Goal: Task Accomplishment & Management: Complete application form

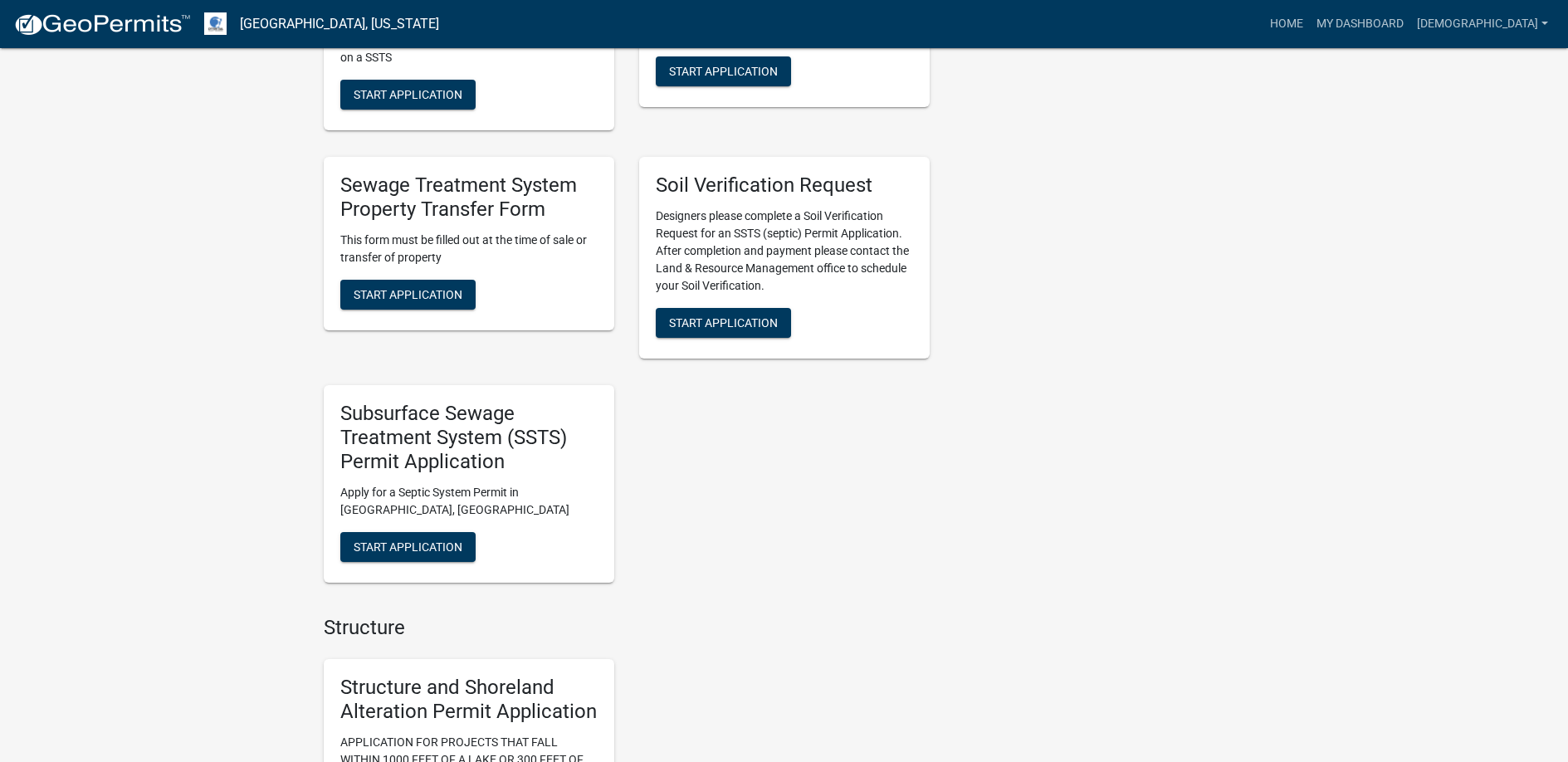
scroll to position [1161, 0]
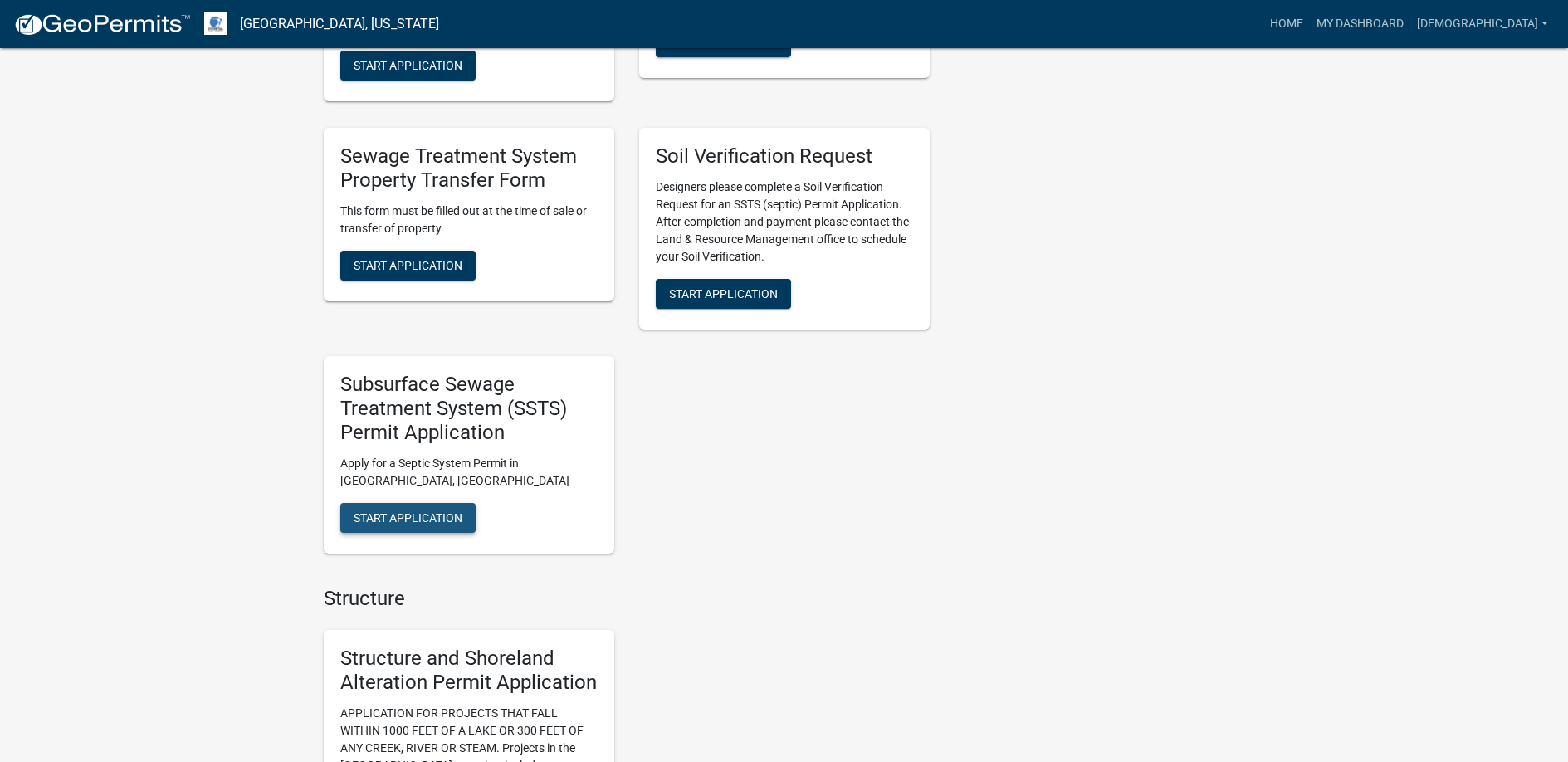
click at [418, 513] on span "Start Application" at bounding box center [408, 517] width 109 height 13
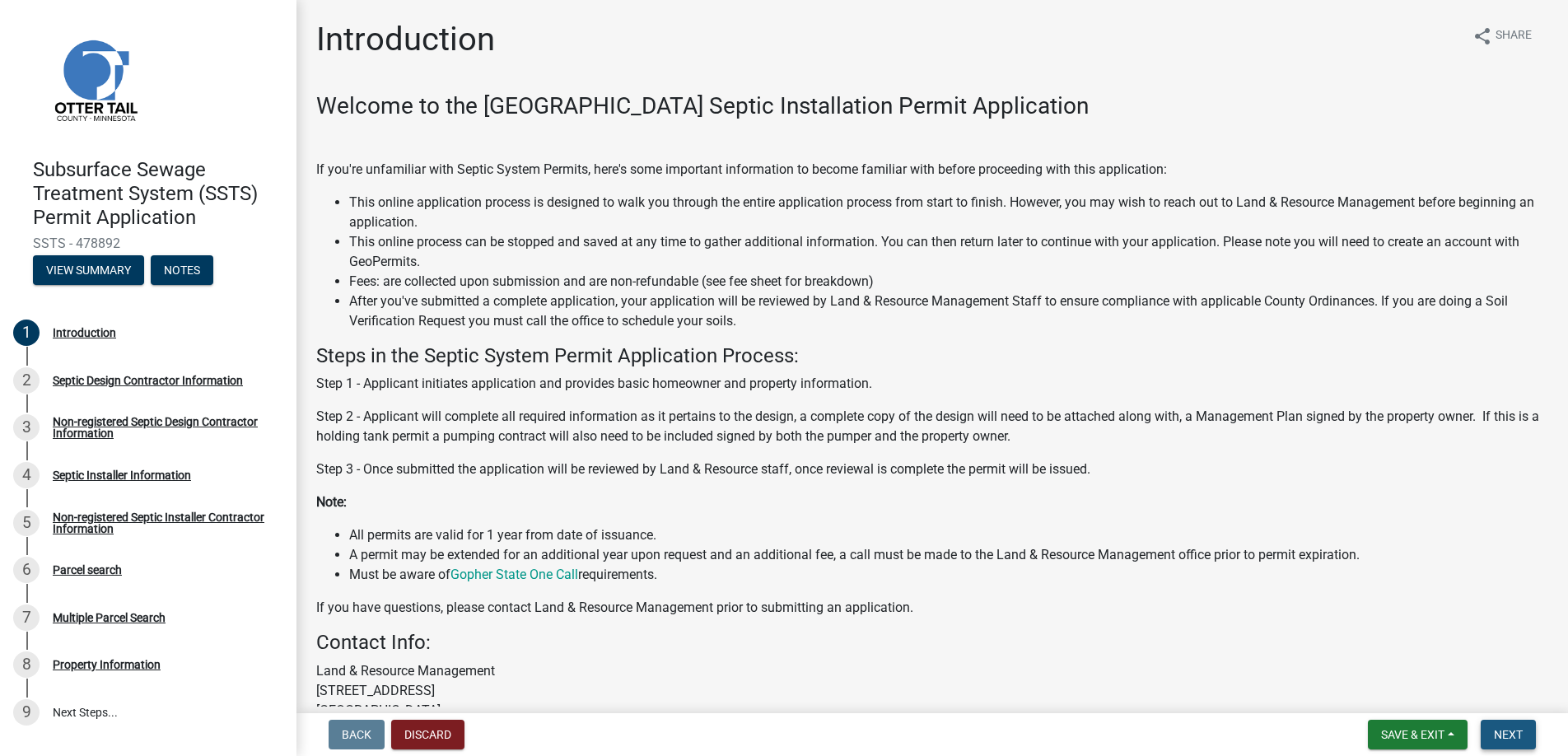
click at [1500, 730] on span "Next" at bounding box center [1507, 734] width 28 height 13
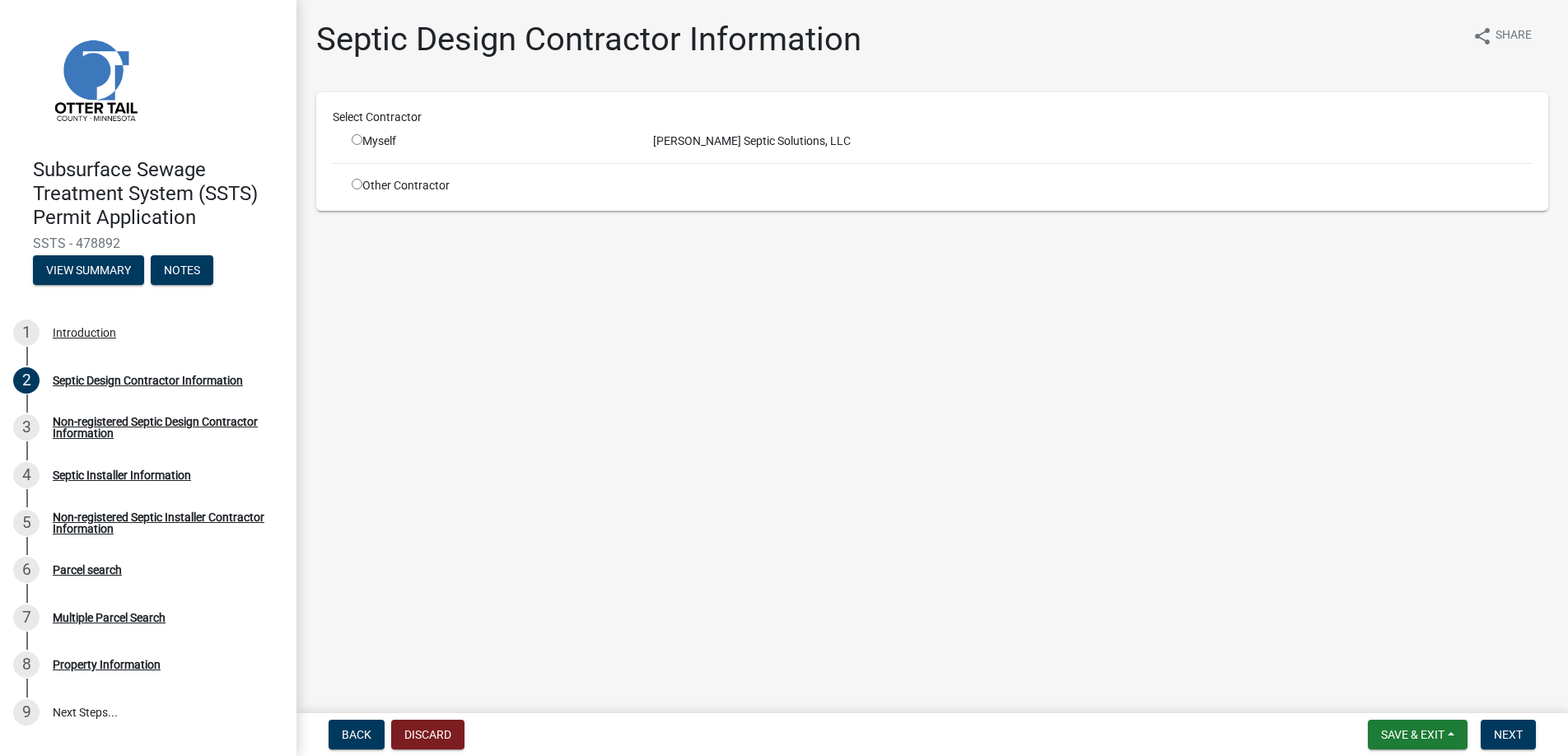
click at [357, 140] on input "radio" at bounding box center [357, 139] width 11 height 11
radio input "true"
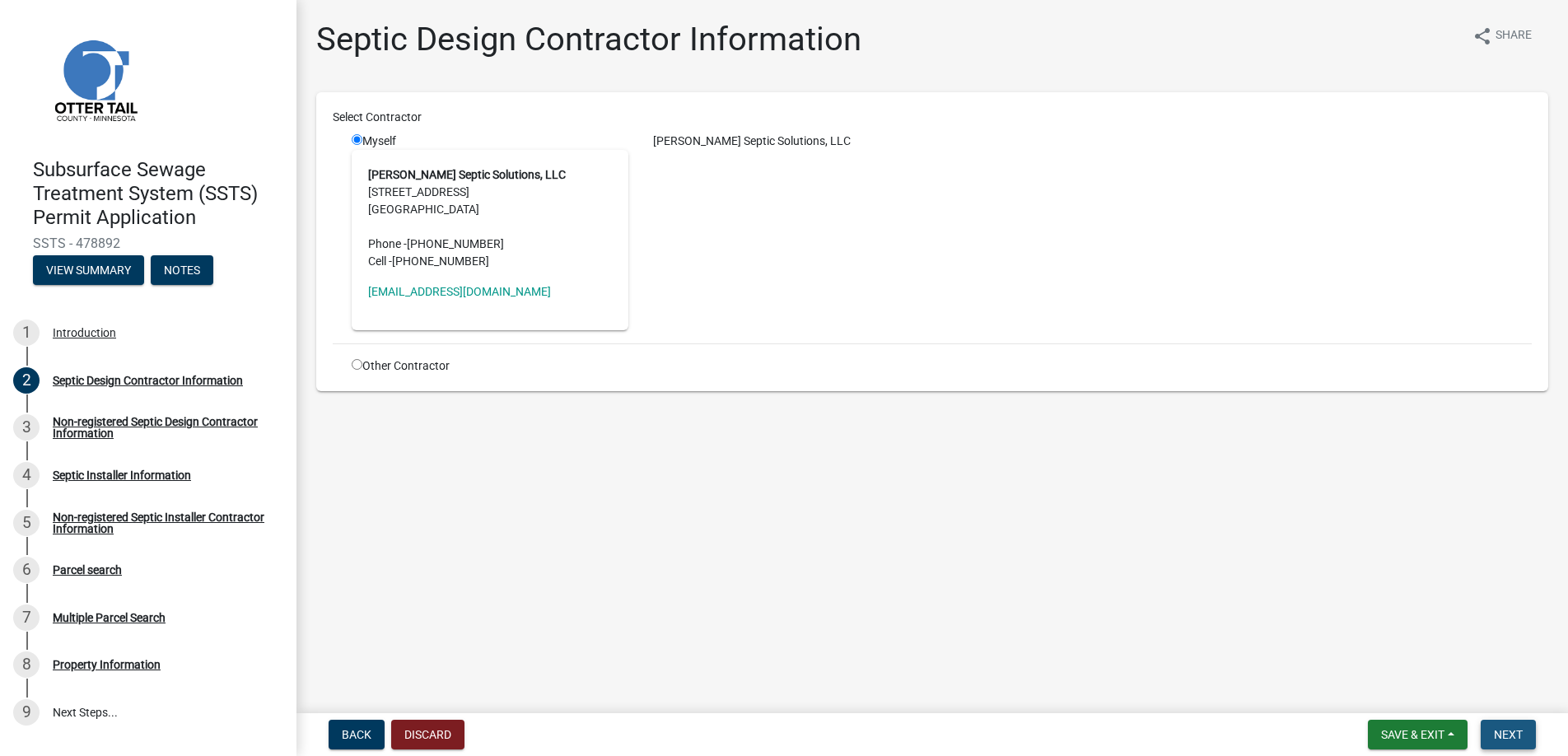
click at [1505, 730] on span "Next" at bounding box center [1507, 734] width 28 height 13
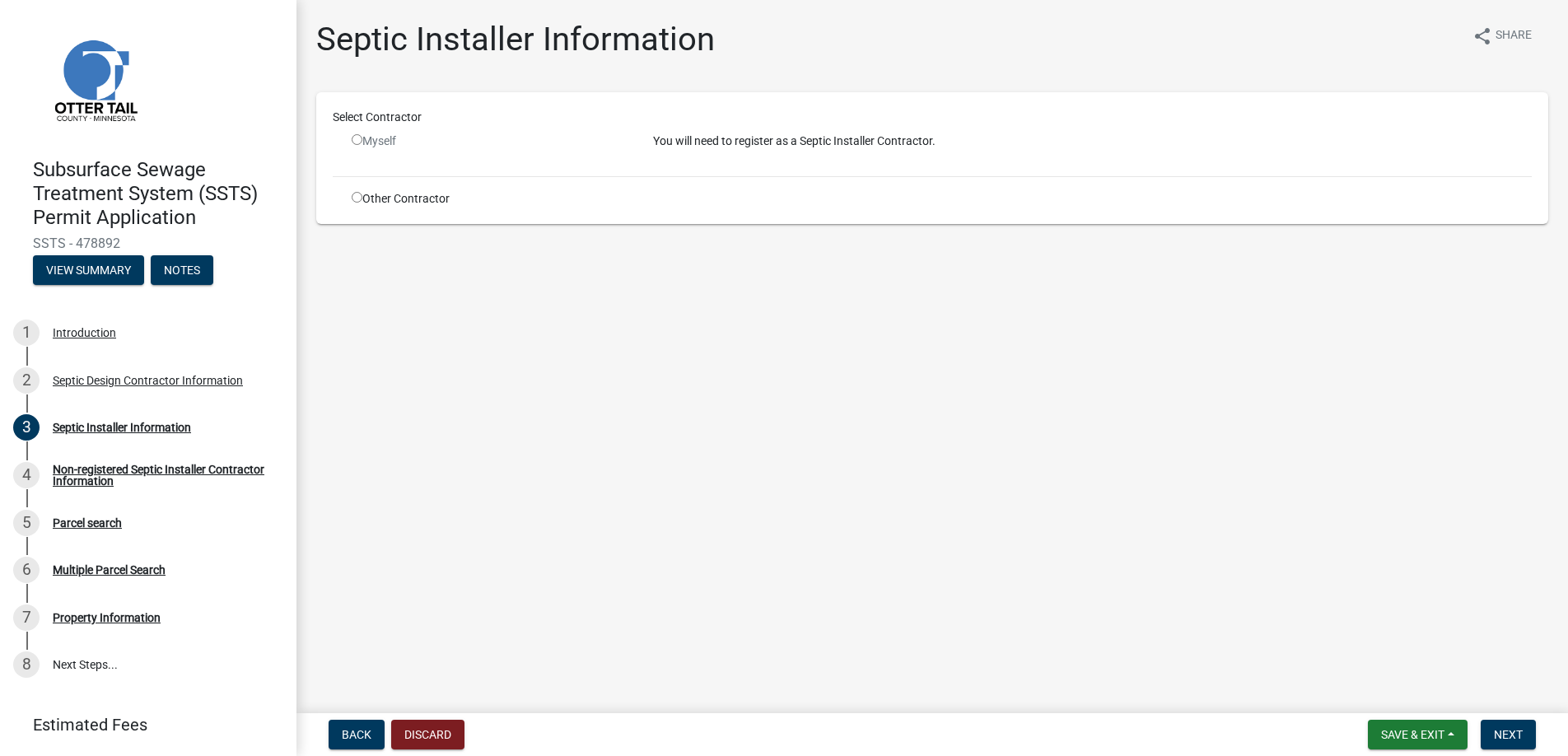
click at [358, 196] on input "radio" at bounding box center [357, 197] width 11 height 11
radio input "true"
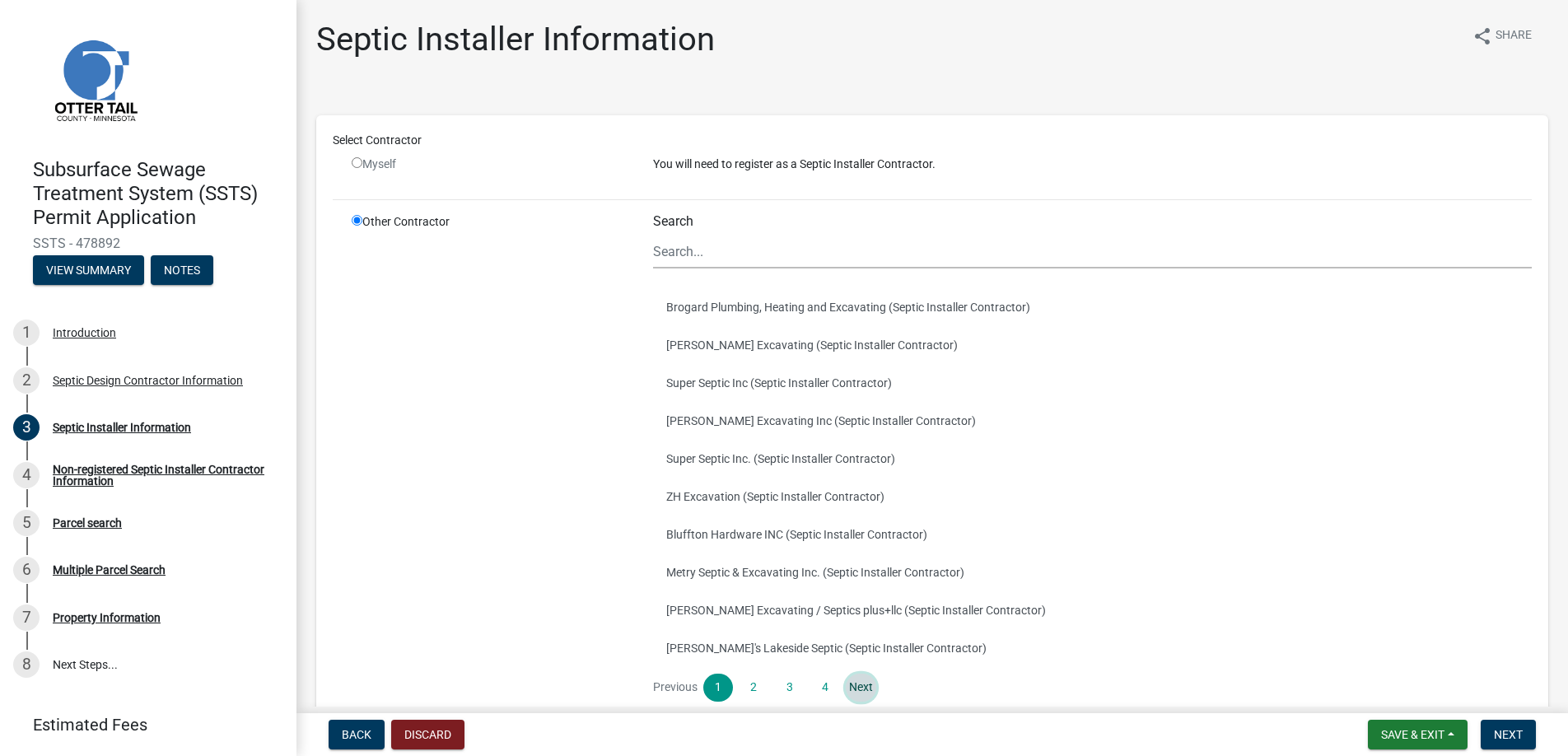
click at [854, 680] on link "Next" at bounding box center [861, 687] width 29 height 28
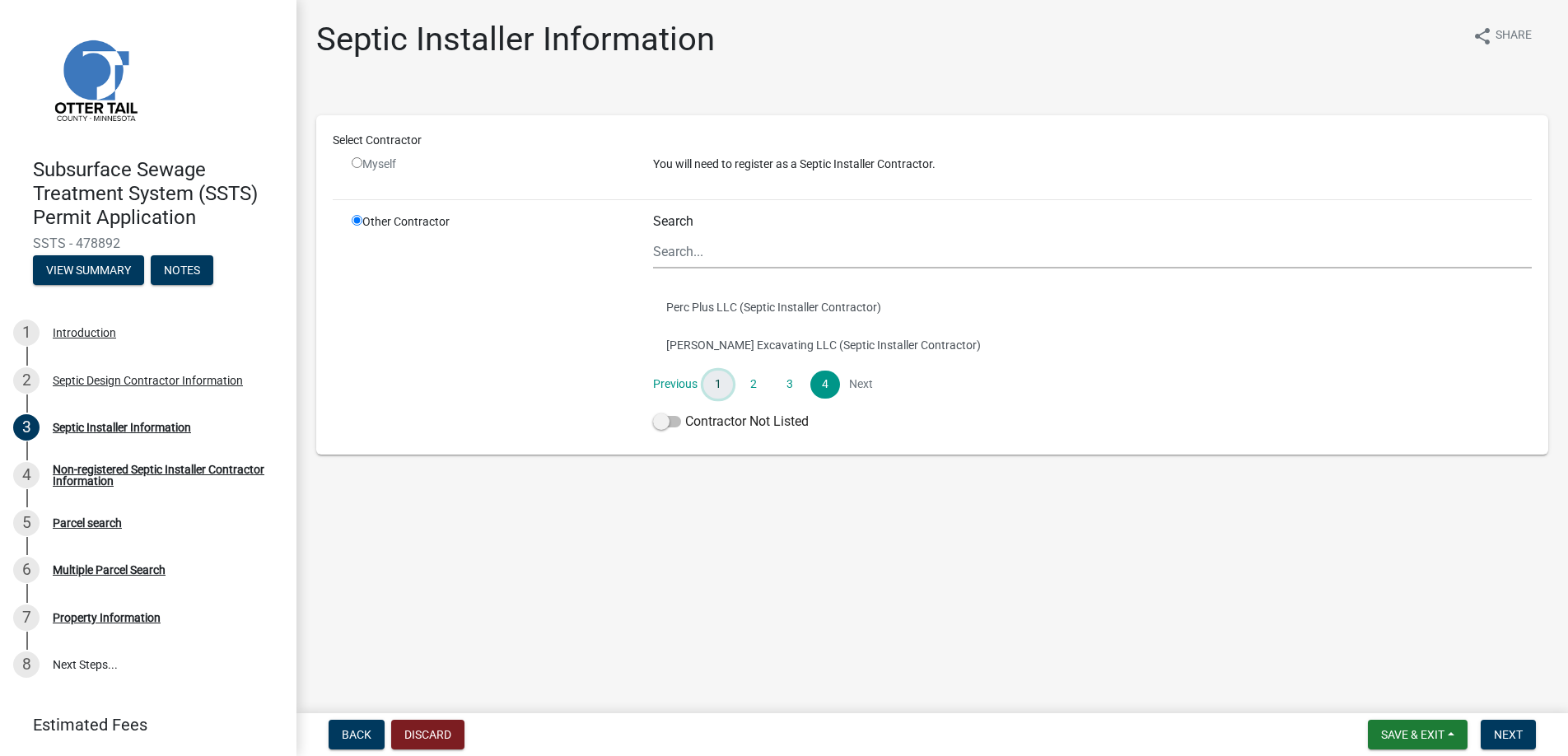
click at [719, 382] on link "1" at bounding box center [717, 384] width 29 height 28
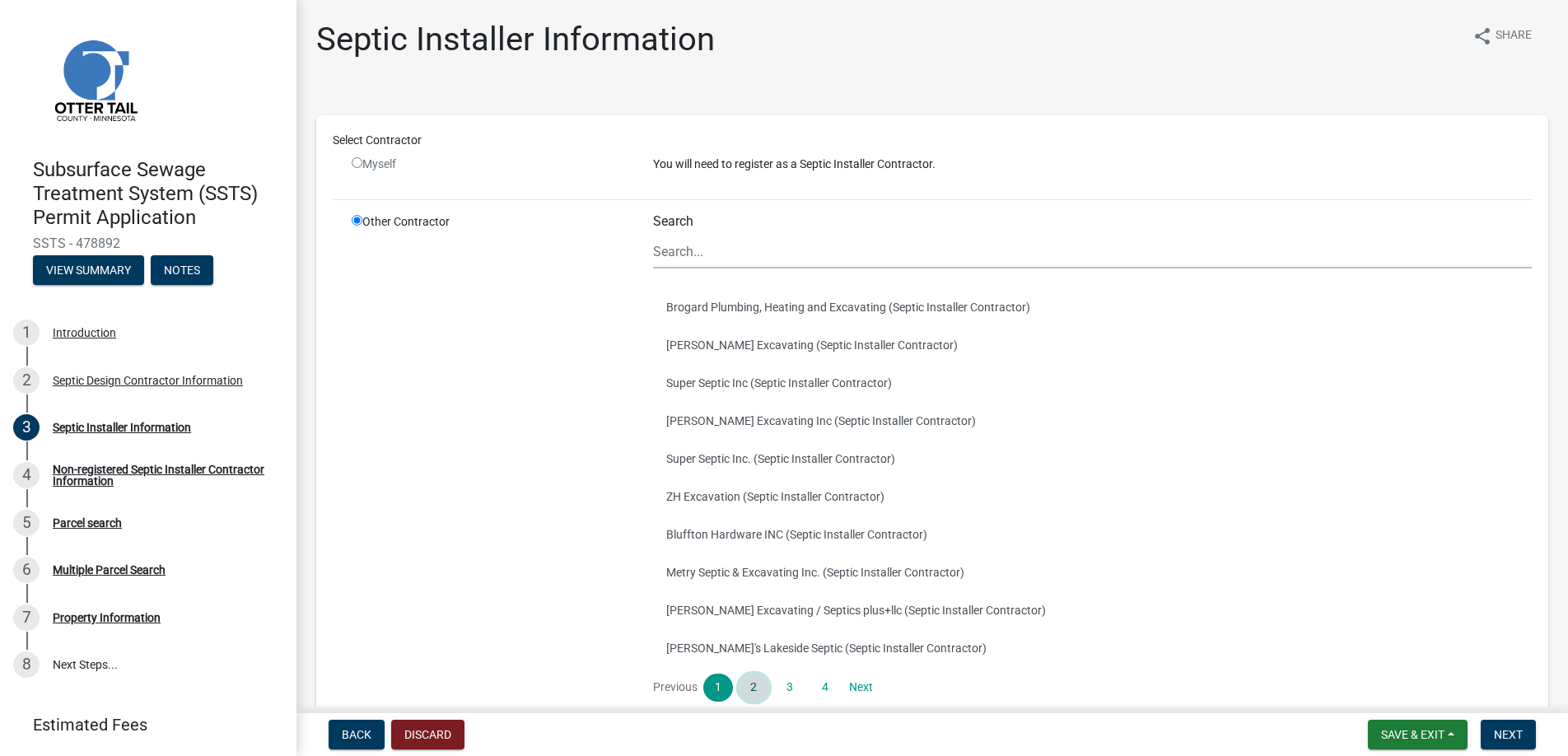
click at [751, 684] on link "2" at bounding box center [753, 687] width 29 height 28
click at [787, 688] on link "3" at bounding box center [789, 687] width 29 height 28
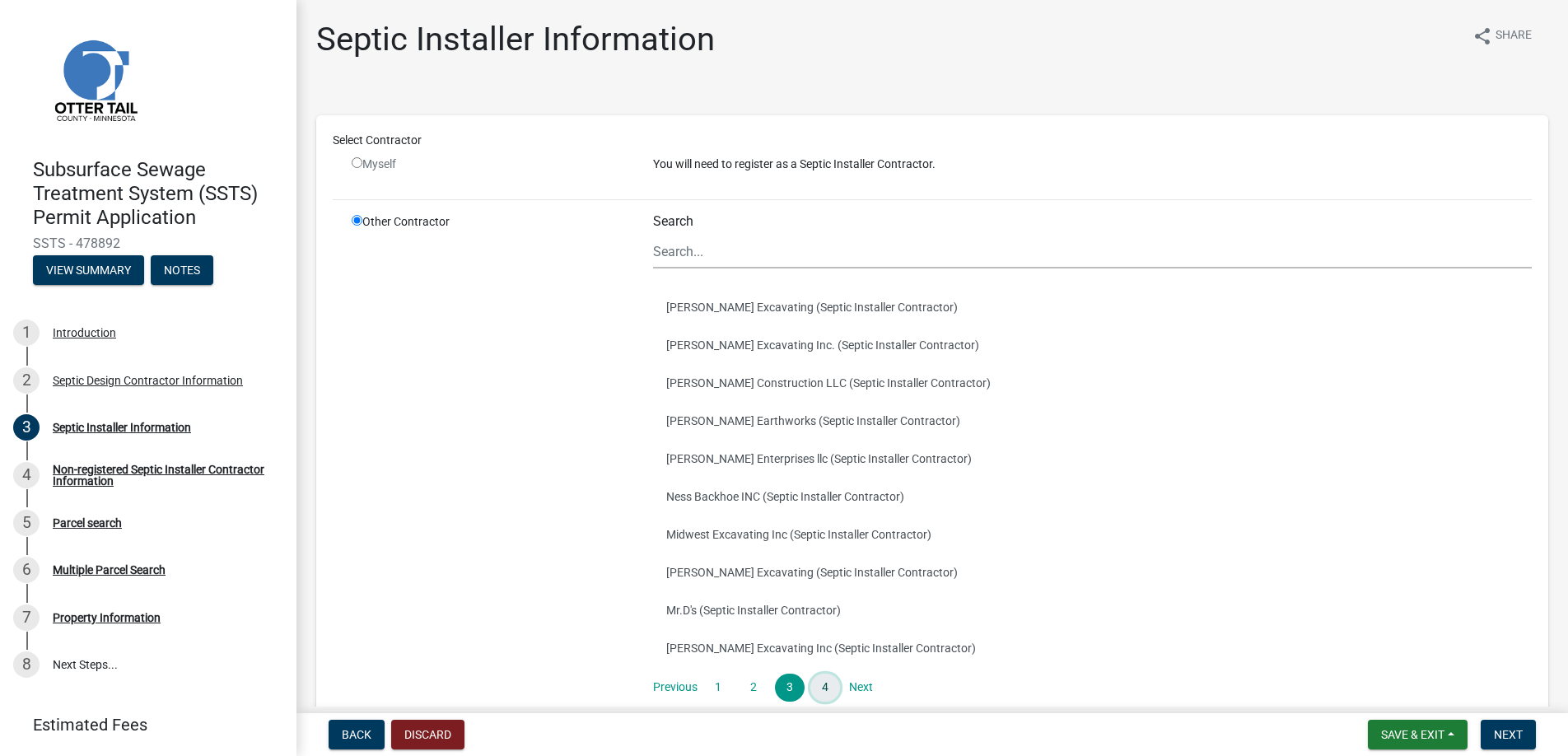
click at [821, 684] on link "4" at bounding box center [825, 687] width 29 height 28
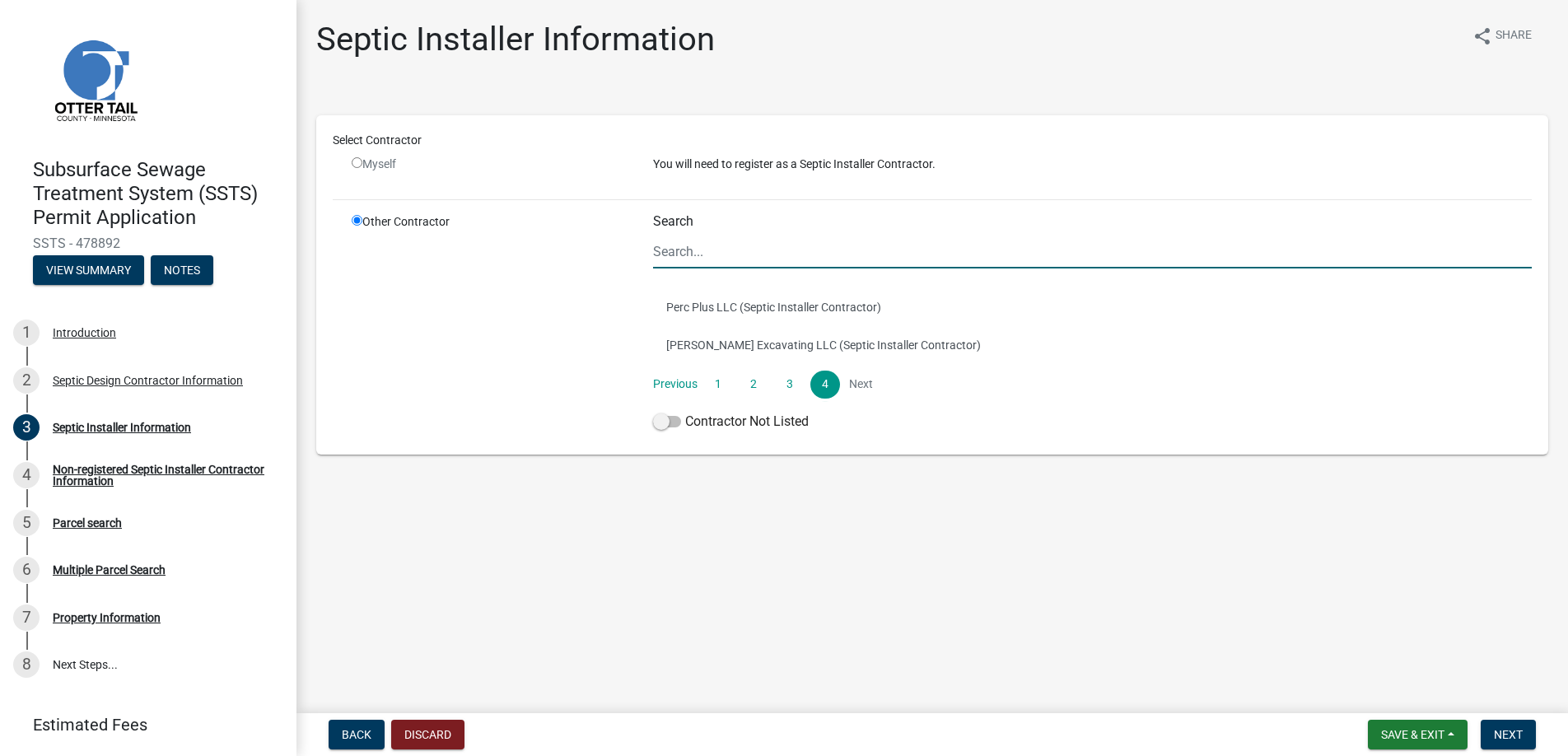
click at [696, 246] on input "Search" at bounding box center [1093, 251] width 879 height 34
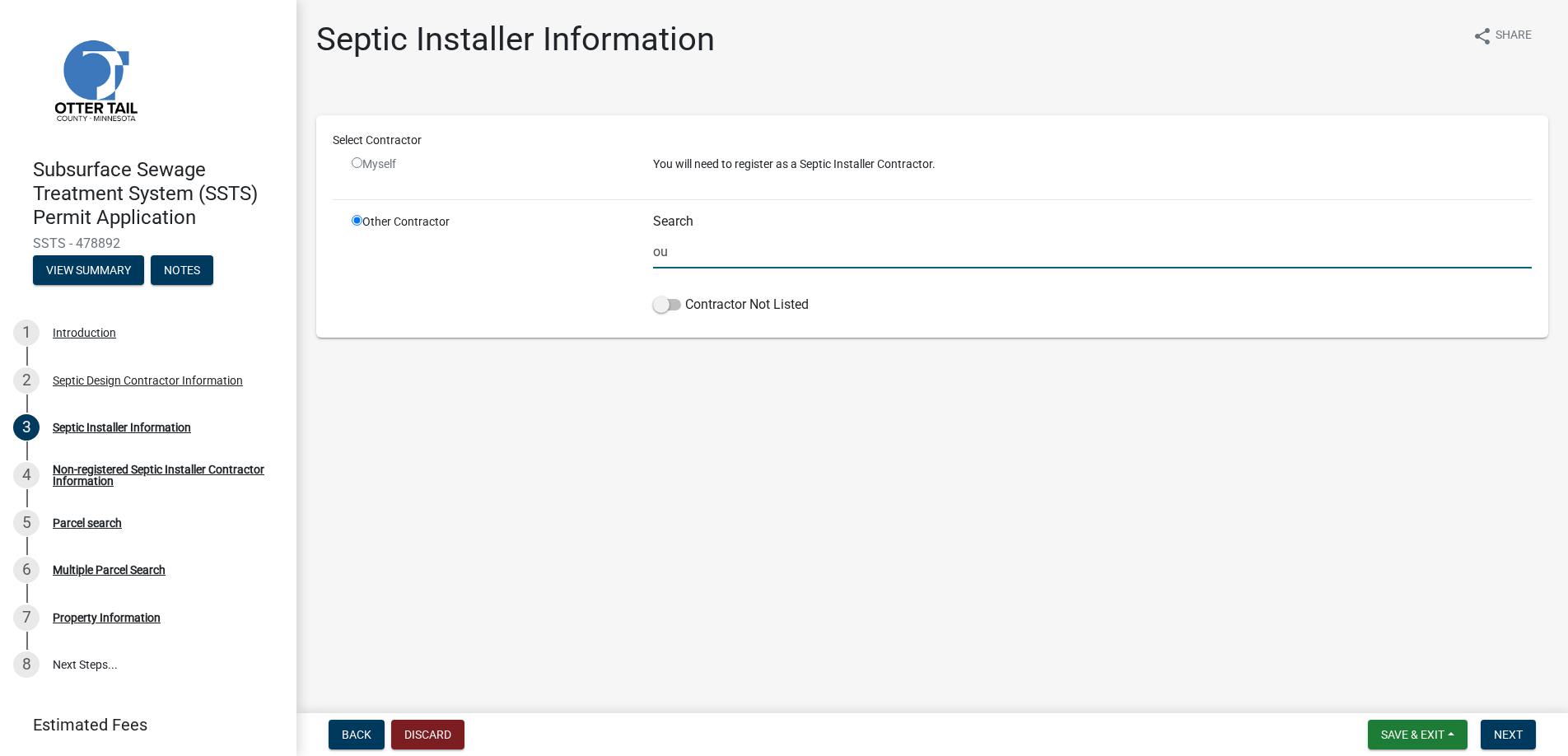
type input "o"
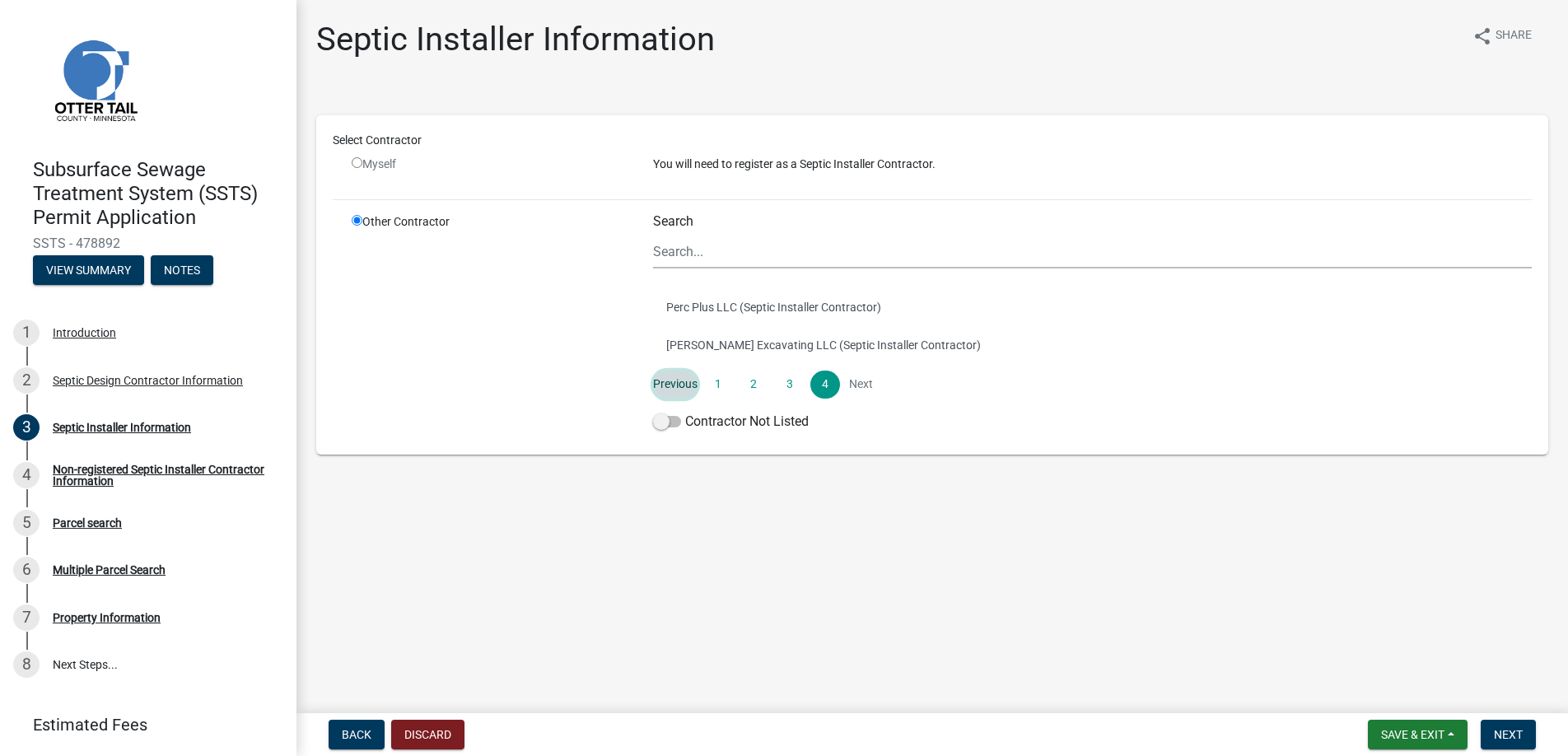
click at [686, 381] on link "Previous" at bounding box center [675, 384] width 44 height 28
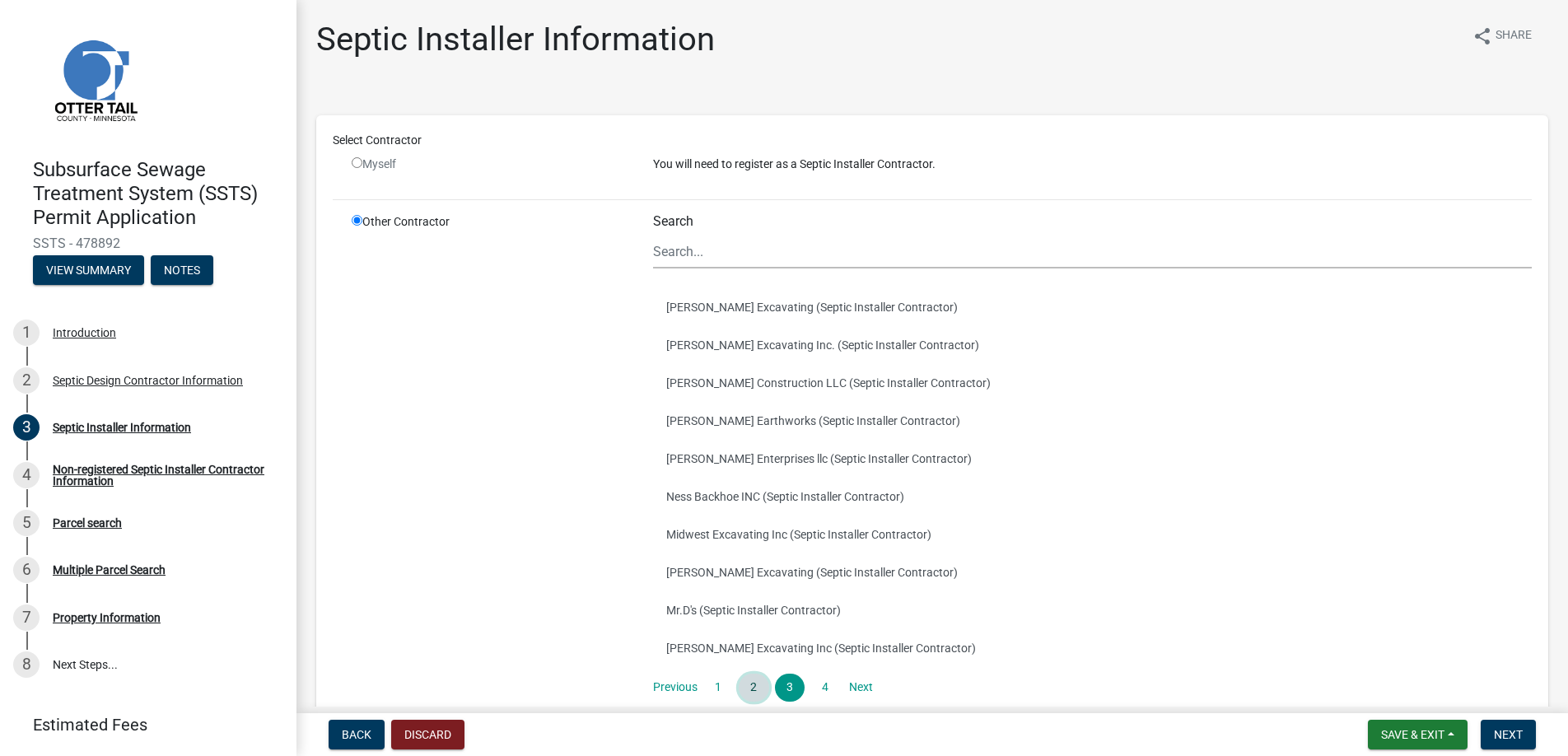
click at [751, 686] on link "2" at bounding box center [753, 687] width 29 height 28
click at [717, 684] on link "1" at bounding box center [717, 687] width 29 height 28
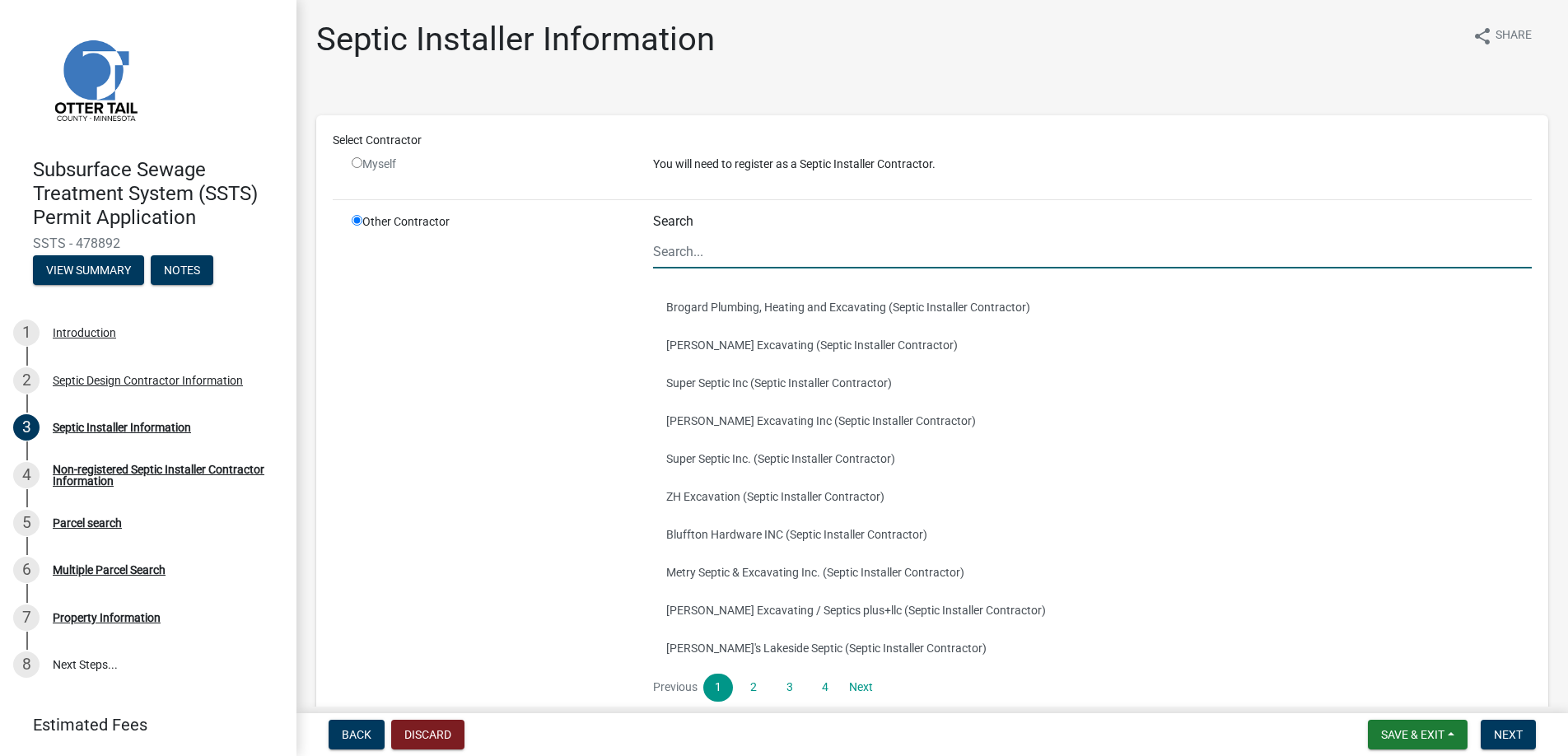
click at [670, 246] on input "Search" at bounding box center [1093, 251] width 879 height 34
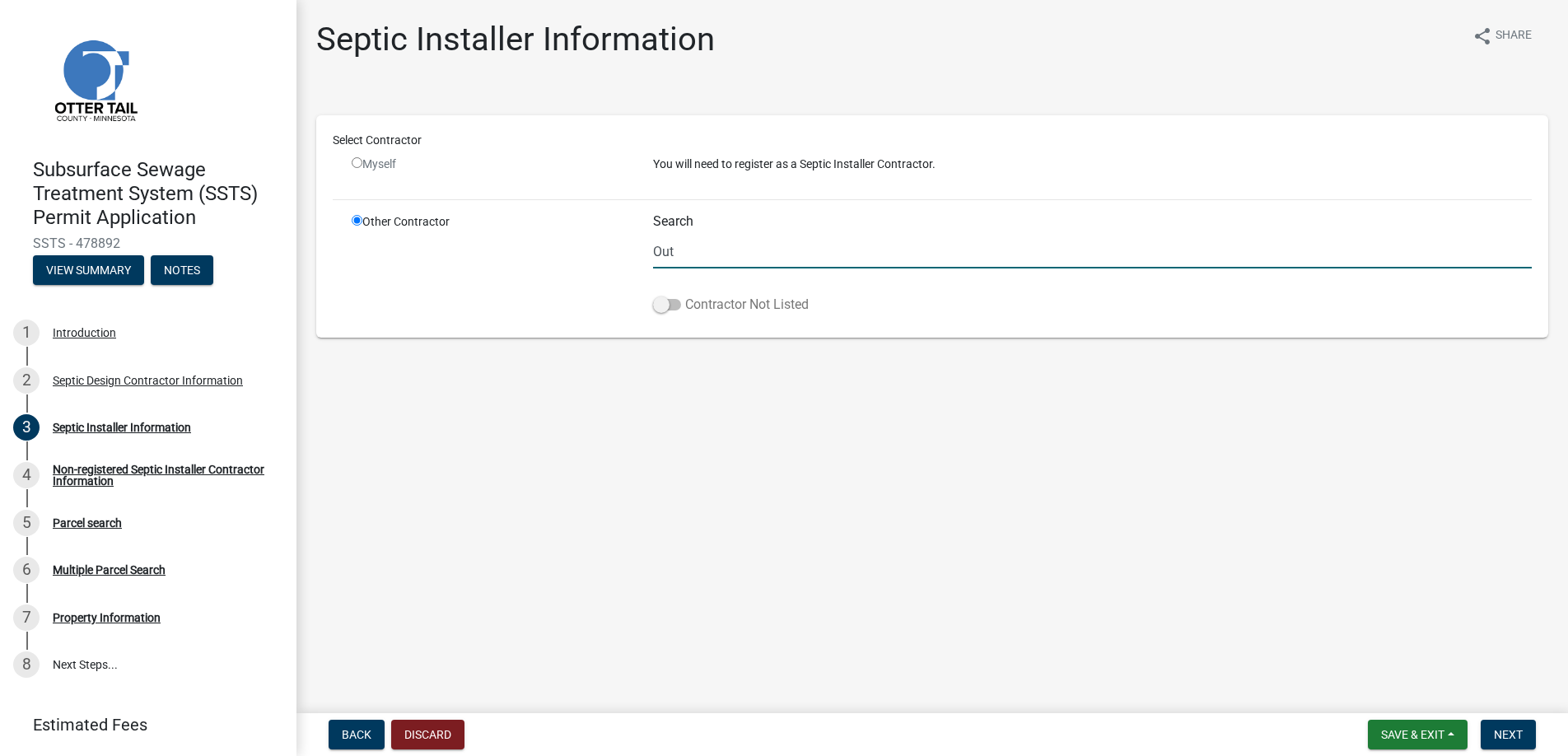
type input "Out"
click at [660, 303] on span at bounding box center [667, 305] width 28 height 12
click at [685, 295] on input "Contractor Not Listed" at bounding box center [685, 295] width 0 height 0
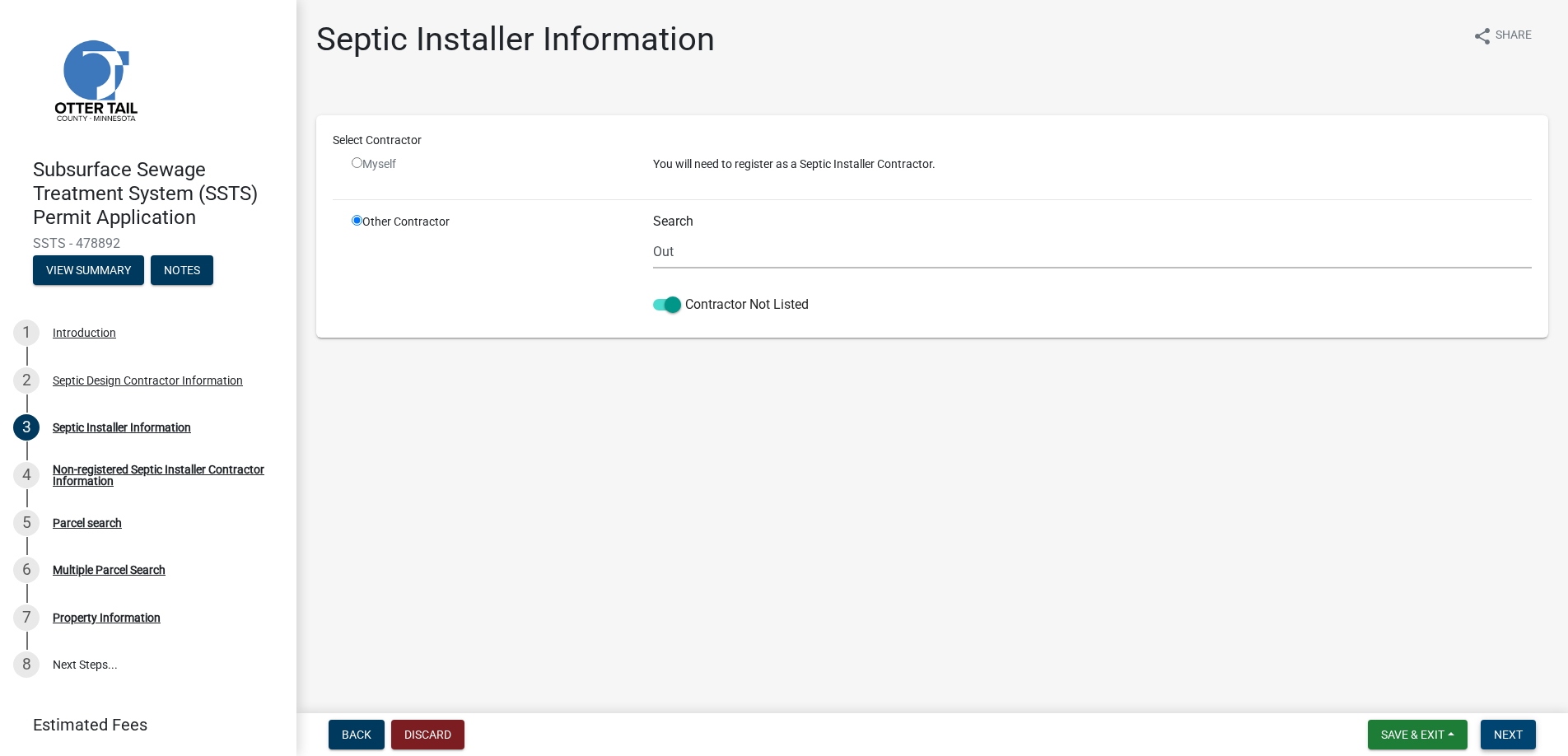
click at [1502, 735] on span "Next" at bounding box center [1507, 734] width 28 height 13
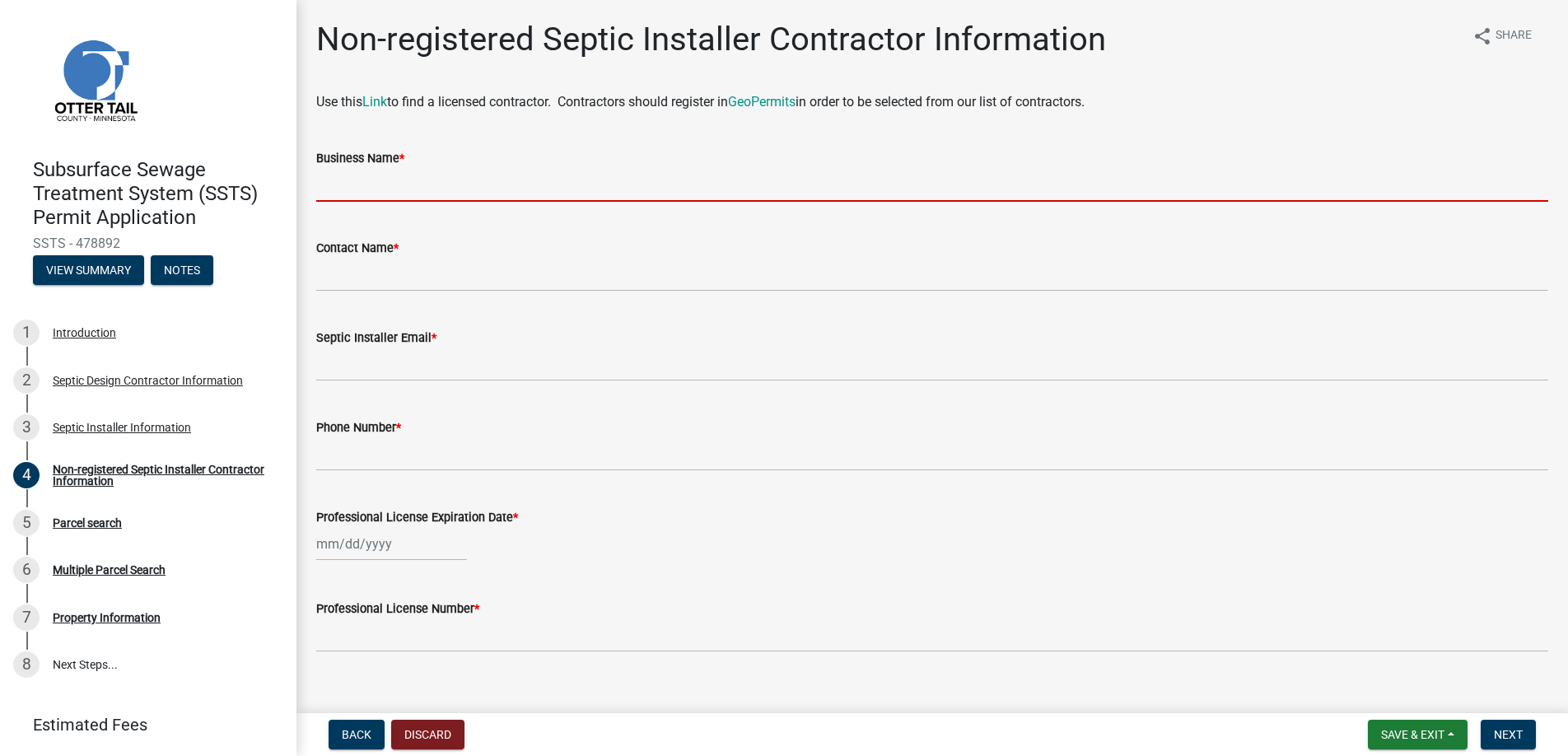
click at [367, 191] on input "Business Name *" at bounding box center [932, 184] width 1231 height 34
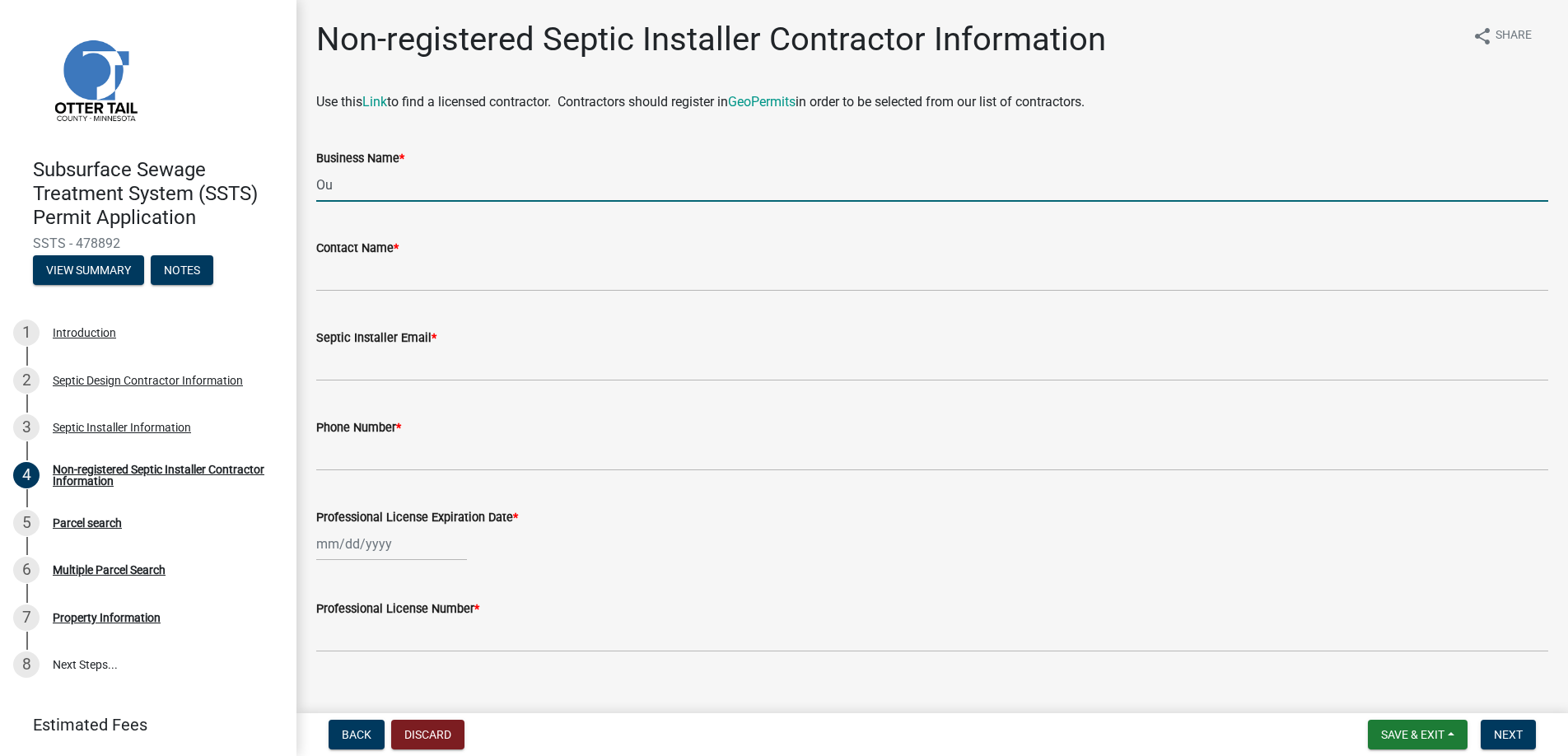
type input "Outdoor Renovations and Landscaping"
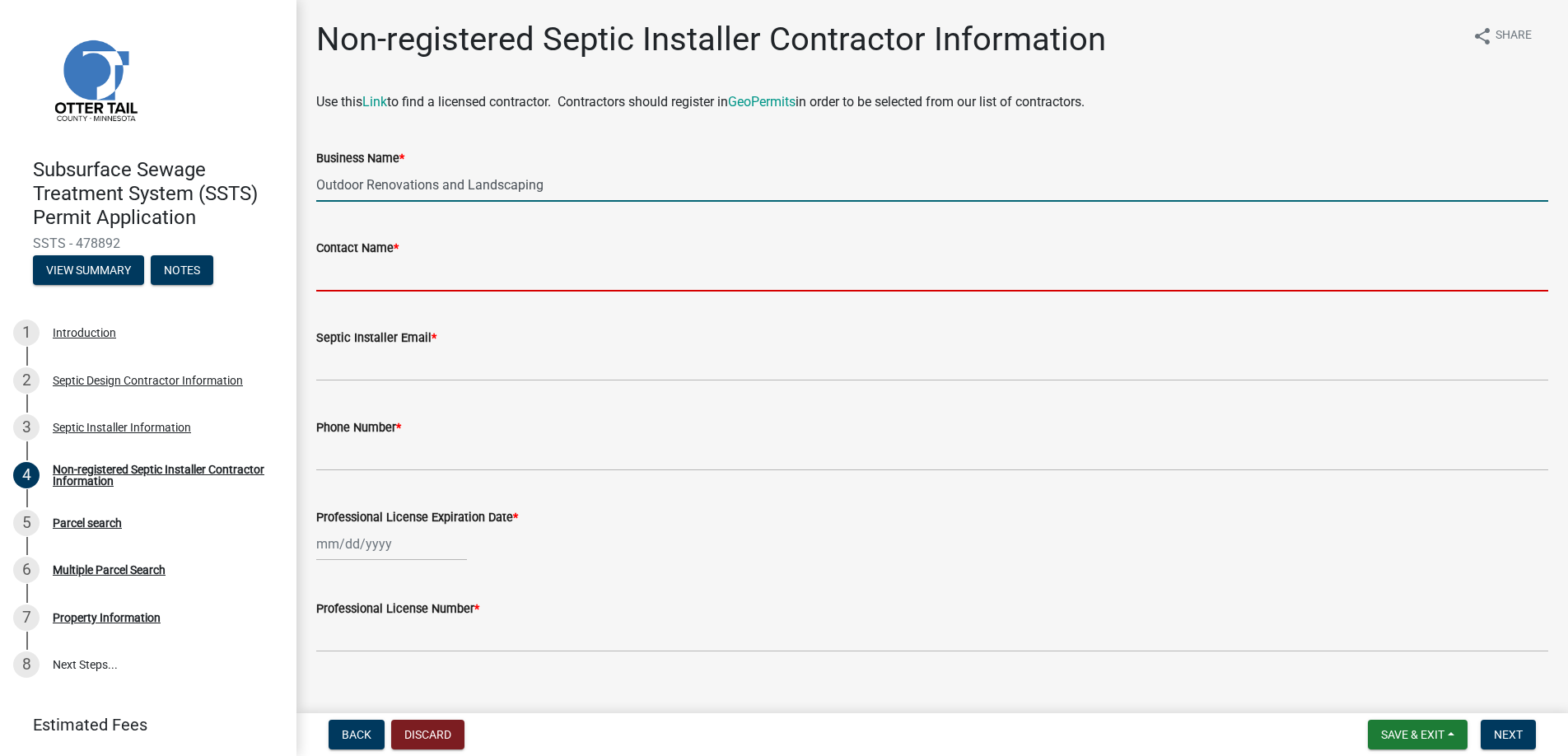
click at [351, 274] on input "Contact Name *" at bounding box center [932, 274] width 1231 height 34
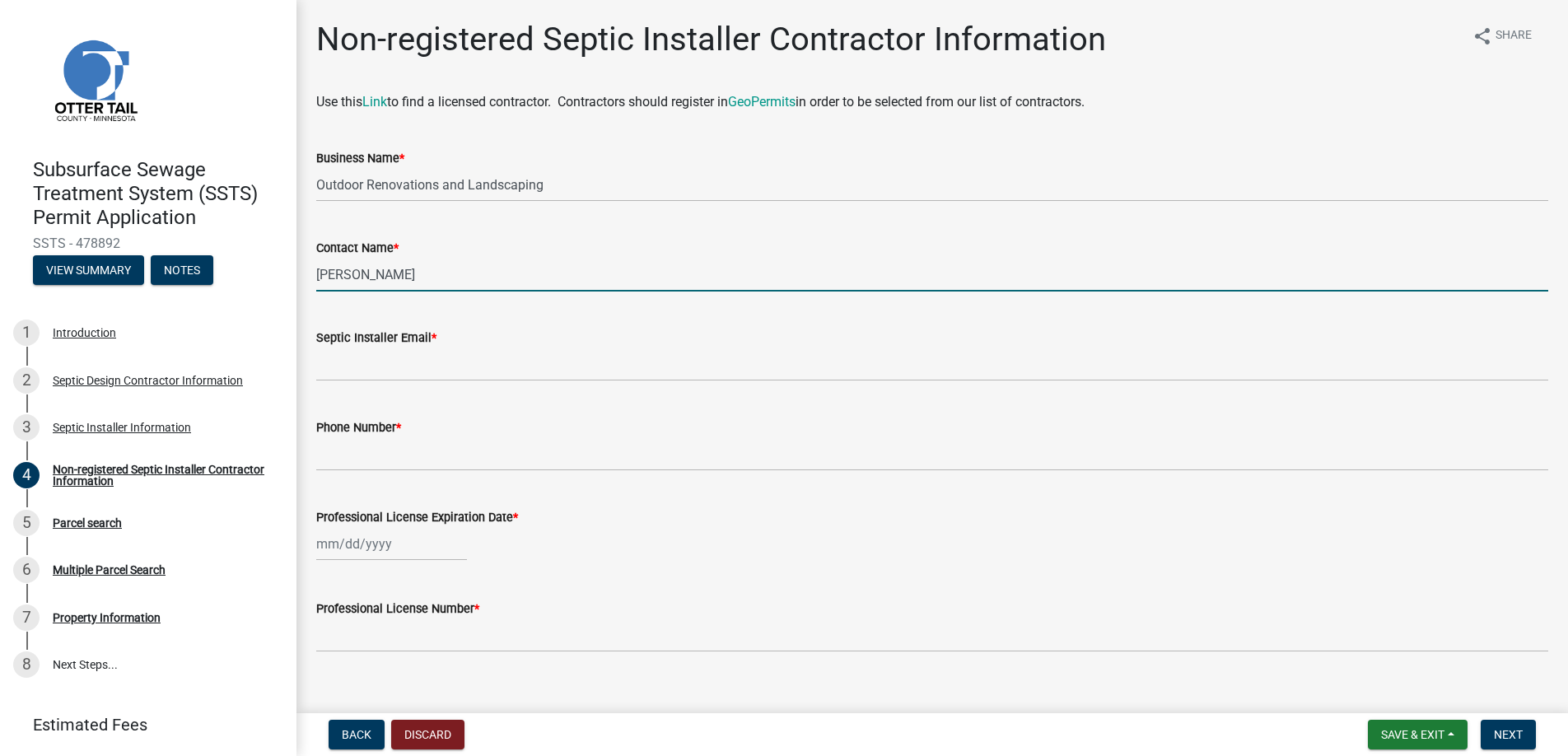
type input "[PERSON_NAME]"
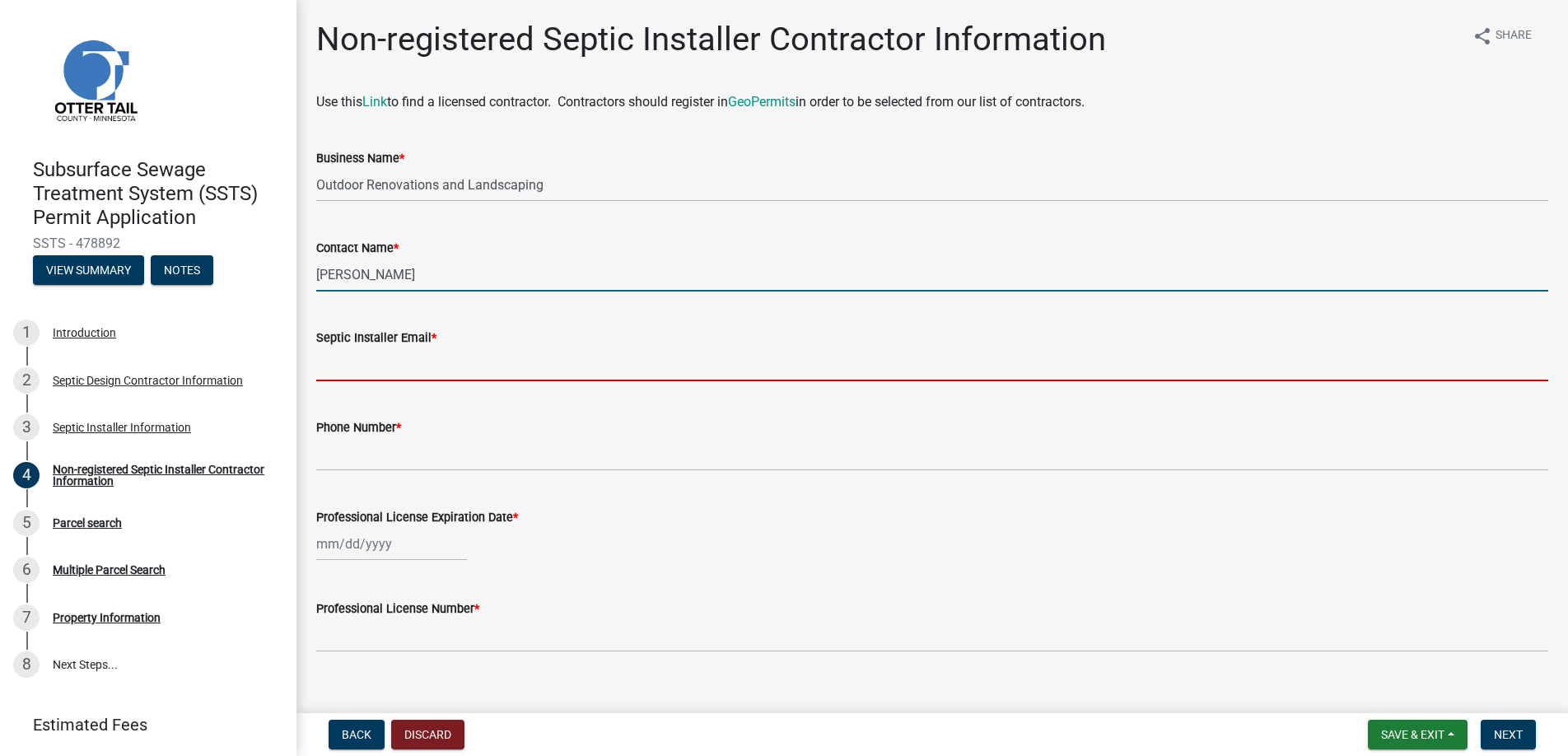
click at [365, 355] on input "Septic Installer Email *" at bounding box center [932, 364] width 1231 height 34
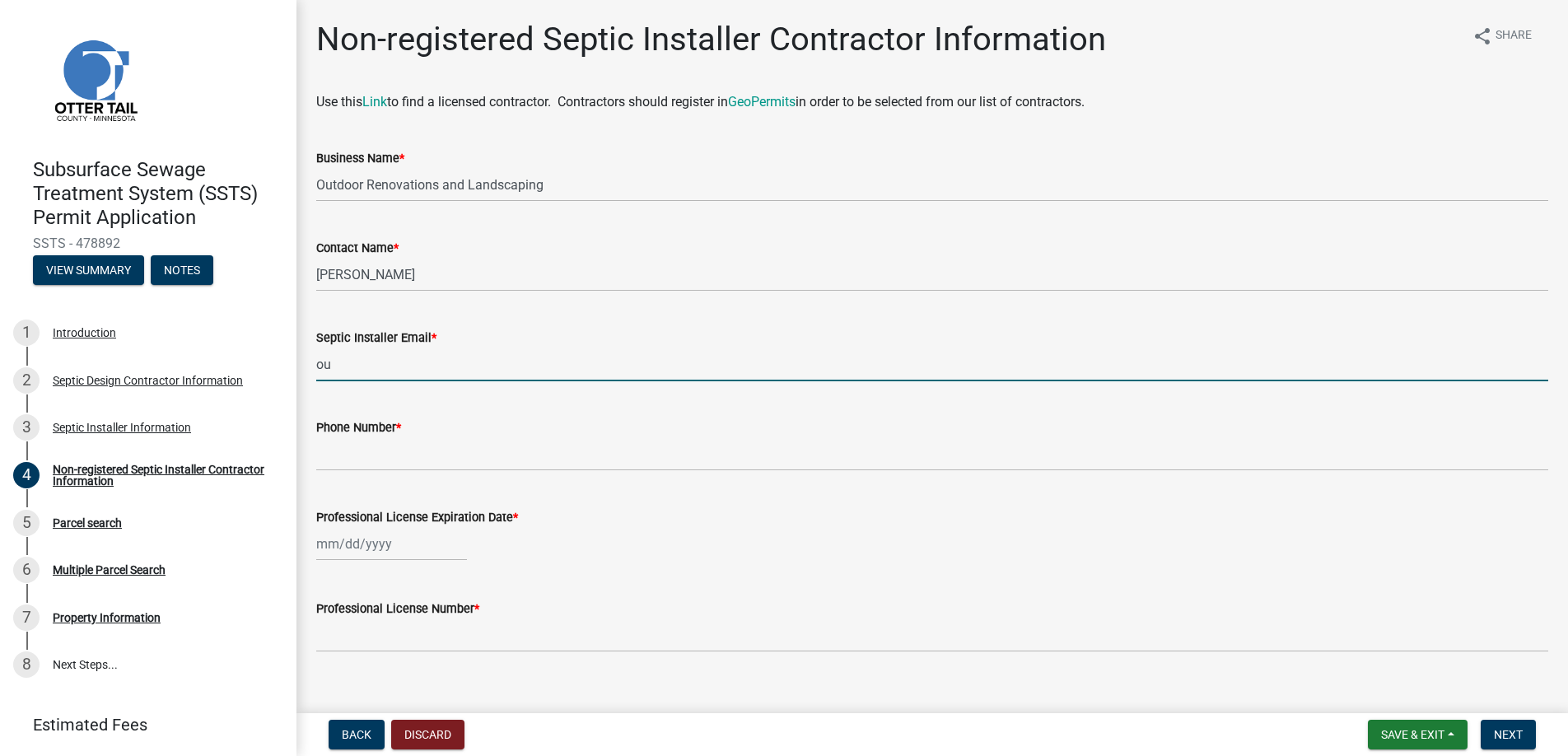
type input "[EMAIL_ADDRESS][DOMAIN_NAME]"
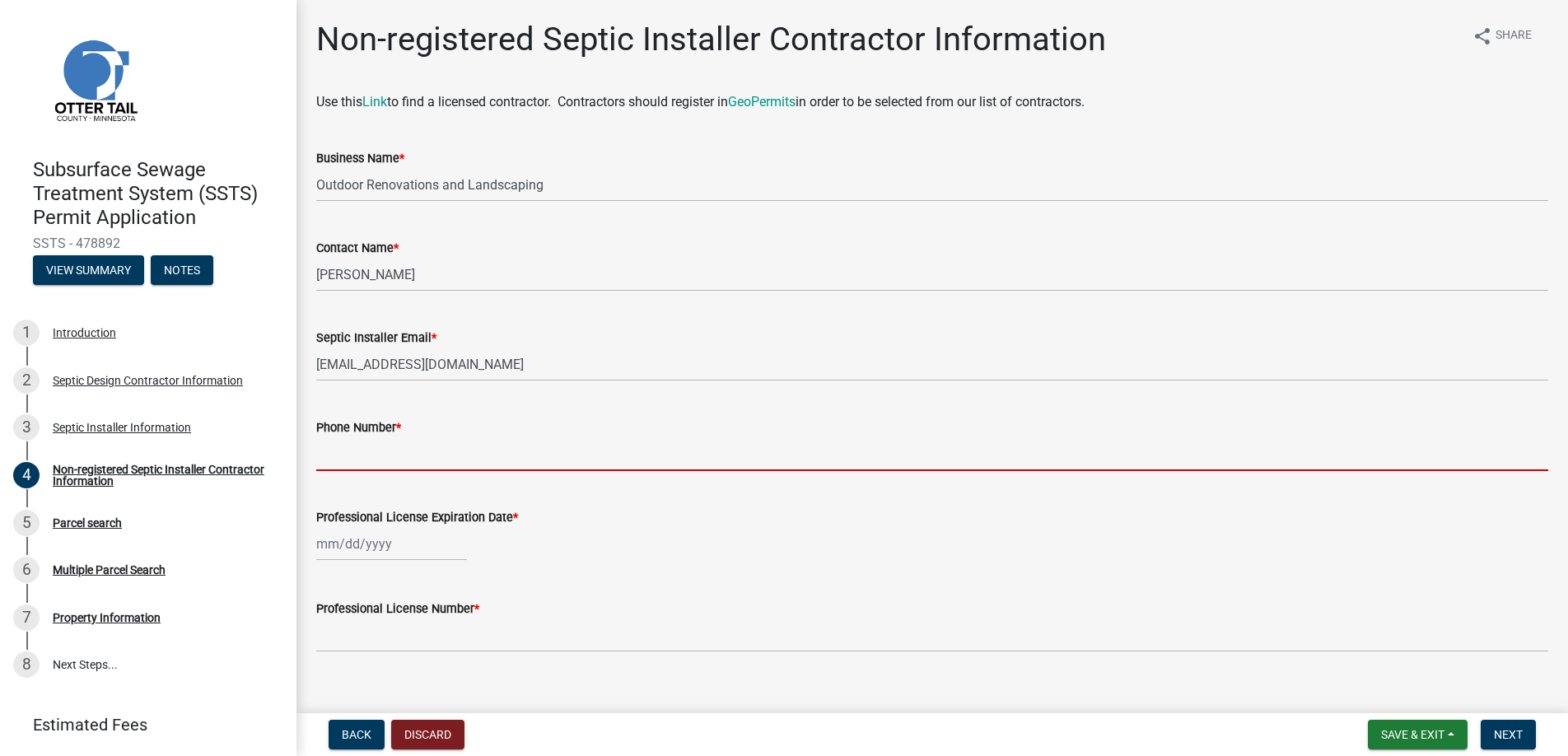
click at [352, 453] on input "Phone Number *" at bounding box center [932, 454] width 1231 height 34
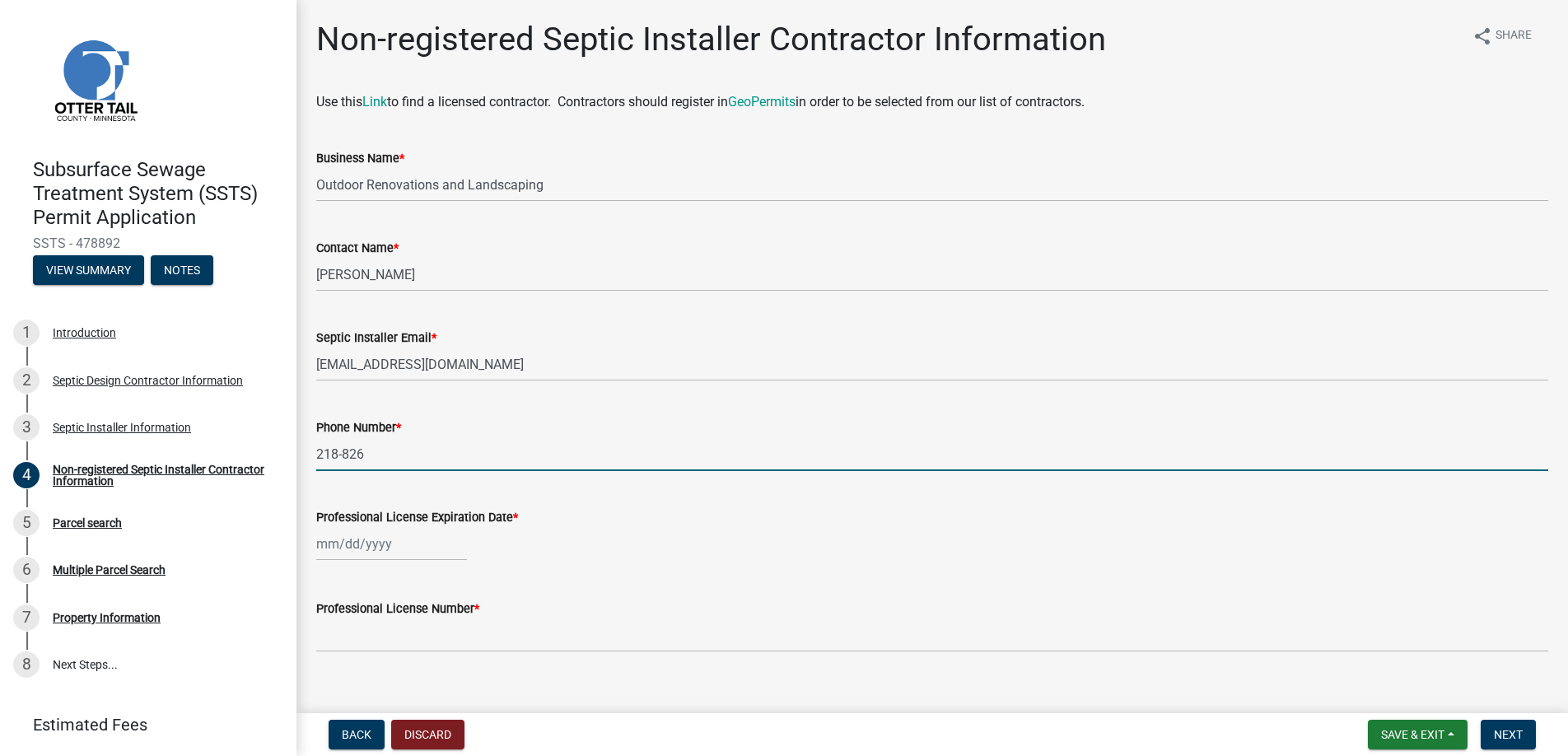
type input "[PHONE_NUMBER]"
click at [373, 544] on div at bounding box center [392, 543] width 150 height 34
select select "9"
select select "2025"
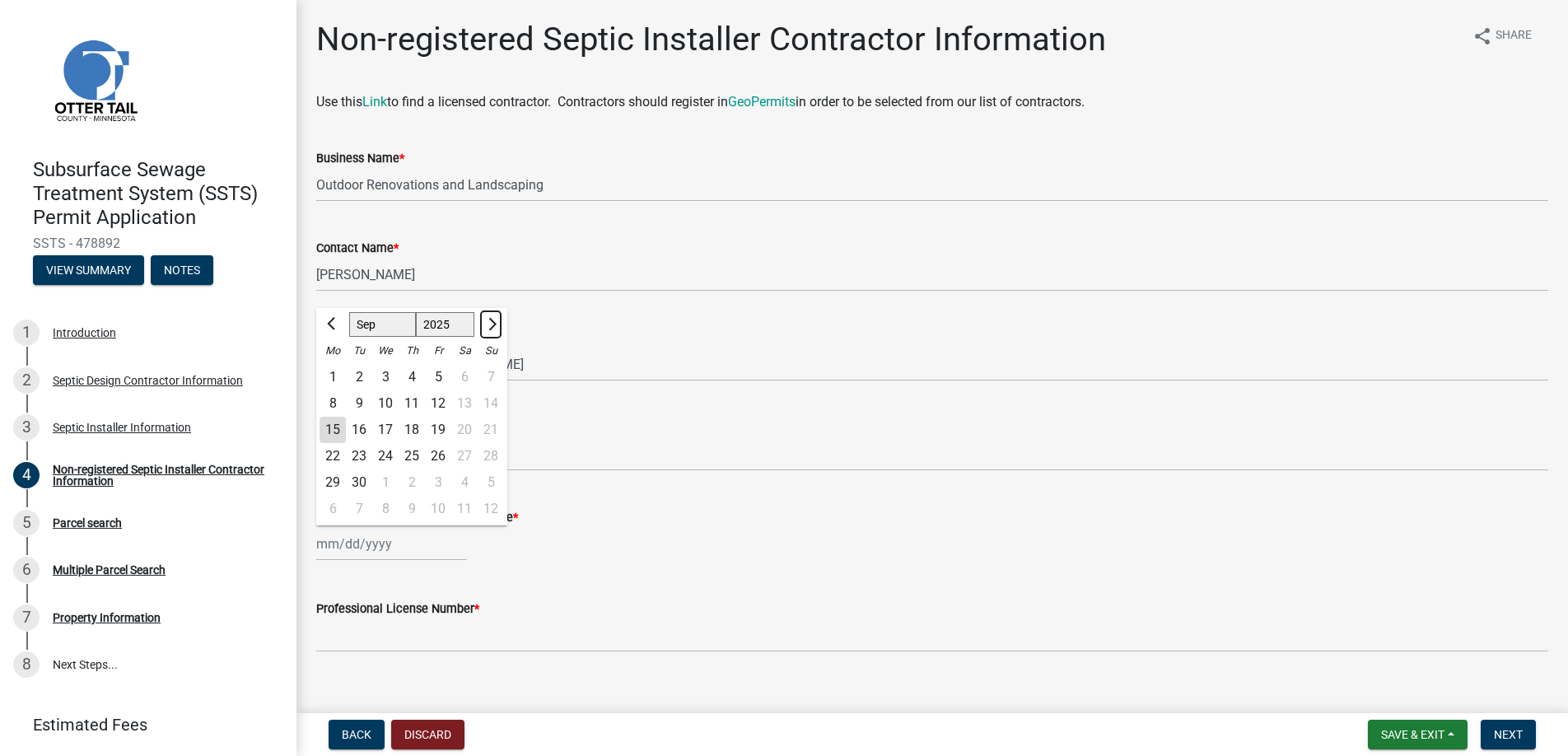
click at [486, 321] on span "Next month" at bounding box center [490, 323] width 12 height 12
select select "1"
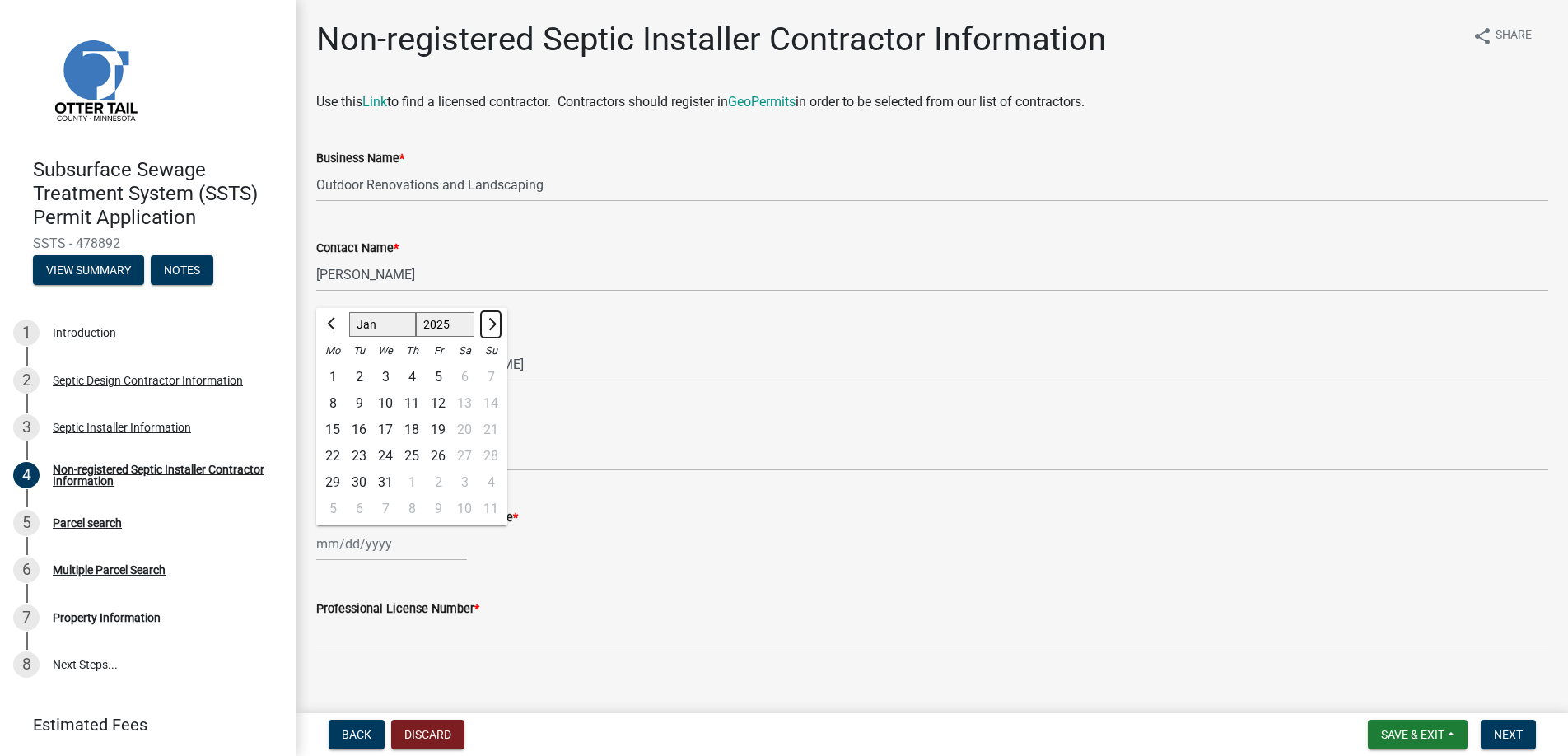
select select "2026"
click at [486, 321] on span "Next month" at bounding box center [490, 323] width 12 height 12
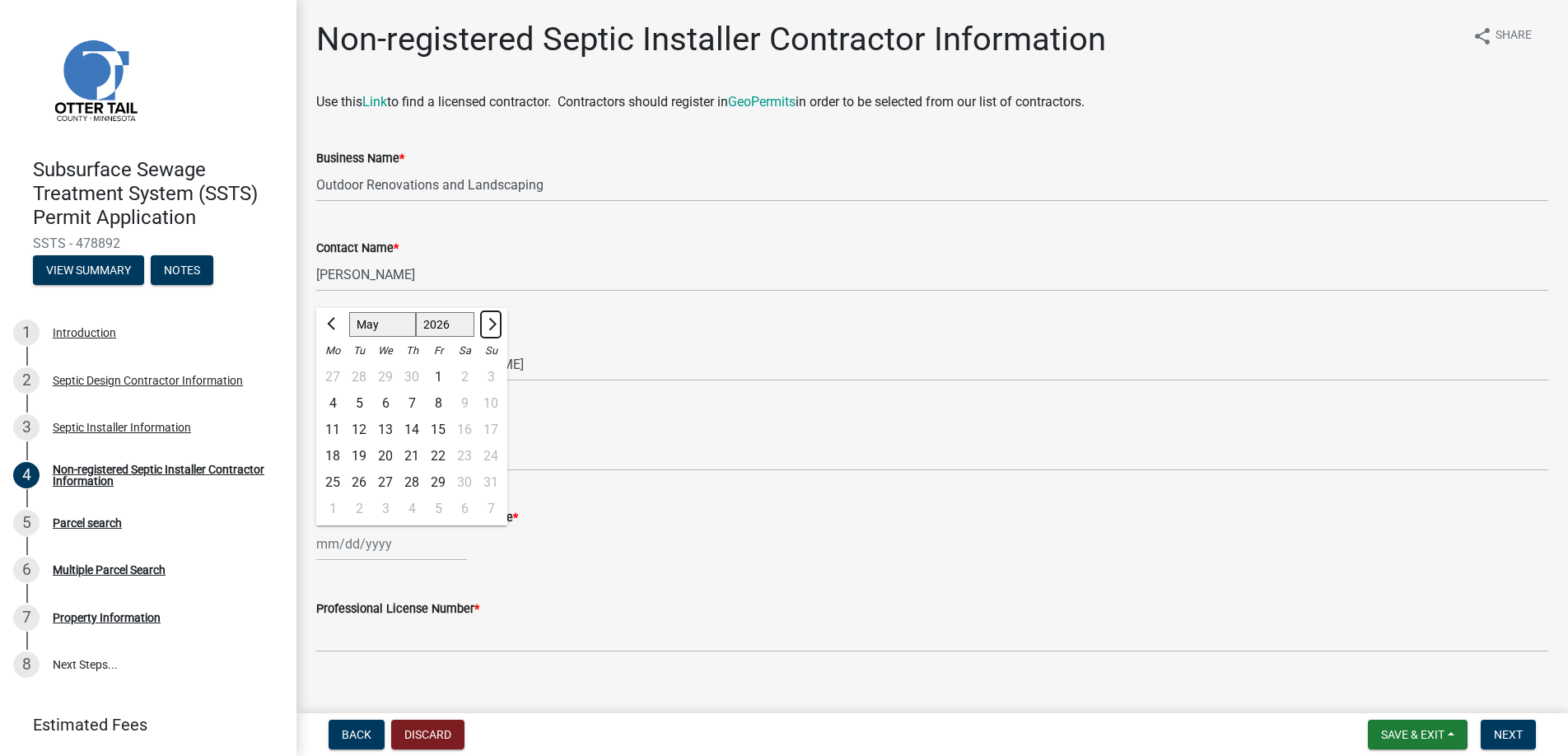
click at [486, 321] on span "Next month" at bounding box center [490, 323] width 12 height 12
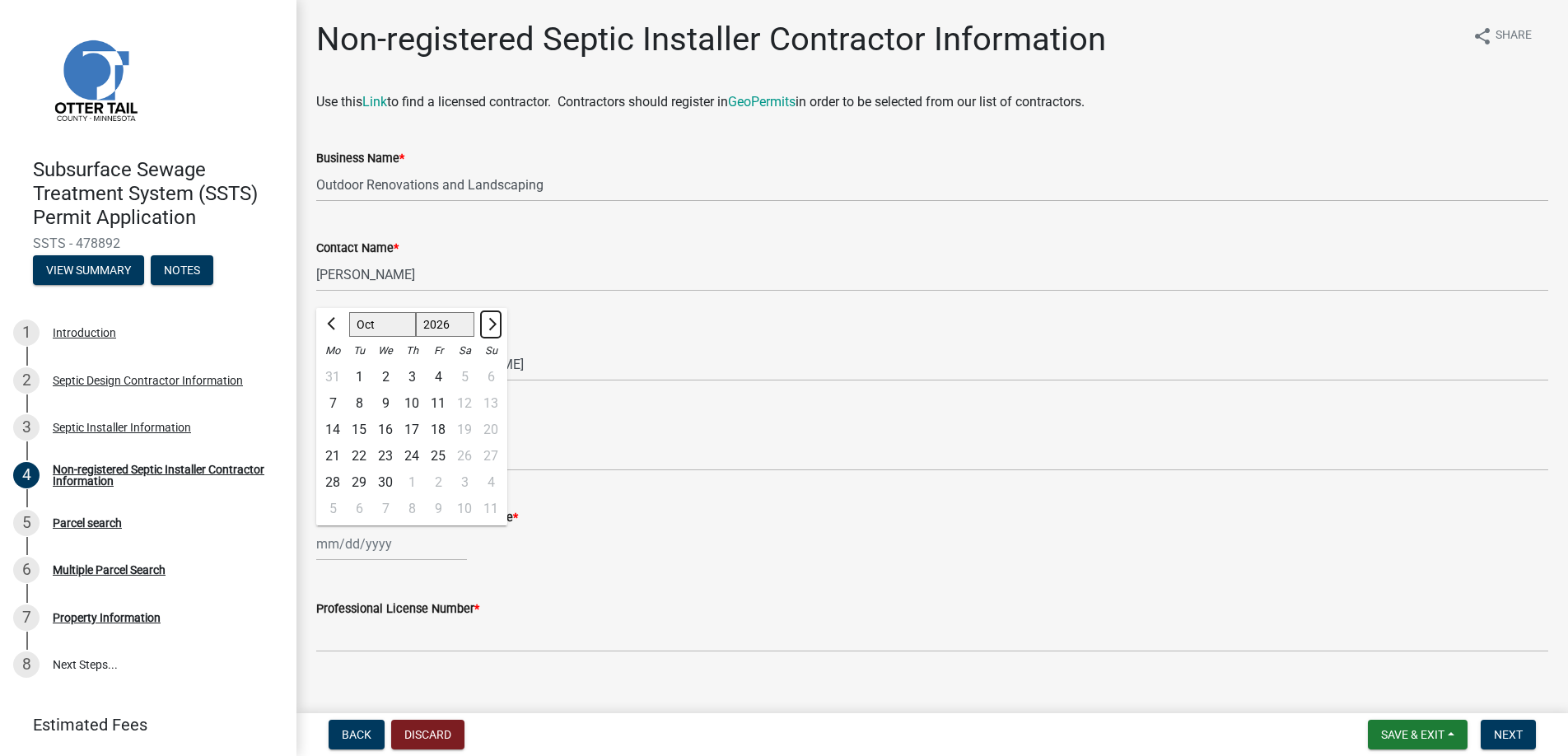
click at [486, 321] on span "Next month" at bounding box center [490, 323] width 12 height 12
select select "1"
select select "2027"
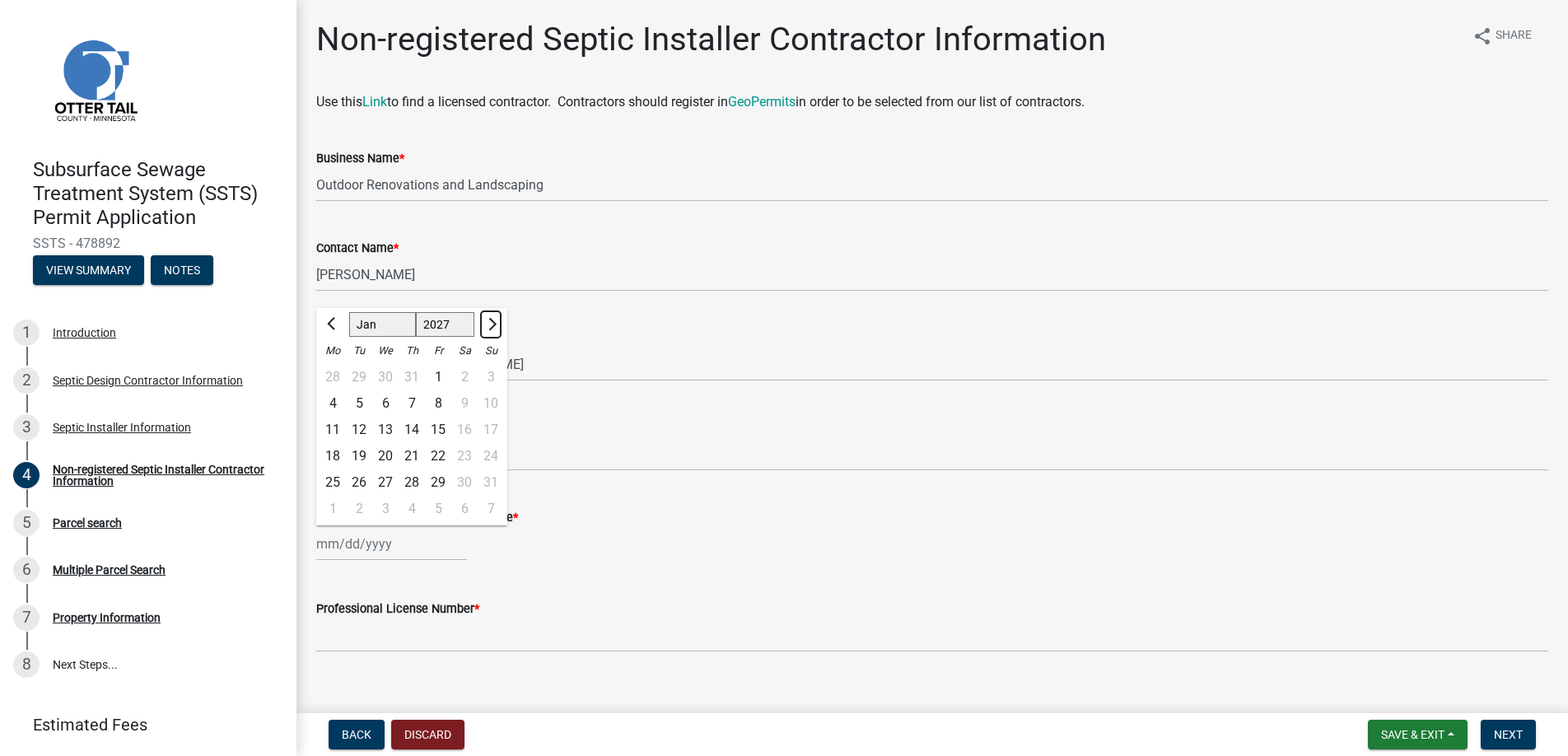
click at [486, 321] on span "Next month" at bounding box center [490, 323] width 12 height 12
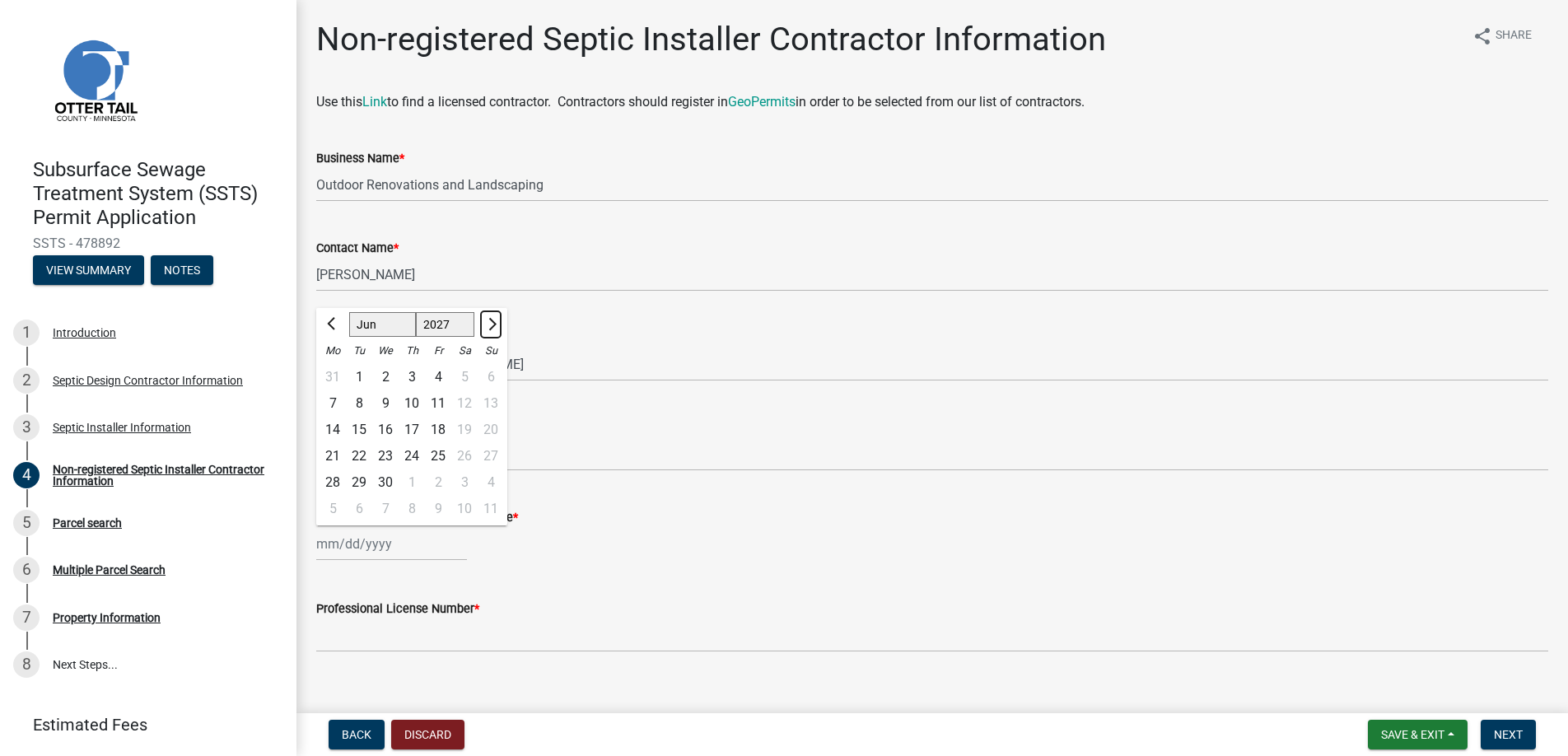
click at [486, 321] on span "Next month" at bounding box center [490, 323] width 12 height 12
click at [327, 319] on button "Previous month" at bounding box center [333, 324] width 20 height 27
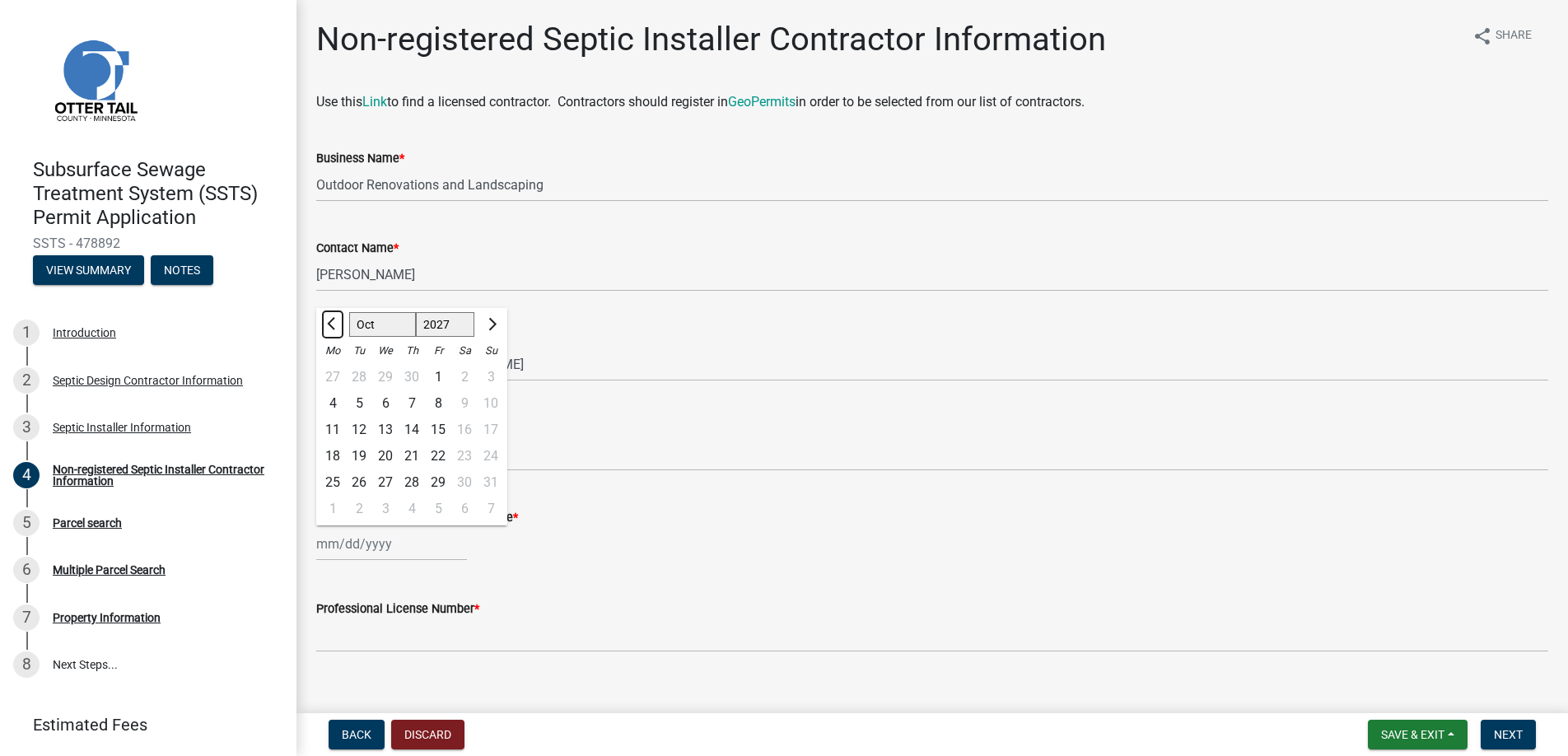
select select "9"
click at [364, 423] on div "14" at bounding box center [359, 429] width 27 height 27
type input "[DATE]"
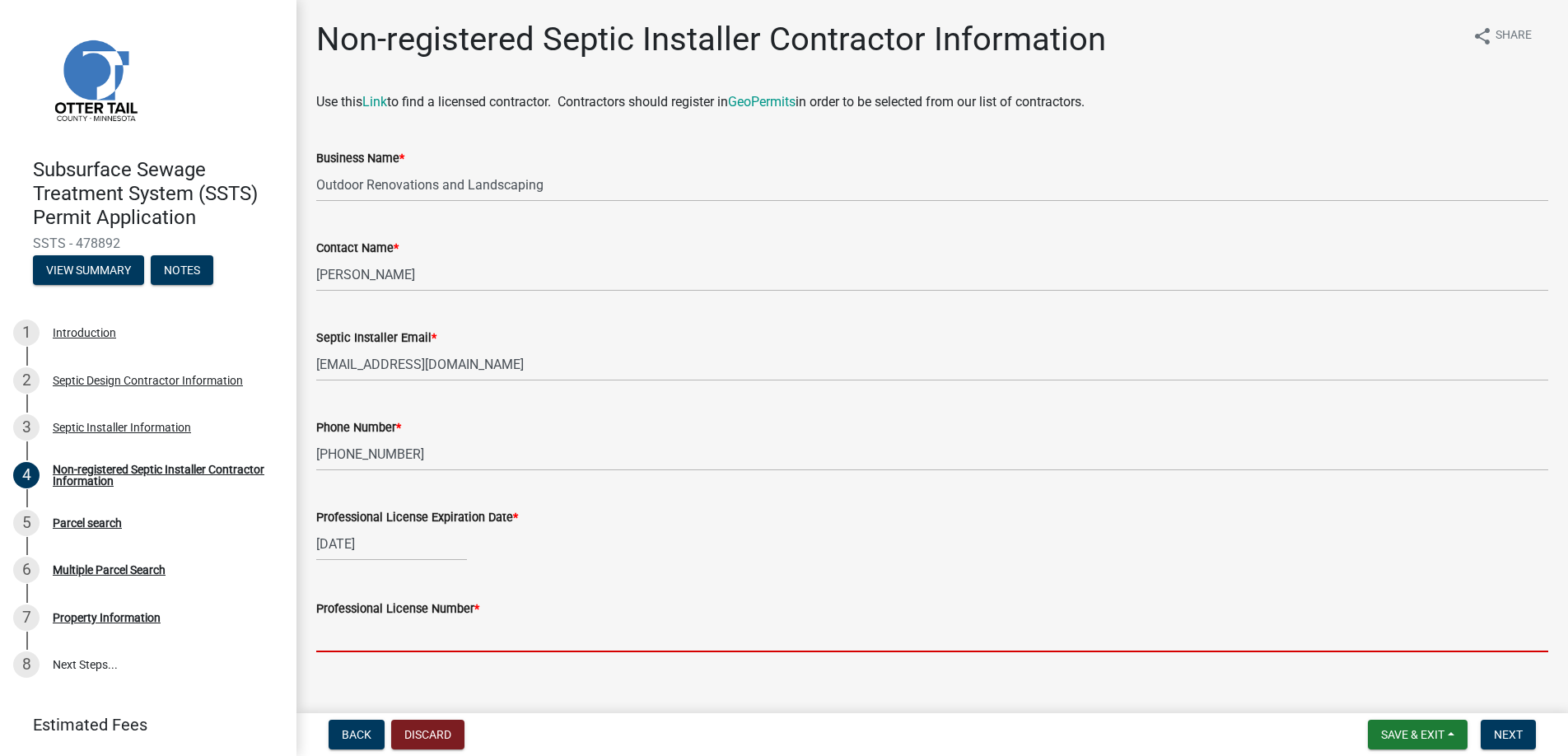
click at [364, 634] on input "Professional License Number *" at bounding box center [932, 635] width 1231 height 34
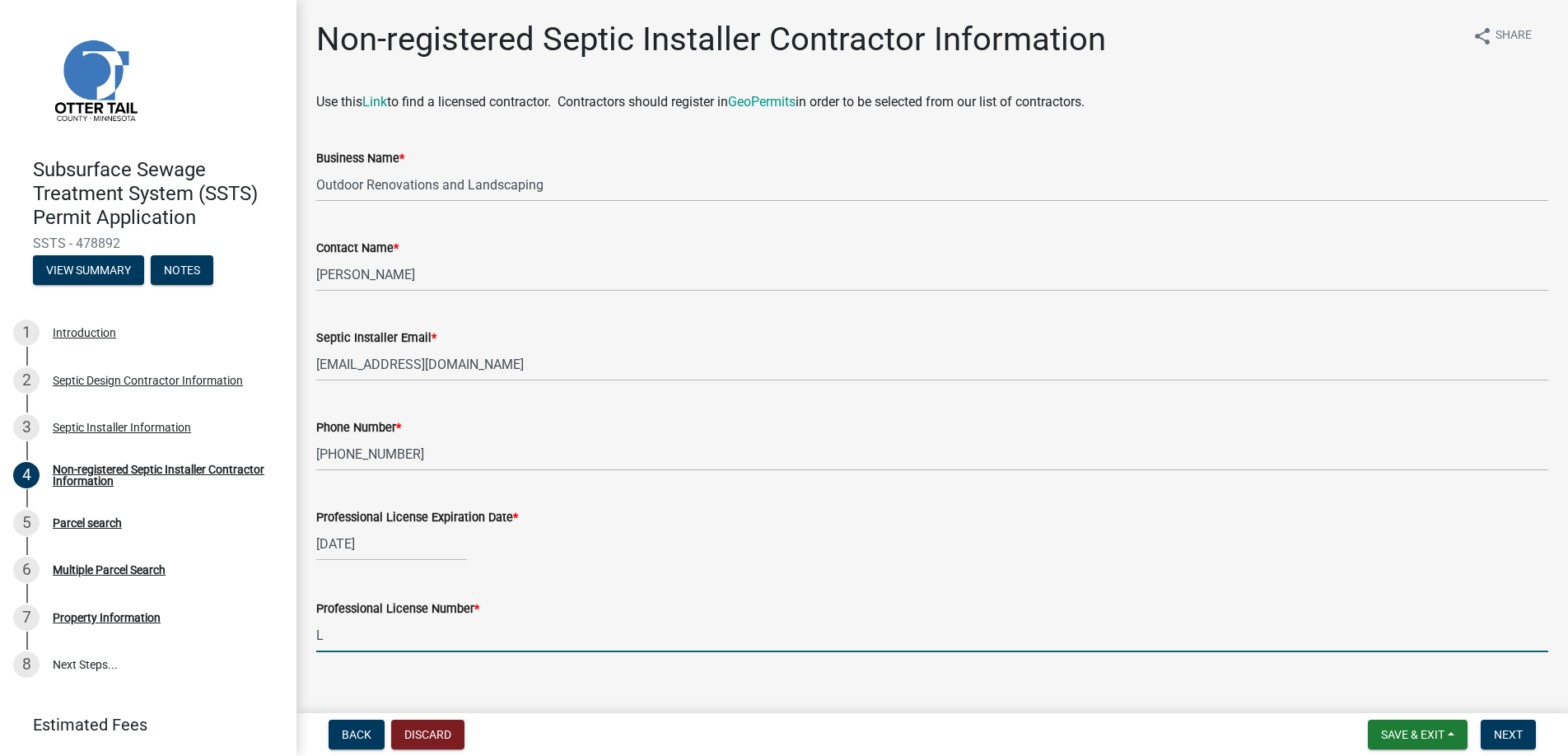
type input "L3637"
click at [1511, 728] on span "Next" at bounding box center [1507, 734] width 28 height 13
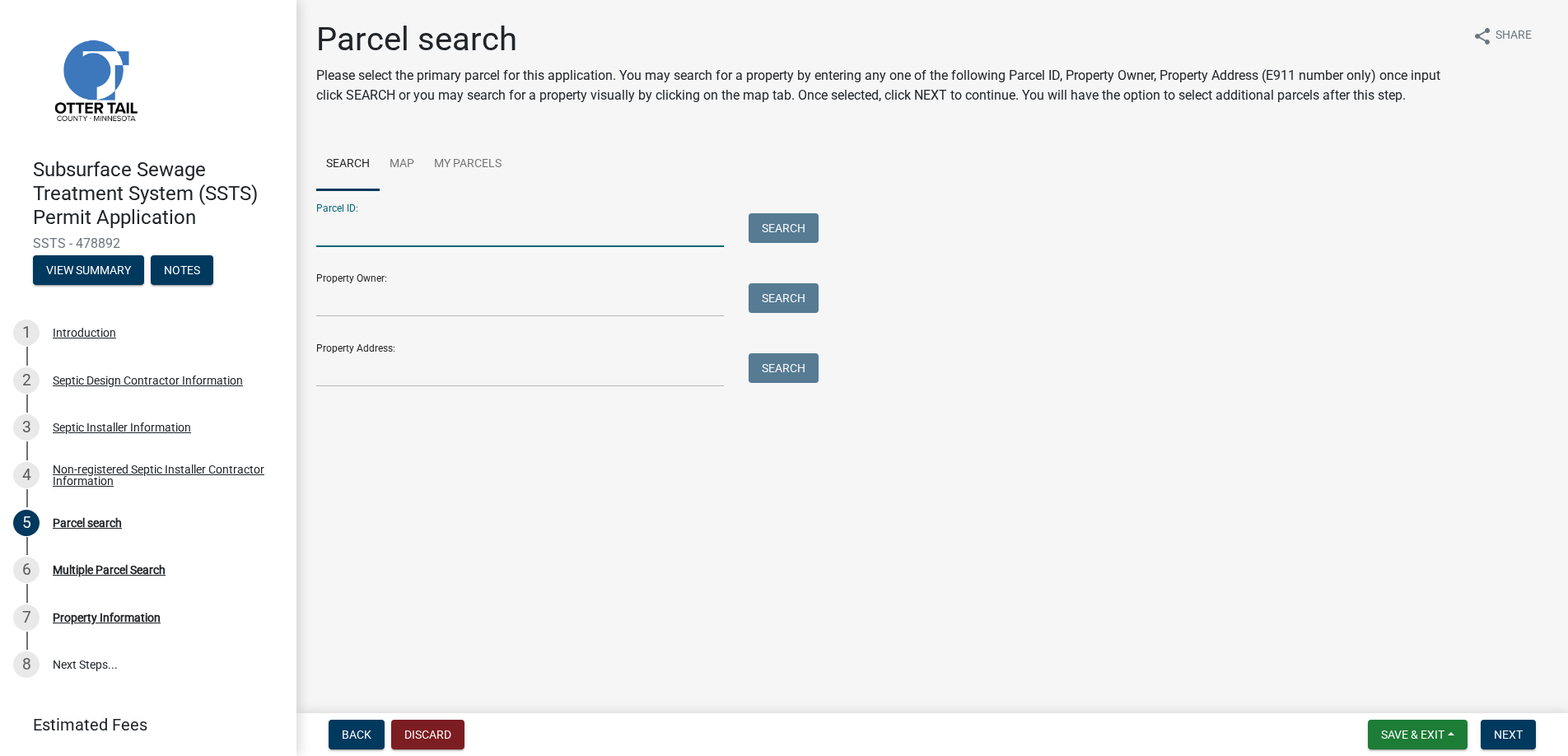
click at [358, 234] on input "Parcel ID:" at bounding box center [520, 229] width 407 height 34
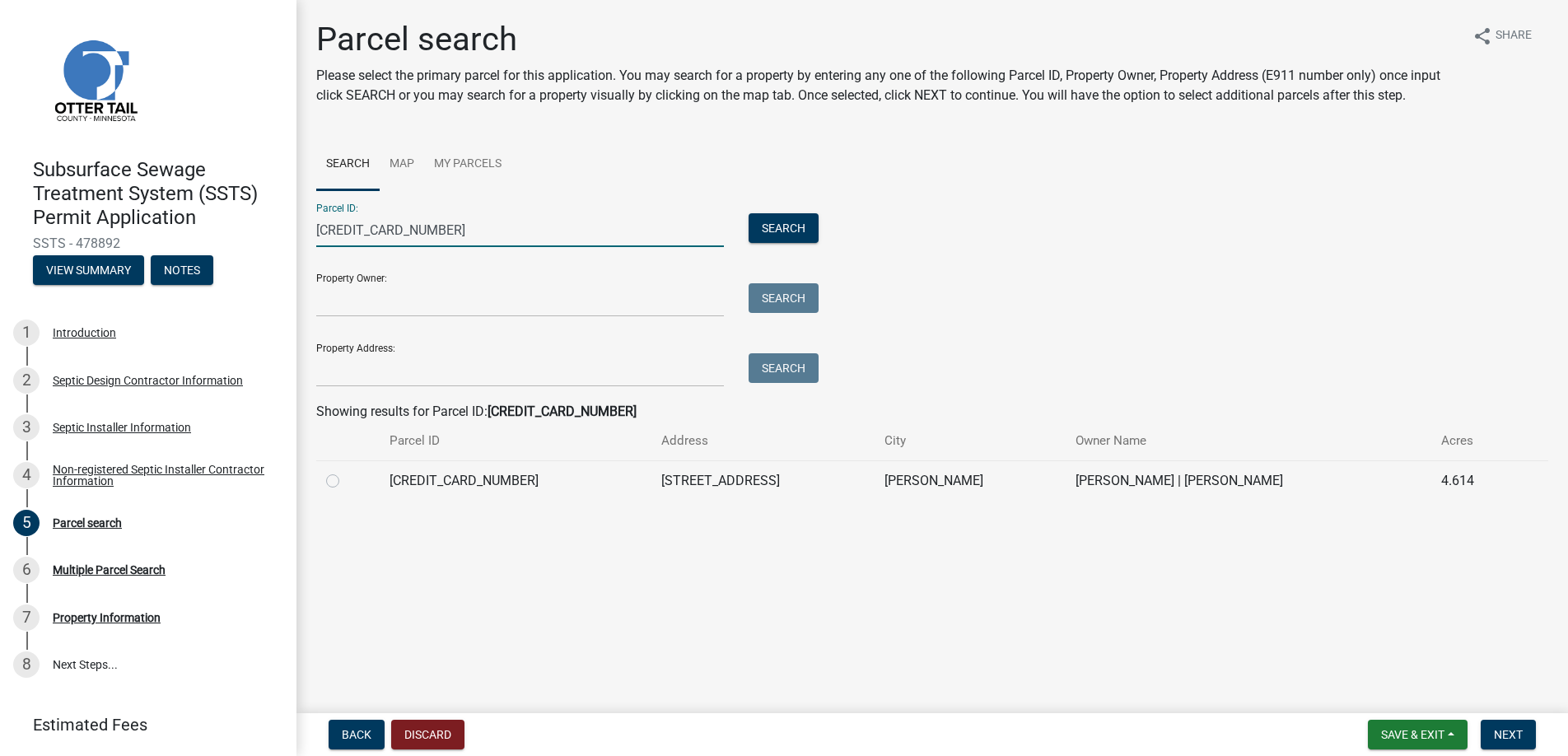
type input "[CREDIT_CARD_NUMBER]"
click at [346, 471] on label at bounding box center [346, 471] width 0 height 0
click at [346, 479] on input "radio" at bounding box center [351, 476] width 11 height 11
radio input "true"
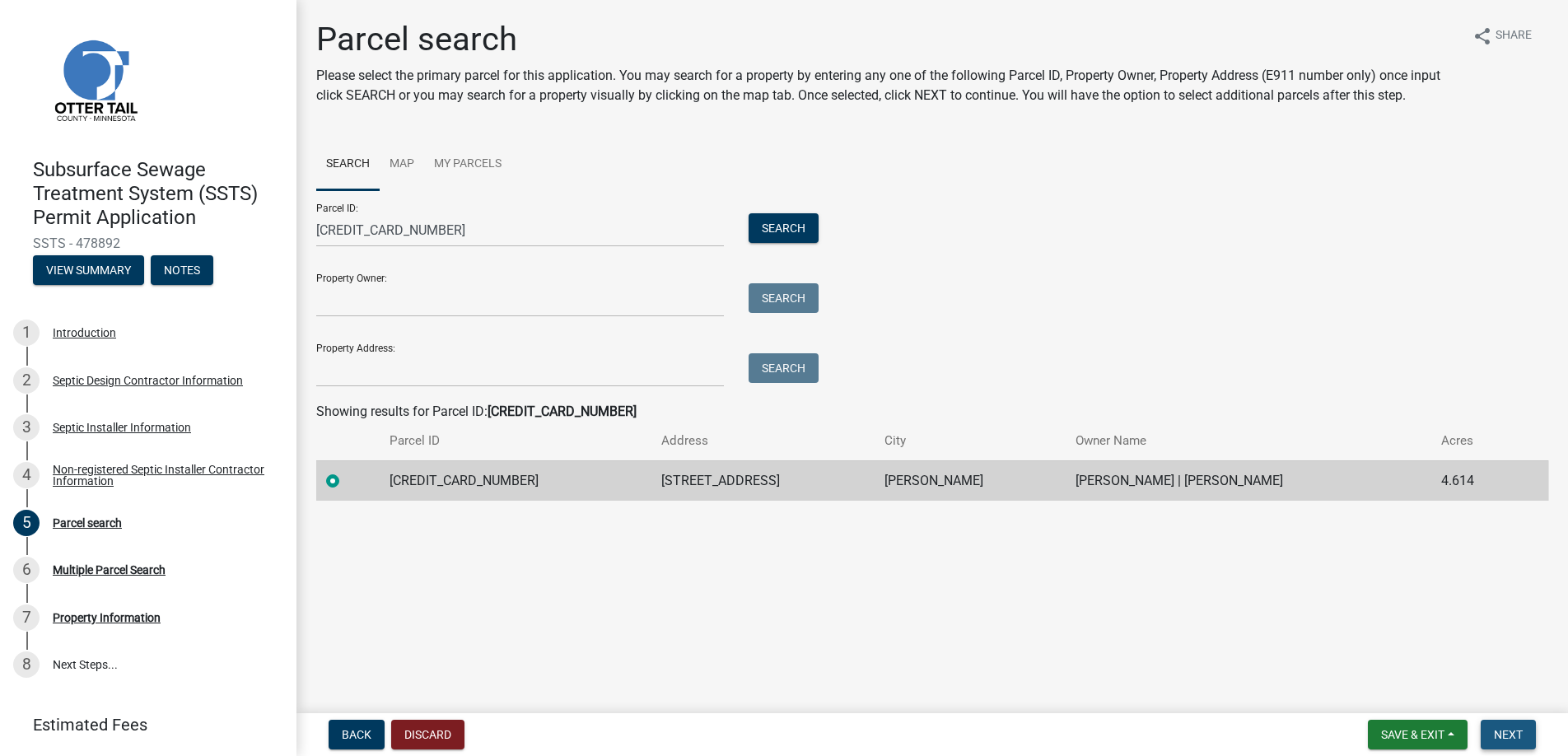
click at [1503, 730] on span "Next" at bounding box center [1507, 734] width 28 height 13
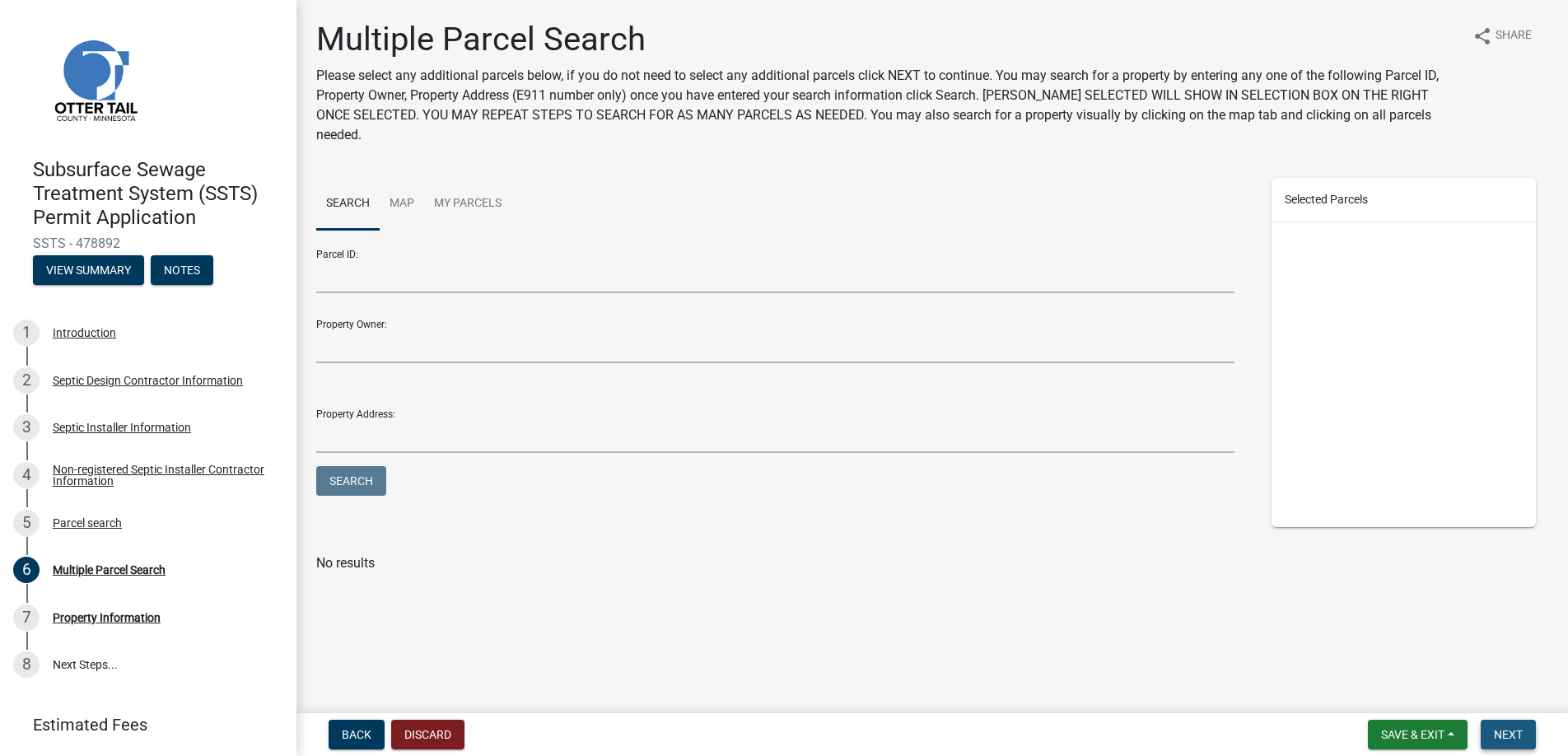
click at [1507, 732] on span "Next" at bounding box center [1507, 734] width 28 height 13
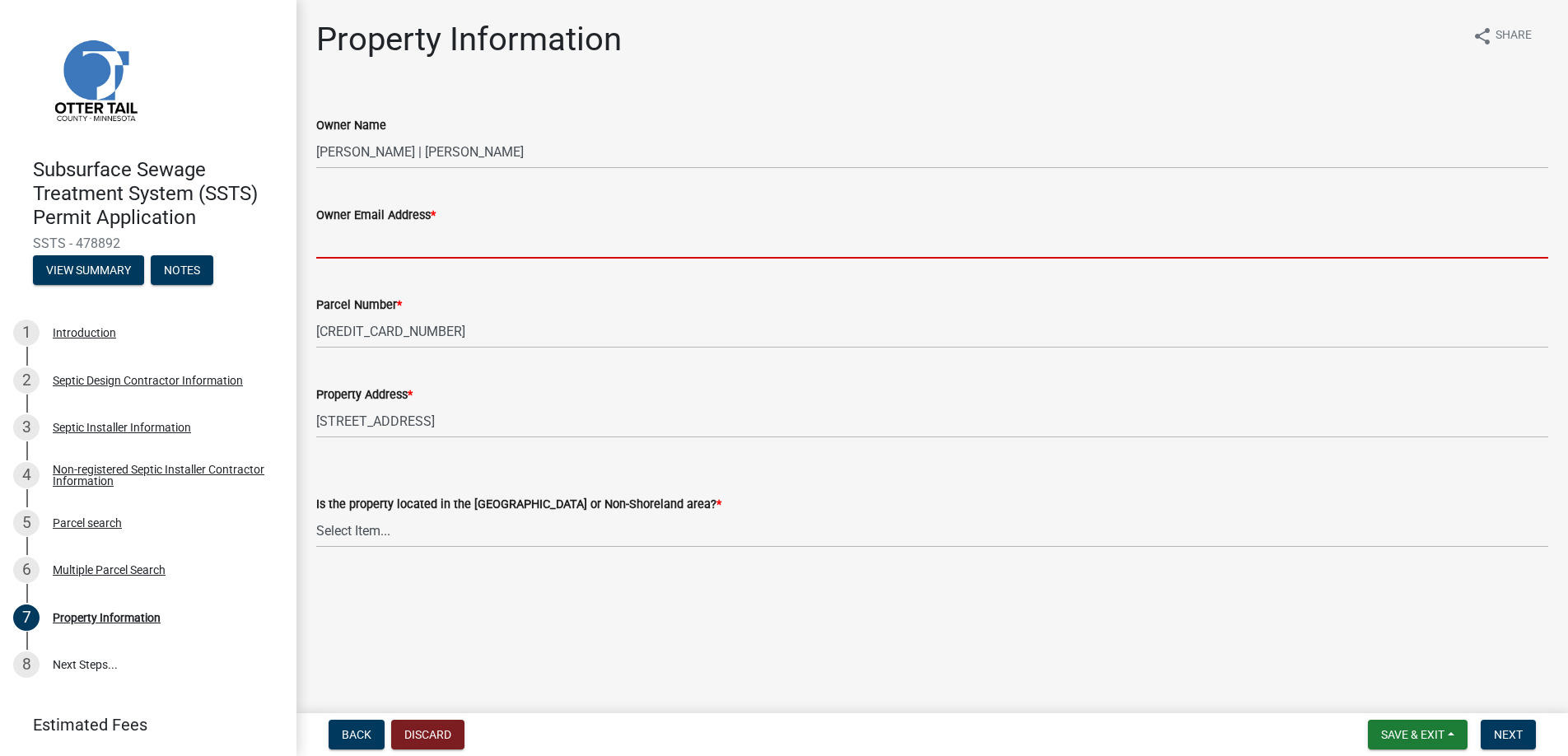
click at [356, 246] on input "Owner Email Address *" at bounding box center [932, 241] width 1231 height 34
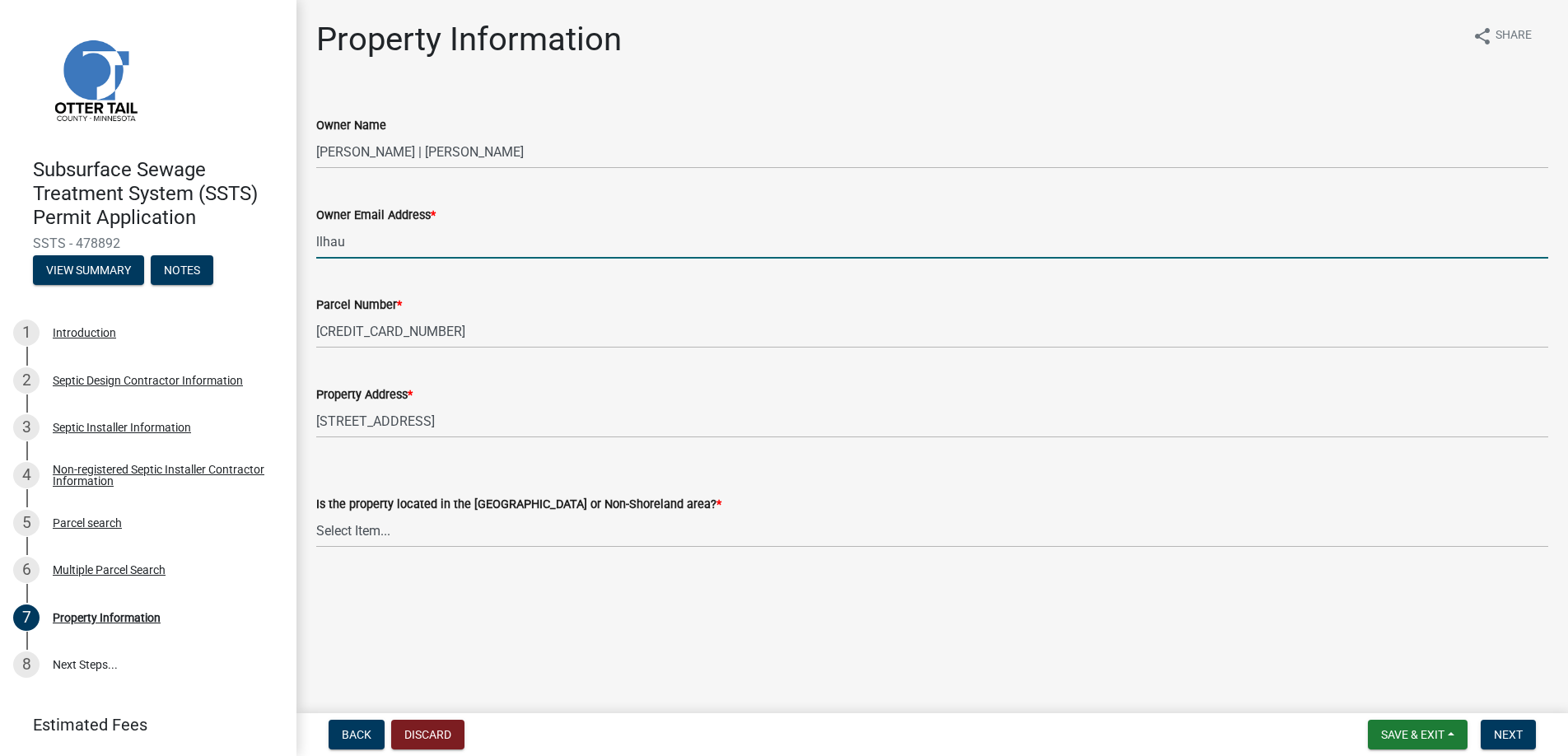
type input "[EMAIL_ADDRESS][DOMAIN_NAME]"
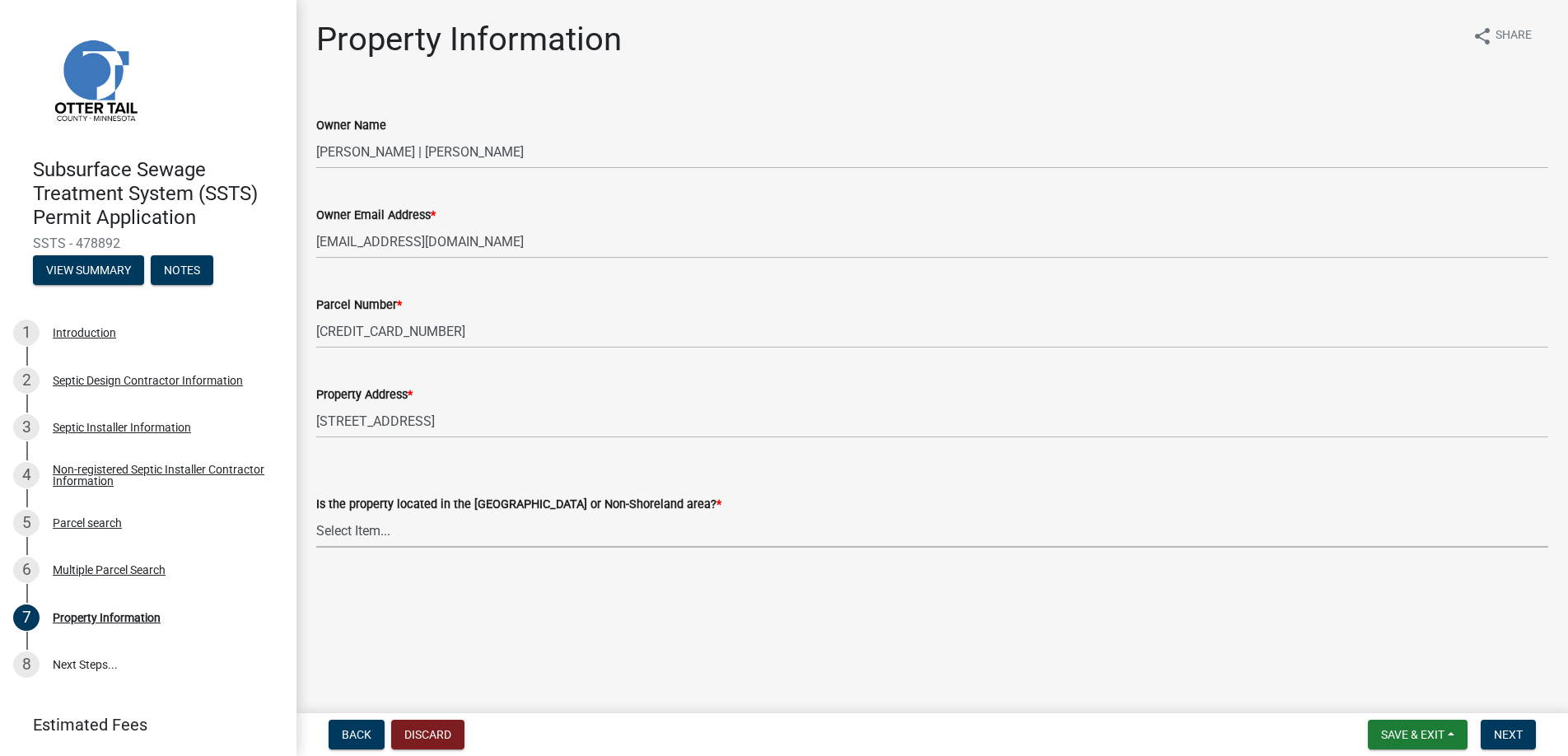
click at [373, 525] on select "Select Item... Shoreland Non-Shoreland" at bounding box center [932, 530] width 1231 height 34
click at [317, 514] on select "Select Item... Shoreland Non-Shoreland" at bounding box center [932, 530] width 1231 height 34
select select "f91142e6-e911-469c-9754-896c7e7f9e05"
click at [1505, 728] on span "Next" at bounding box center [1507, 734] width 28 height 13
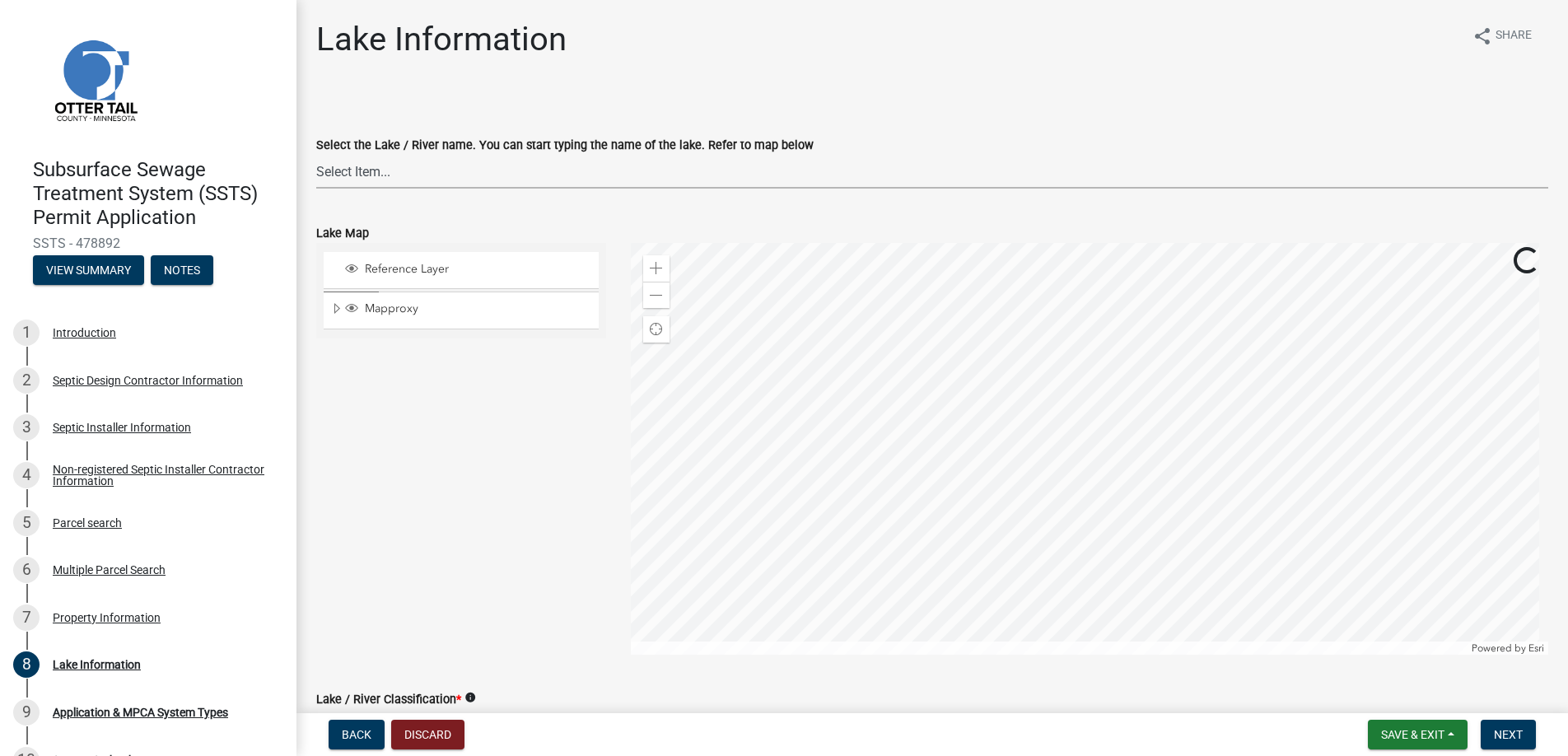
click at [353, 163] on select "Select Item... None [PERSON_NAME] 56-031 [PERSON_NAME] 56-118 [PERSON_NAME] 56-…" at bounding box center [932, 172] width 1231 height 34
click at [317, 155] on select "Select Item... None [PERSON_NAME] 56-031 [PERSON_NAME] 56-118 [PERSON_NAME] 56-…" at bounding box center [932, 172] width 1231 height 34
select select "f5446596-c911-4002-9682-93b0316ef17a"
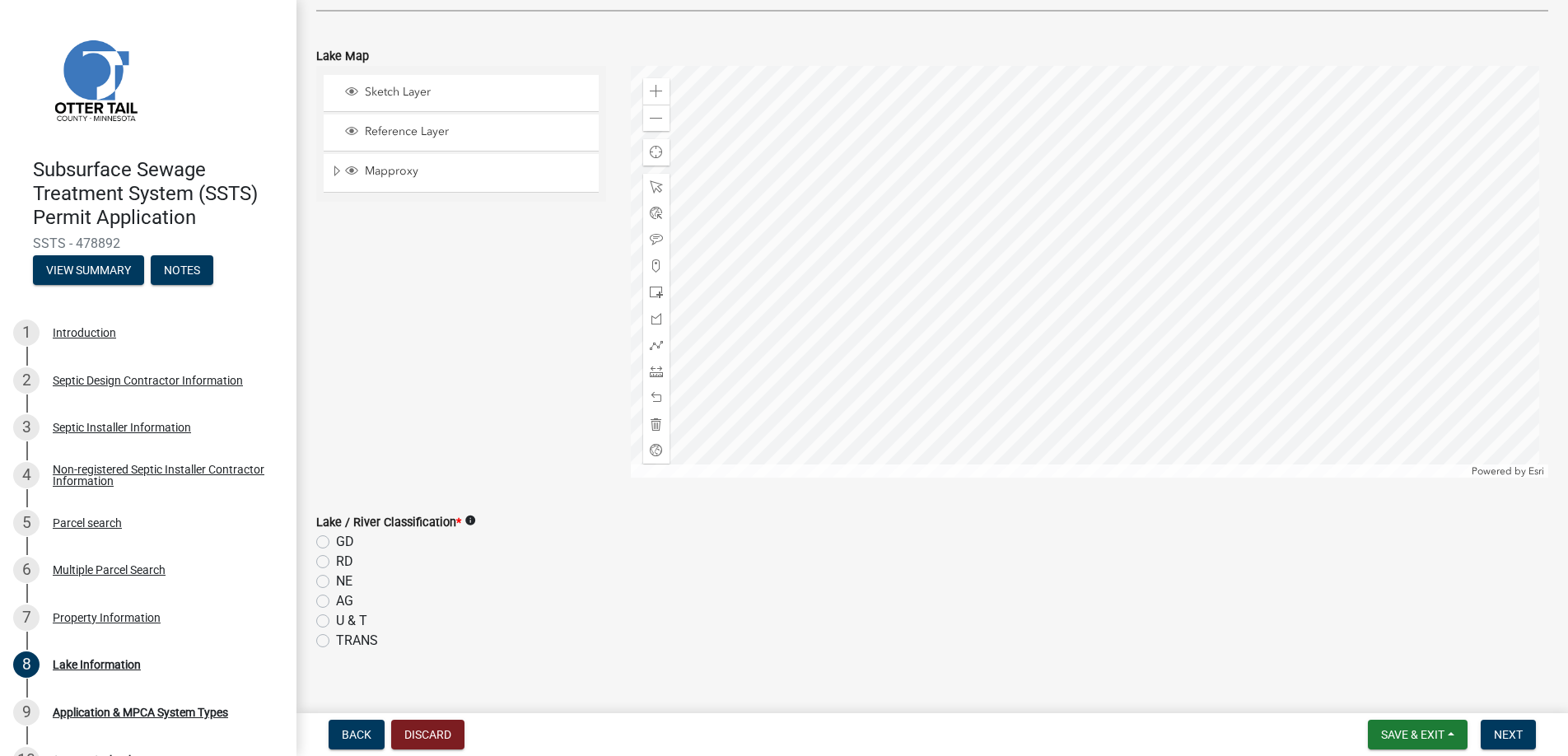
scroll to position [412, 0]
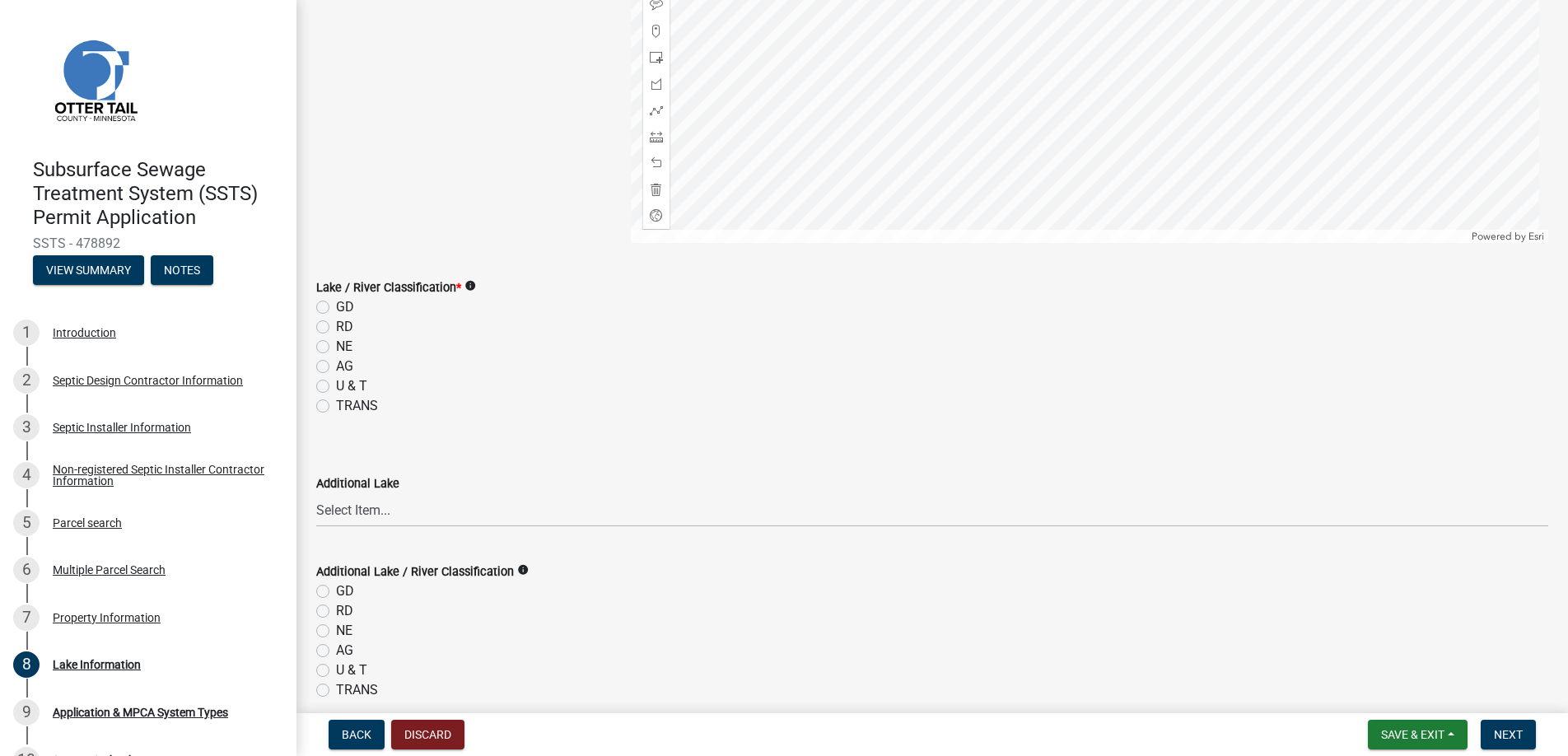
click at [336, 325] on label "RD" at bounding box center [344, 327] width 17 height 20
click at [336, 325] on input "RD" at bounding box center [341, 322] width 11 height 11
radio input "true"
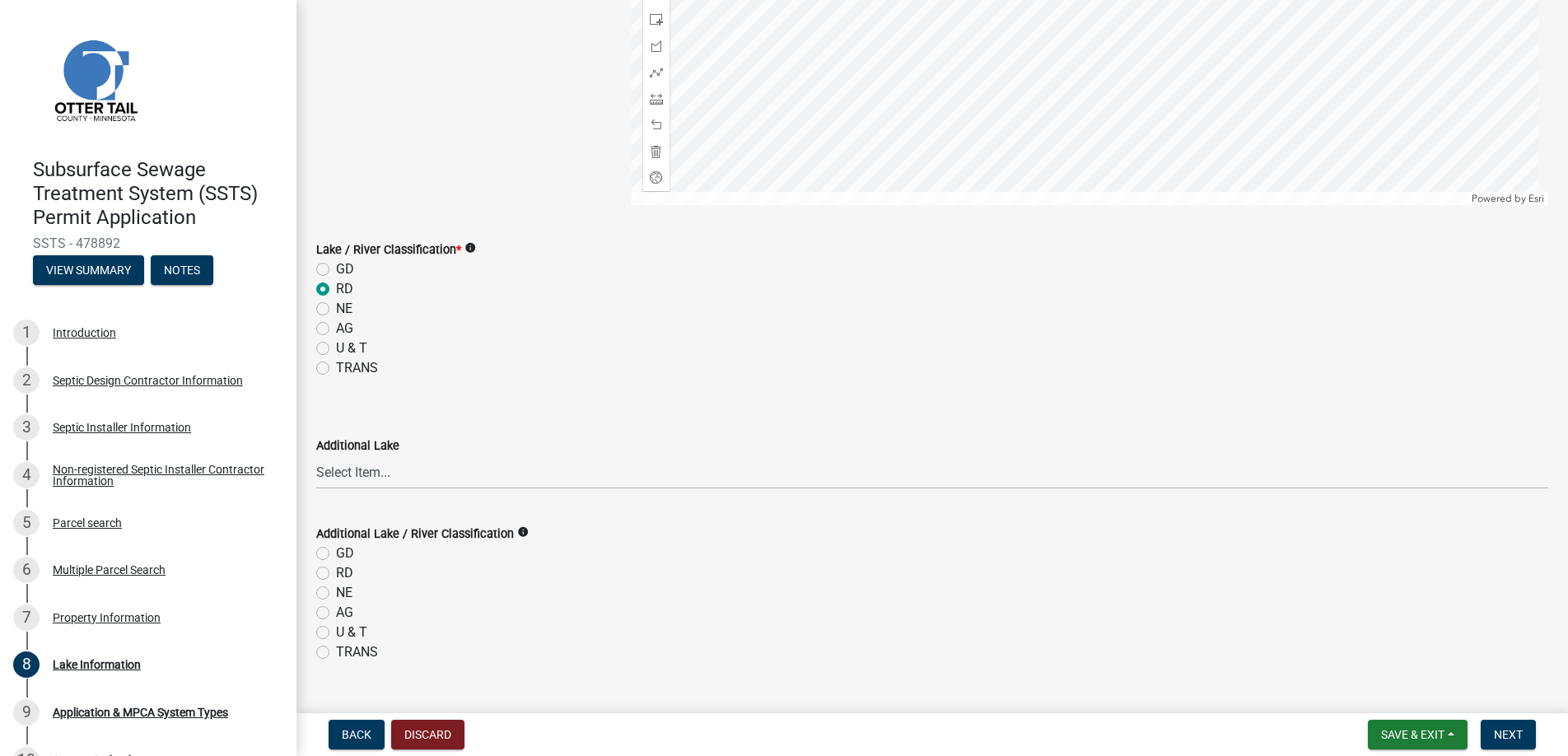
scroll to position [484, 0]
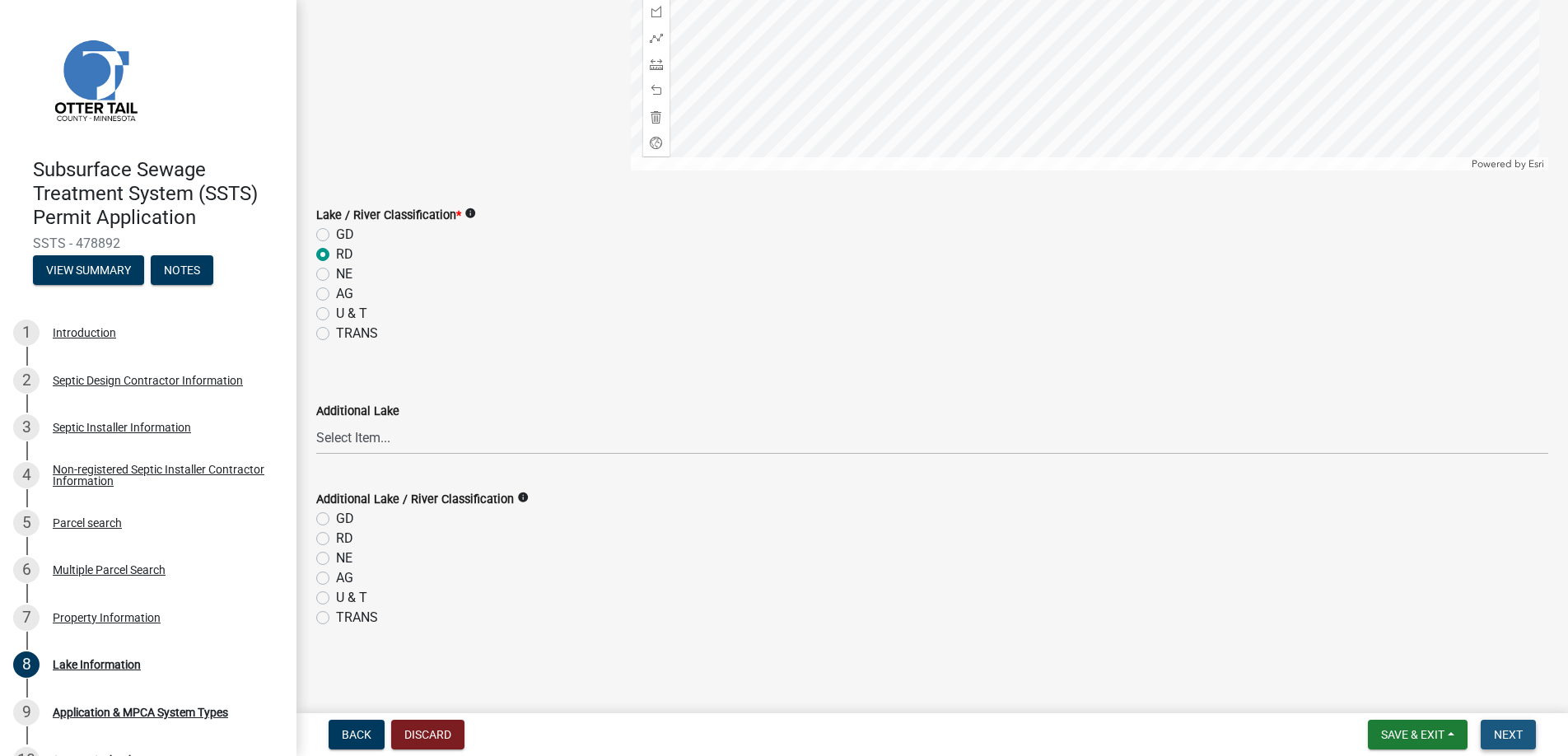
click at [1501, 730] on span "Next" at bounding box center [1507, 734] width 28 height 13
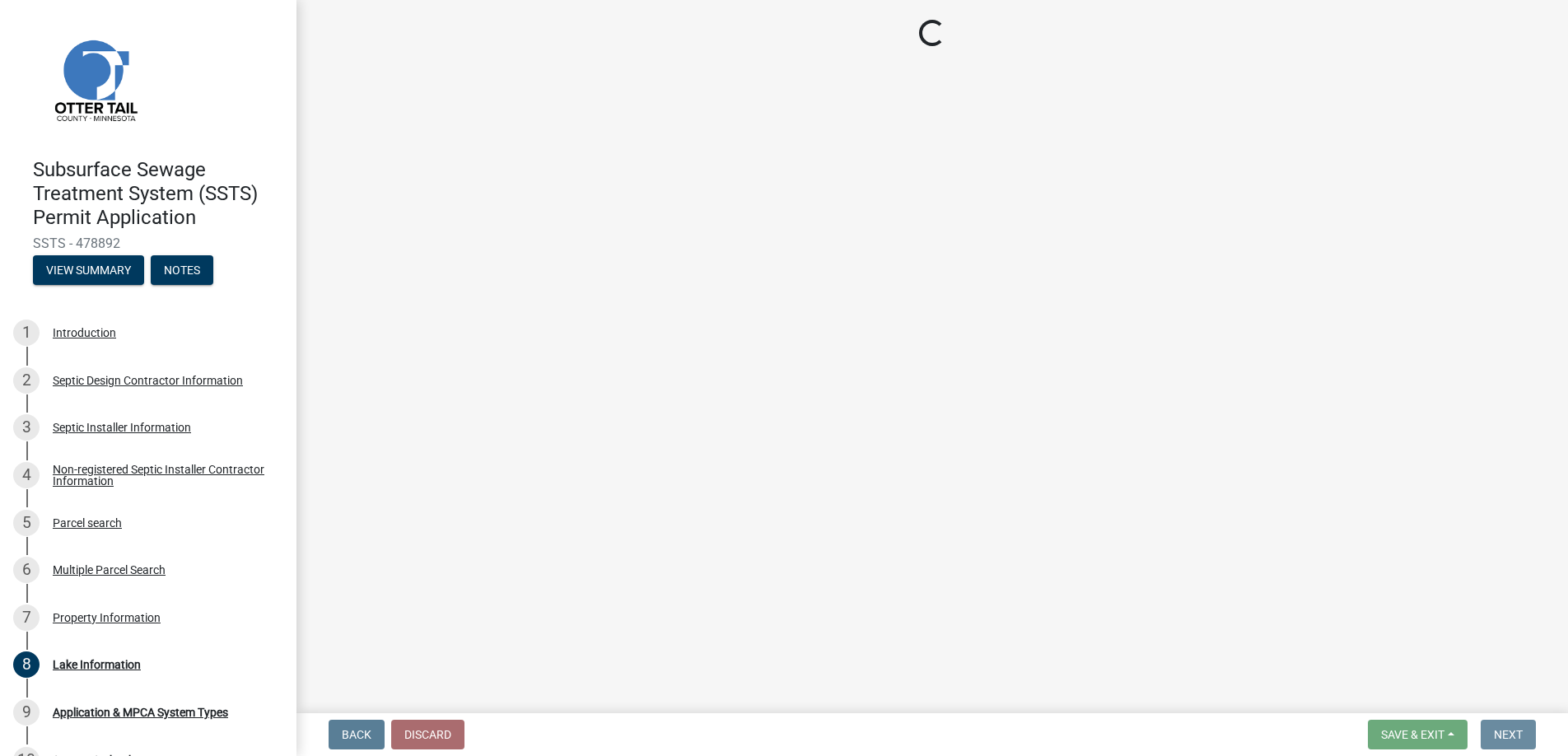
scroll to position [0, 0]
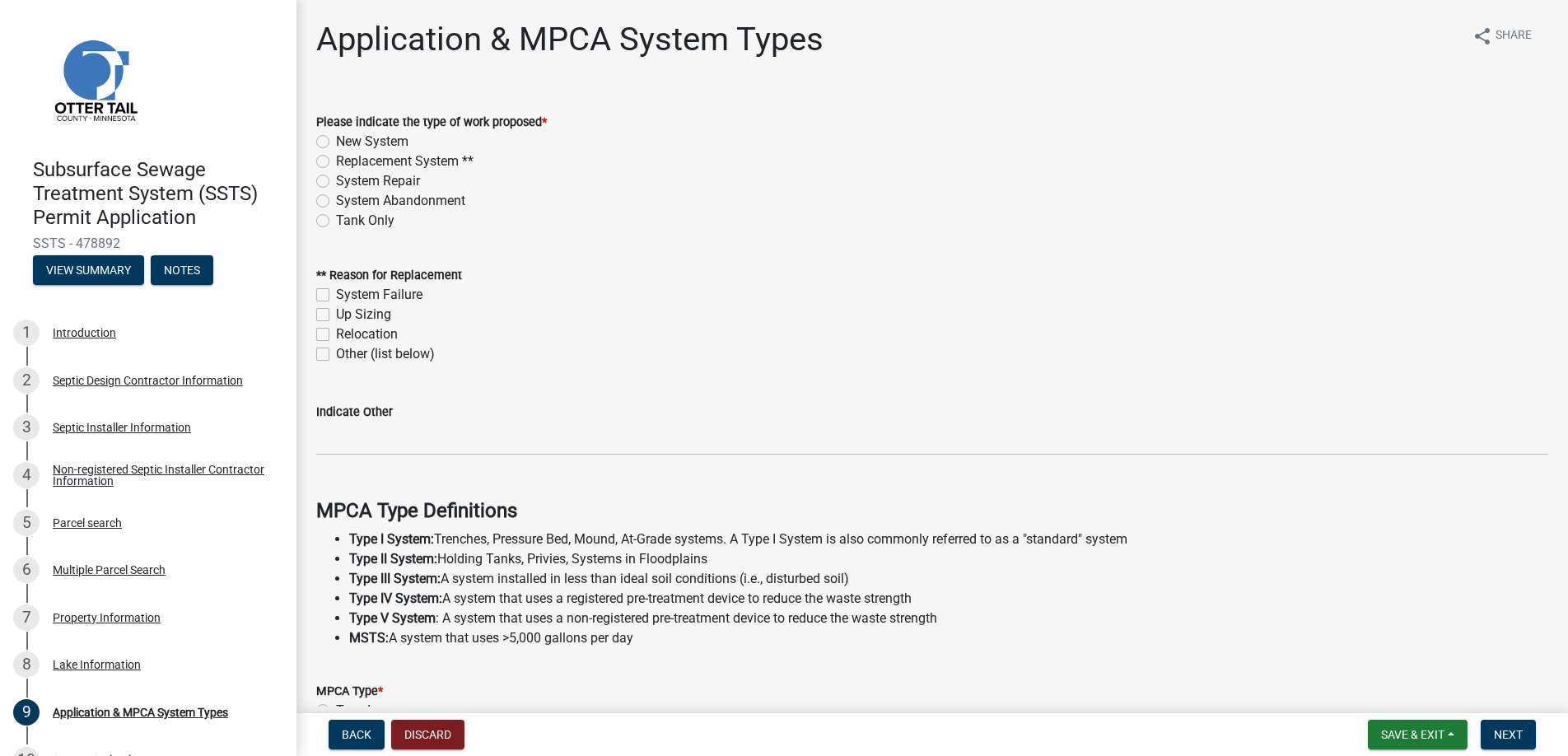
click at [336, 159] on label "Replacement System **" at bounding box center [405, 161] width 138 height 20
click at [336, 159] on input "Replacement System **" at bounding box center [341, 157] width 11 height 11
radio input "true"
click at [336, 353] on label "Other (list below)" at bounding box center [385, 354] width 99 height 20
click at [336, 353] on input "Other (list below)" at bounding box center [341, 350] width 11 height 11
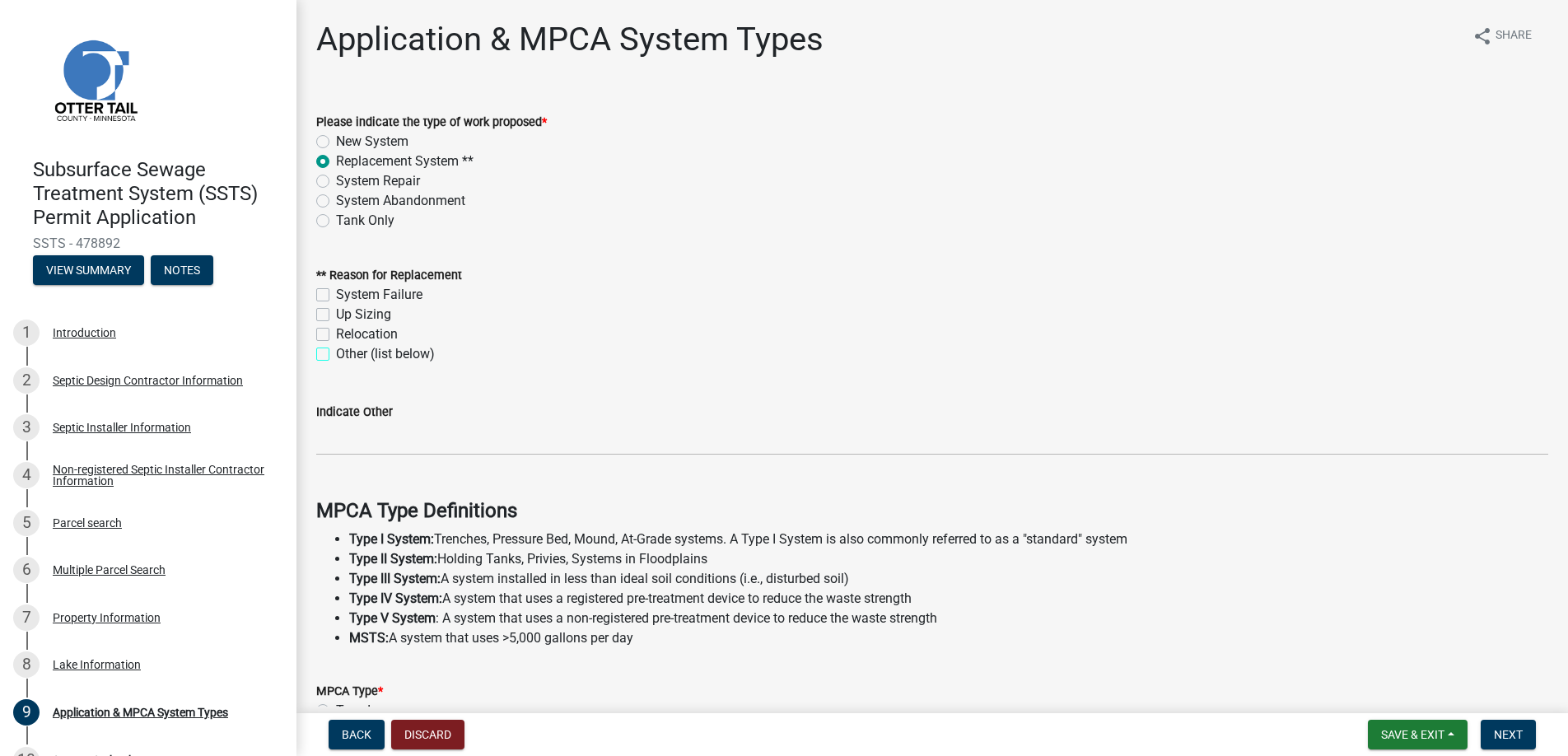
checkbox input "true"
checkbox input "false"
checkbox input "true"
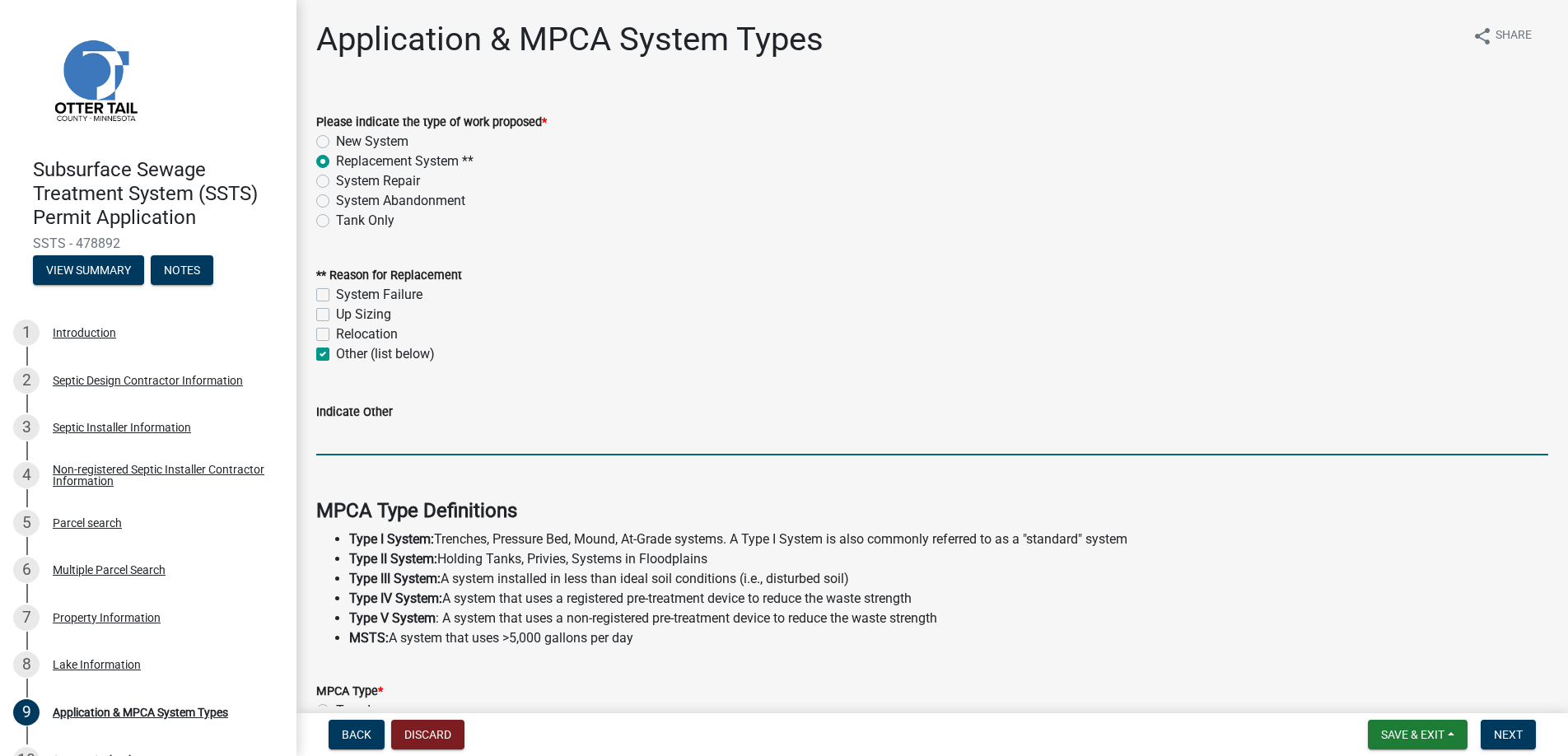
click at [357, 438] on input "Indicate Other" at bounding box center [932, 438] width 1231 height 34
type input "Drainfield failed compliance inspection"
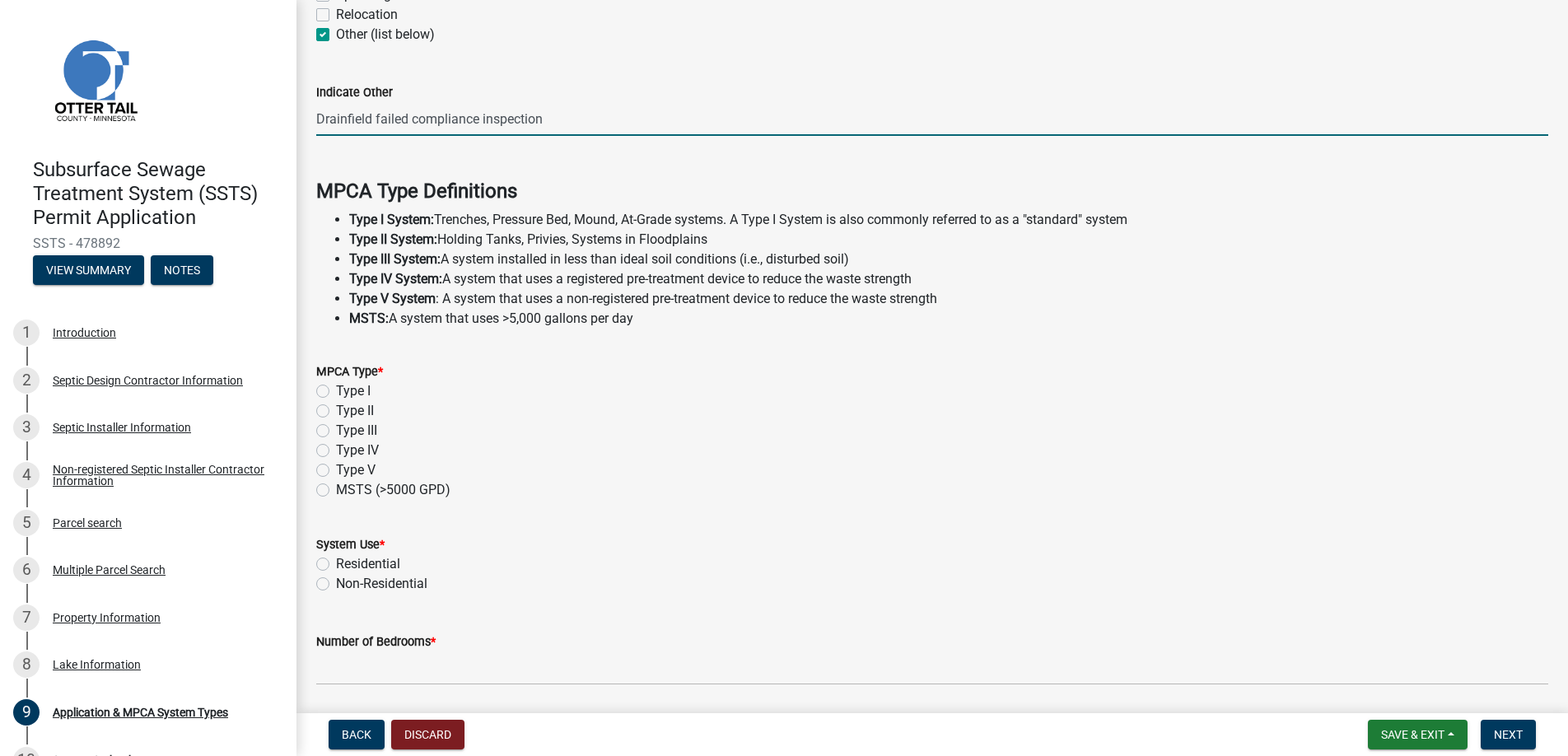
scroll to position [329, 0]
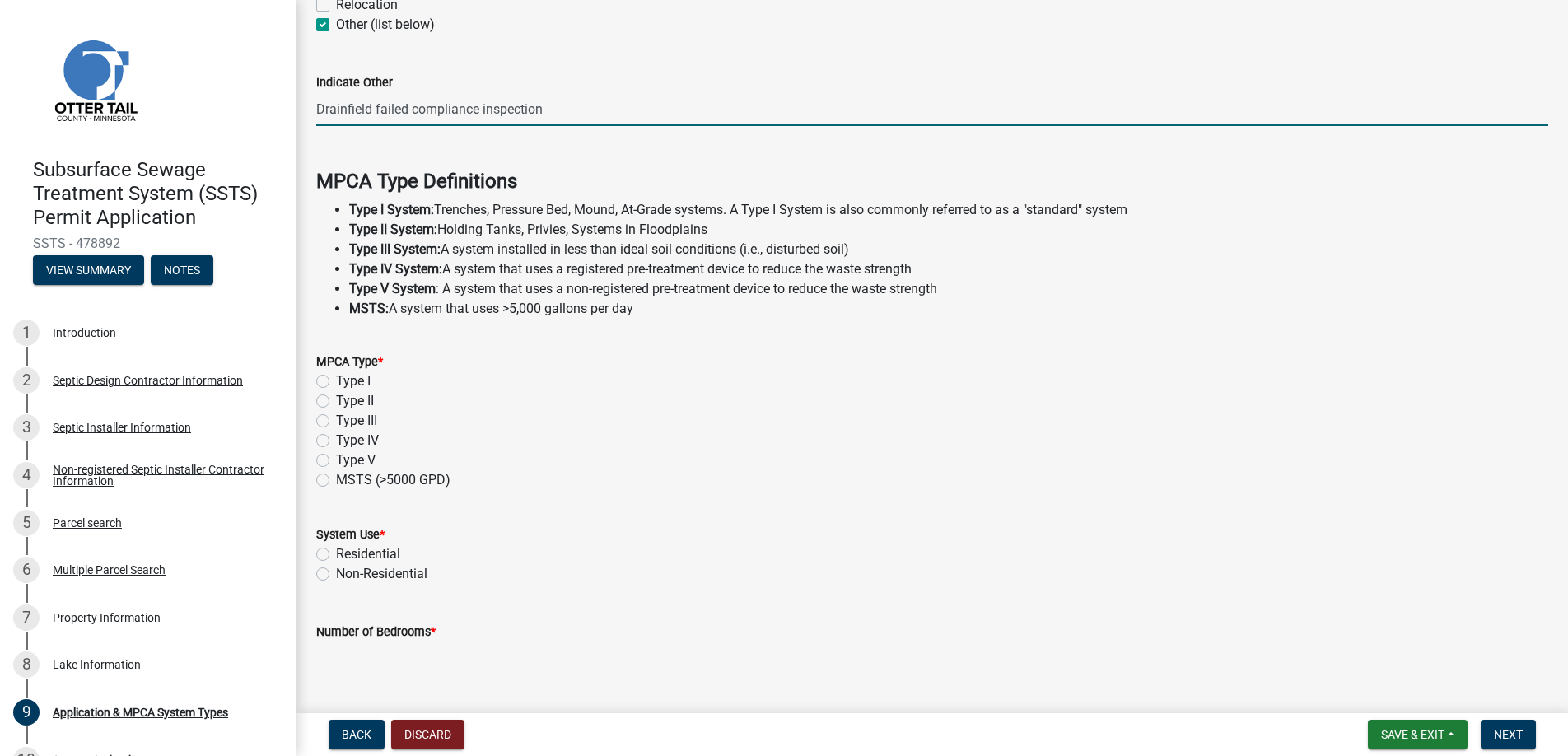
click at [336, 381] on label "Type I" at bounding box center [353, 382] width 35 height 20
click at [336, 381] on input "Type I" at bounding box center [341, 377] width 11 height 11
radio input "true"
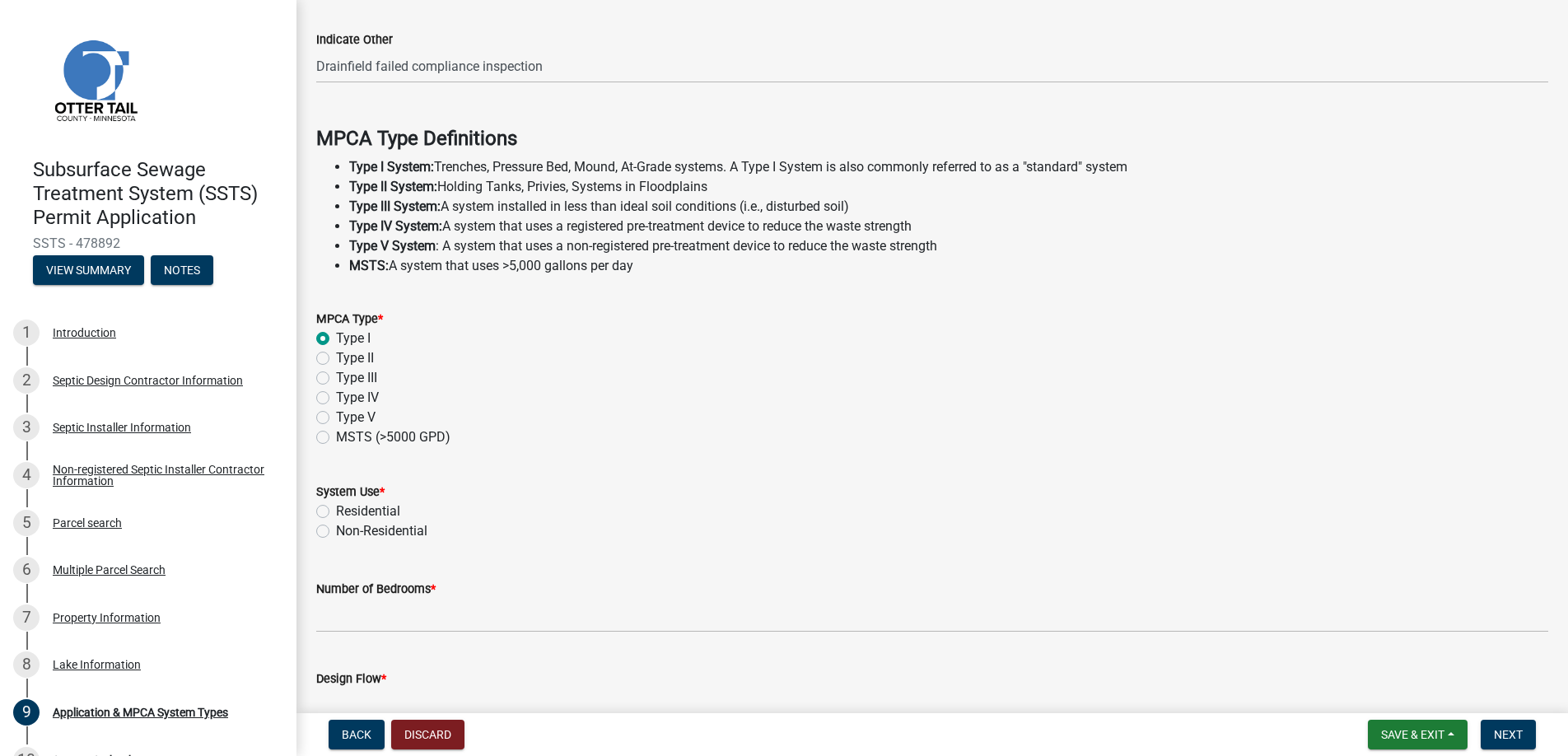
scroll to position [465, 0]
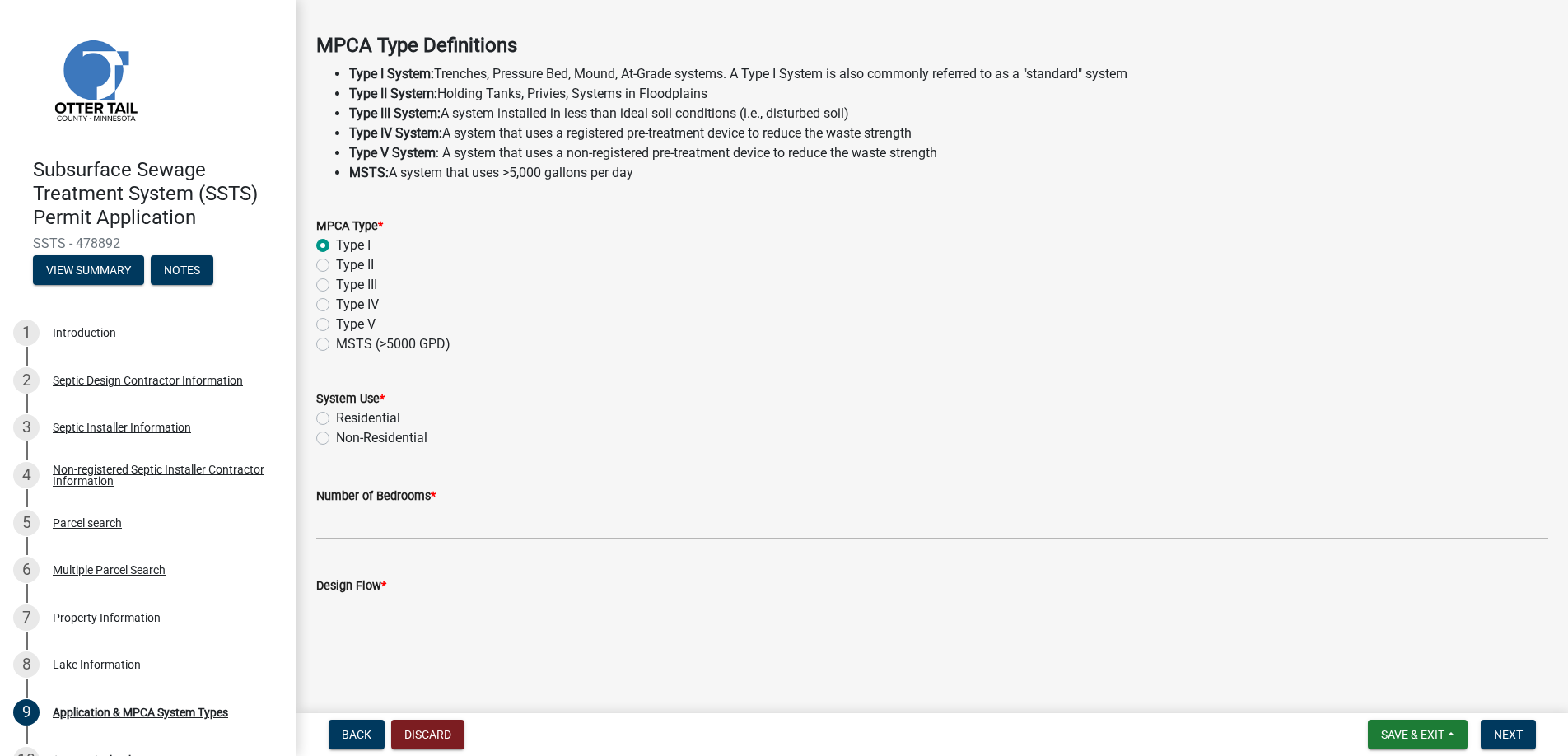
click at [336, 415] on label "Residential" at bounding box center [368, 418] width 64 height 20
click at [336, 415] on input "Residential" at bounding box center [341, 414] width 11 height 11
radio input "true"
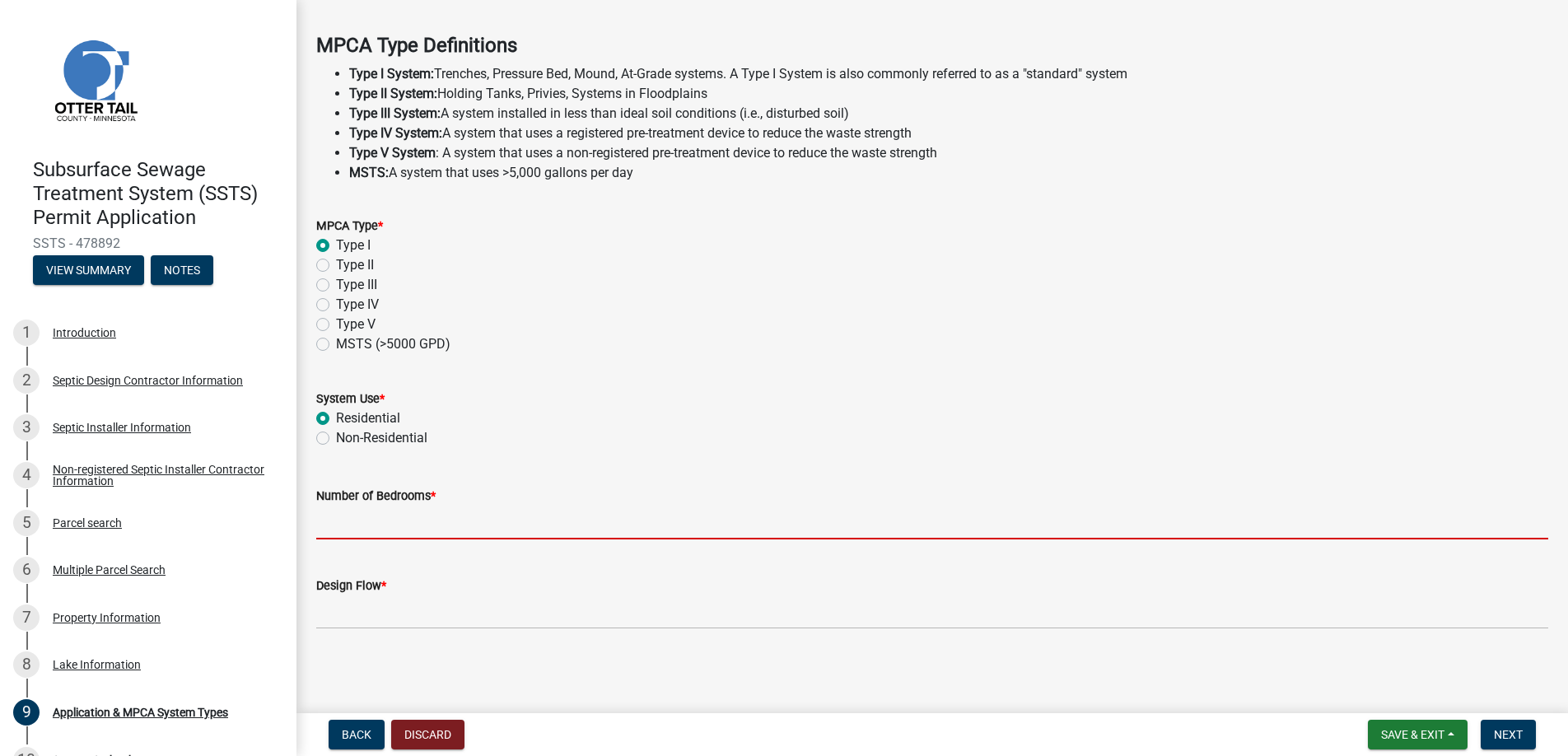
click at [352, 517] on input "Number of Bedrooms *" at bounding box center [932, 522] width 1231 height 34
type input "4"
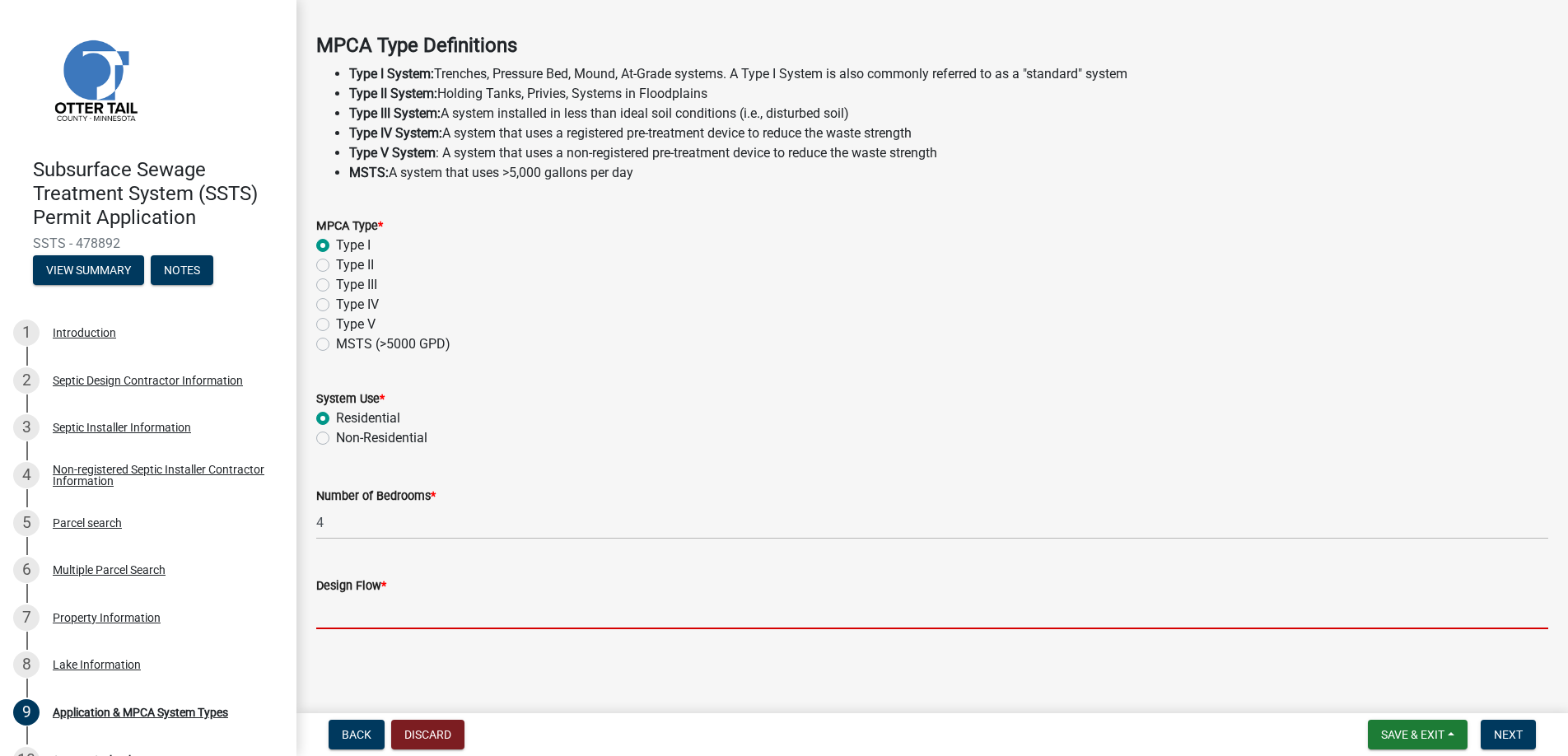
click at [365, 612] on input "Design Flow *" at bounding box center [932, 612] width 1231 height 34
type input "600"
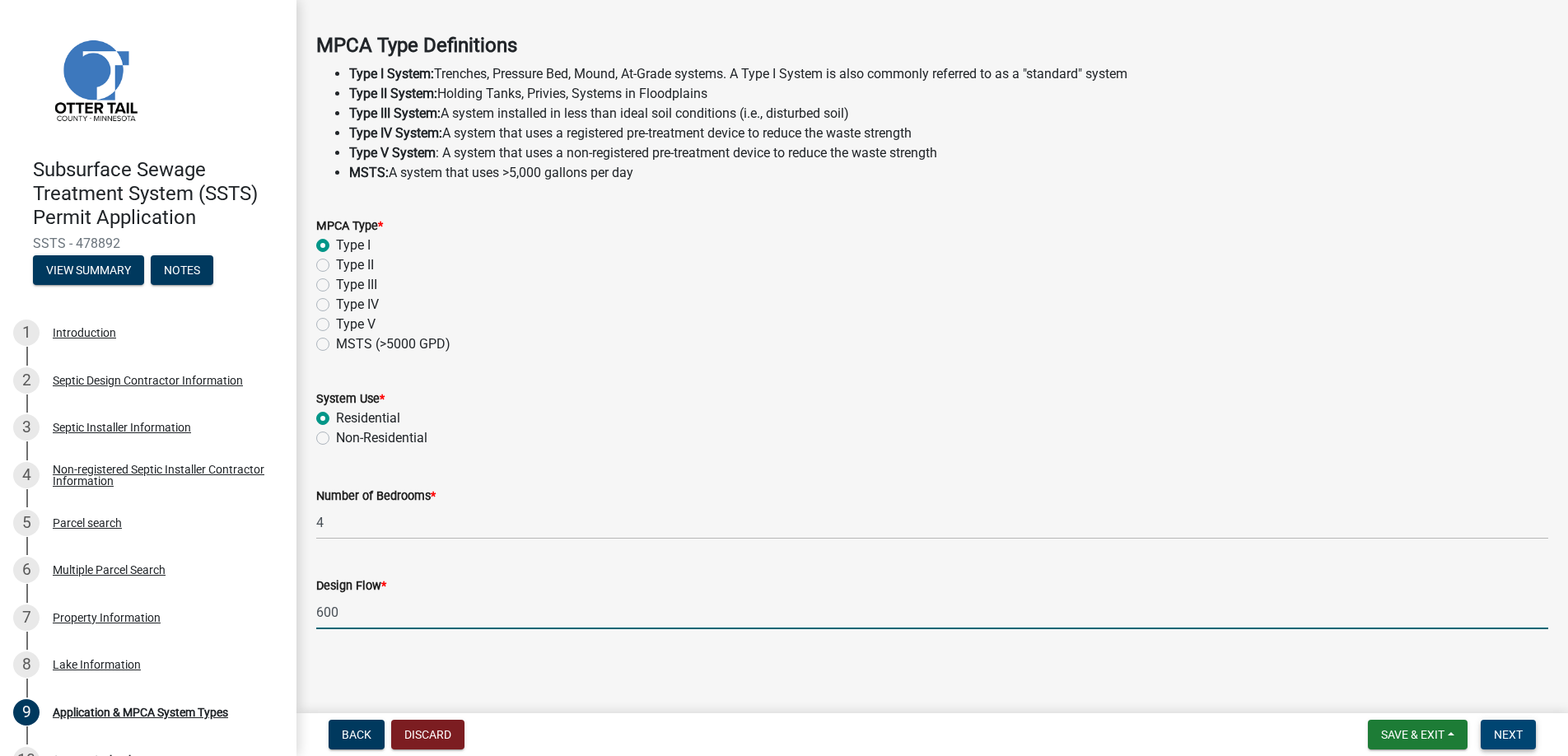
click at [1504, 728] on span "Next" at bounding box center [1507, 734] width 28 height 13
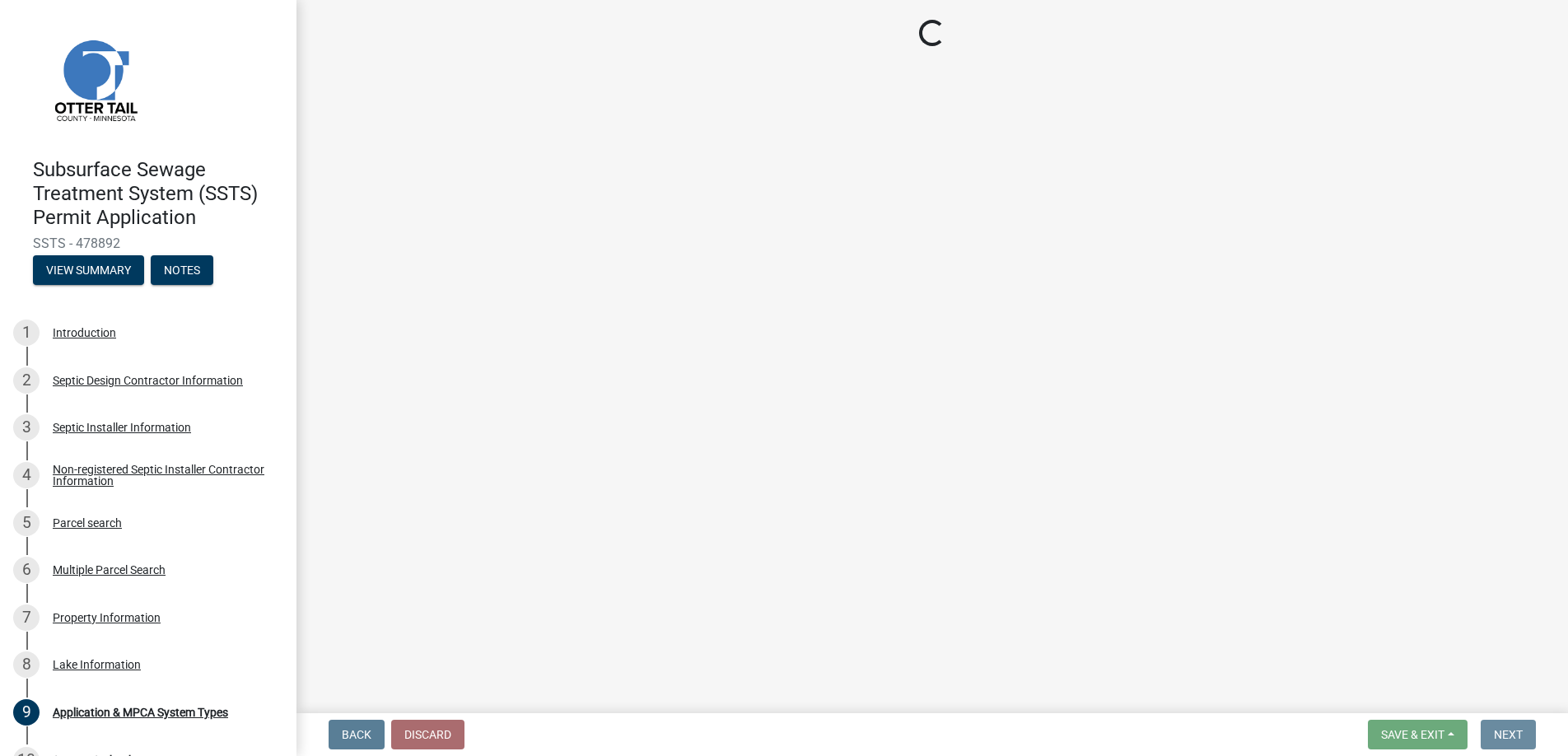
scroll to position [0, 0]
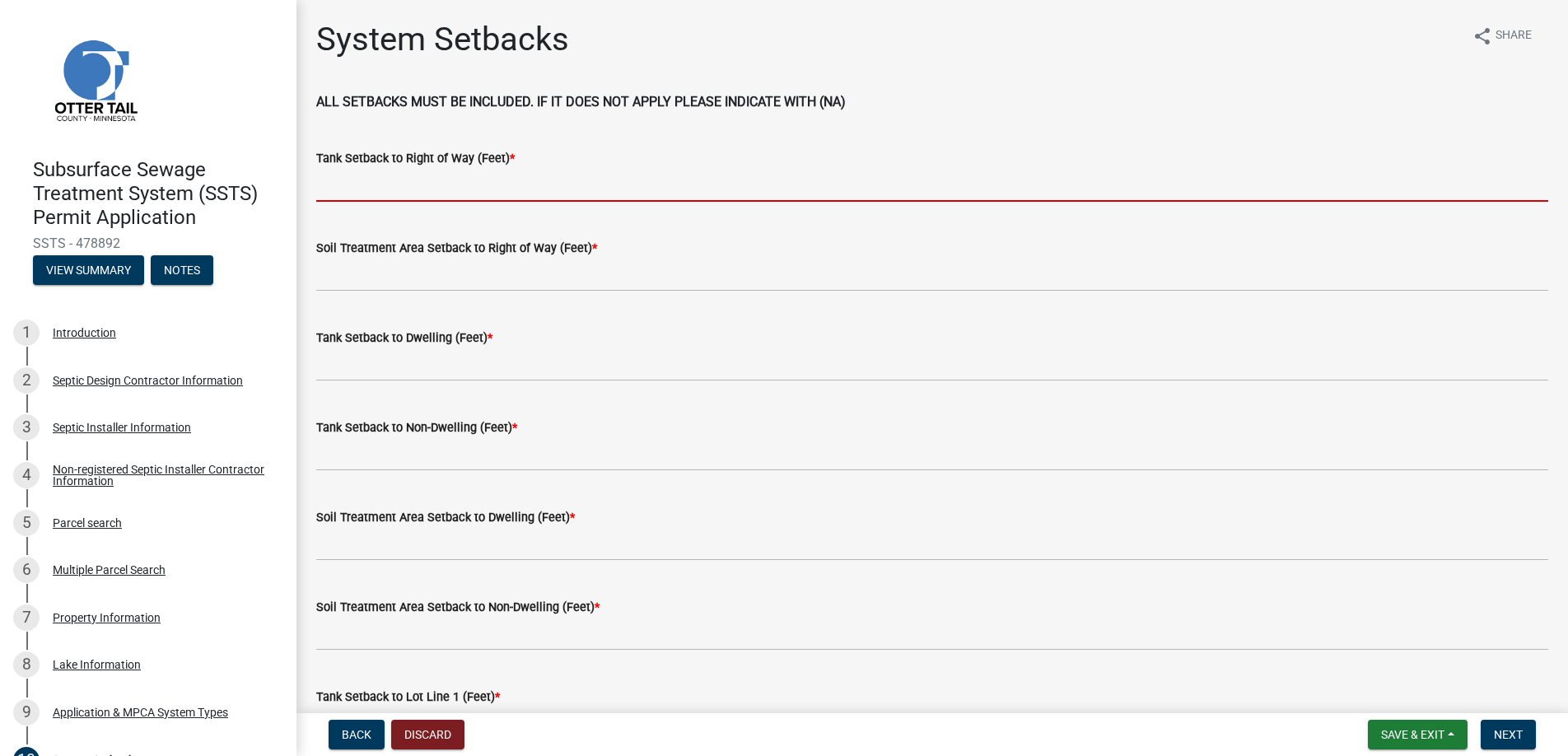
click at [376, 180] on input "Tank Setback to Right of Way (Feet) *" at bounding box center [932, 184] width 1231 height 34
type input "+100"
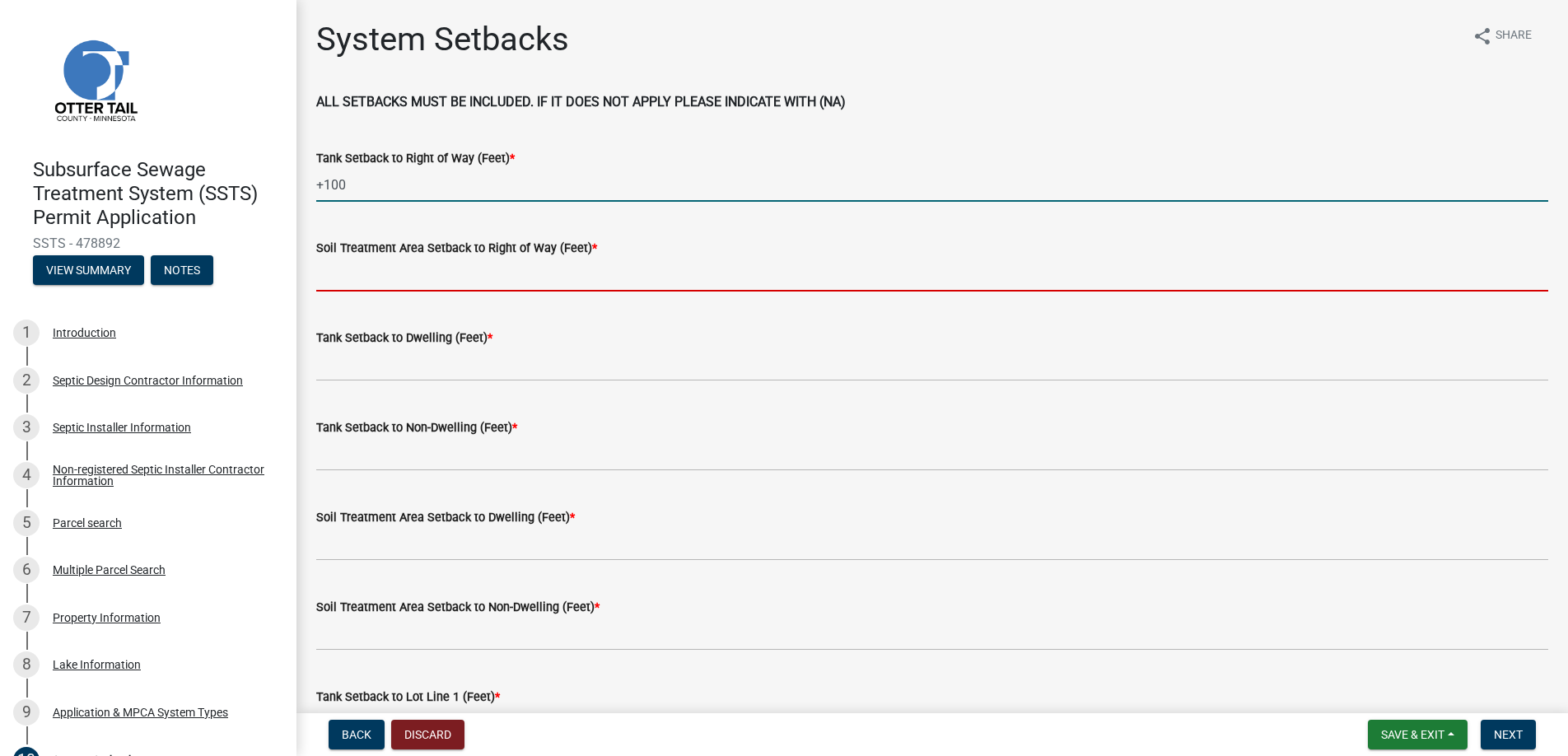
click at [386, 266] on input "Soil Treatment Area Setback to Right of Way (Feet) *" at bounding box center [932, 274] width 1231 height 34
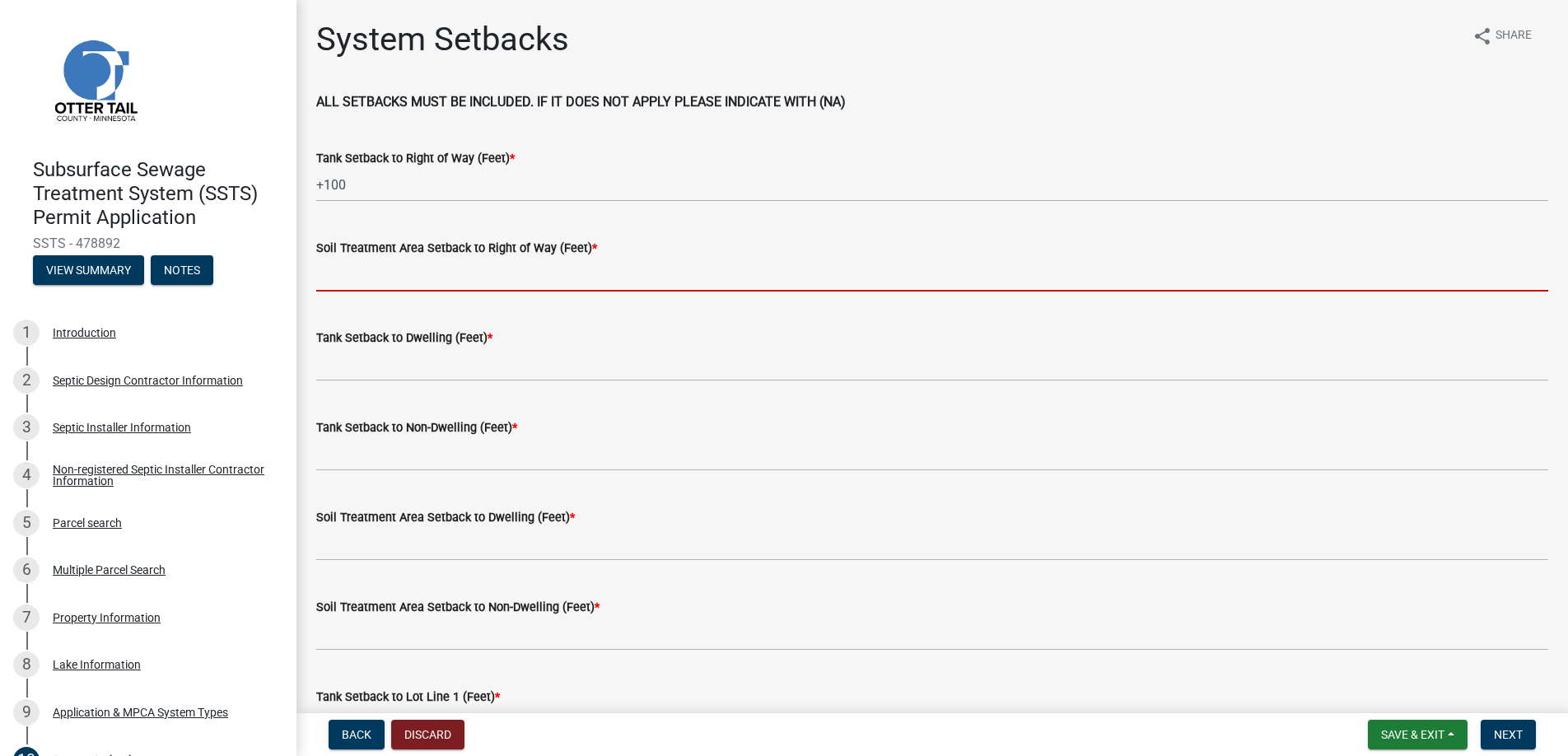
type input "+100"
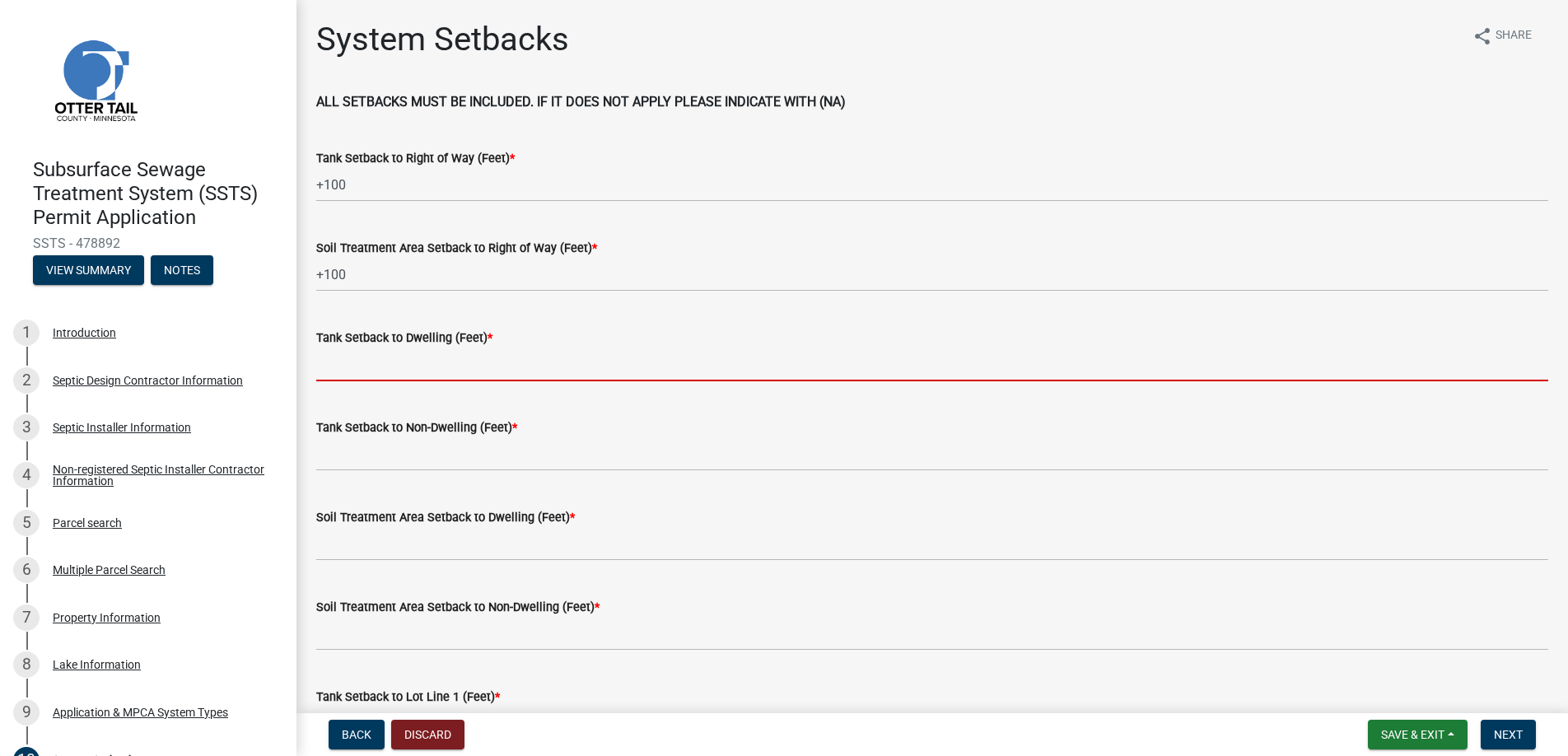
click at [371, 361] on input "Tank Setback to Dwelling (Feet) *" at bounding box center [932, 364] width 1231 height 34
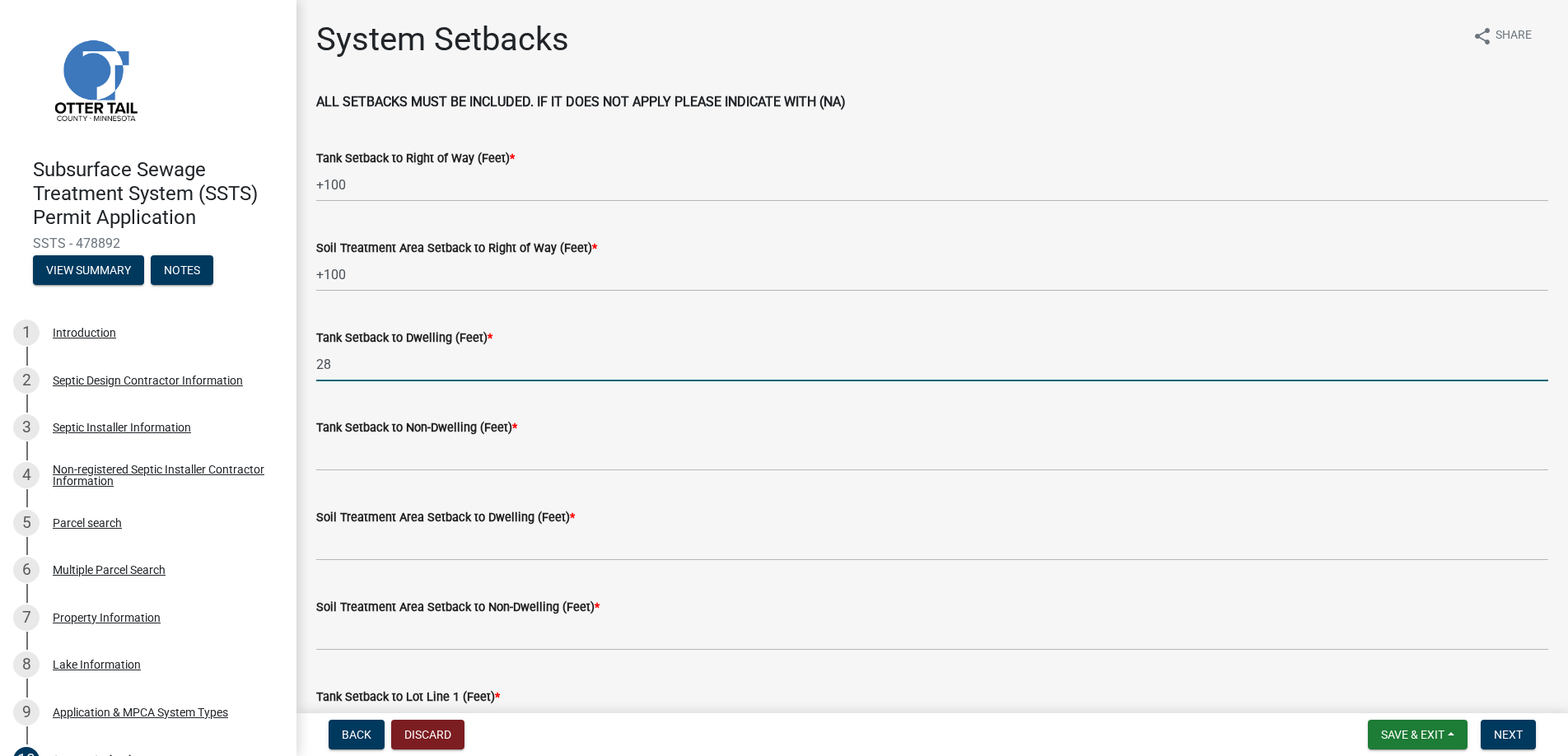
type input "28"
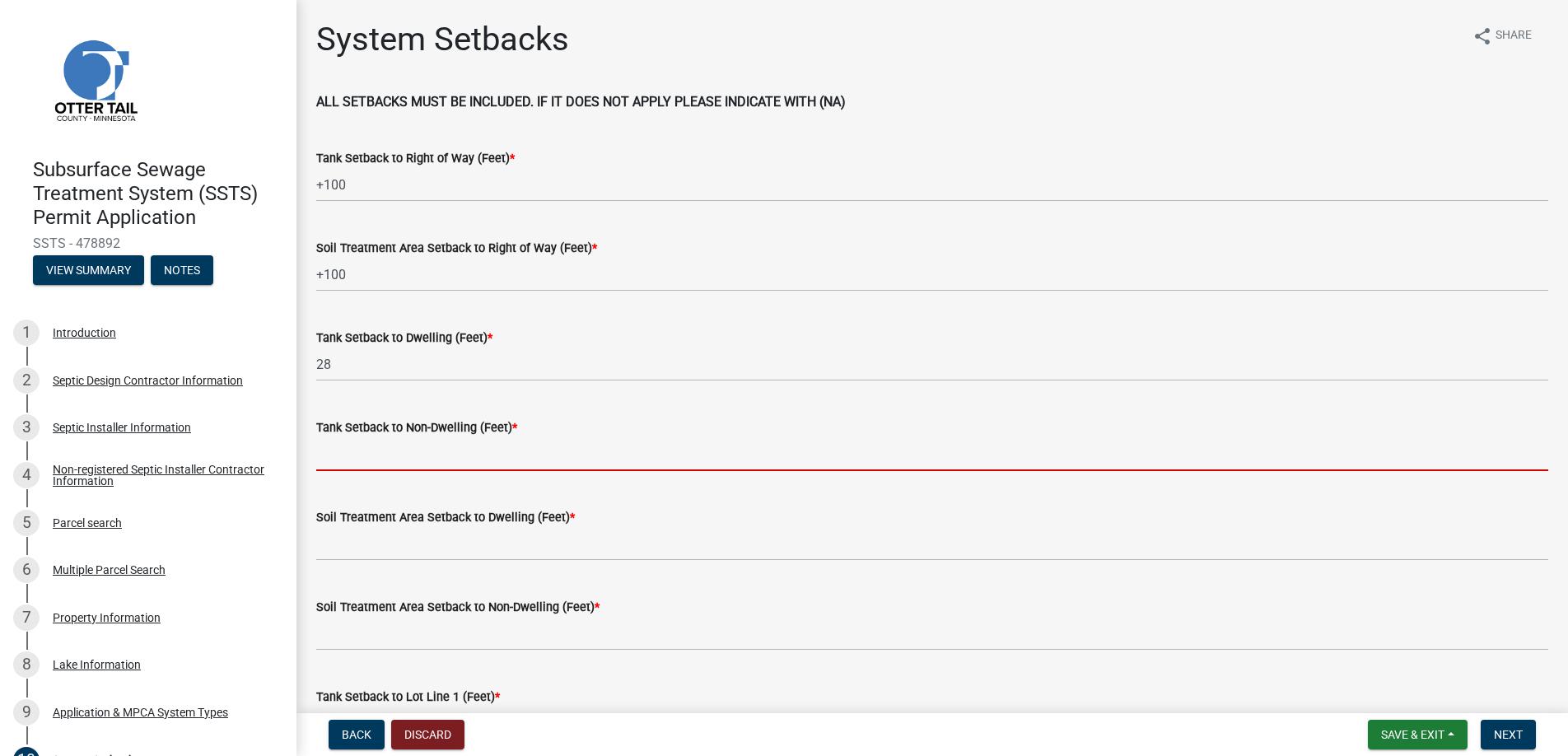
click at [368, 445] on input "Tank Setback to Non-Dwelling (Feet) *" at bounding box center [932, 454] width 1231 height 34
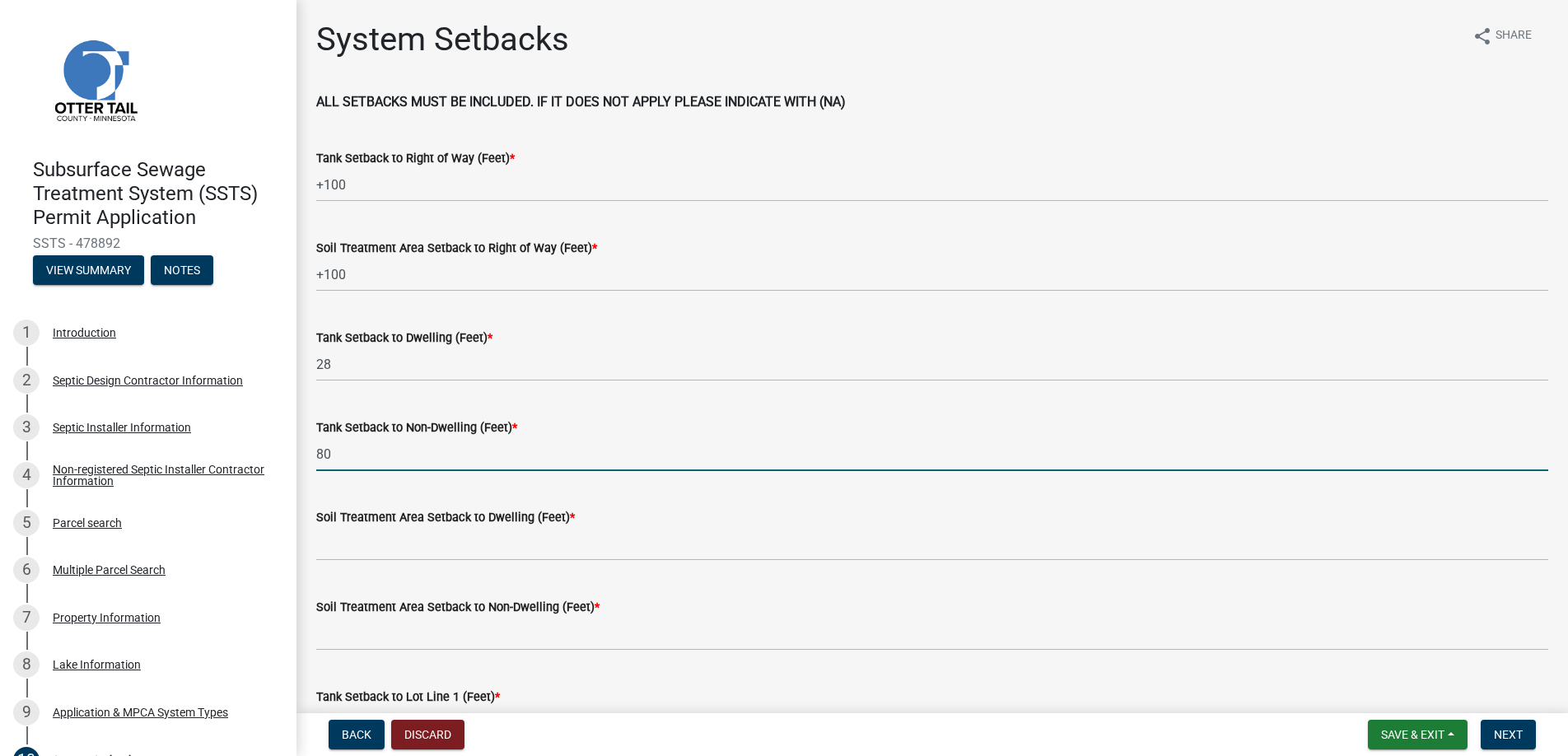
type input "80"
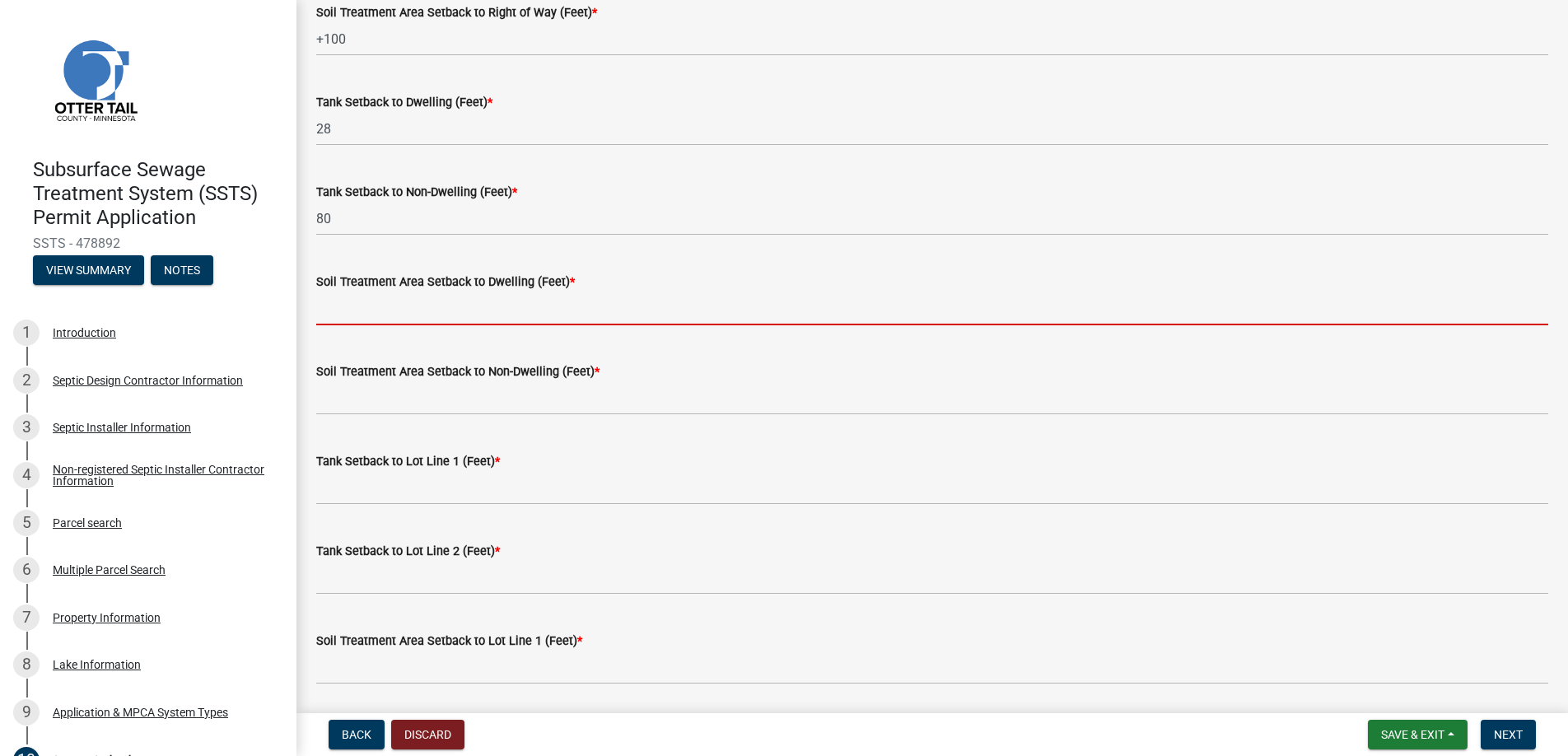
scroll to position [247, 0]
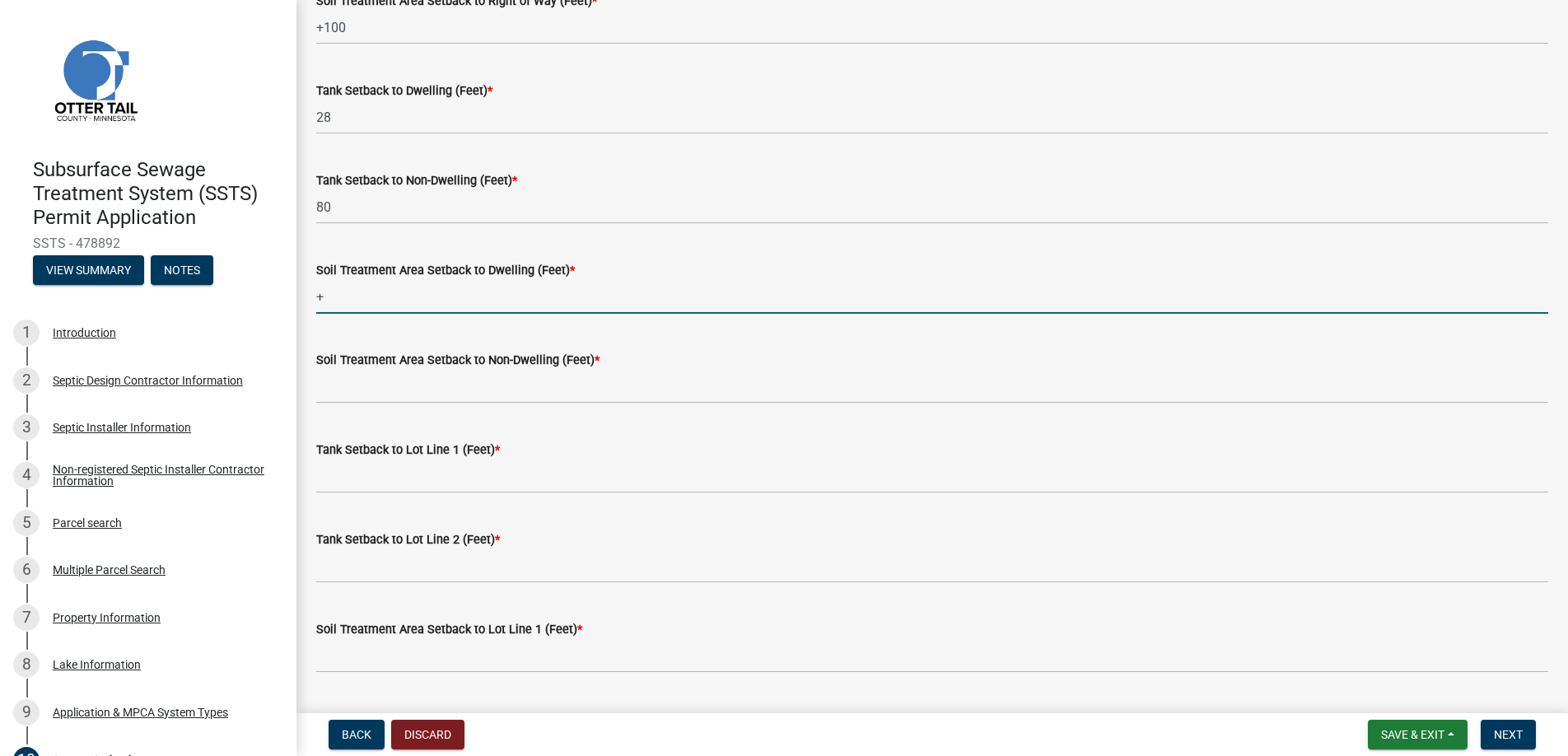
type input "+100"
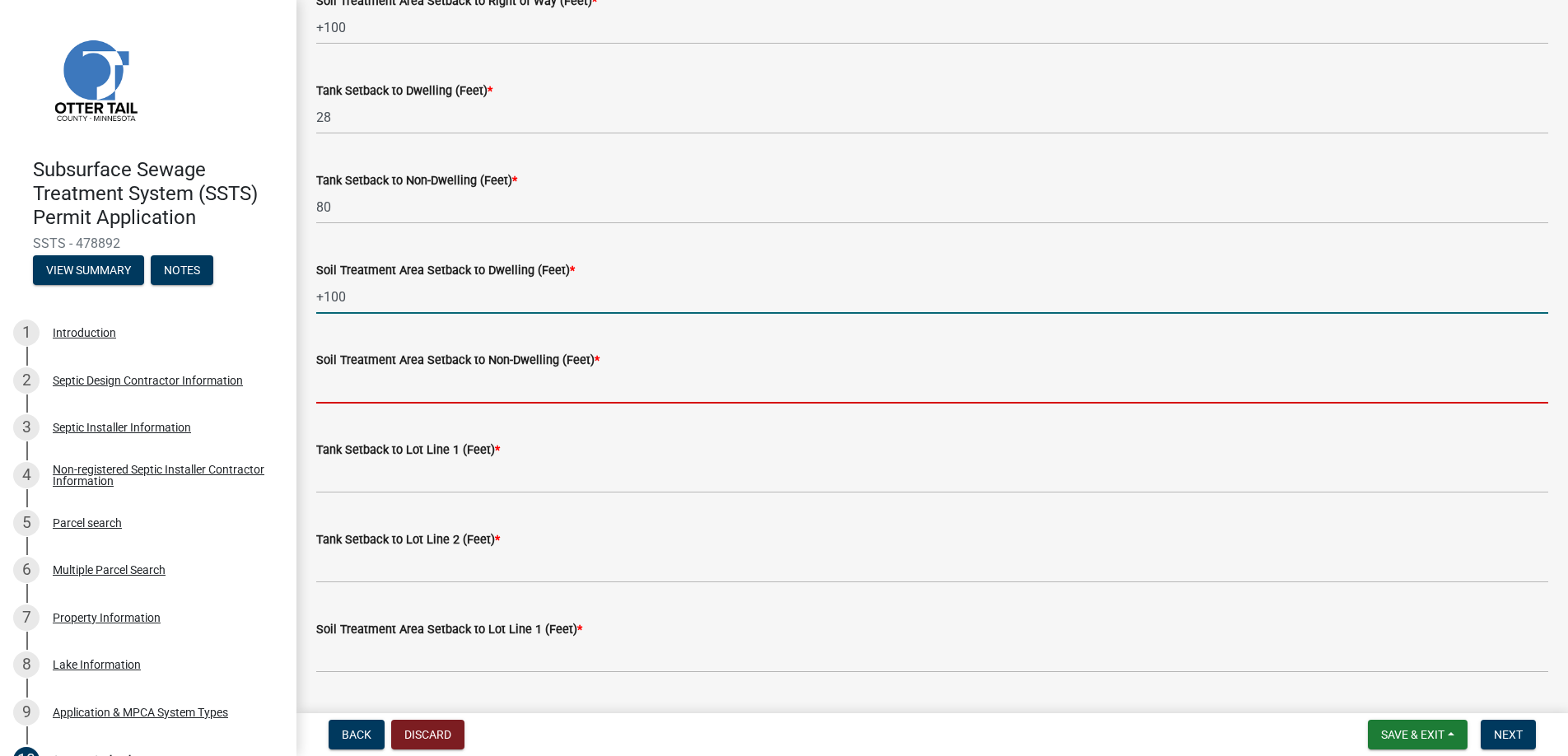
click at [377, 385] on input "Soil Treatment Area Setback to Non-Dwelling (Feet) *" at bounding box center [932, 386] width 1231 height 34
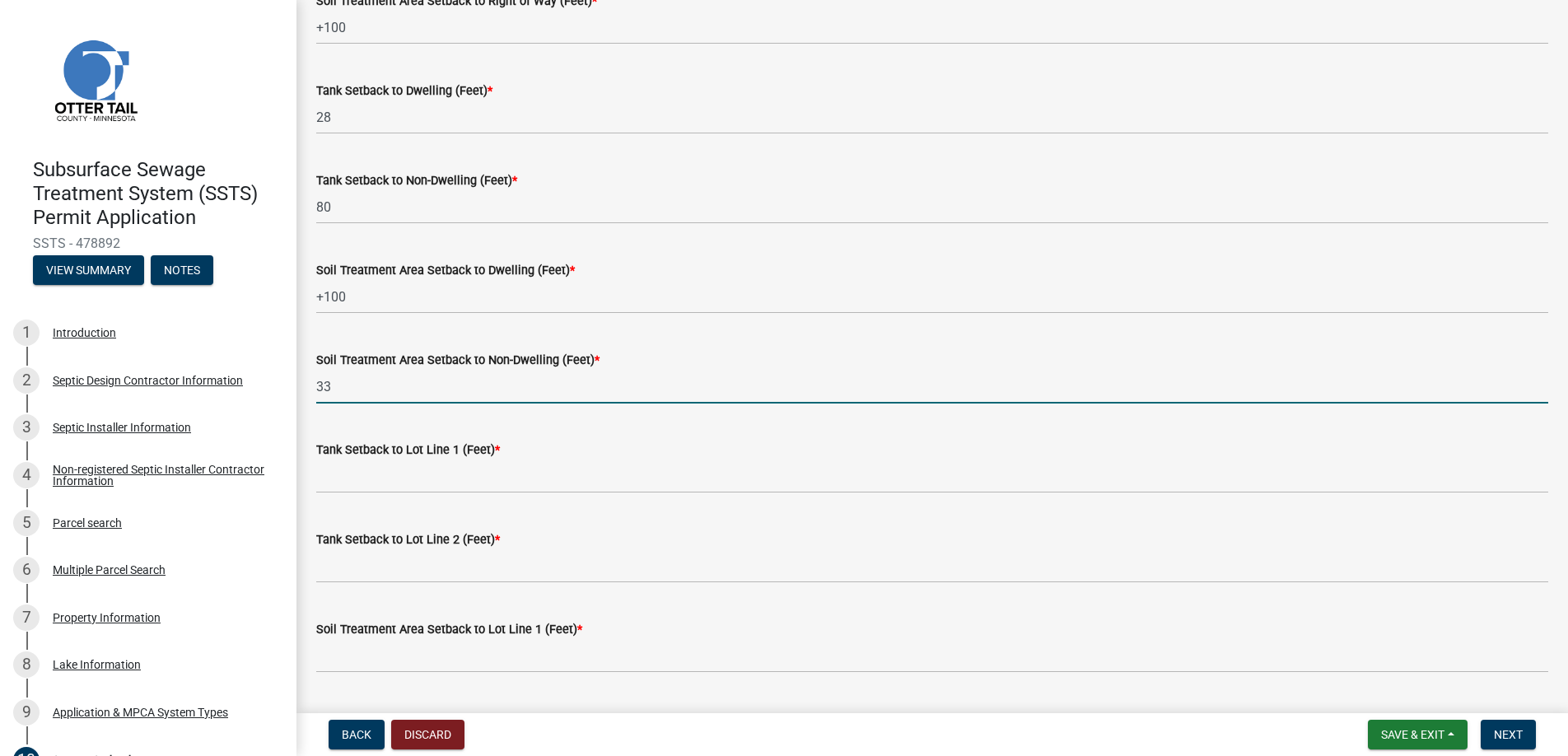
type input "33"
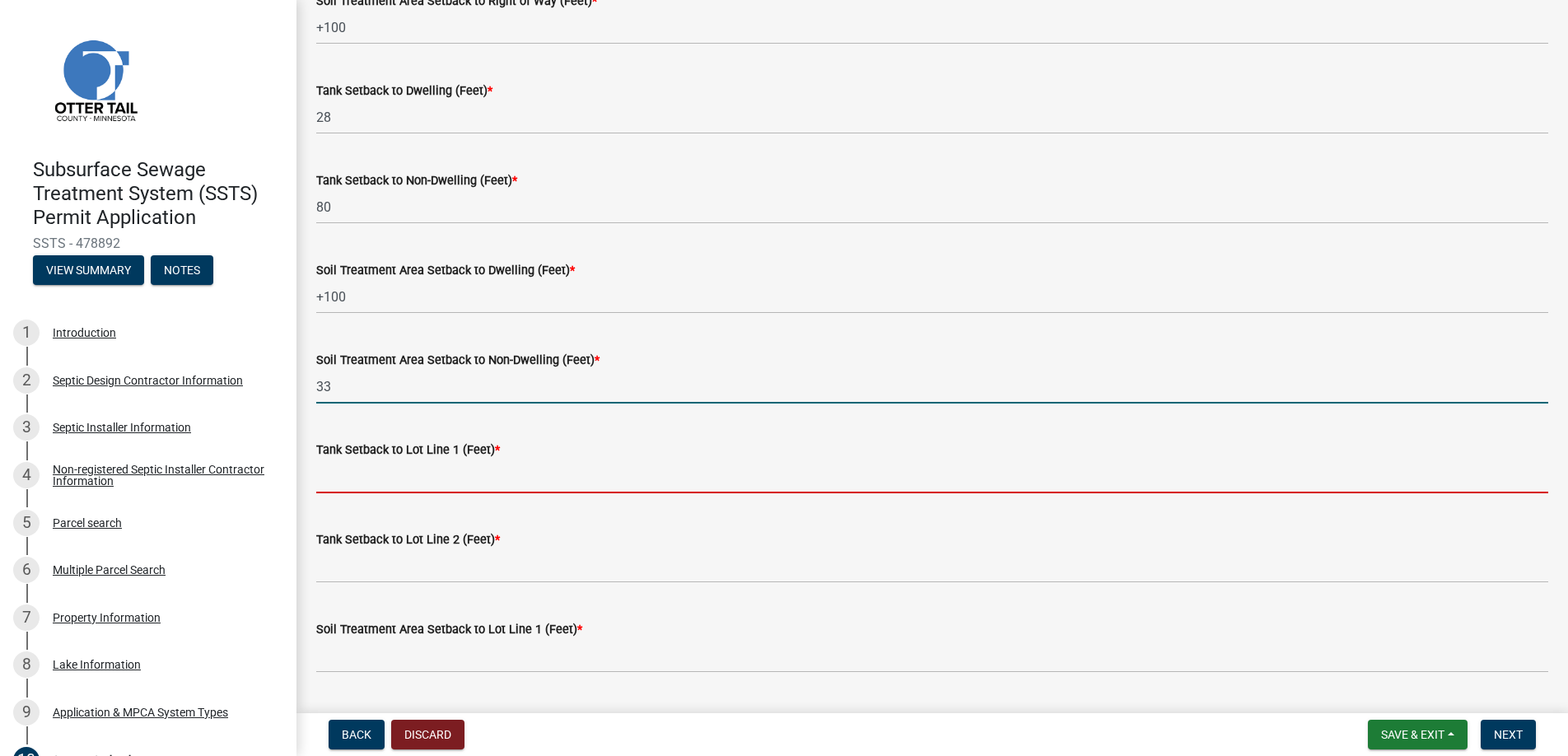
click at [369, 468] on input "Tank Setback to Lot Line 1 (Feet) *" at bounding box center [932, 476] width 1231 height 34
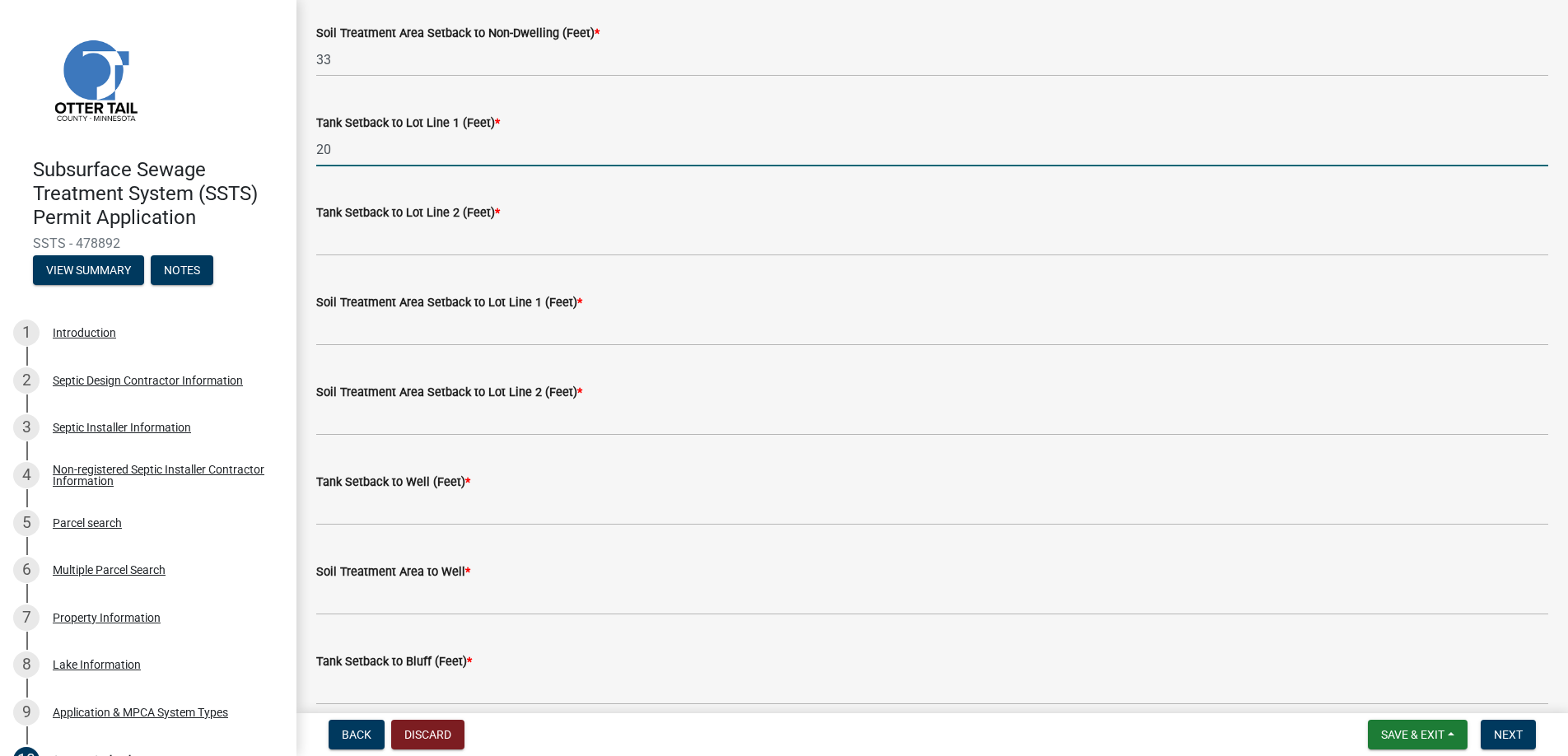
scroll to position [576, 0]
type input "20"
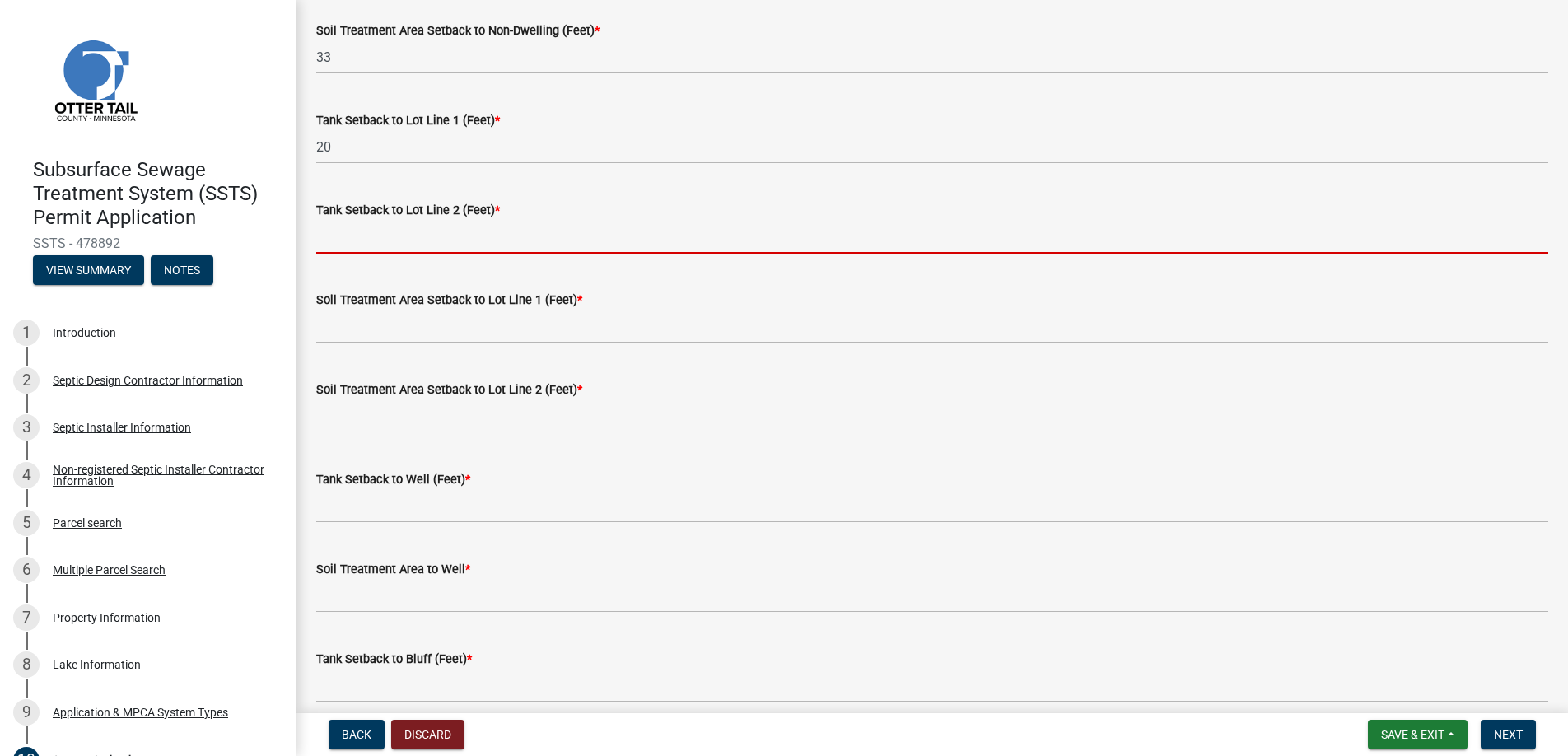
click at [401, 236] on input "Tank Setback to Lot Line 2 (Feet) *" at bounding box center [932, 237] width 1231 height 34
type input "+100"
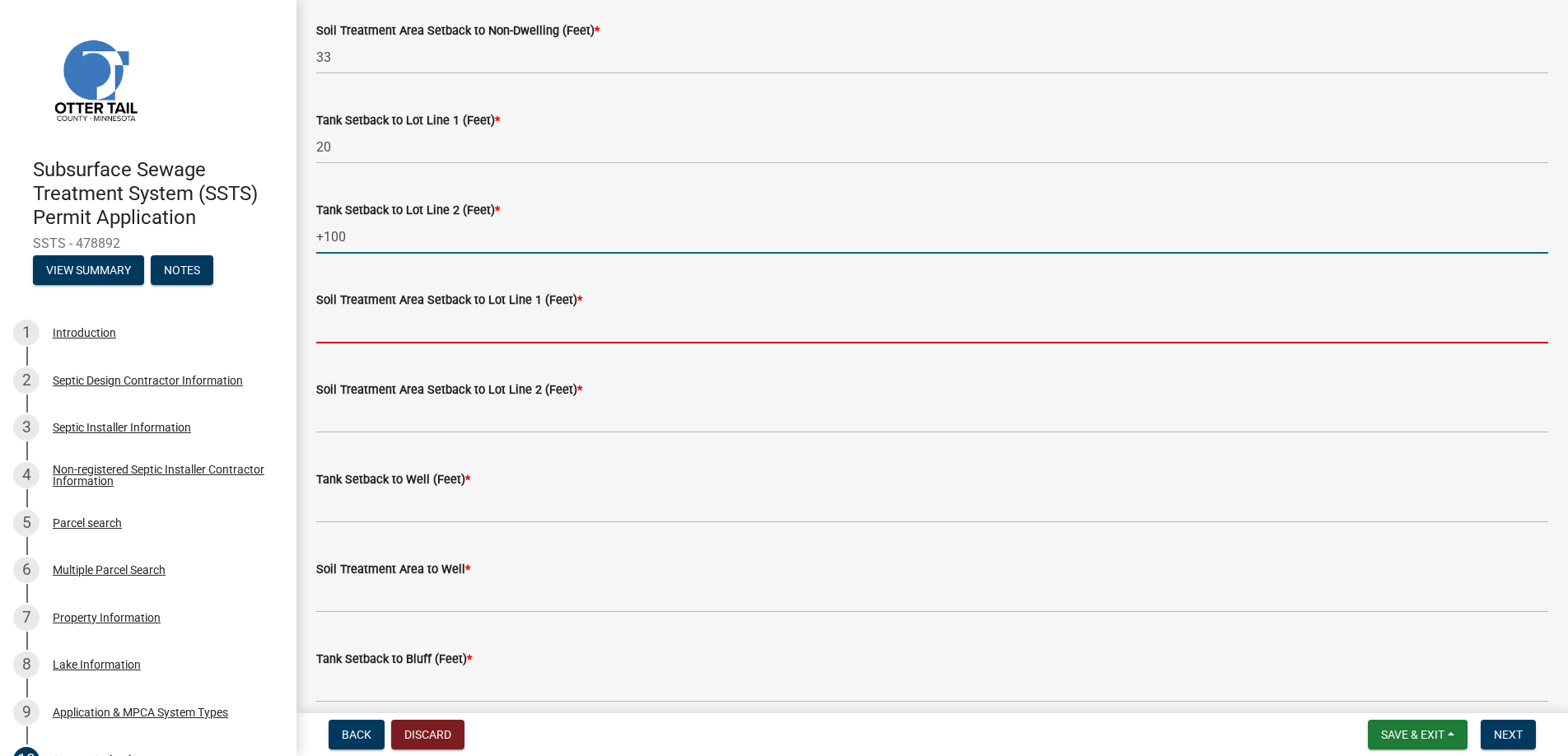
click at [377, 326] on input "Soil Treatment Area Setback to Lot Line 1 (Feet) *" at bounding box center [932, 326] width 1231 height 34
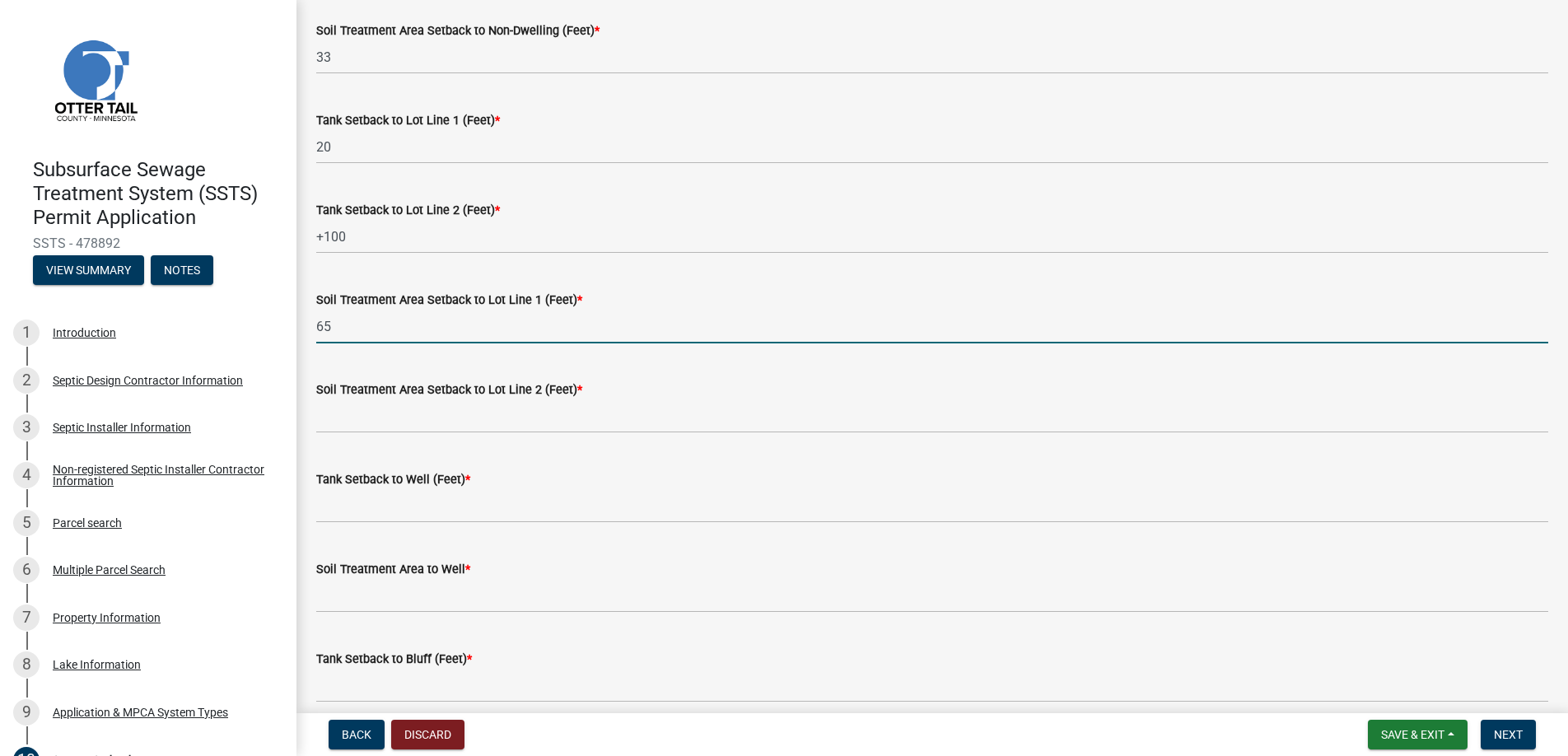
type input "65"
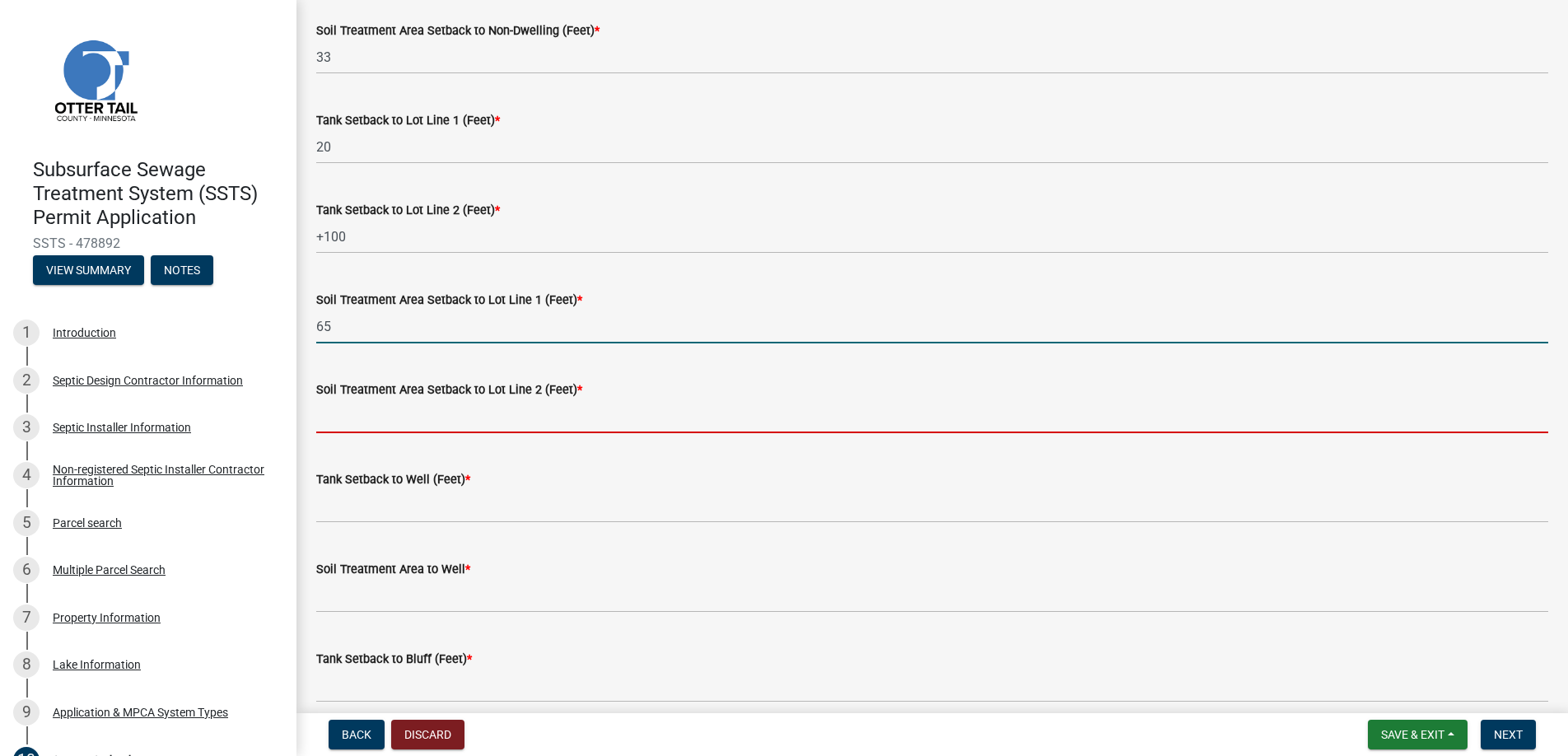
click at [359, 407] on input "Soil Treatment Area Setback to Lot Line 2 (Feet) *" at bounding box center [932, 416] width 1231 height 34
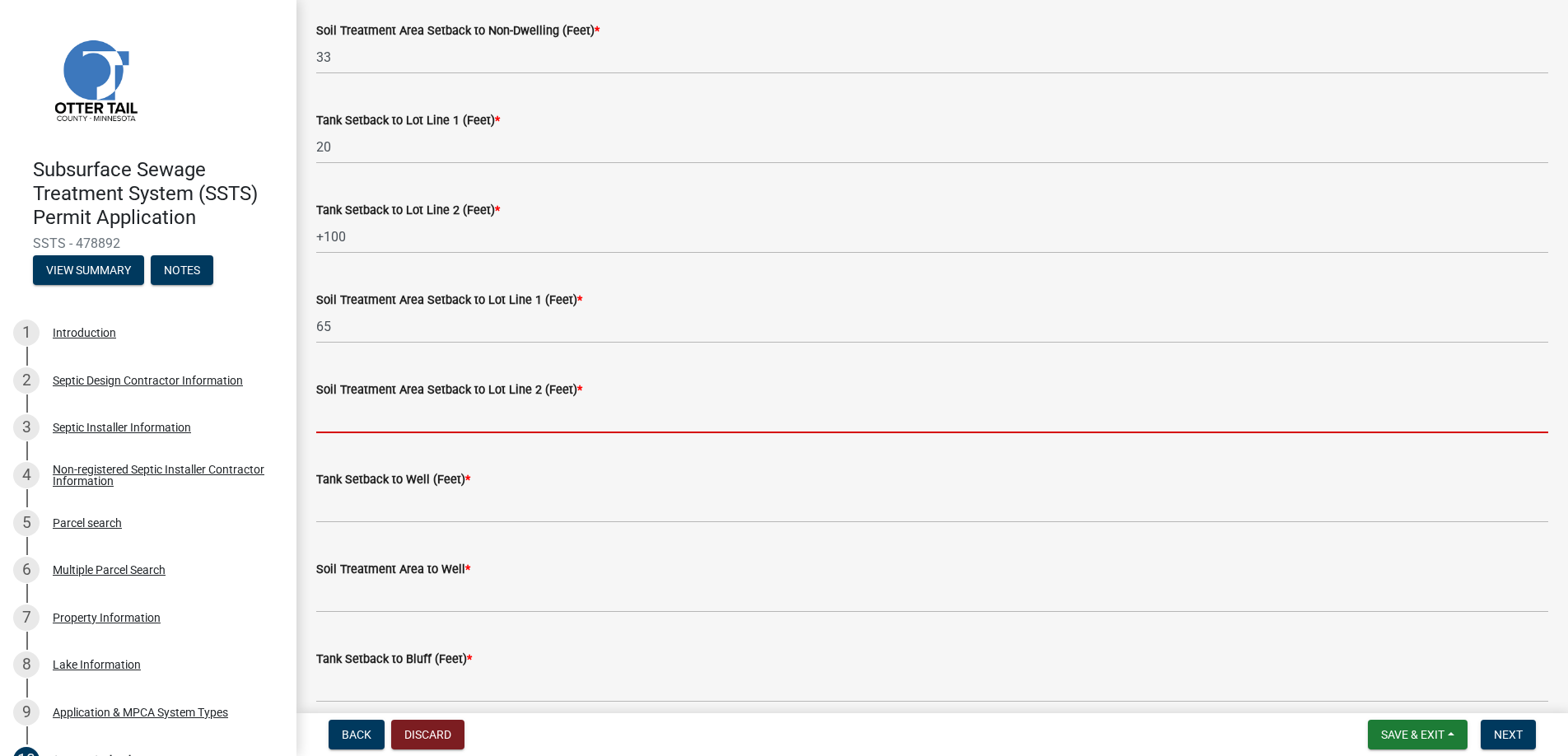
type input "+100"
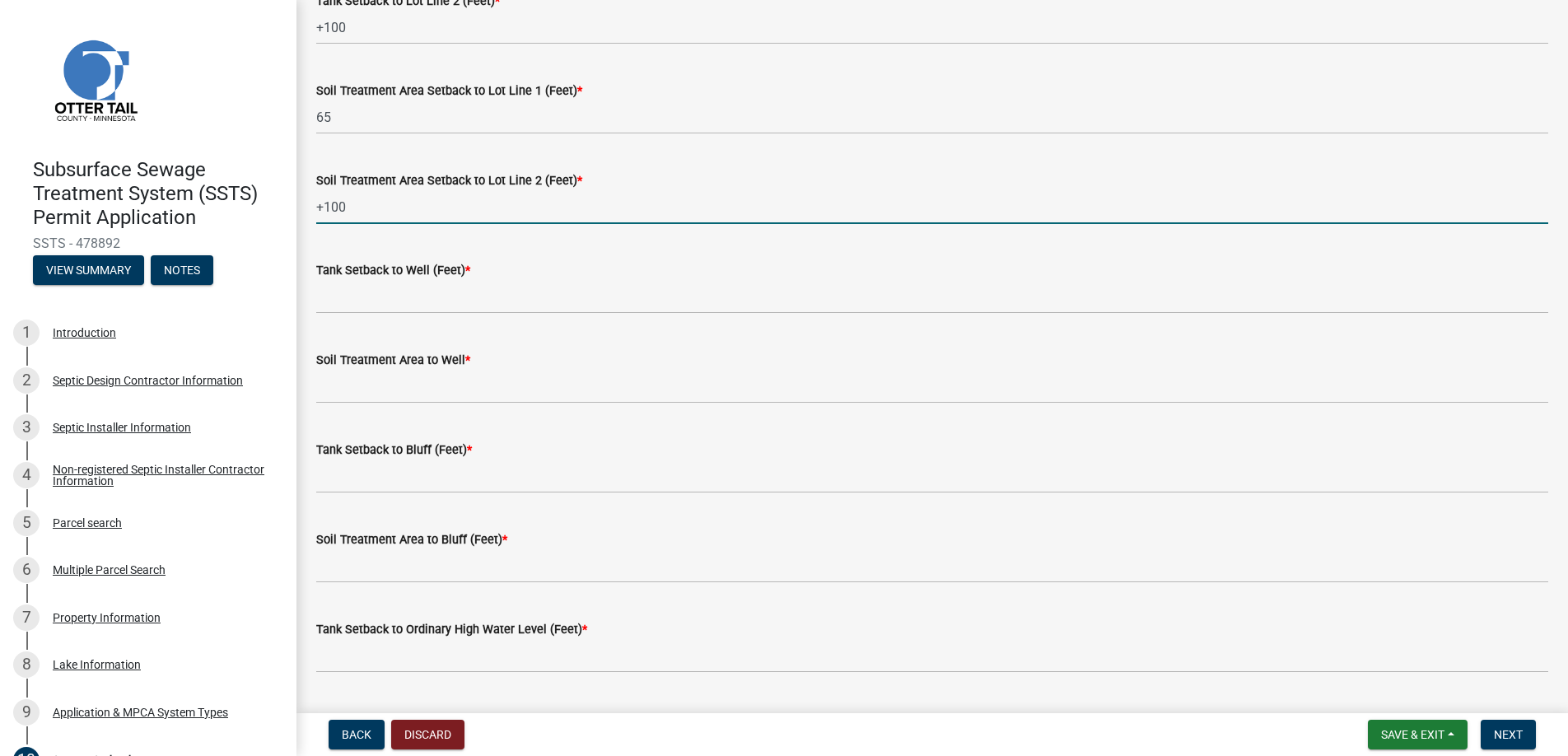
scroll to position [823, 0]
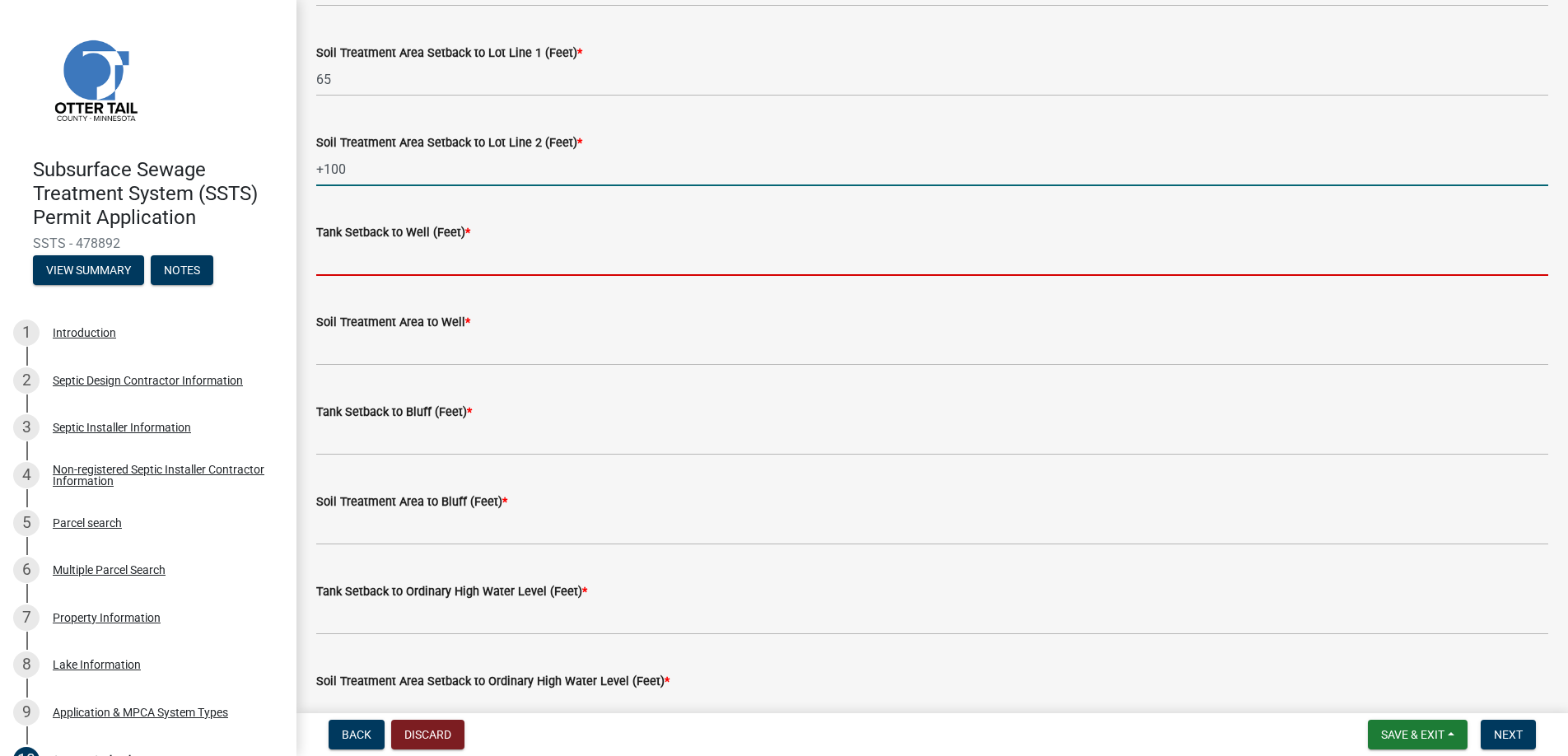
click at [378, 258] on input "Tank Setback to Well (Feet) *" at bounding box center [932, 259] width 1231 height 34
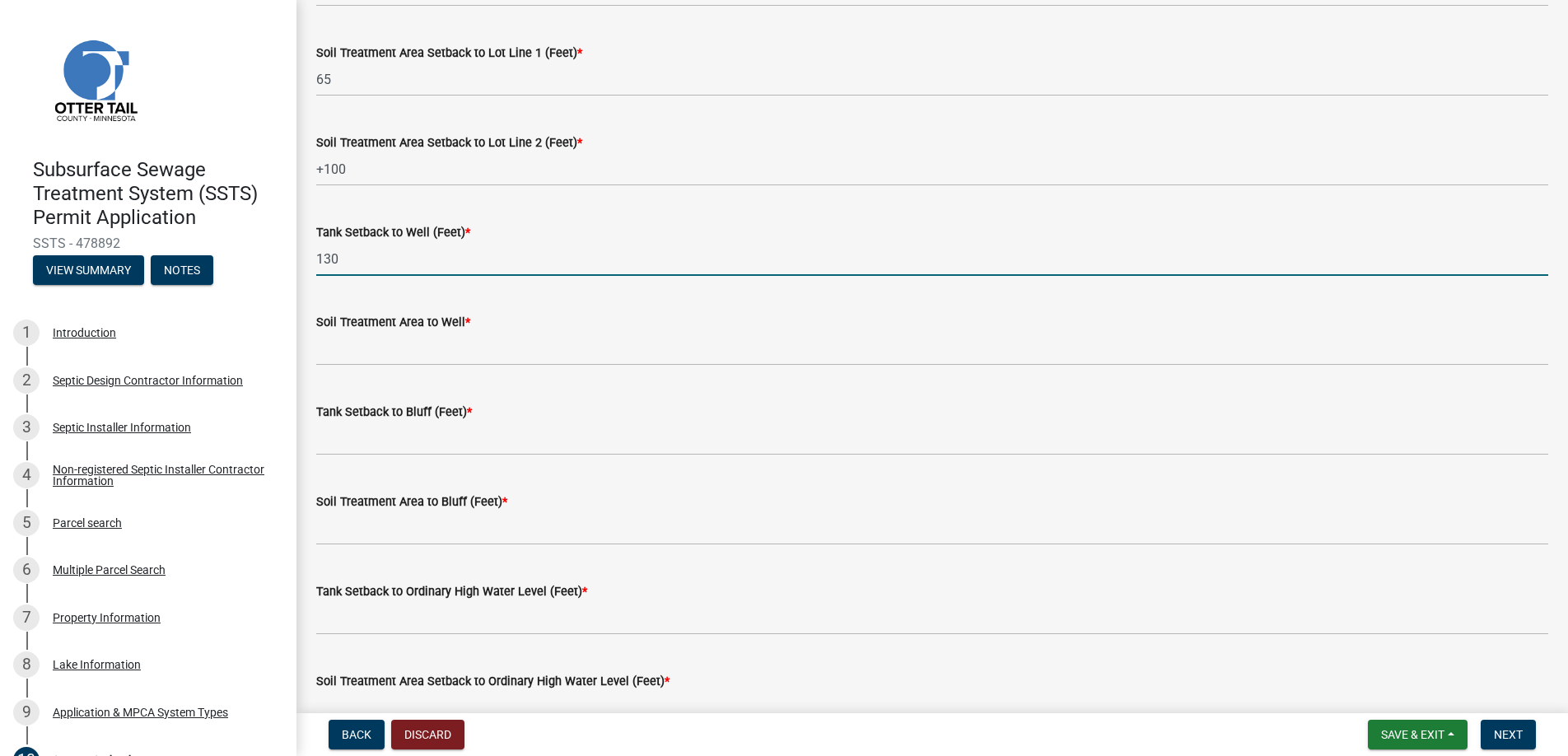
type input "130"
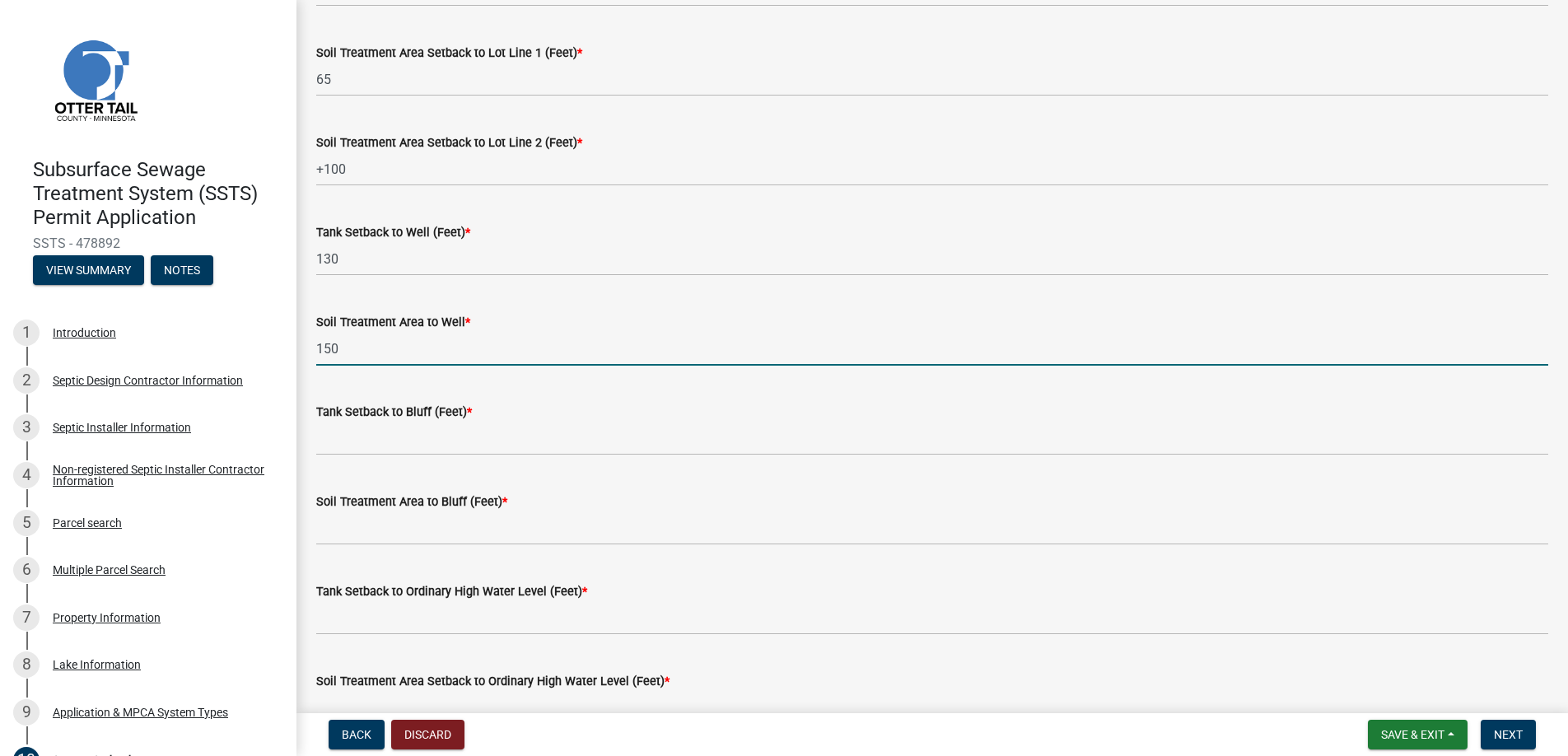
type input "150"
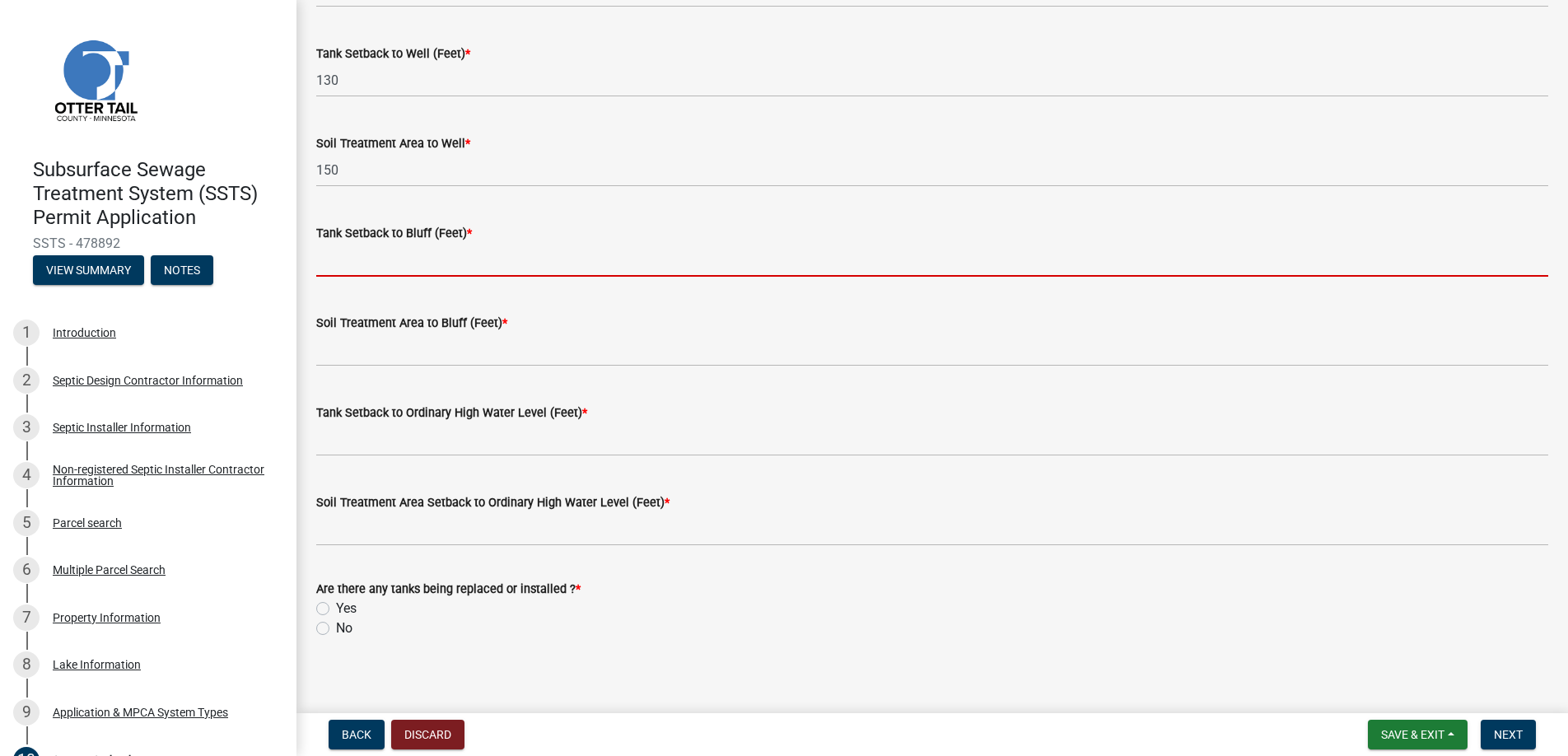
scroll to position [1013, 0]
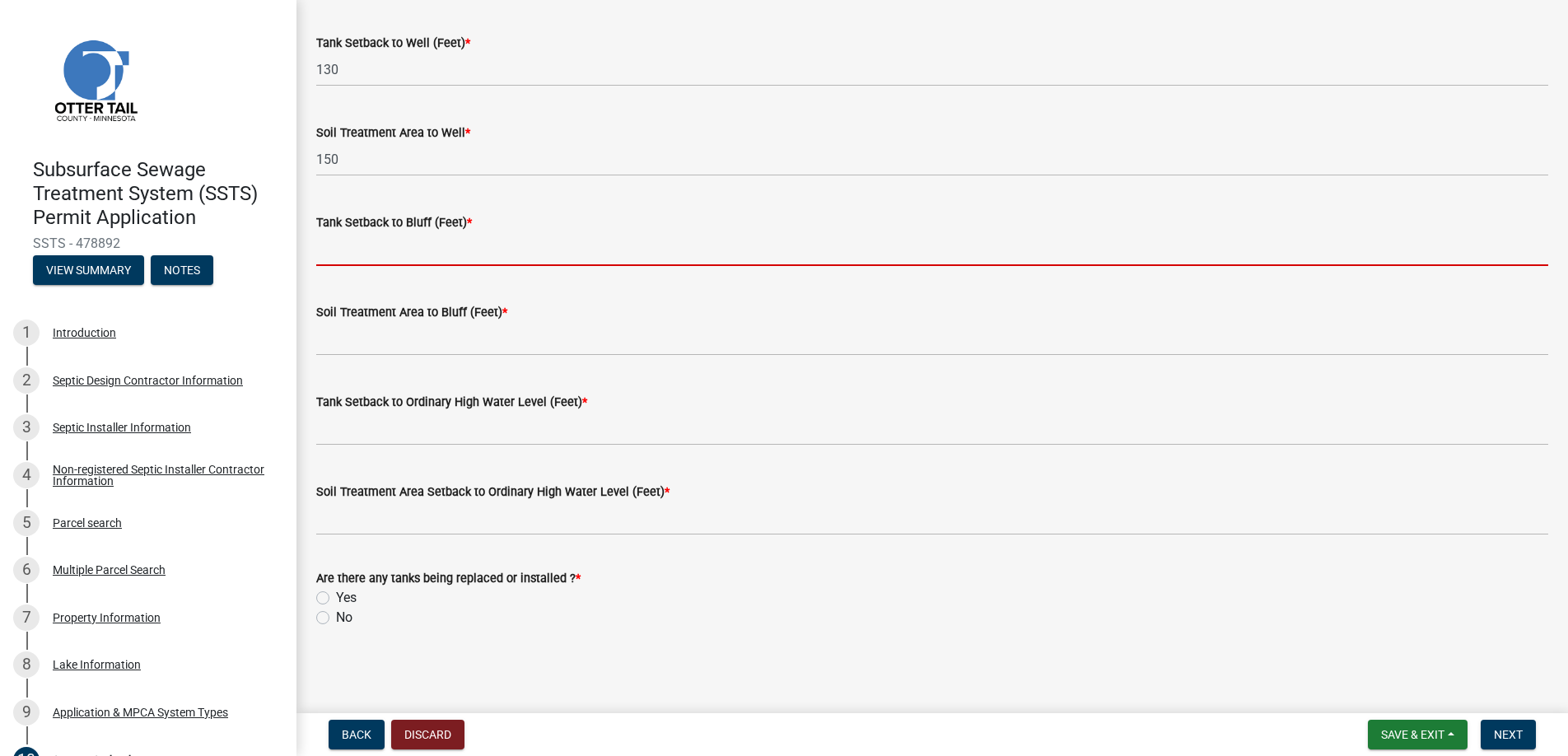
click at [403, 246] on input "Tank Setback to Bluff (Feet) *" at bounding box center [932, 249] width 1231 height 34
type input "na"
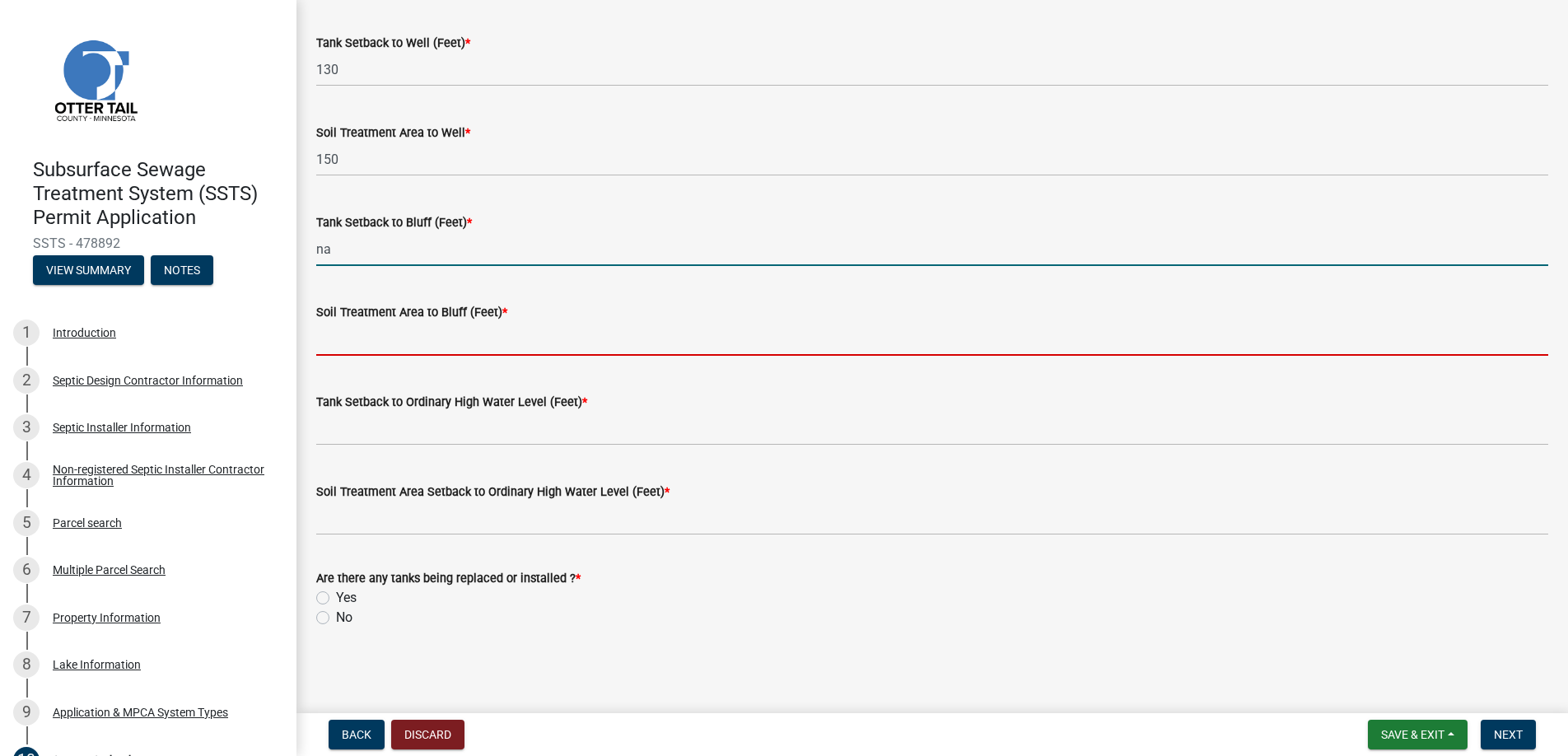
click at [388, 337] on input "Soil Treatment Area to Bluff (Feet) *" at bounding box center [932, 339] width 1231 height 34
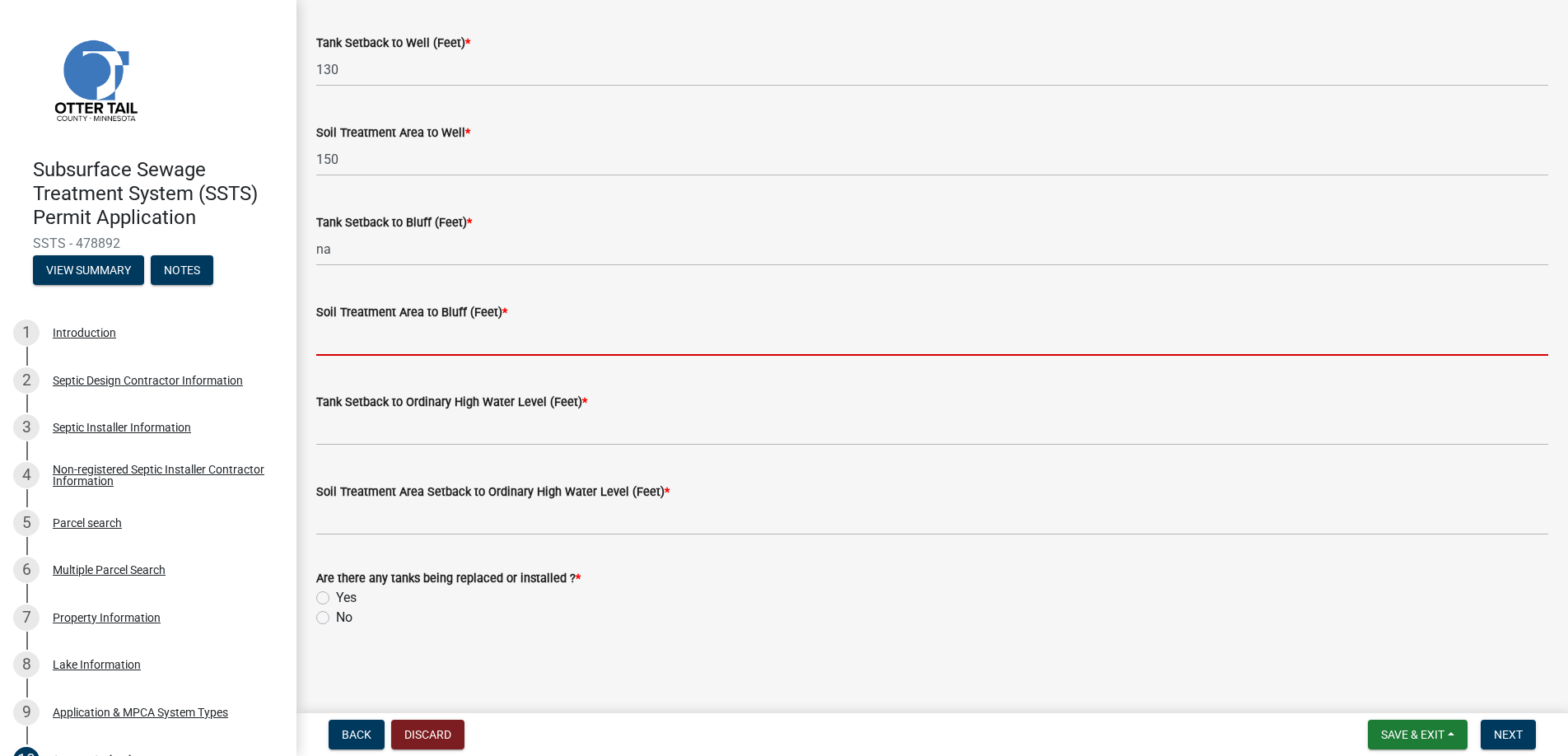
type input "na"
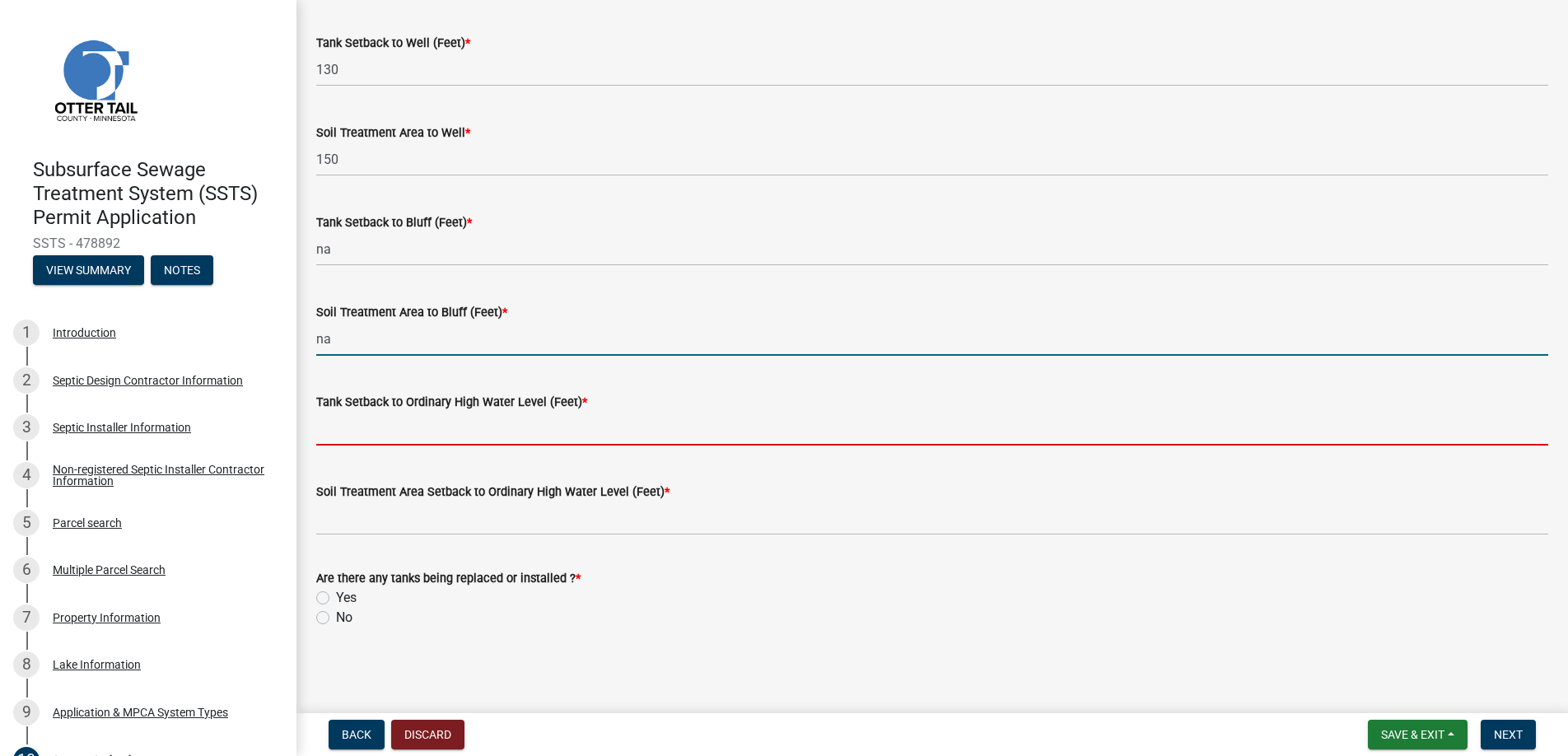
click at [383, 428] on input "Tank Setback to Ordinary High Water Level (Feet) *" at bounding box center [932, 428] width 1231 height 34
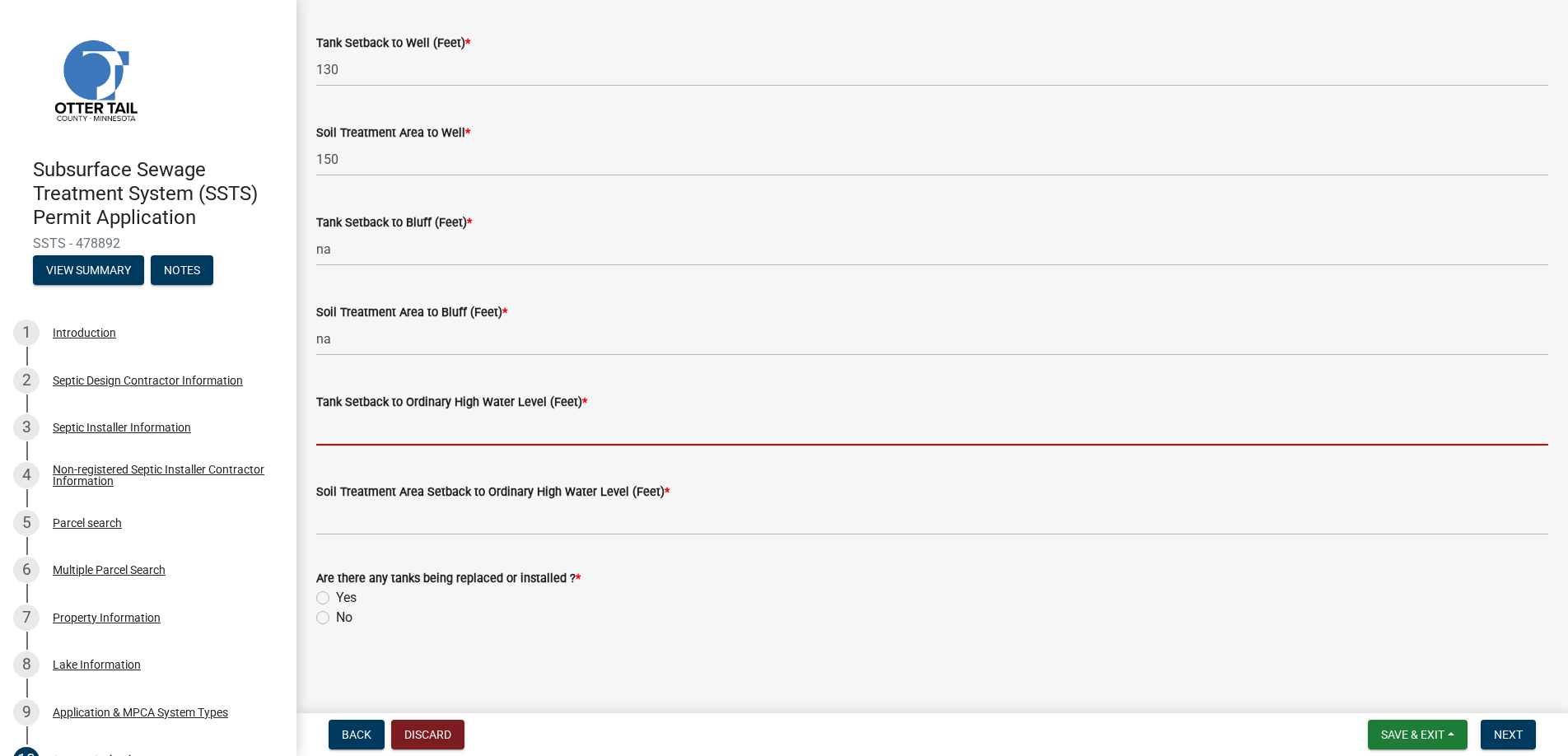
type input "150+"
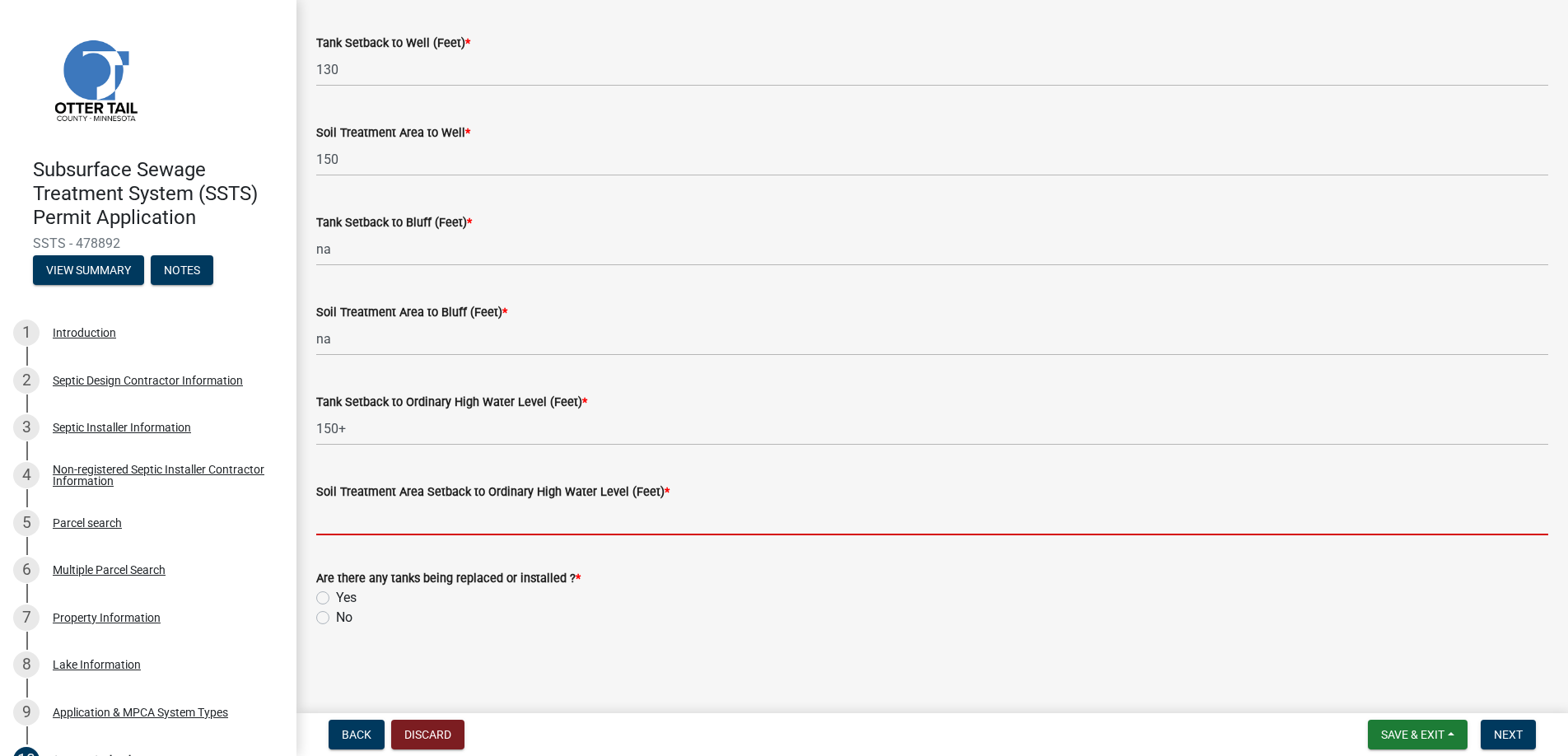
click at [416, 516] on input "Soil Treatment Area Setback to Ordinary High Water Level (Feet) *" at bounding box center [932, 518] width 1231 height 34
type input "+150"
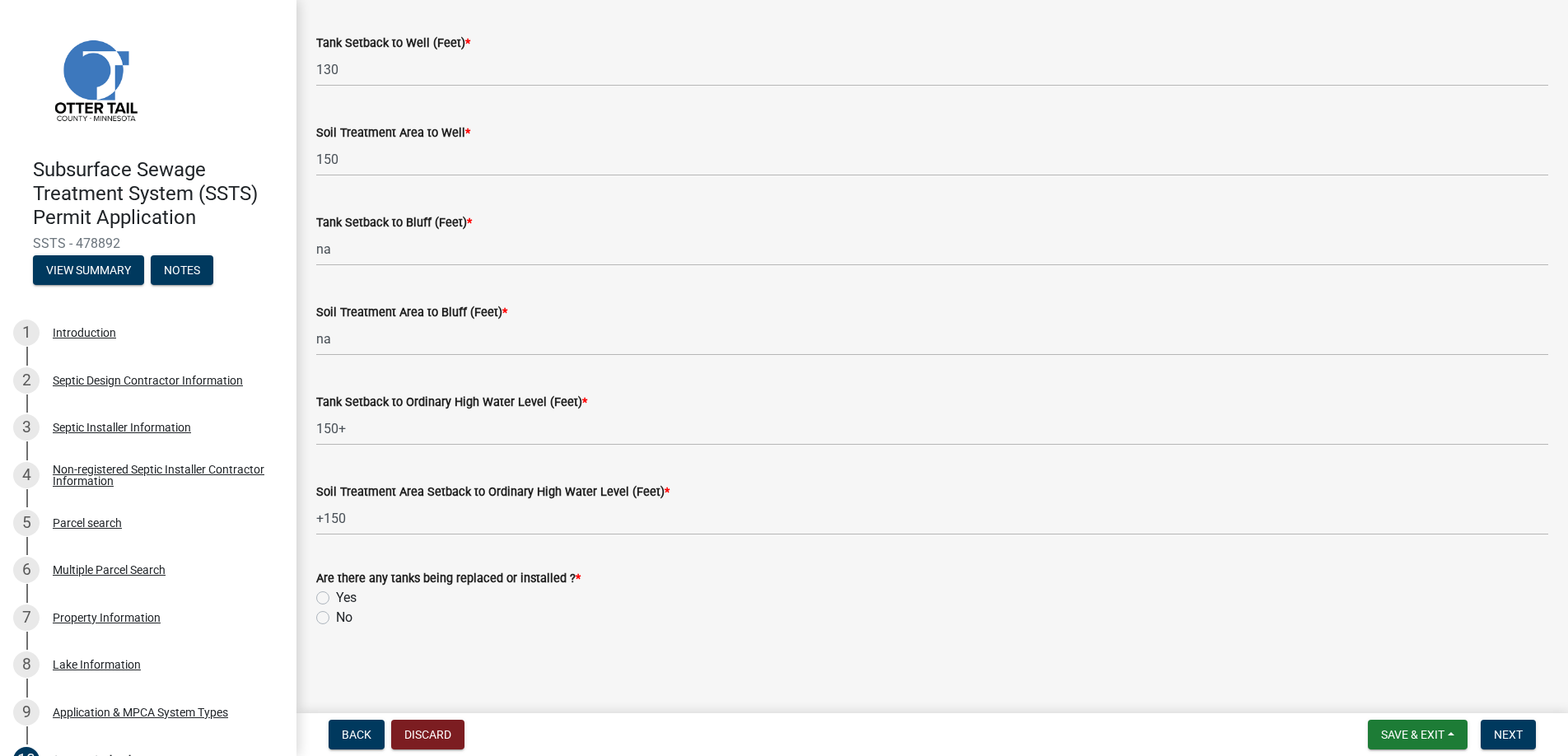
click at [336, 595] on label "Yes" at bounding box center [346, 598] width 20 height 20
click at [336, 595] on input "Yes" at bounding box center [341, 594] width 11 height 11
radio input "true"
click at [1509, 725] on button "Next" at bounding box center [1507, 734] width 55 height 29
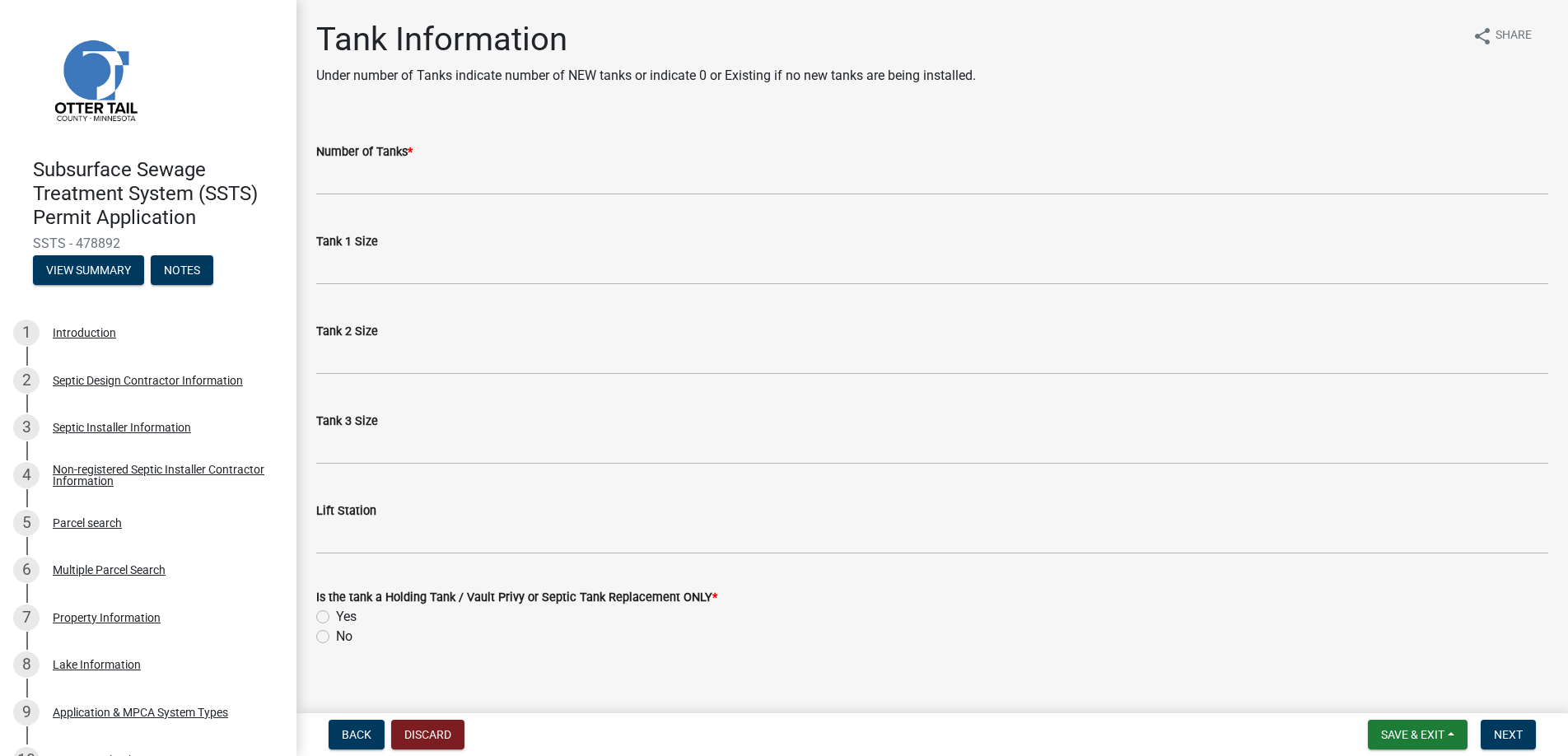
click at [337, 149] on label "Number of Tanks *" at bounding box center [364, 152] width 96 height 12
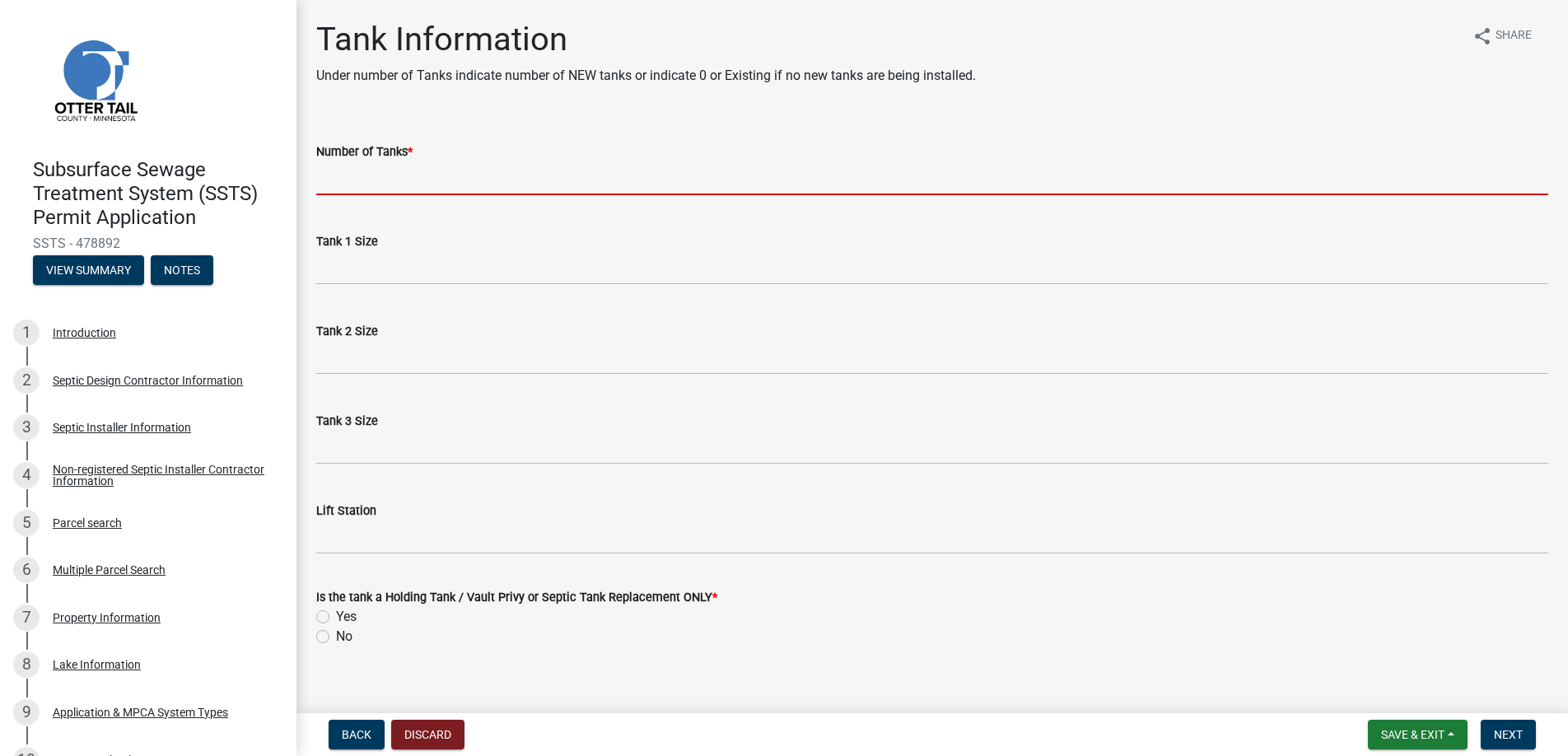
click at [337, 161] on input "Number of Tanks *" at bounding box center [932, 178] width 1231 height 34
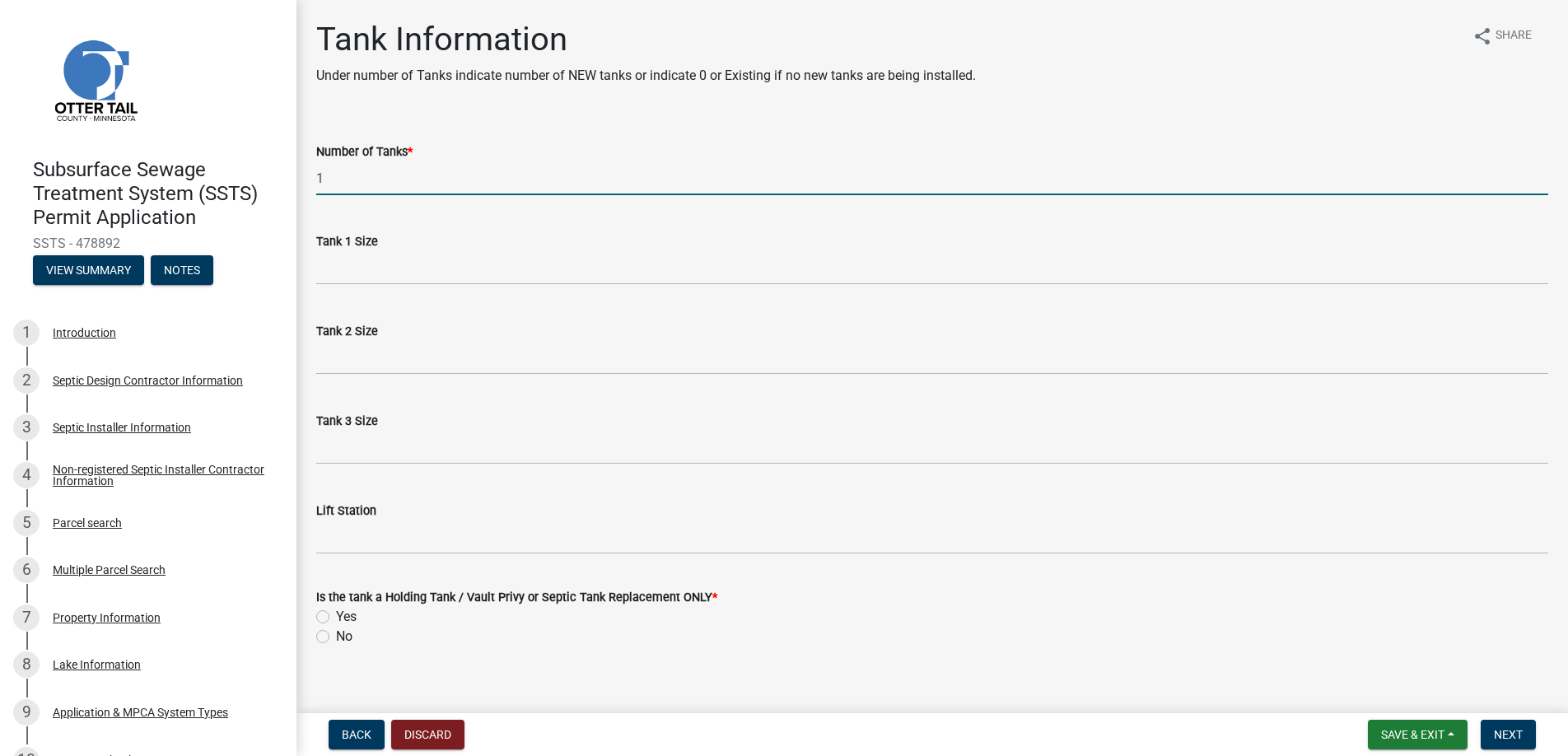
type input "1"
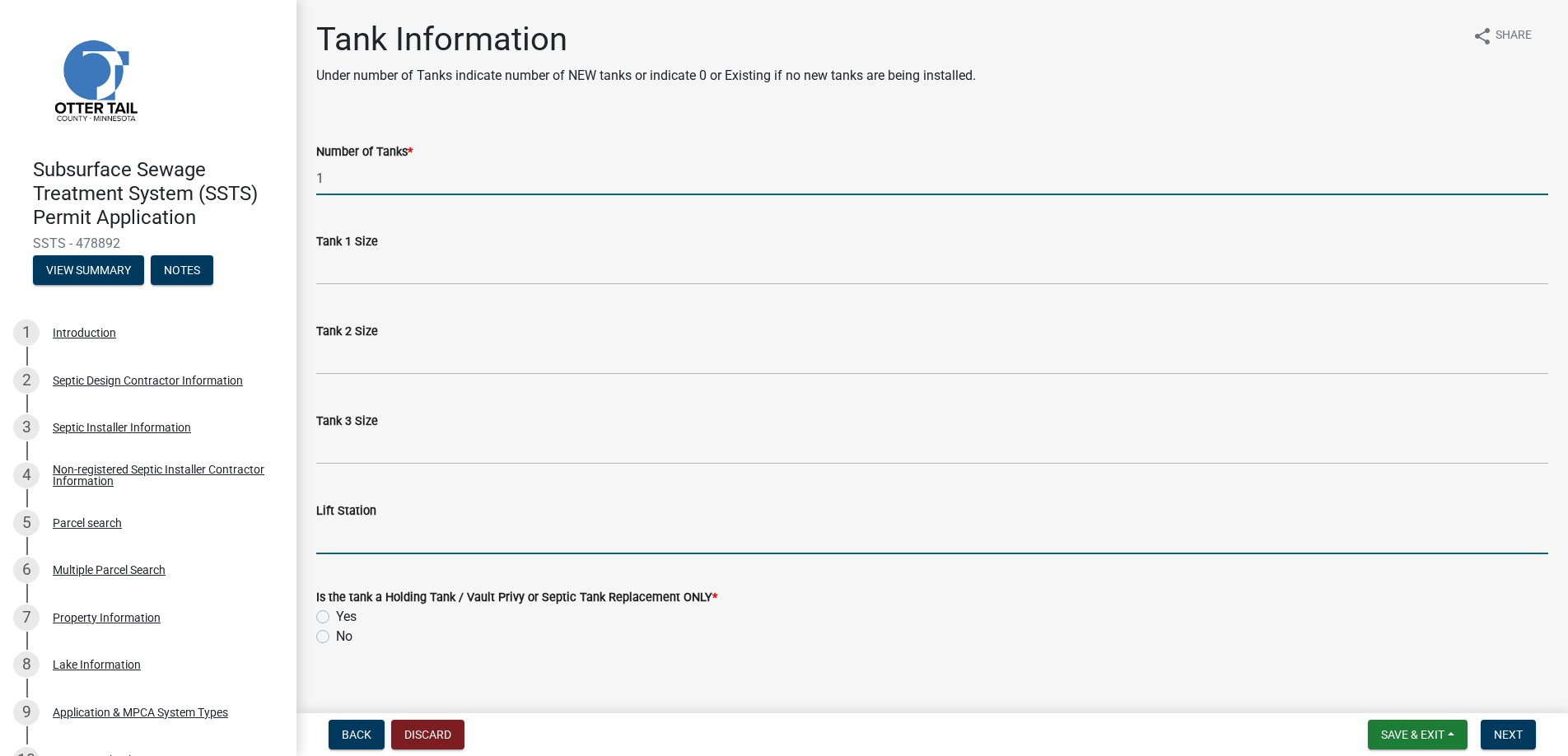
click at [365, 542] on input "Lift Station" at bounding box center [932, 537] width 1231 height 34
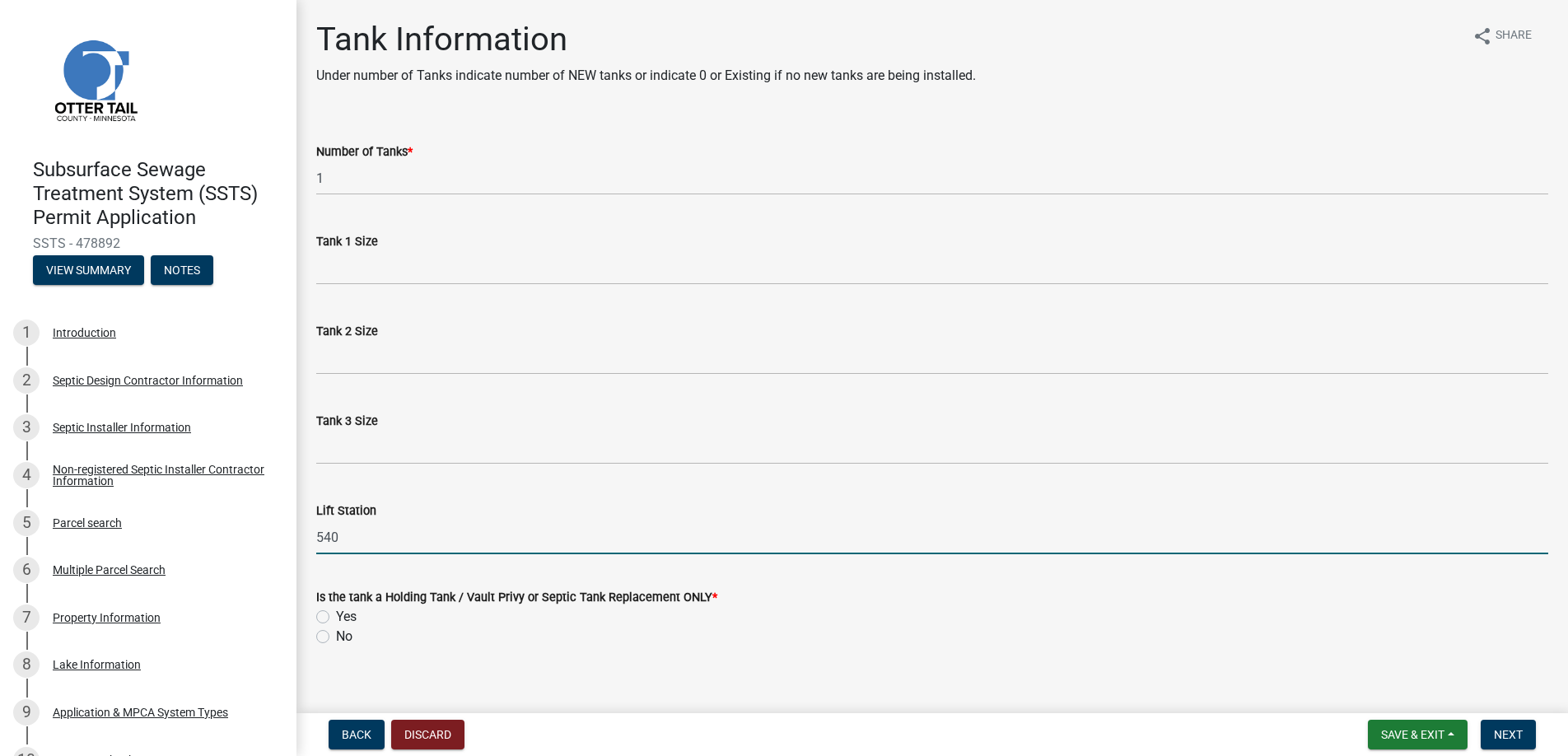
type input "540"
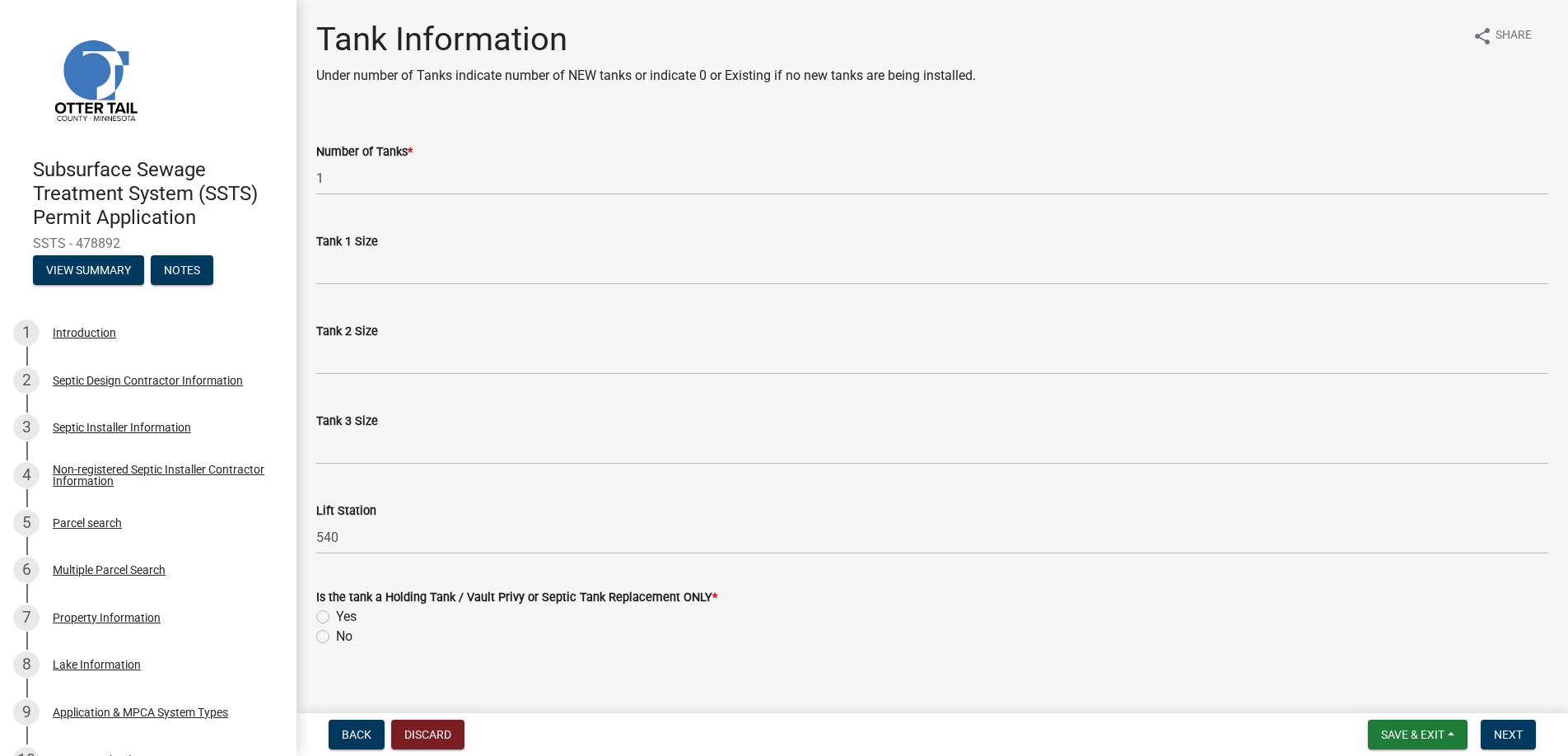
click at [336, 632] on label "No" at bounding box center [344, 637] width 17 height 20
click at [336, 632] on input "No" at bounding box center [341, 632] width 11 height 11
radio input "true"
click at [1511, 733] on span "Next" at bounding box center [1507, 734] width 28 height 13
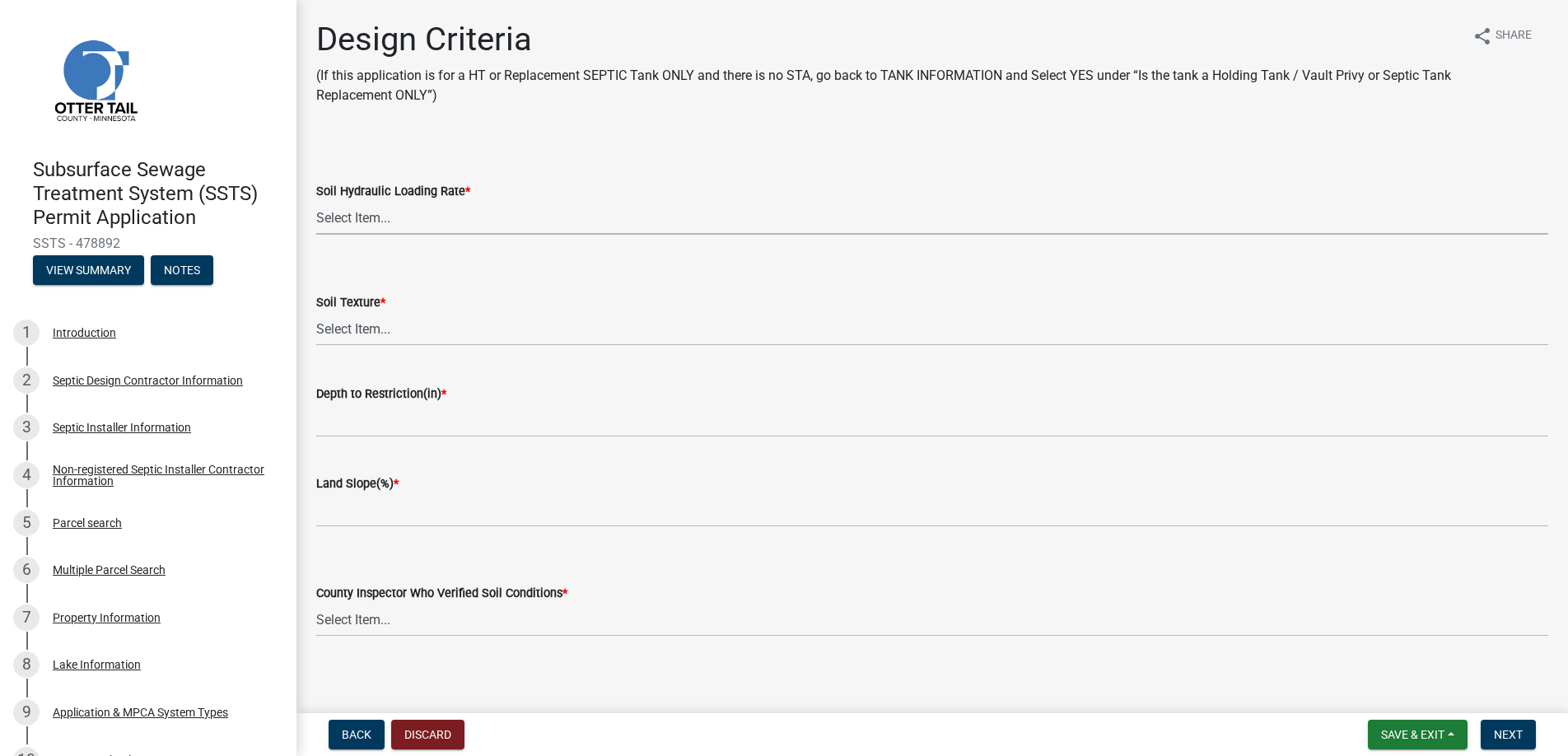
click at [347, 212] on select "Select Item... 1.6 gpd/ft2 1.2 gpd/ft2 1.0 gpd/ft2 0.87 gpd/ft2 0.78 gpd/ft2 0.…" at bounding box center [932, 217] width 1231 height 34
click at [317, 201] on select "Select Item... 1.6 gpd/ft2 1.2 gpd/ft2 1.0 gpd/ft2 0.87 gpd/ft2 0.78 gpd/ft2 0.…" at bounding box center [932, 217] width 1231 height 34
select select "161dc003-2926-44f5-9717-bc9d566eecc1"
click at [363, 325] on select "Select Item... Coarse Sand (COS) Sand (S) Fine Sand (FS) Very Fine Sand (VFS) L…" at bounding box center [932, 328] width 1231 height 34
click at [317, 312] on select "Select Item... Coarse Sand (COS) Sand (S) Fine Sand (FS) Very Fine Sand (VFS) L…" at bounding box center [932, 328] width 1231 height 34
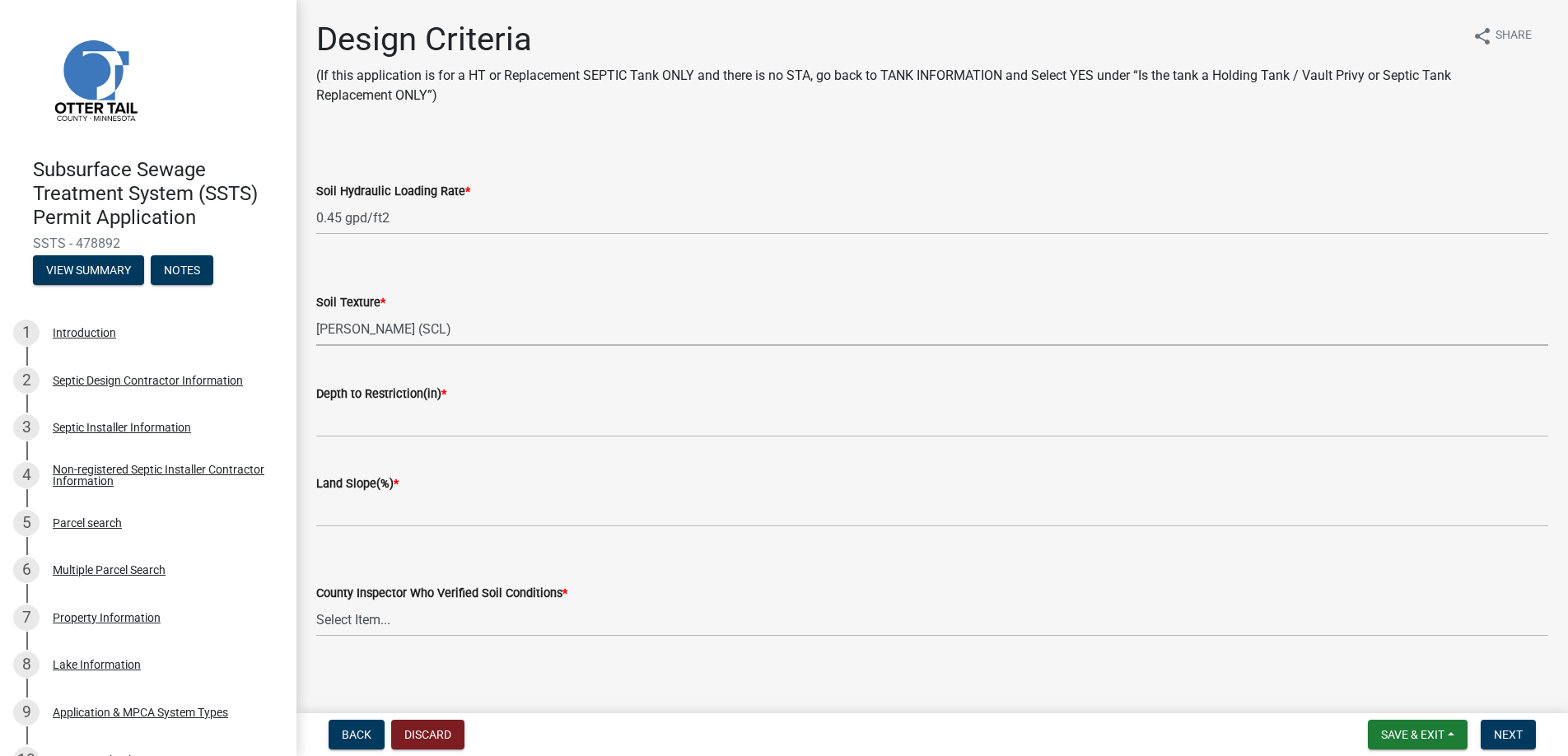
select select "3153871a-0646-45c0-8d36-98762e1aaded"
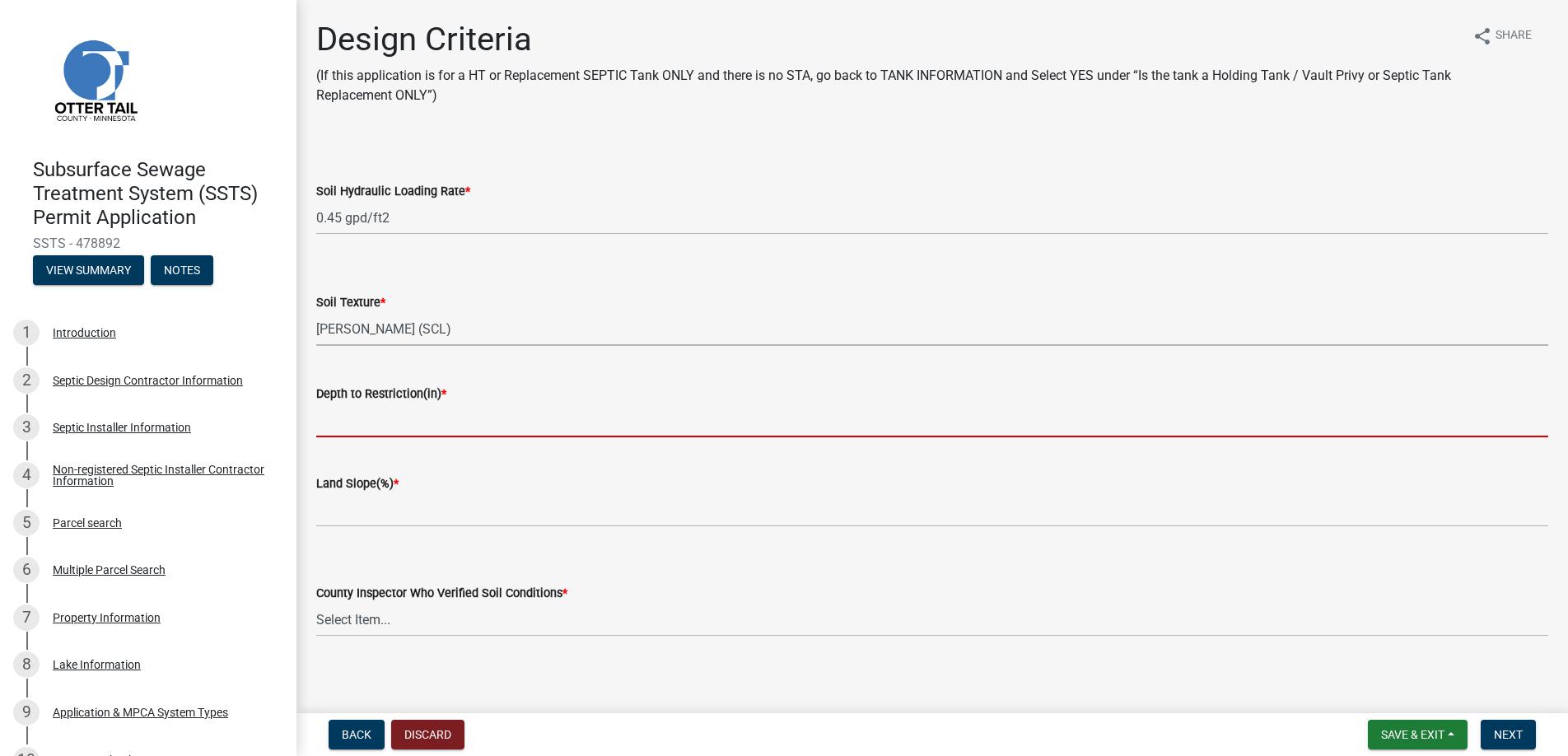
click at [352, 419] on input "Depth to Restriction(in) *" at bounding box center [932, 420] width 1231 height 34
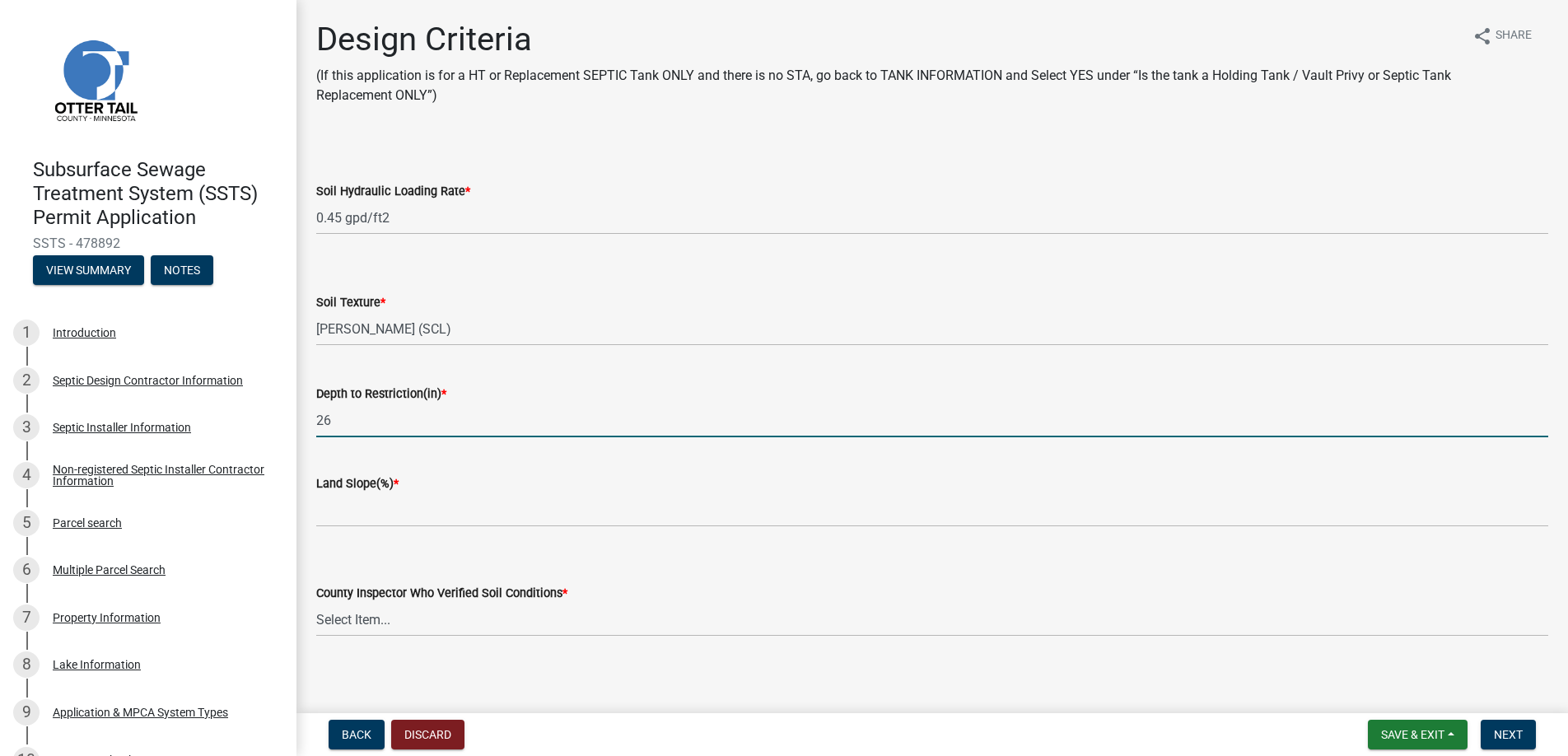
type input "26"
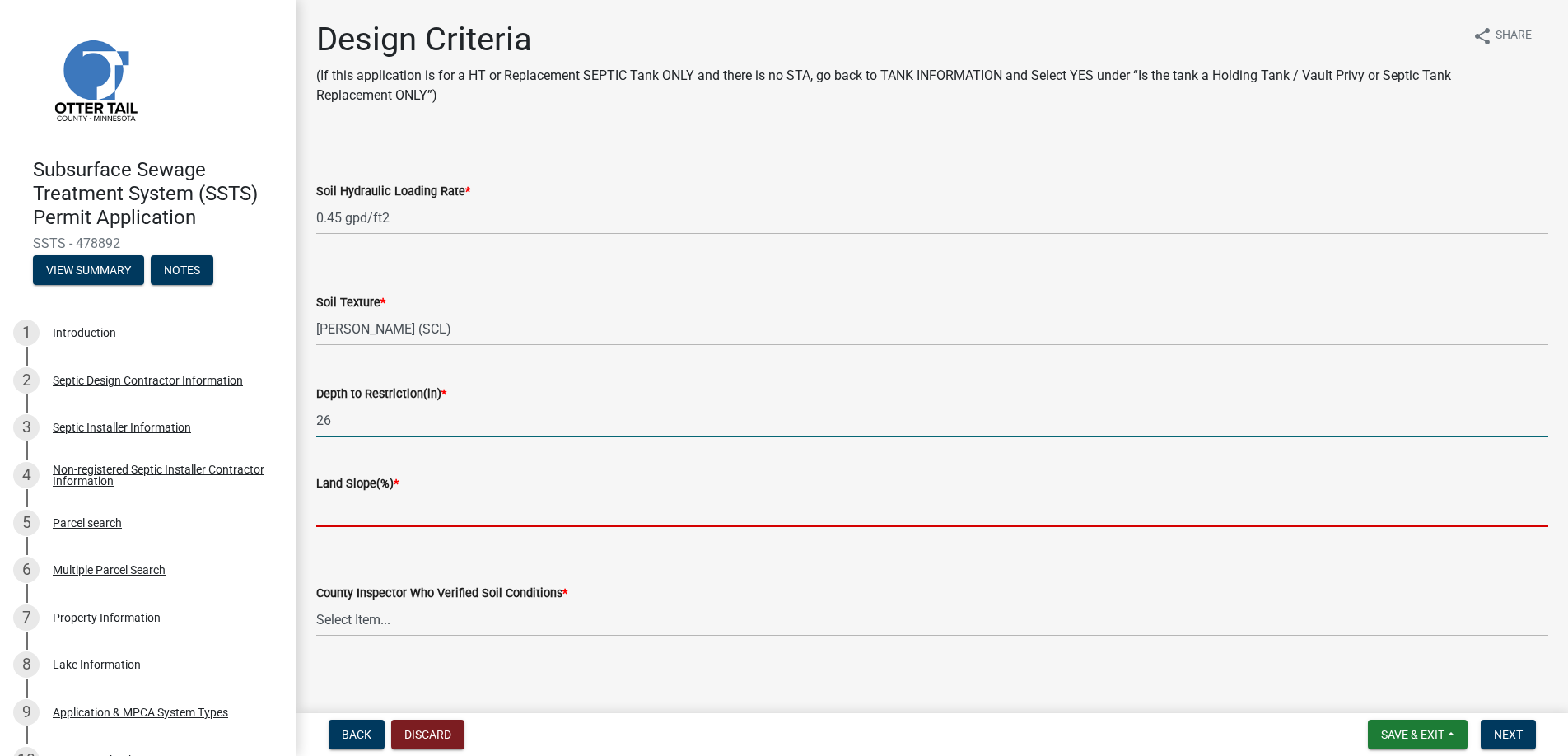
click at [355, 515] on input "Land Slope(%) *" at bounding box center [932, 510] width 1231 height 34
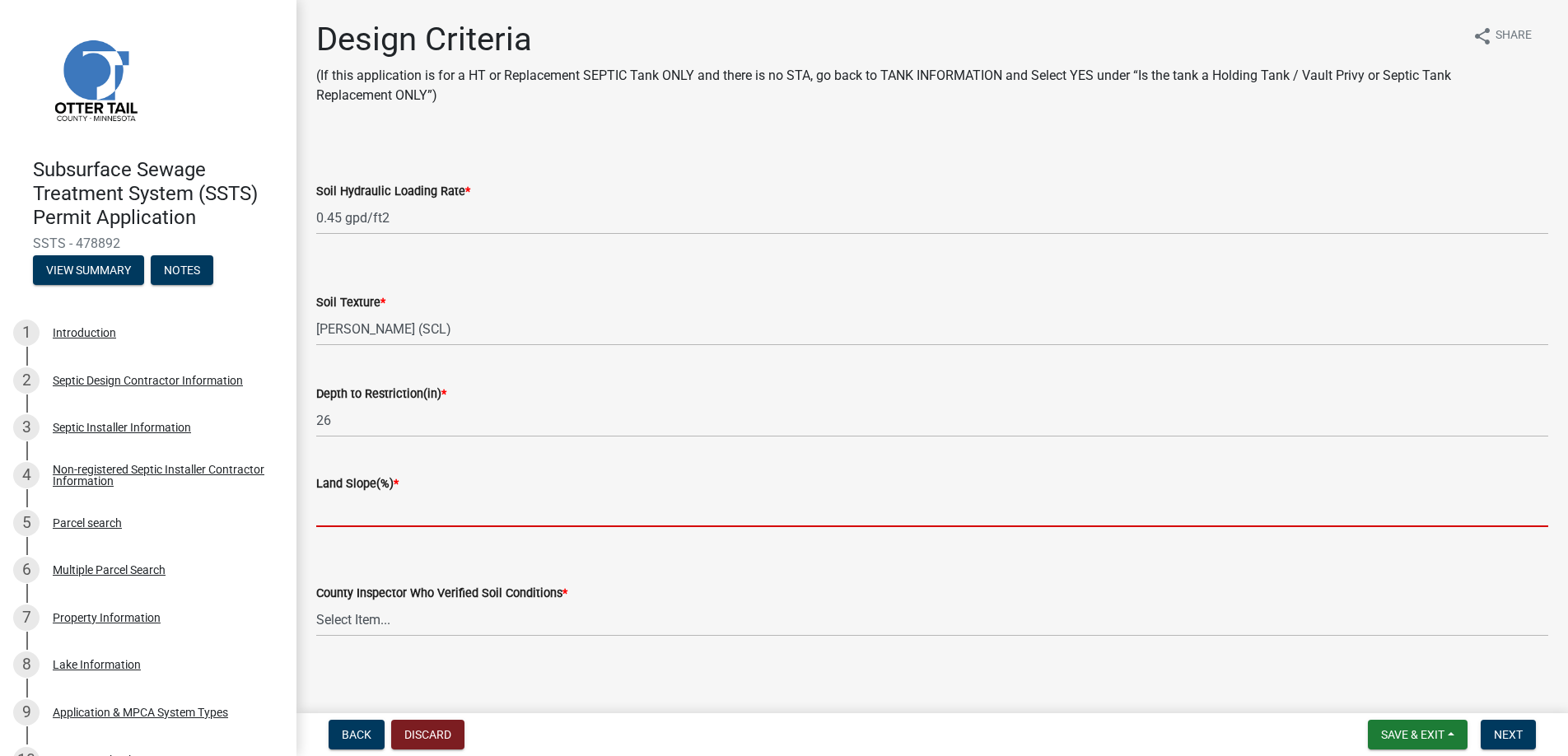
type input "5"
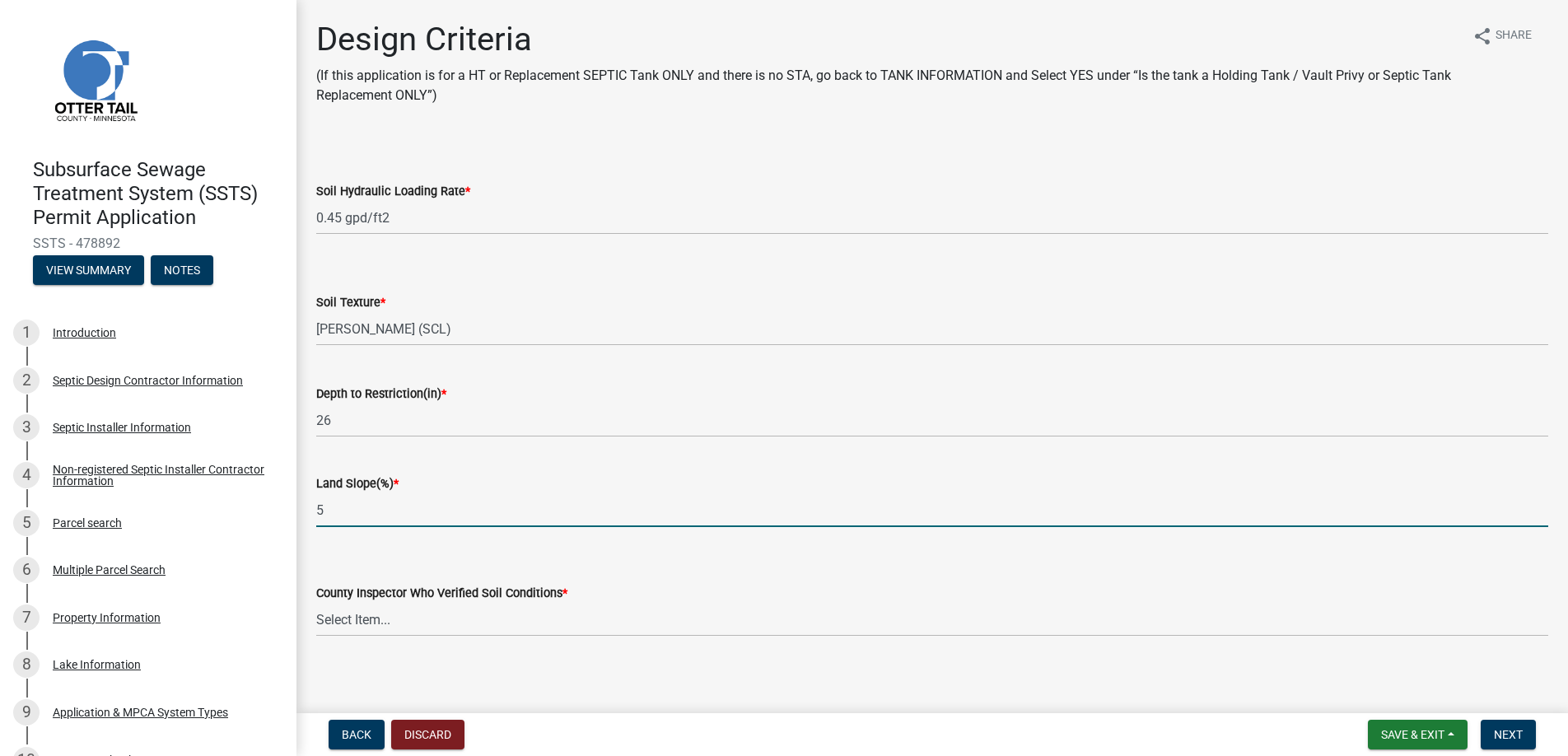
scroll to position [9, 0]
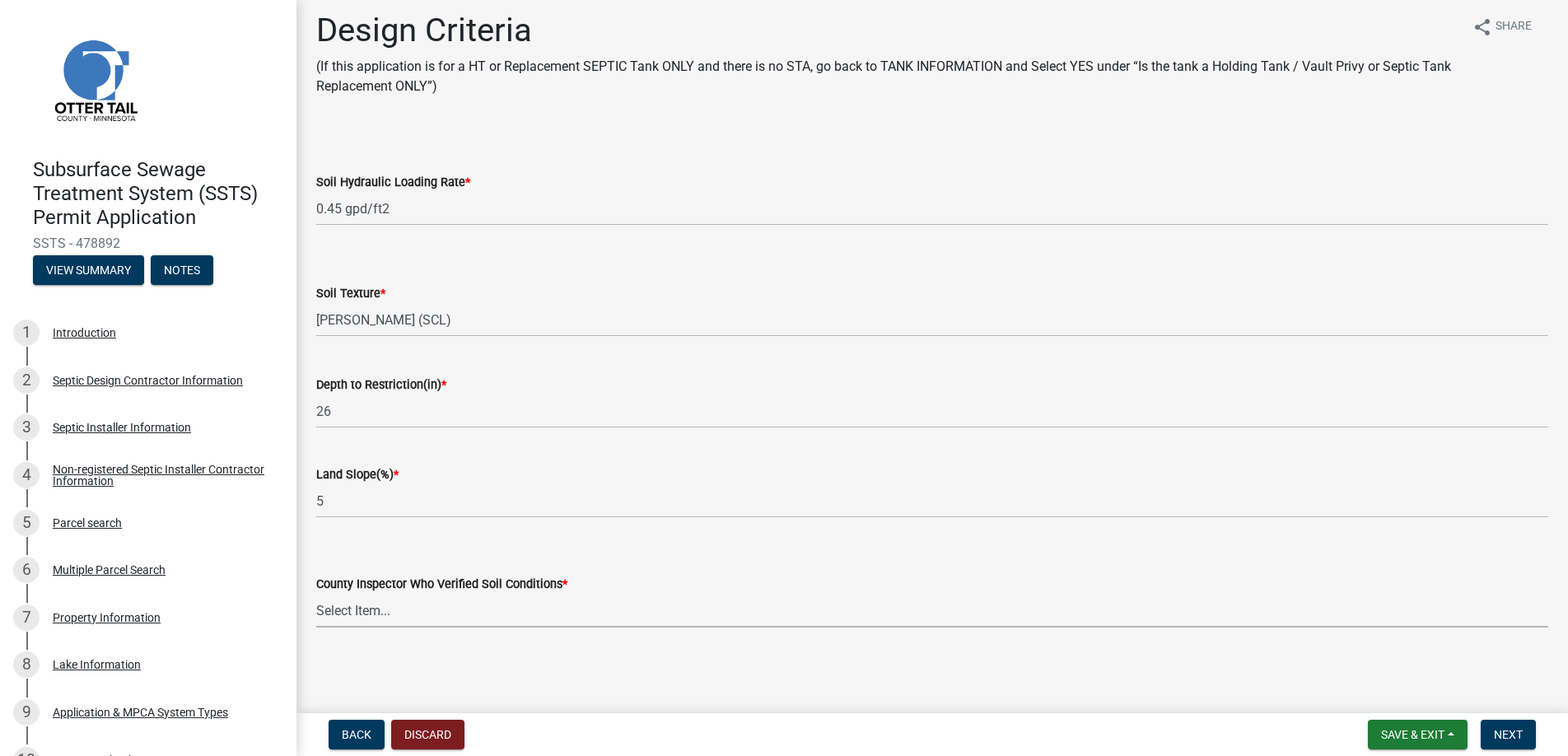
click at [348, 610] on select "Select Item... [PERSON_NAME] [PERSON_NAME] [PERSON_NAME] [PERSON_NAME] [PERSON_…" at bounding box center [932, 610] width 1231 height 34
click at [317, 594] on select "Select Item... [PERSON_NAME] [PERSON_NAME] [PERSON_NAME] [PERSON_NAME] [PERSON_…" at bounding box center [932, 610] width 1231 height 34
select select "45db2b75-262a-4f3c-9010-aae25997cba1"
click at [1497, 728] on span "Next" at bounding box center [1507, 734] width 28 height 13
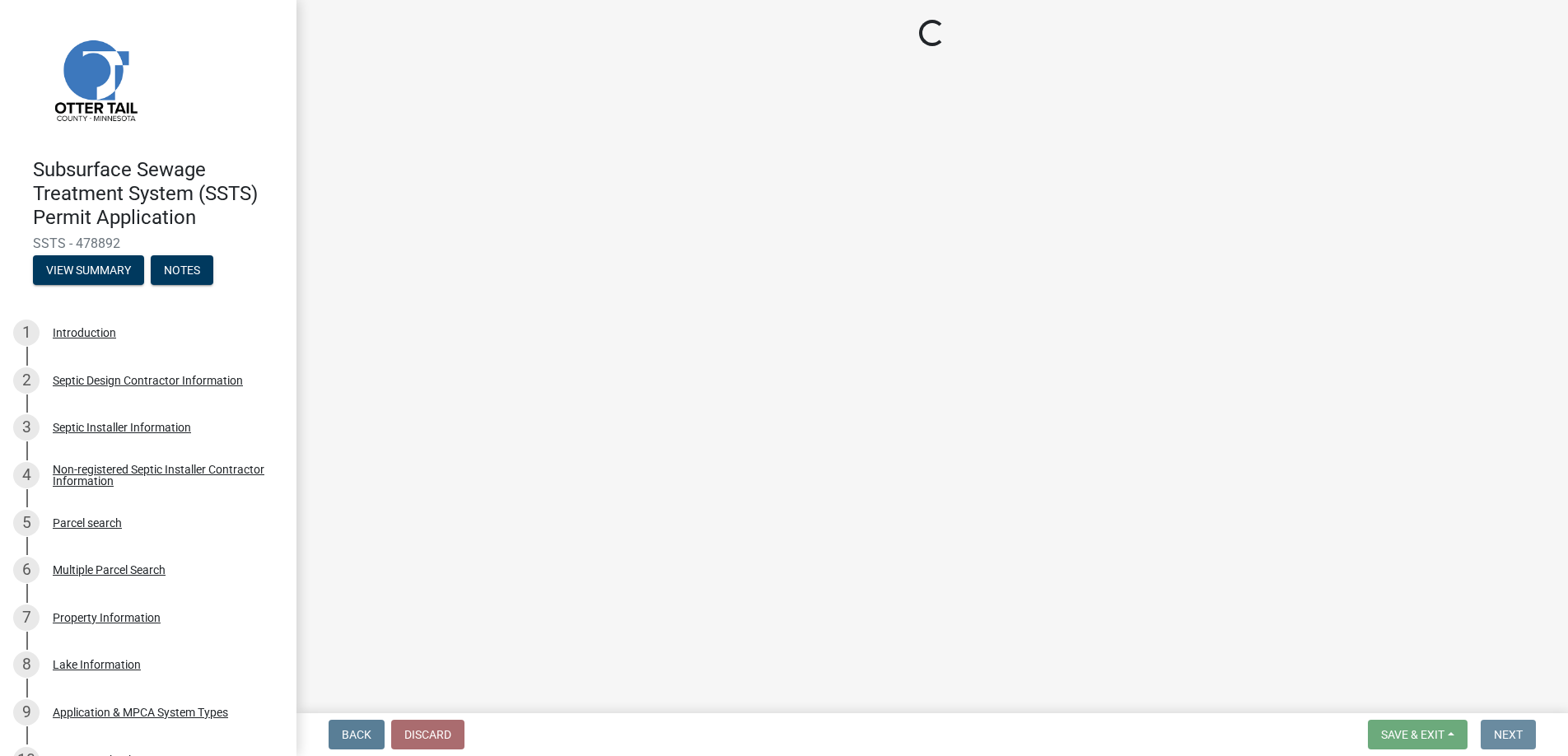
scroll to position [0, 0]
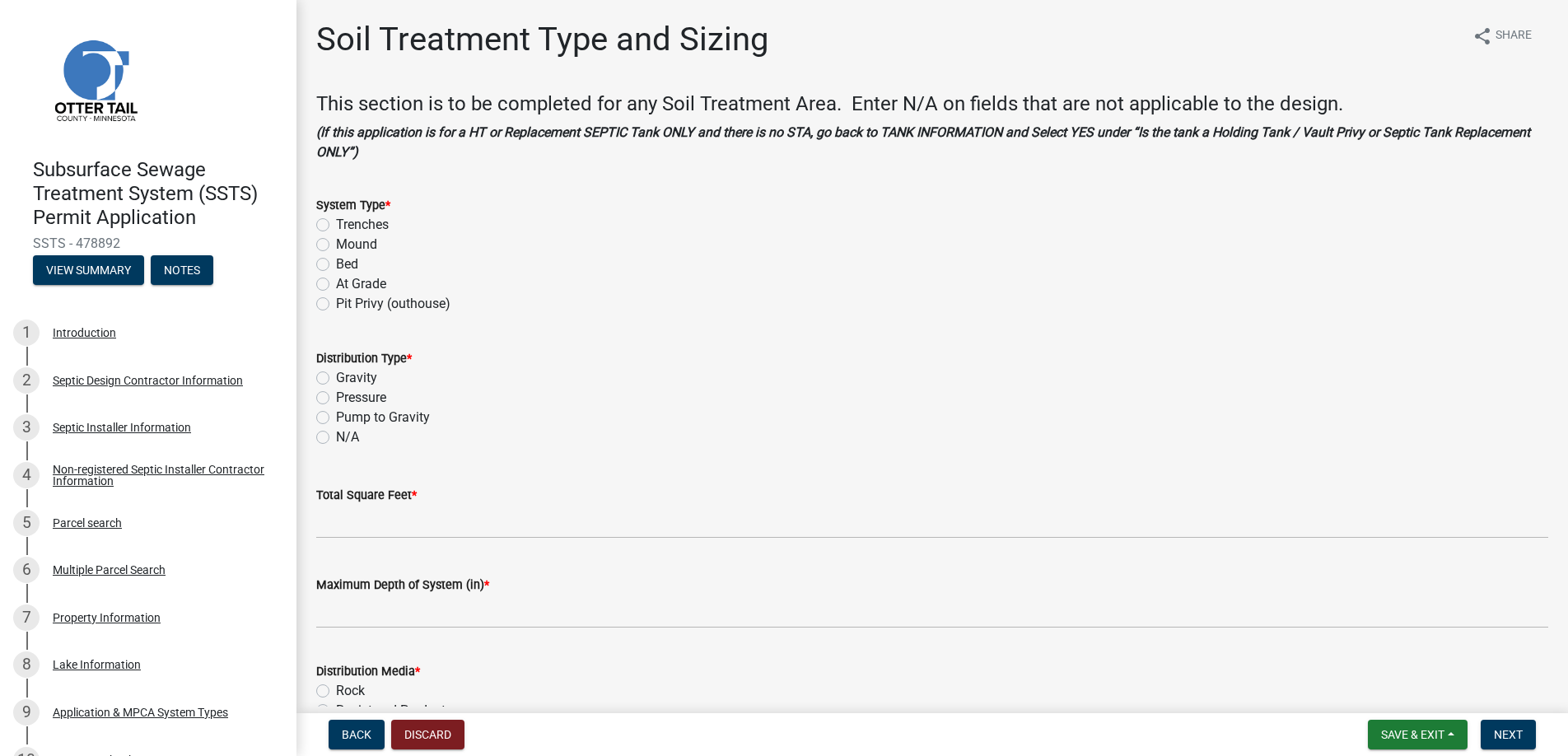
click at [336, 244] on label "Mound" at bounding box center [356, 245] width 41 height 20
click at [336, 244] on input "Mound" at bounding box center [341, 240] width 11 height 11
radio input "true"
click at [336, 395] on label "Pressure" at bounding box center [361, 398] width 50 height 20
click at [336, 395] on input "Pressure" at bounding box center [341, 394] width 11 height 11
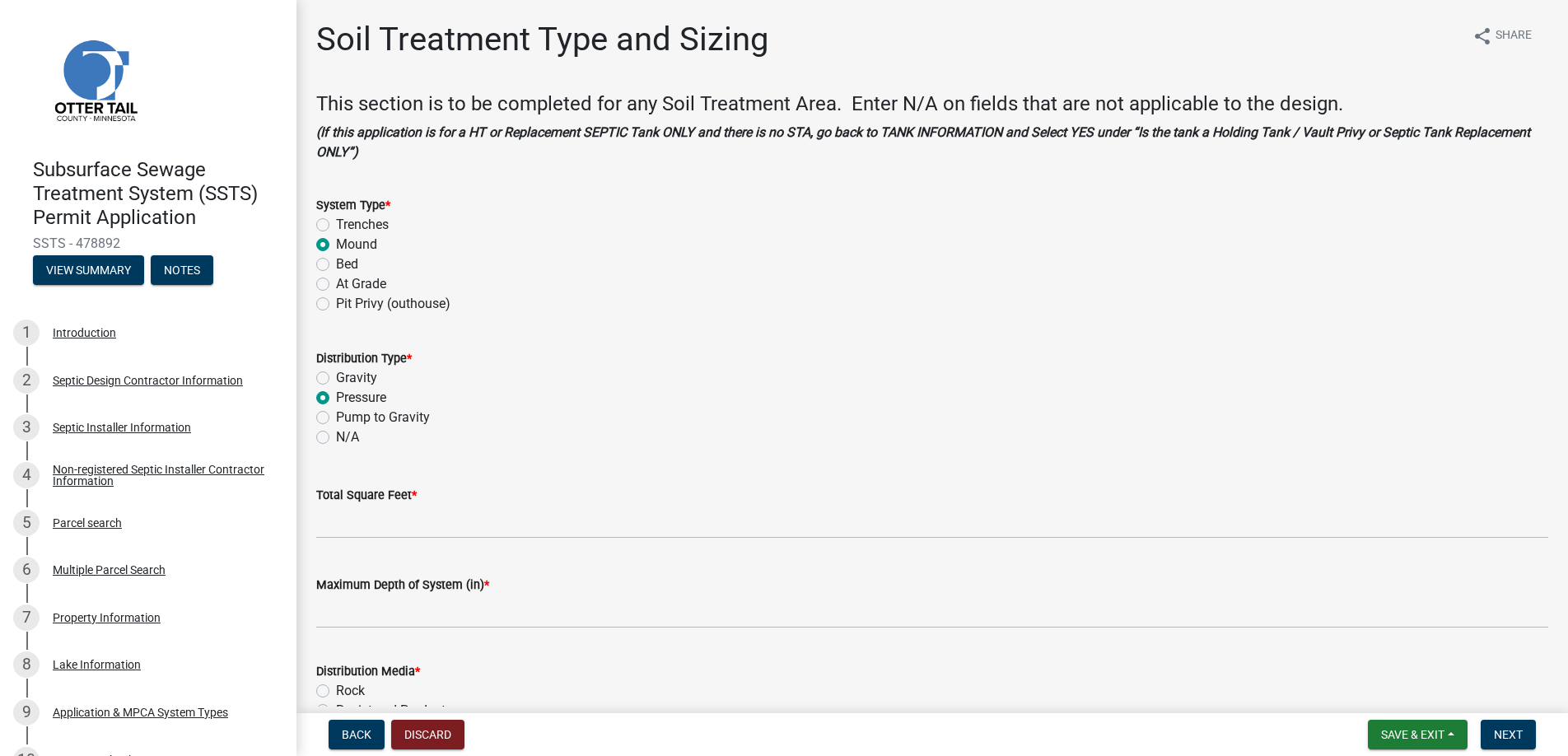
radio input "true"
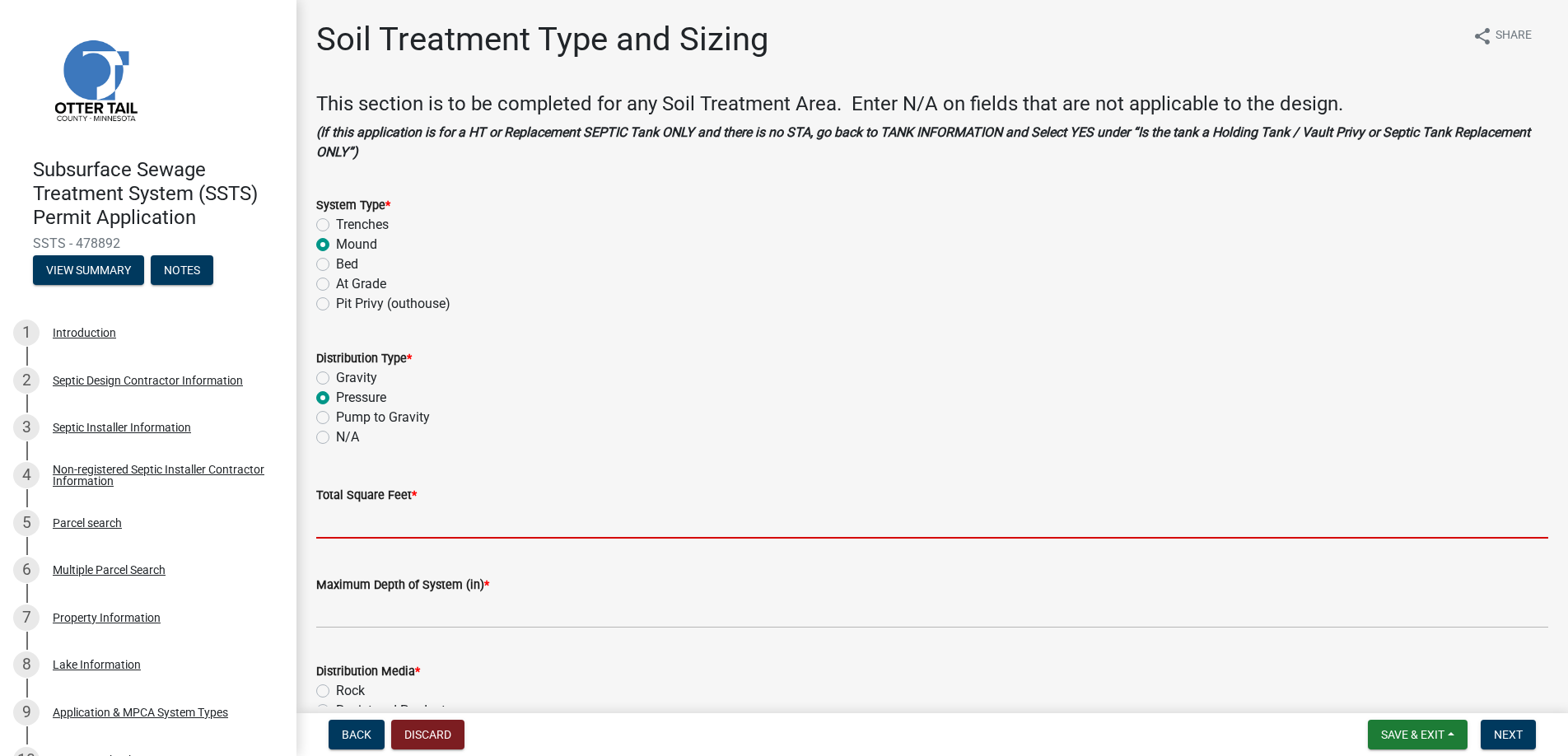
click at [353, 518] on input "Total Square Feet *" at bounding box center [932, 521] width 1231 height 34
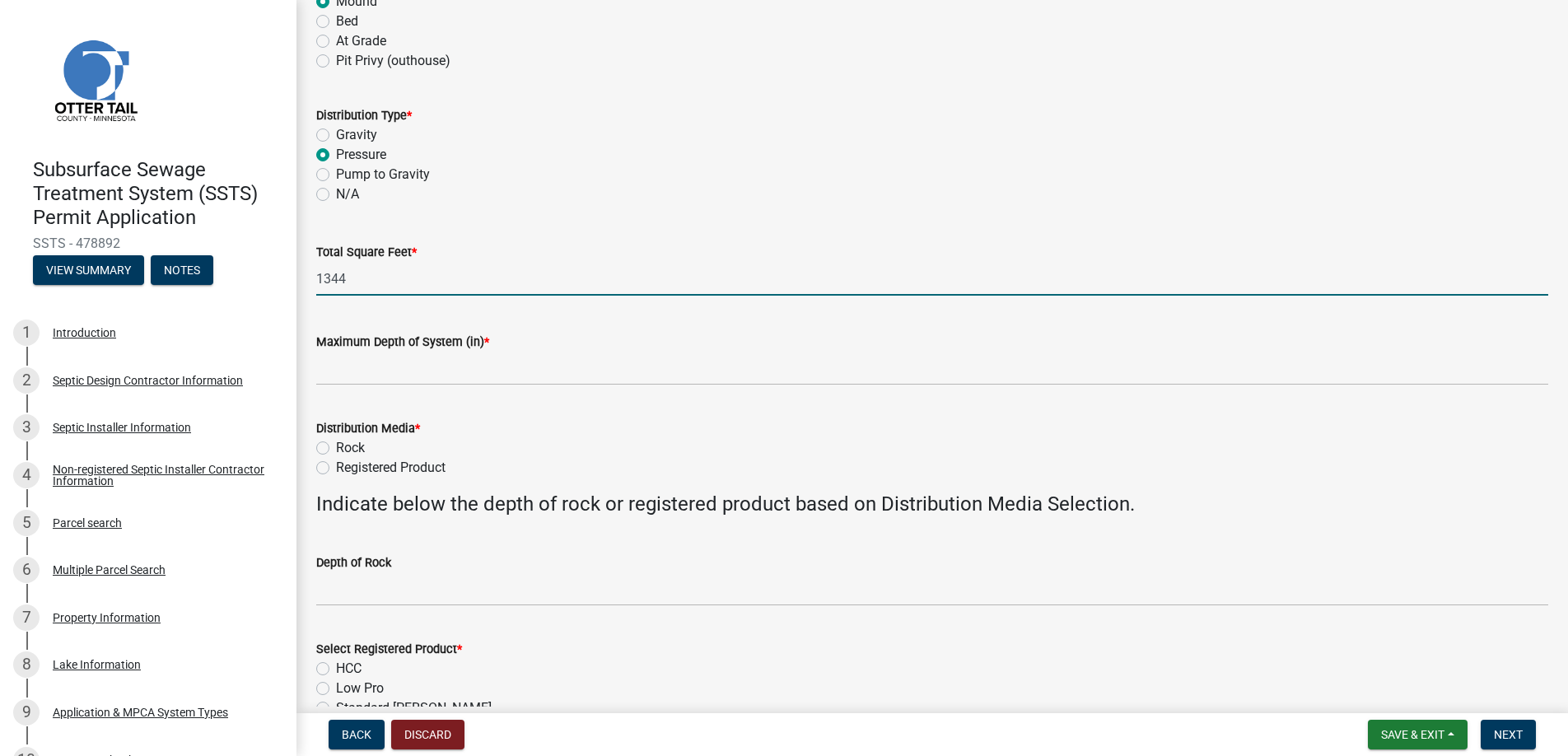
scroll to position [247, 0]
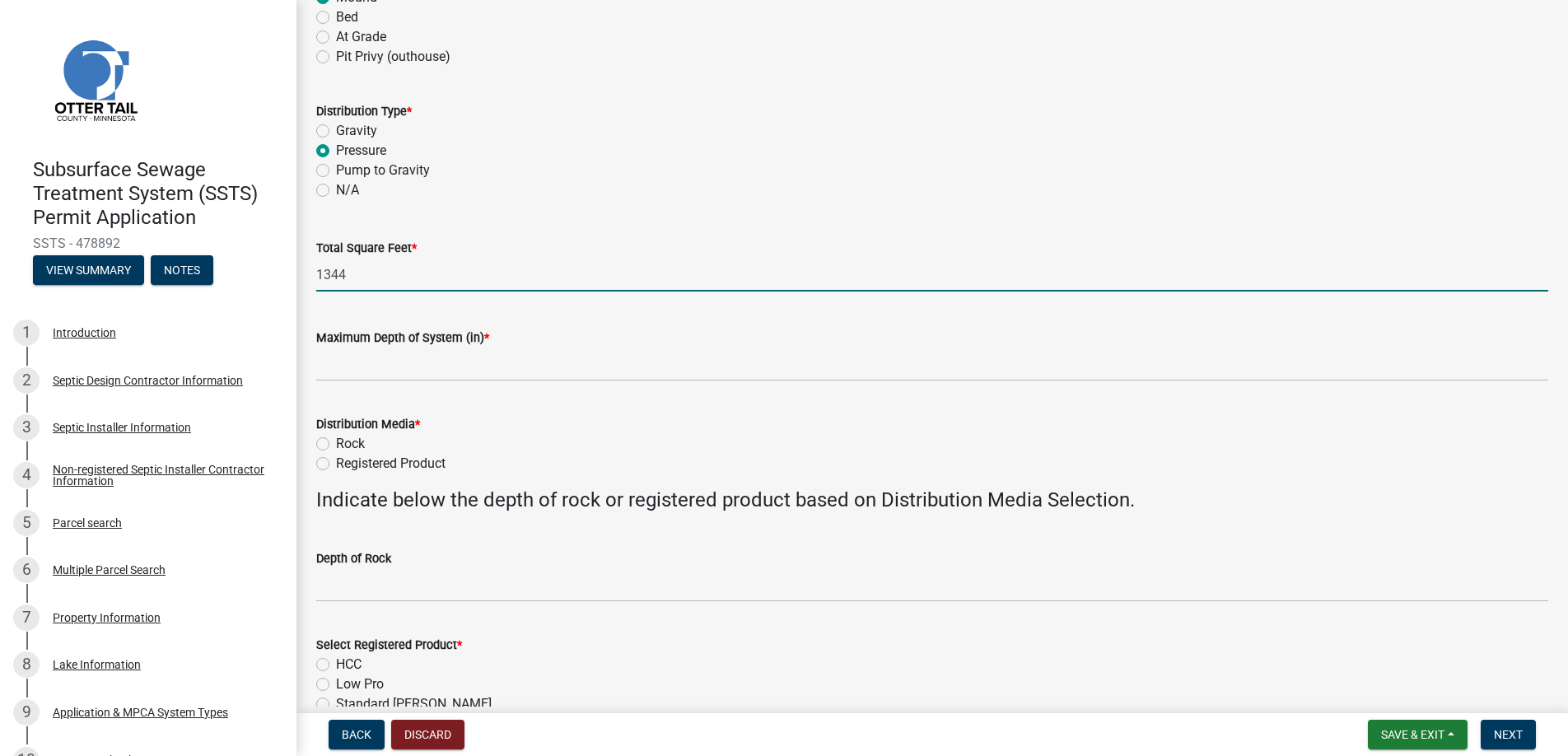
type input "1344"
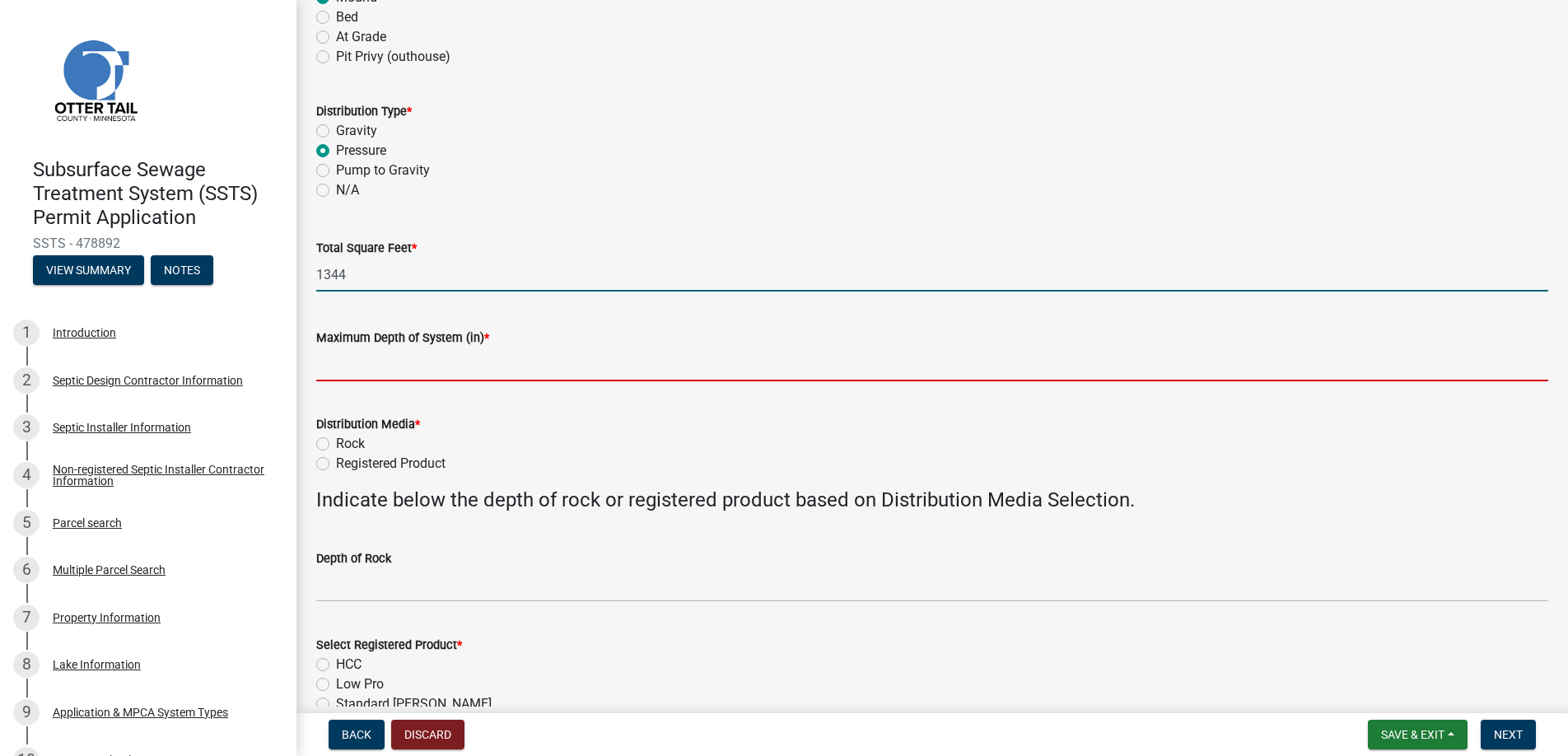
click at [351, 365] on input "Maximum Depth of System (in) *" at bounding box center [932, 364] width 1231 height 34
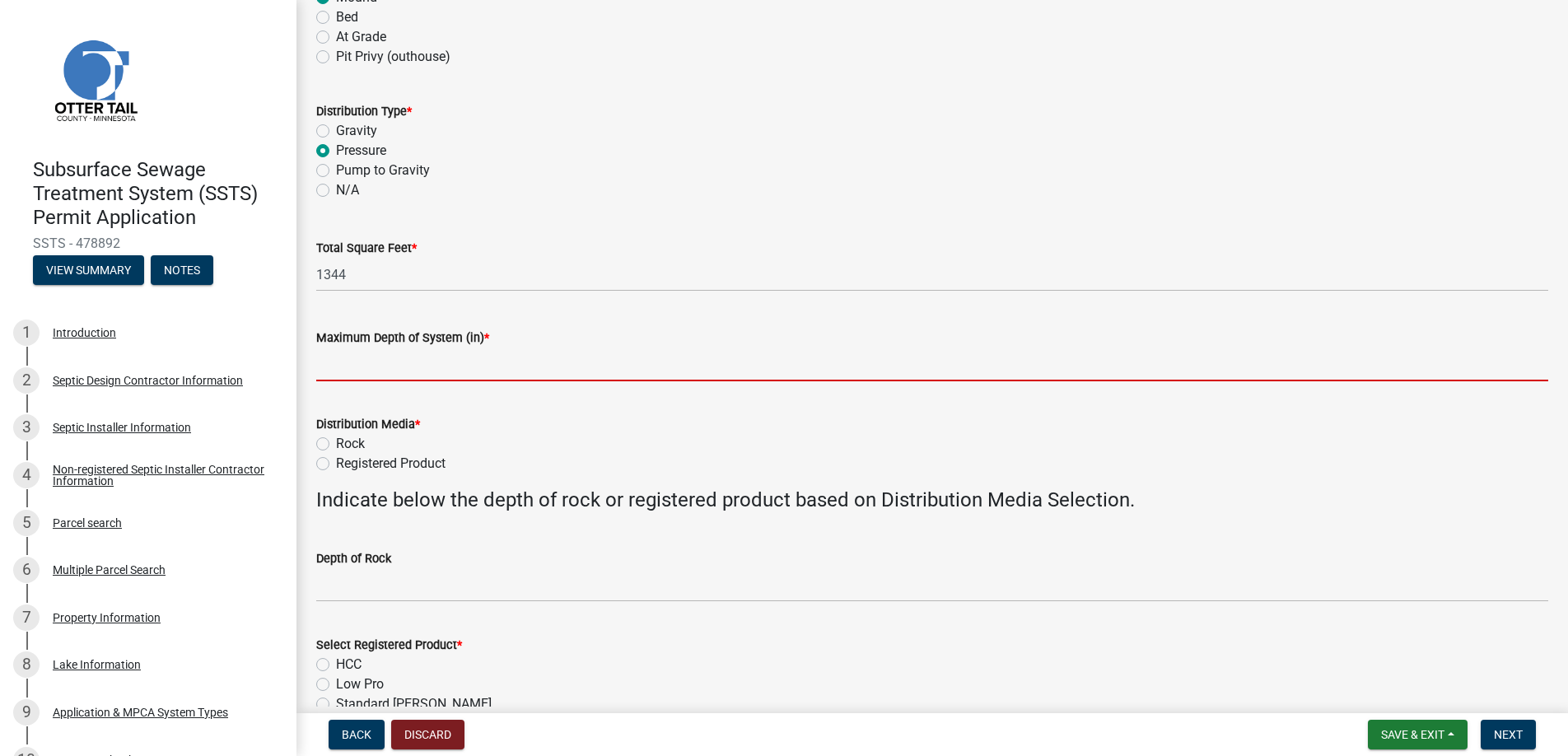
type input "0"
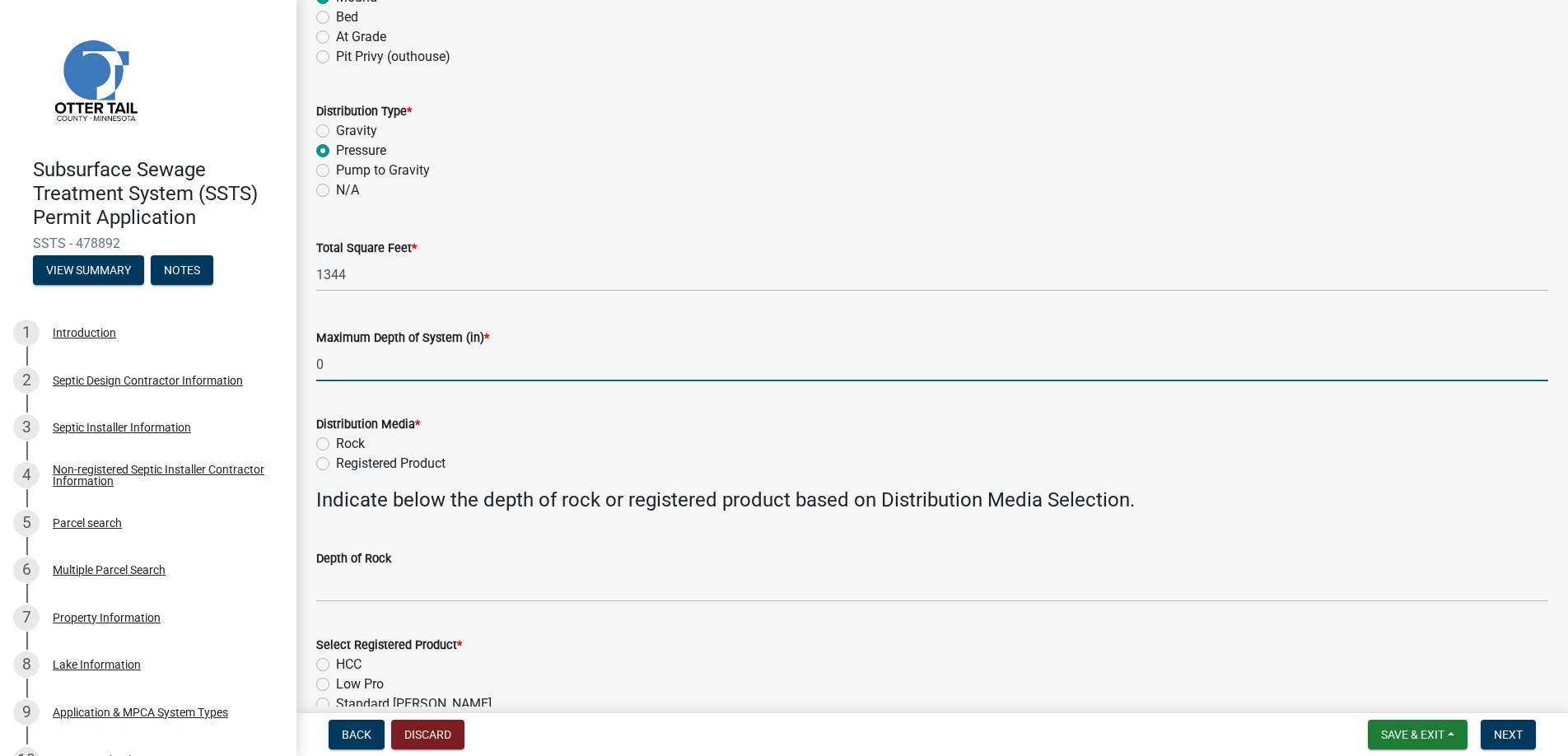
click at [336, 461] on label "Registered Product" at bounding box center [390, 463] width 109 height 20
click at [336, 461] on input "Registered Product" at bounding box center [341, 459] width 11 height 11
radio input "true"
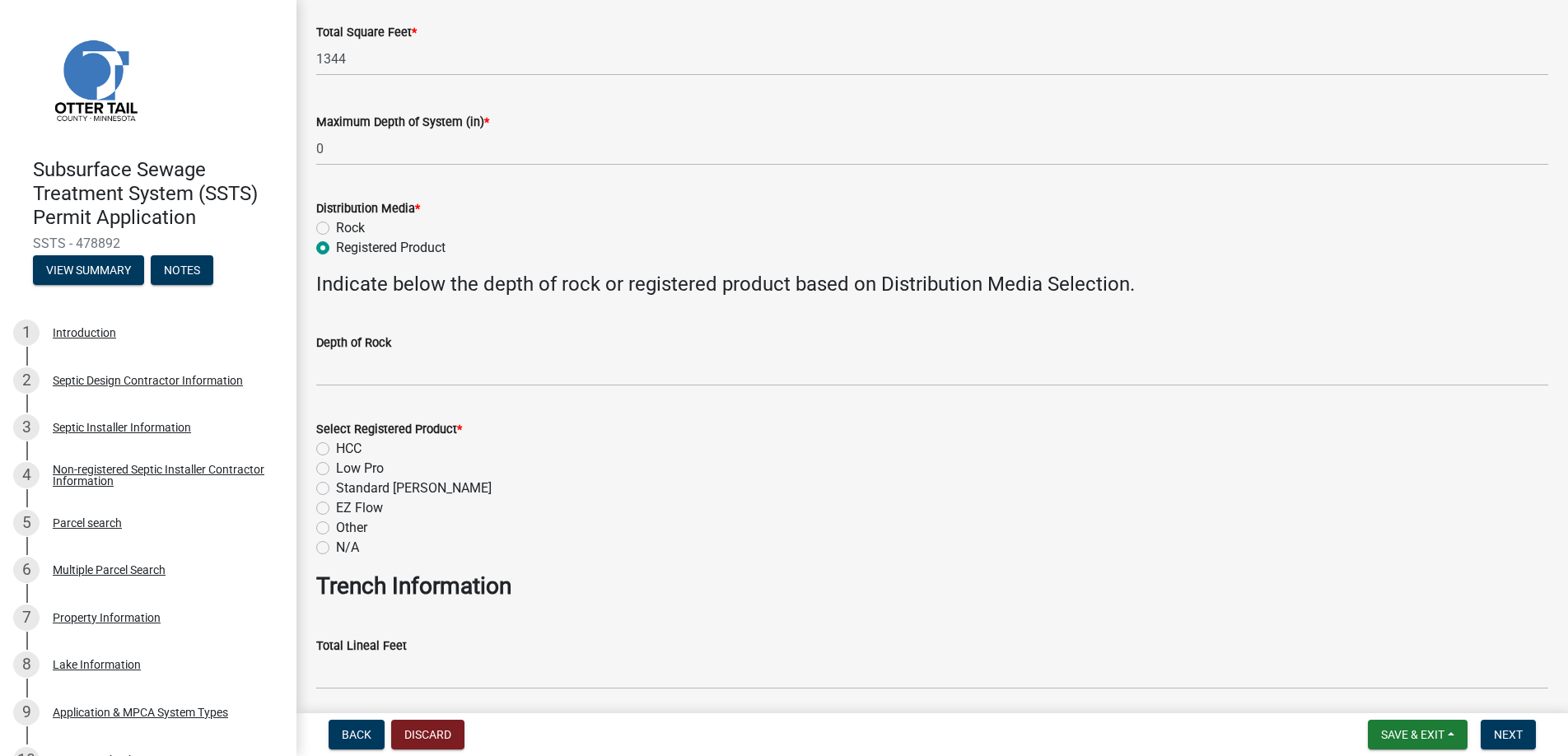
scroll to position [494, 0]
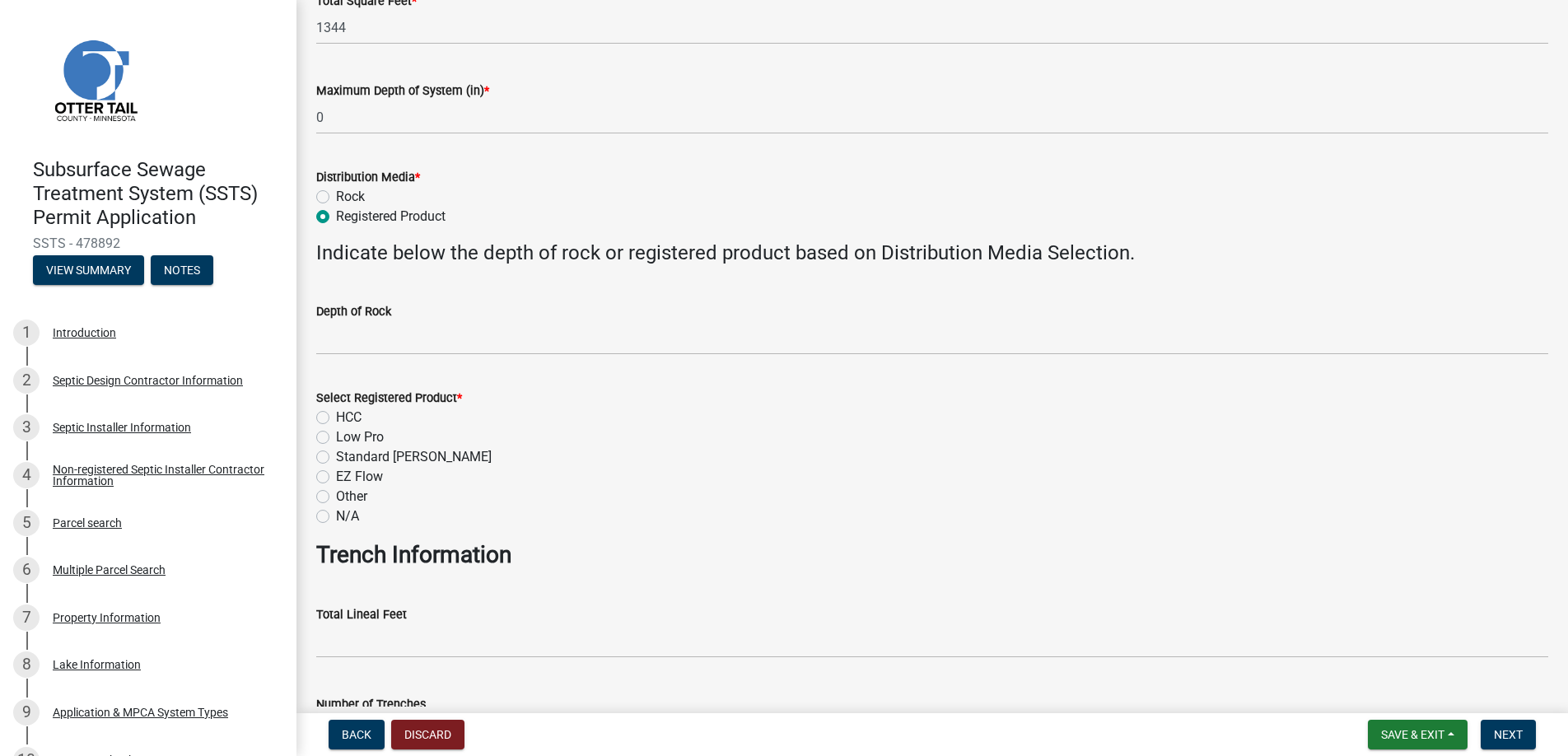
click at [336, 435] on label "Low Pro" at bounding box center [360, 438] width 48 height 20
click at [336, 435] on input "Low Pro" at bounding box center [341, 433] width 11 height 11
radio input "true"
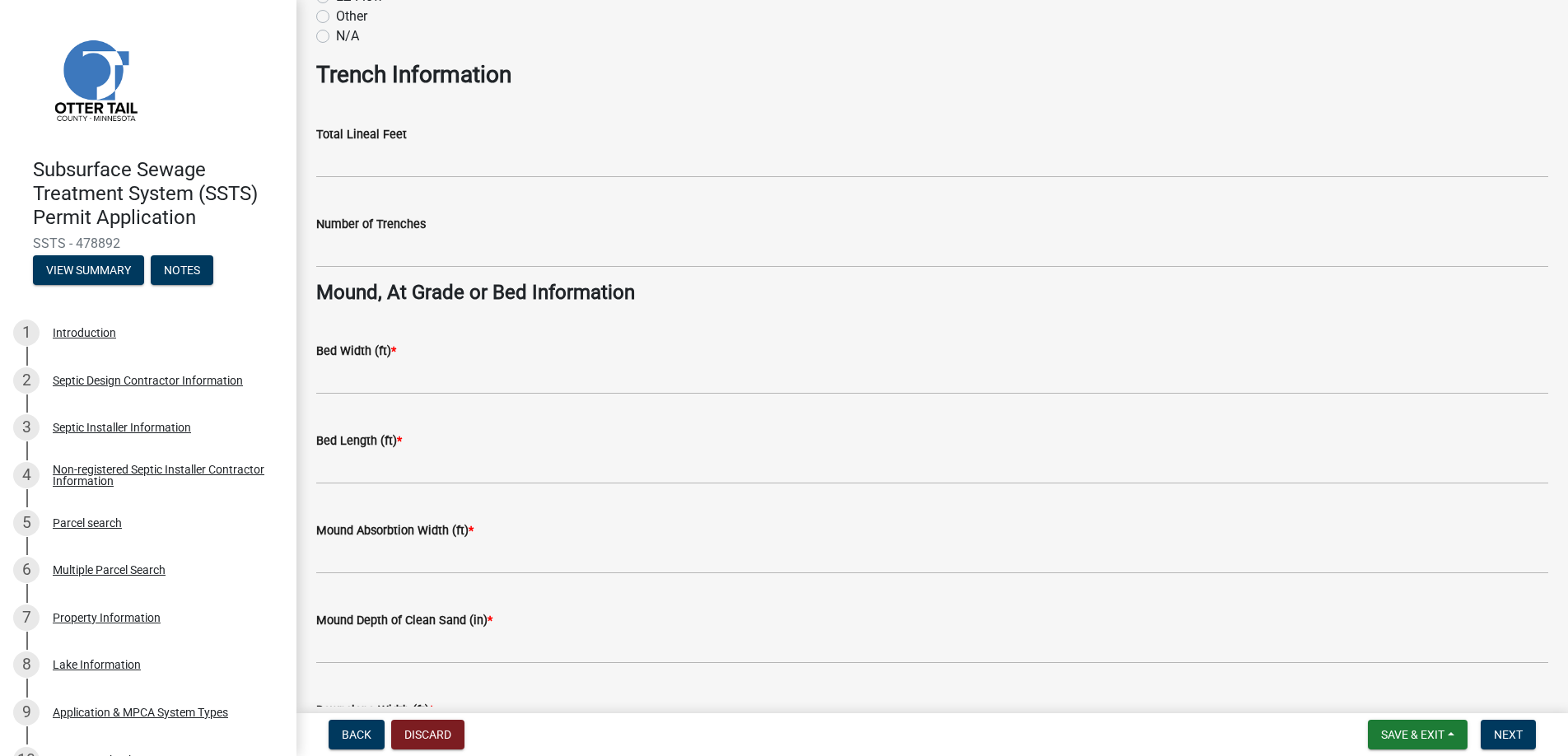
scroll to position [988, 0]
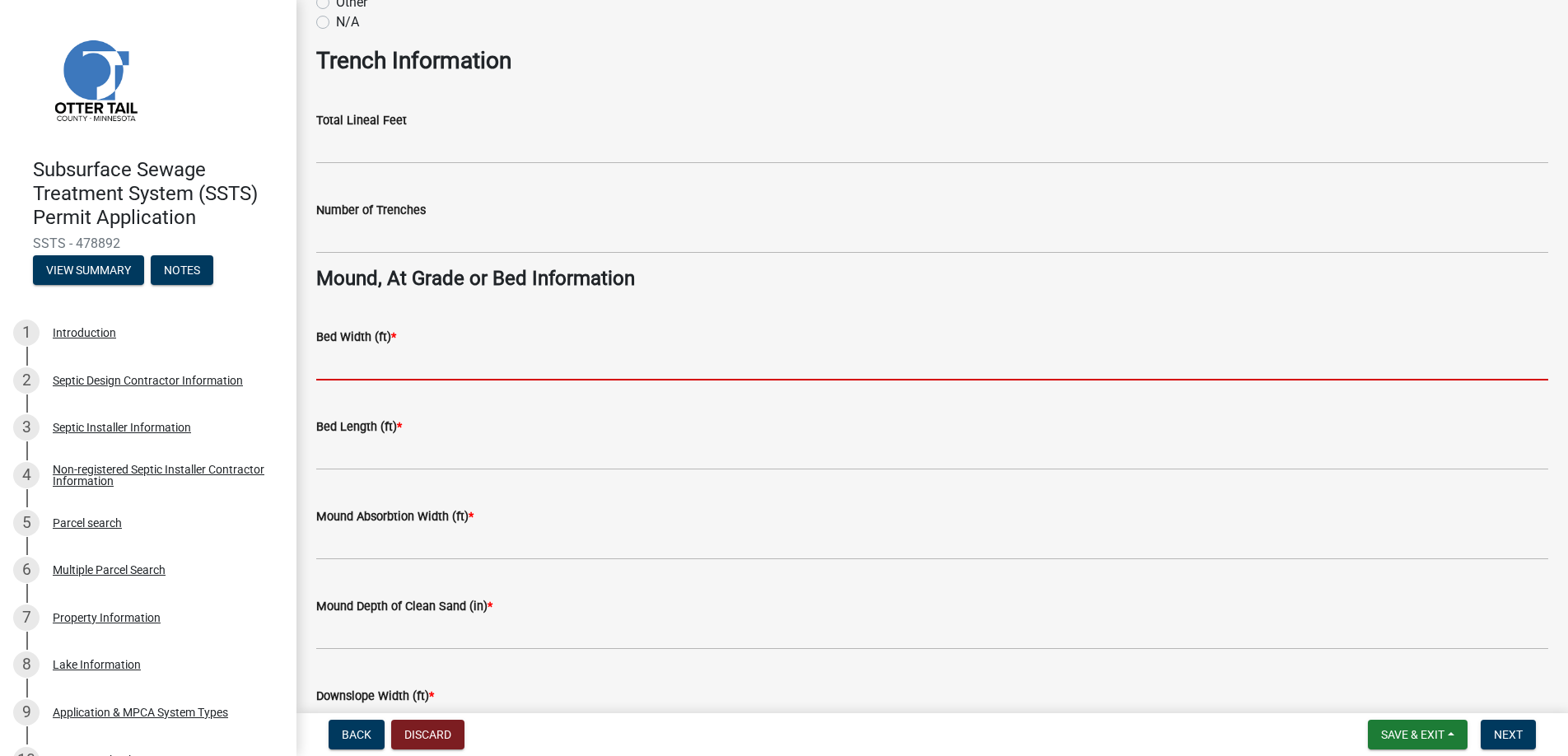
click at [370, 361] on input "Bed Width (ft) *" at bounding box center [932, 363] width 1231 height 34
type input "9"
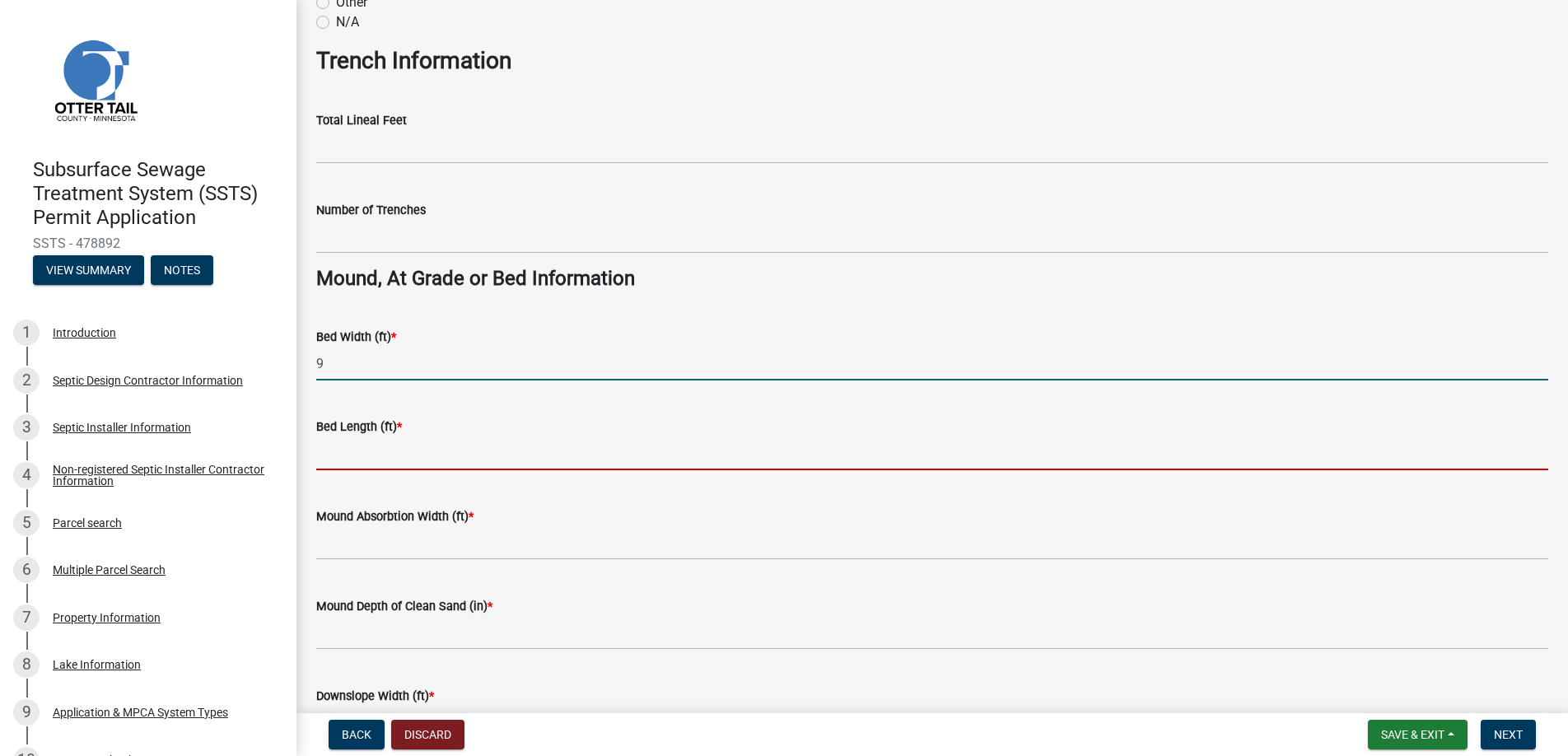
click at [385, 453] on input "Bed Length (ft) *" at bounding box center [932, 453] width 1231 height 34
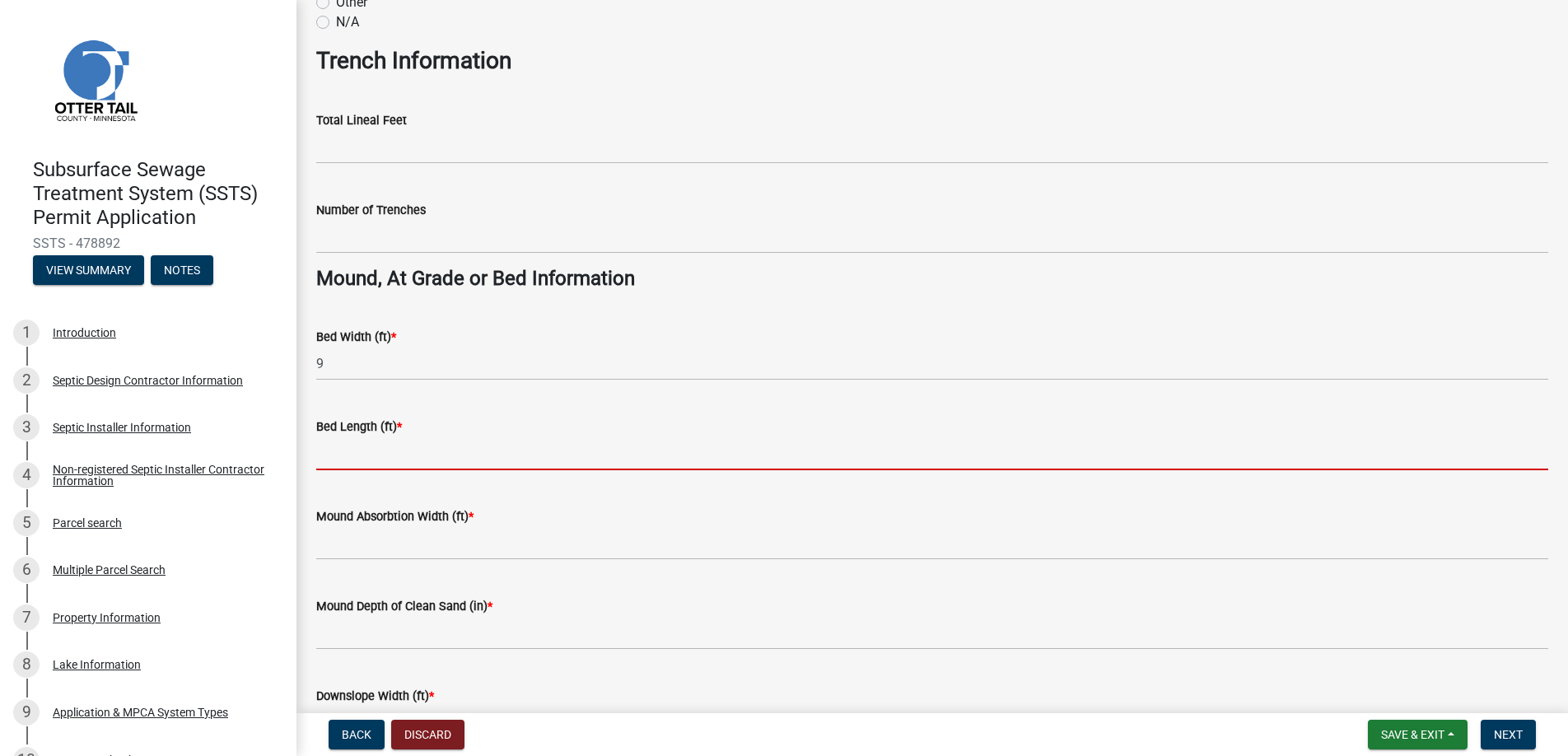
type input "56"
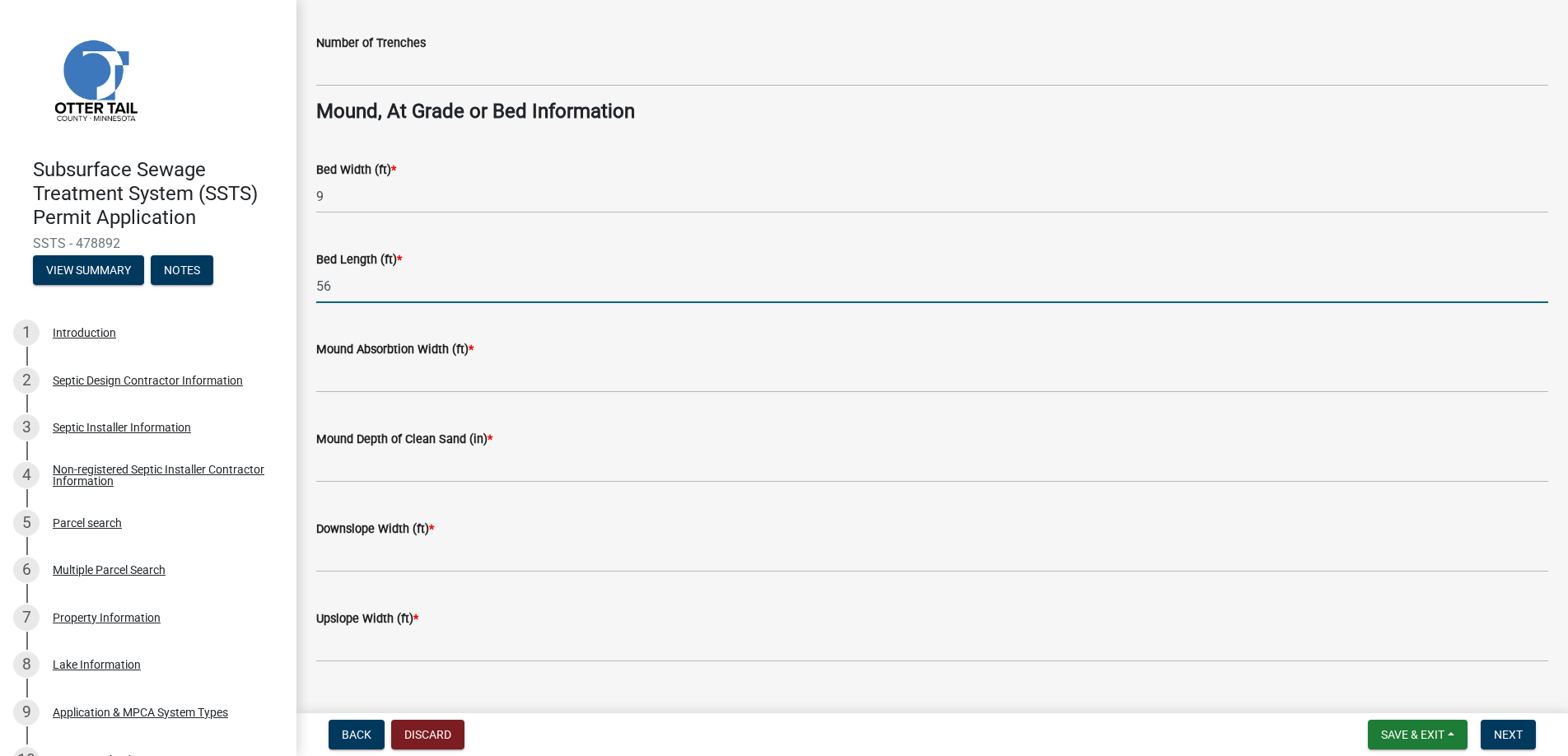
scroll to position [1188, 0]
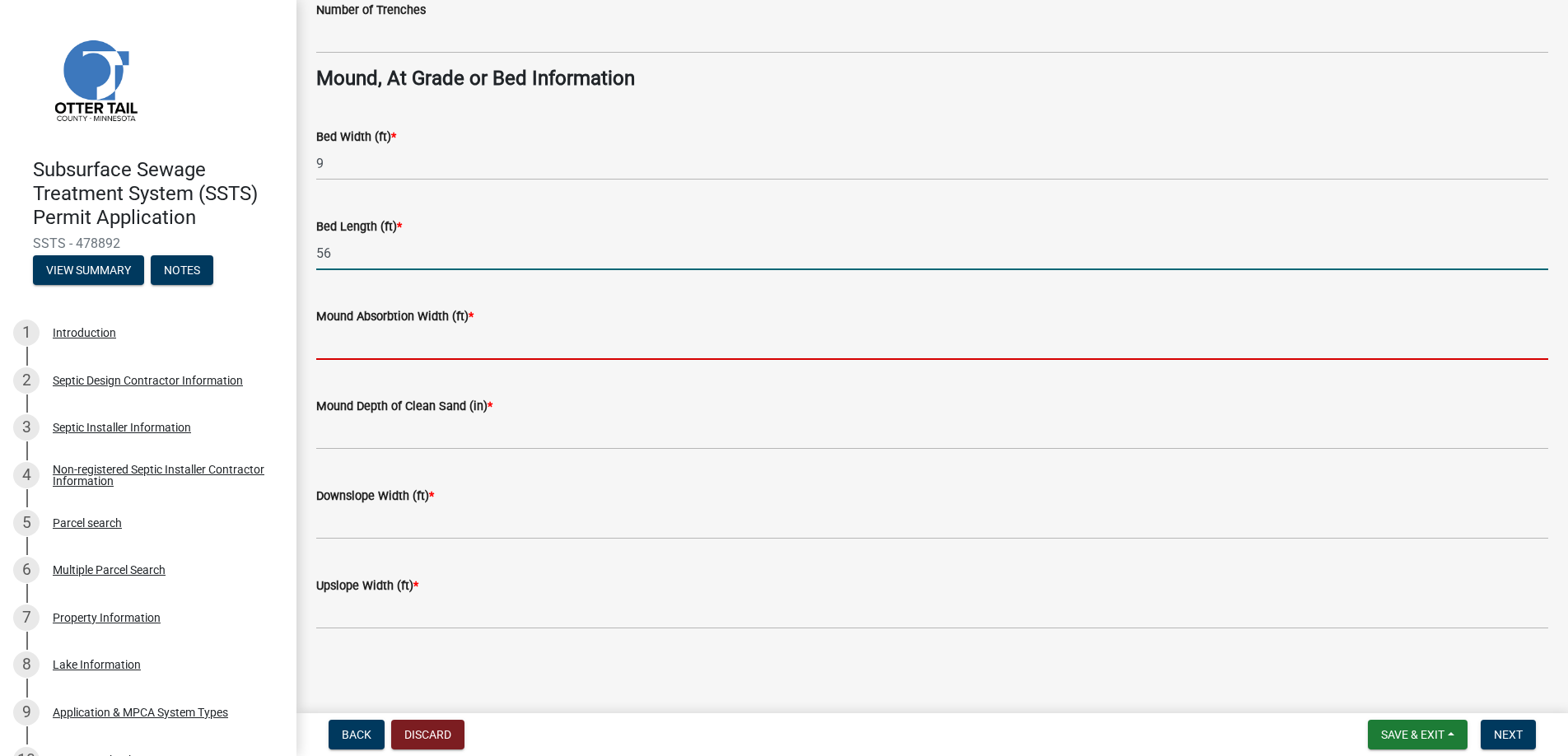
click at [370, 341] on input "Mound Absorbtion Width (ft) *" at bounding box center [932, 342] width 1231 height 34
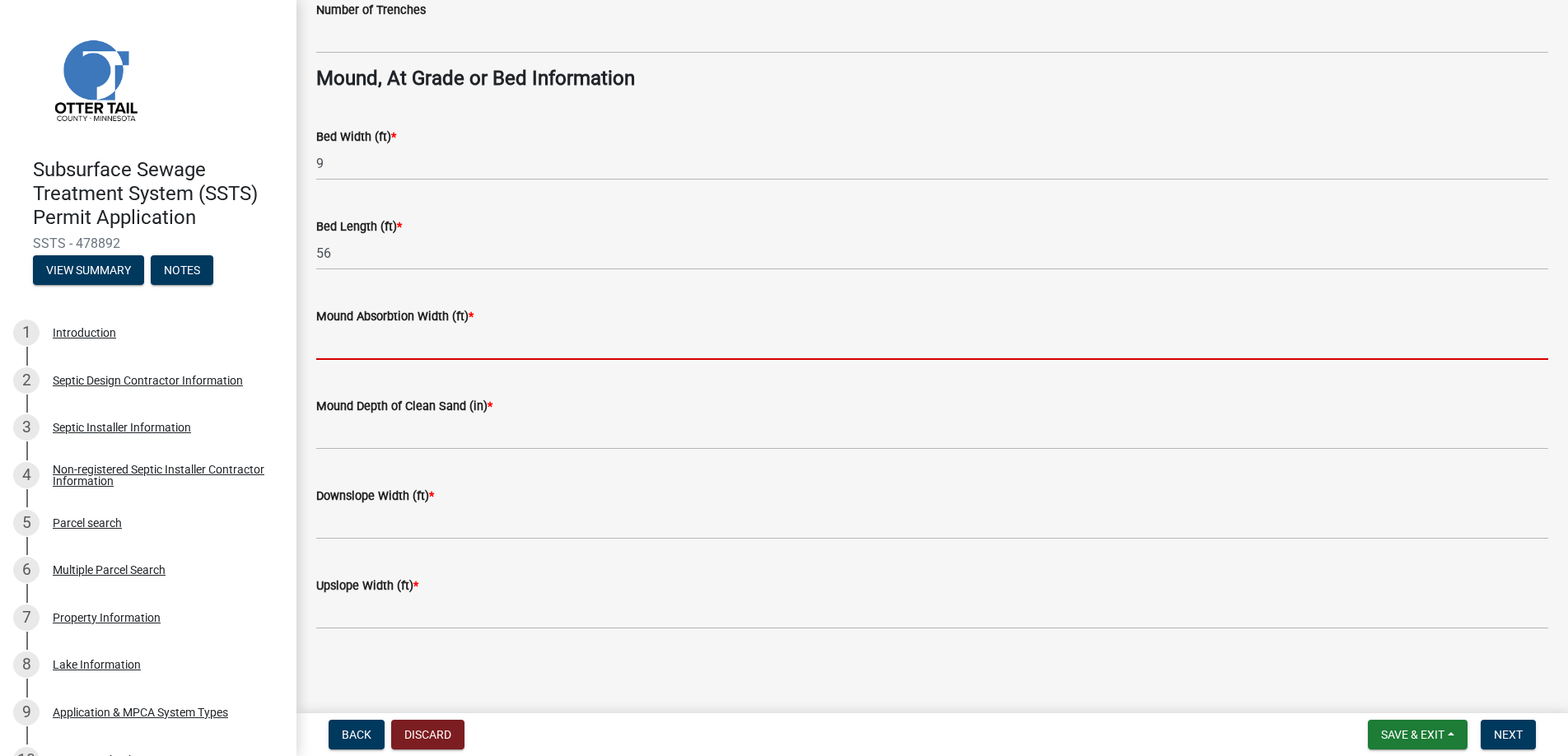
type input "24"
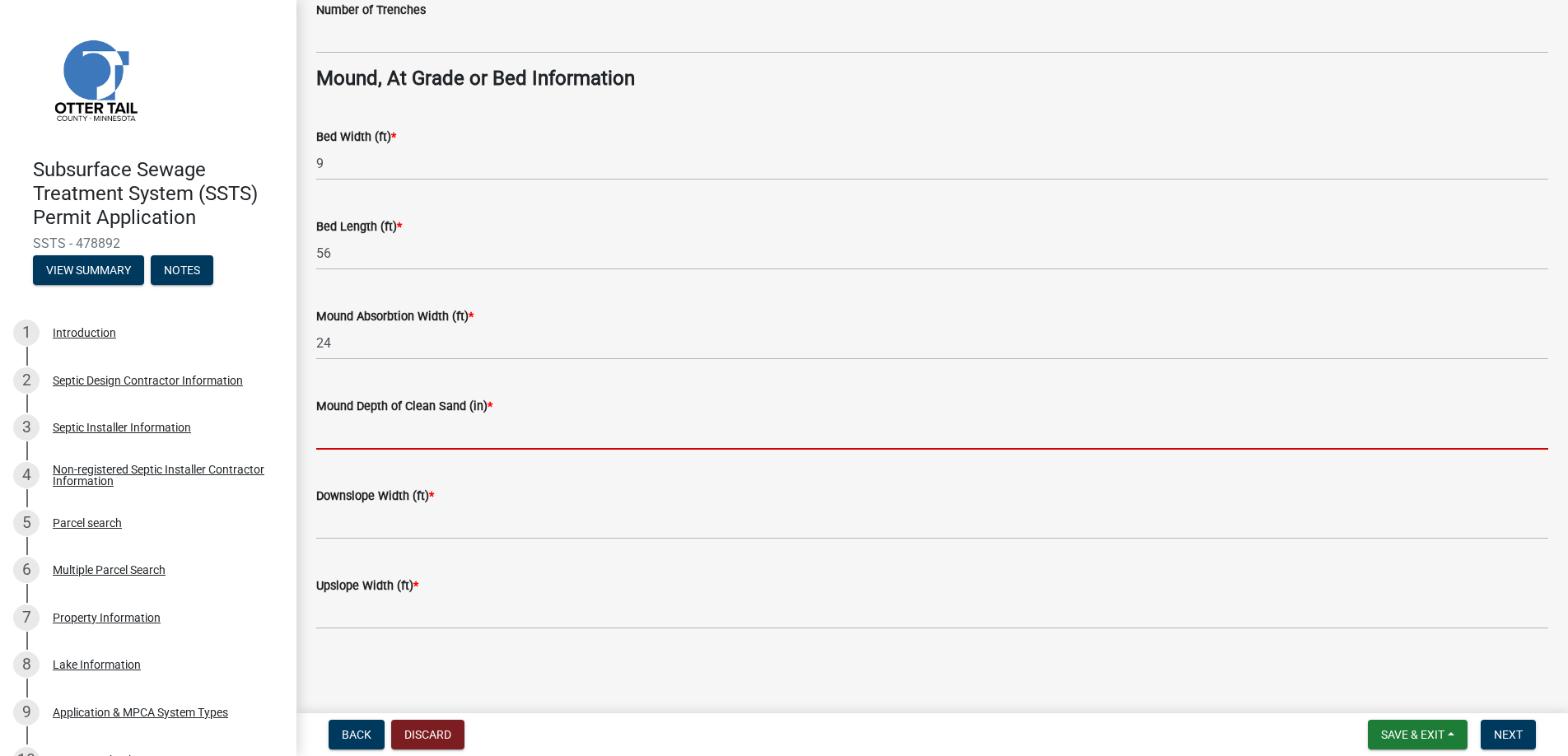
click at [359, 436] on input "Mound Depth of Clean Sand (in) *" at bounding box center [932, 432] width 1231 height 34
type input "12"
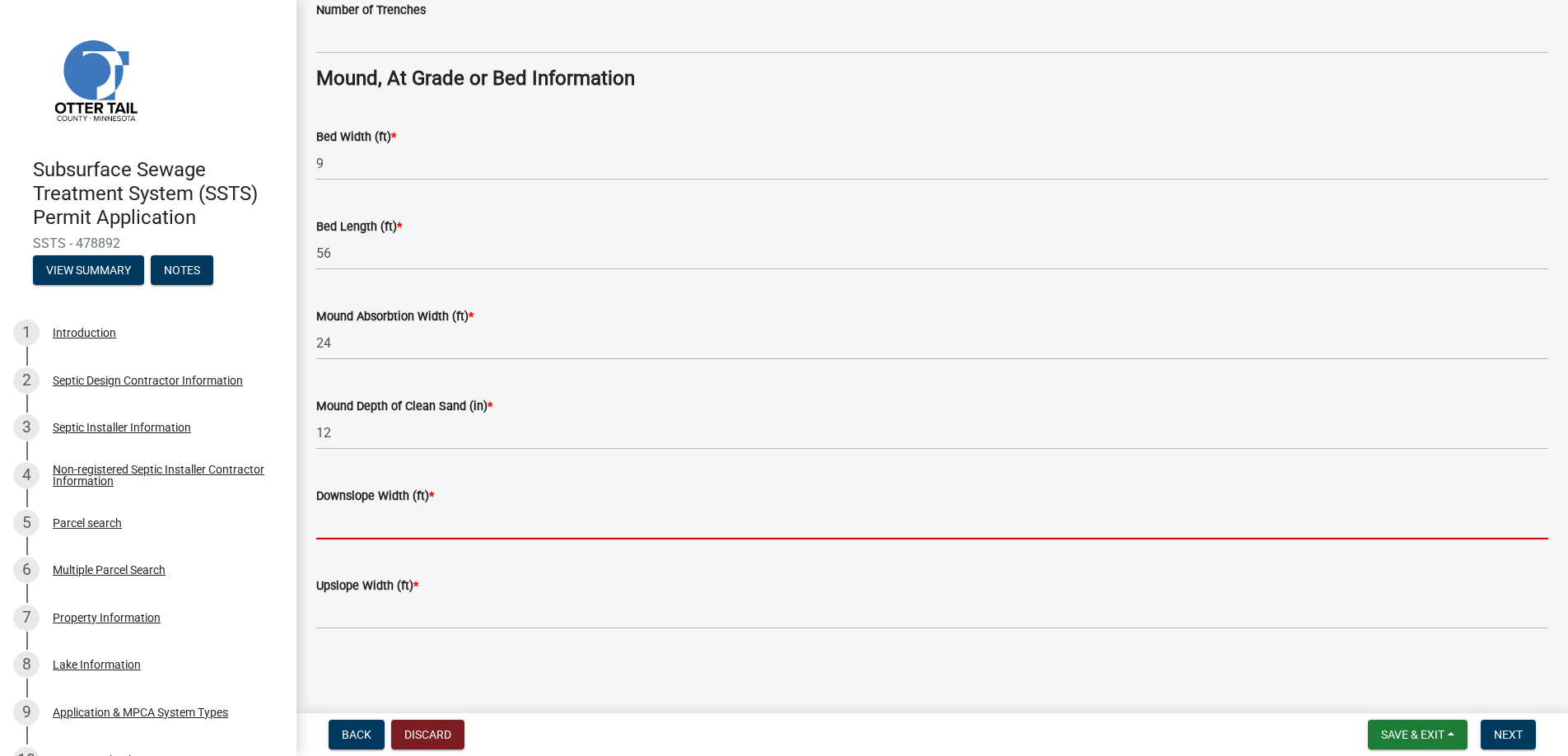
click at [342, 523] on input "Downslope Width (ft) *" at bounding box center [932, 522] width 1231 height 34
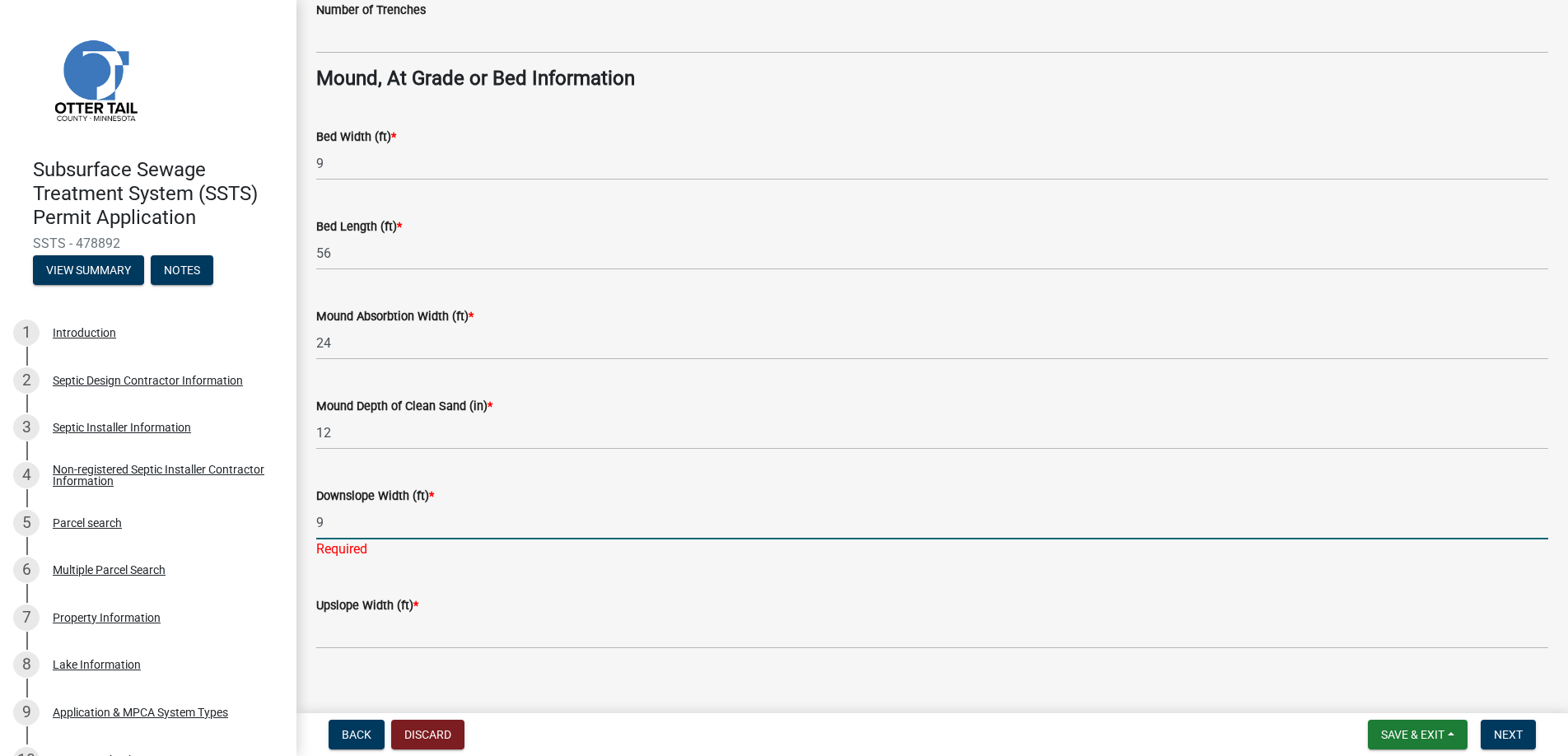
type input "9"
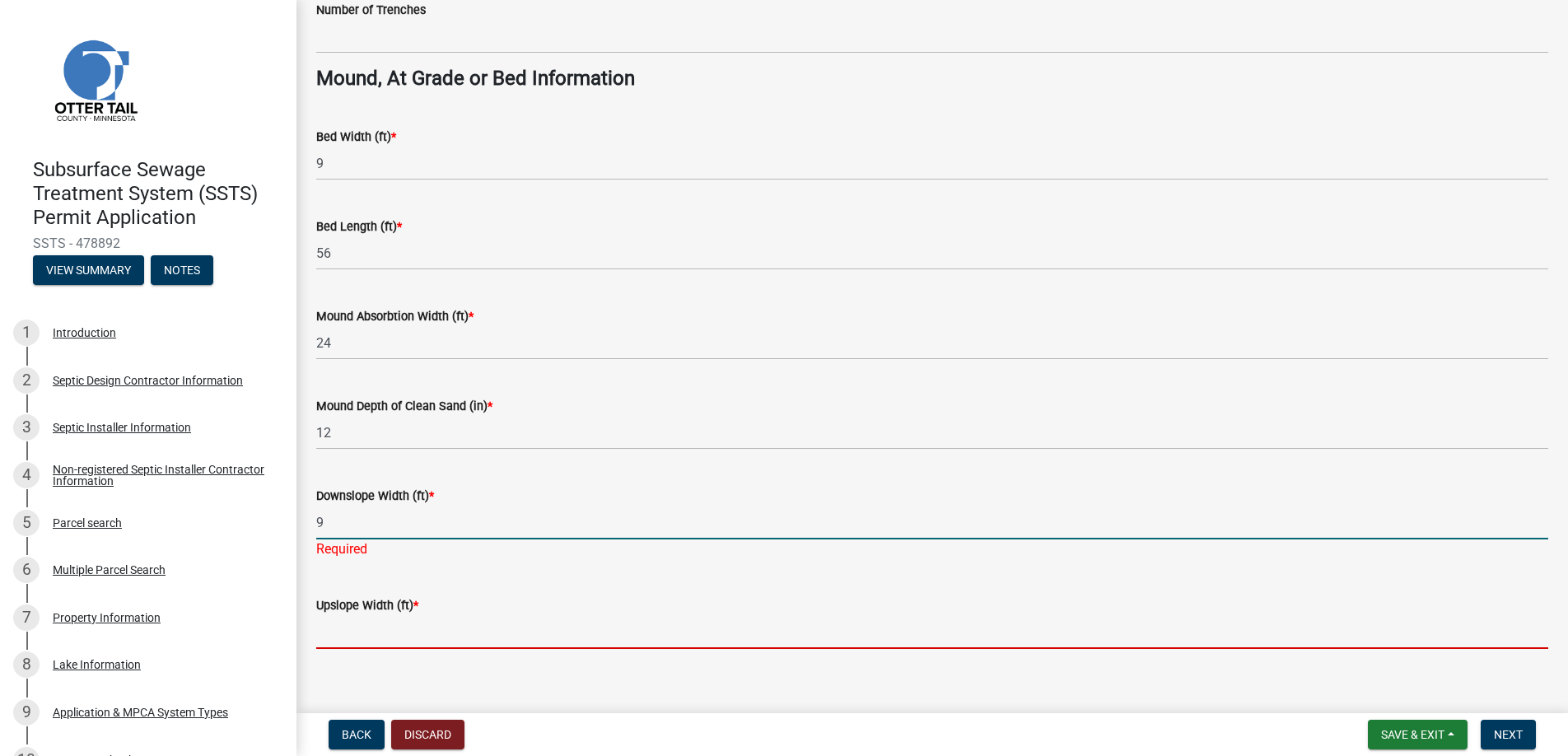
click at [394, 628] on input "Upslope Width (ft) *" at bounding box center [932, 631] width 1231 height 34
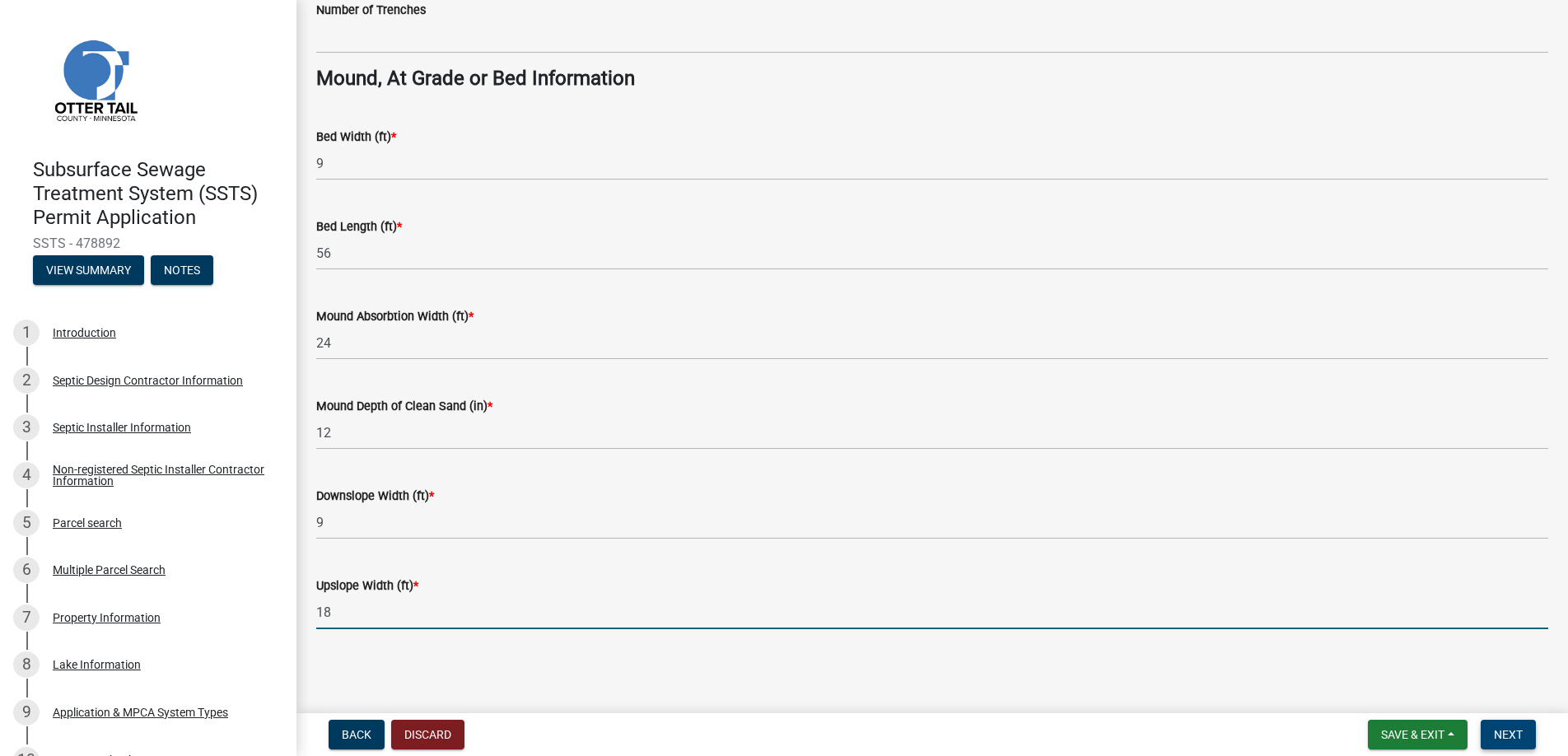
type input "18"
click at [1499, 733] on span "Next" at bounding box center [1507, 734] width 28 height 13
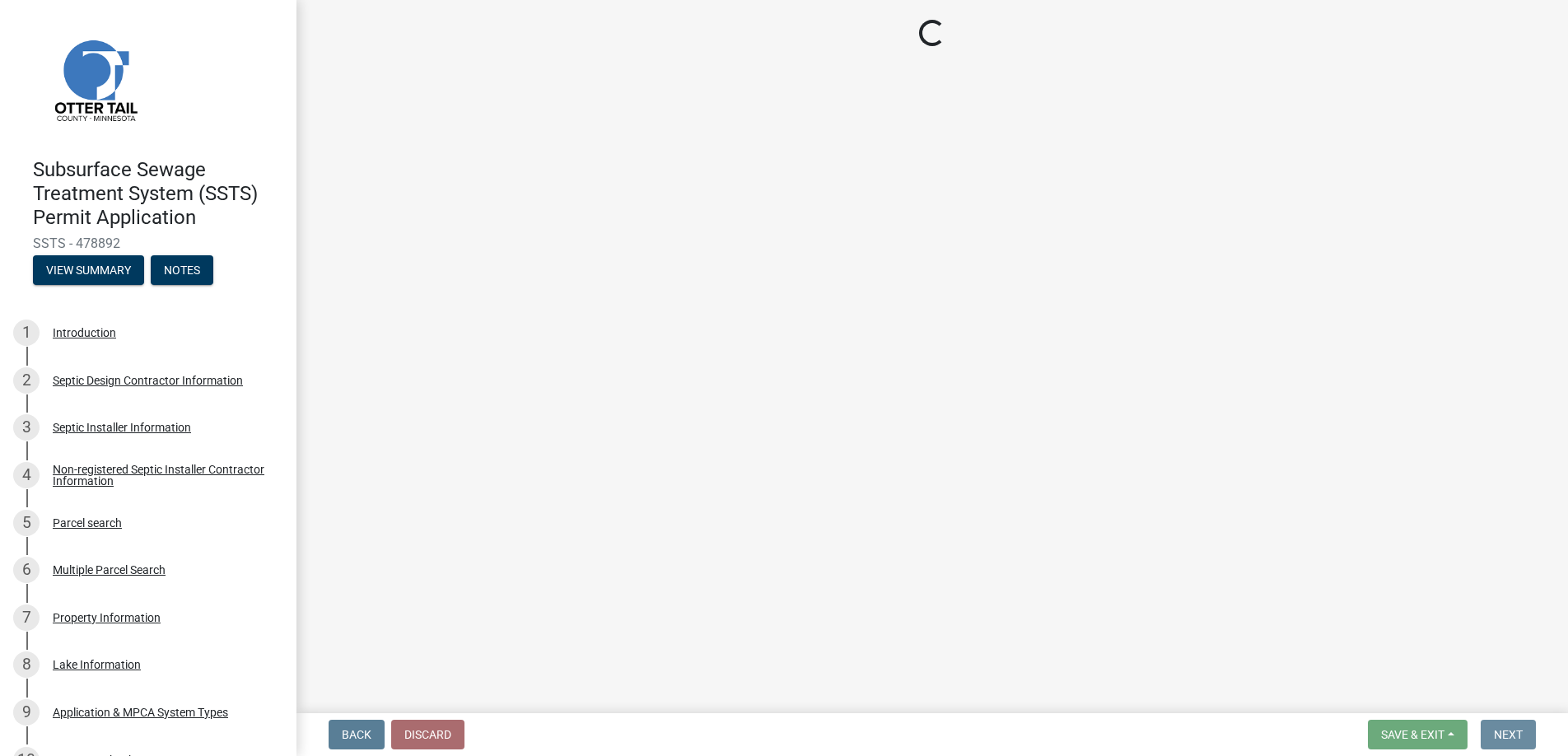
scroll to position [0, 0]
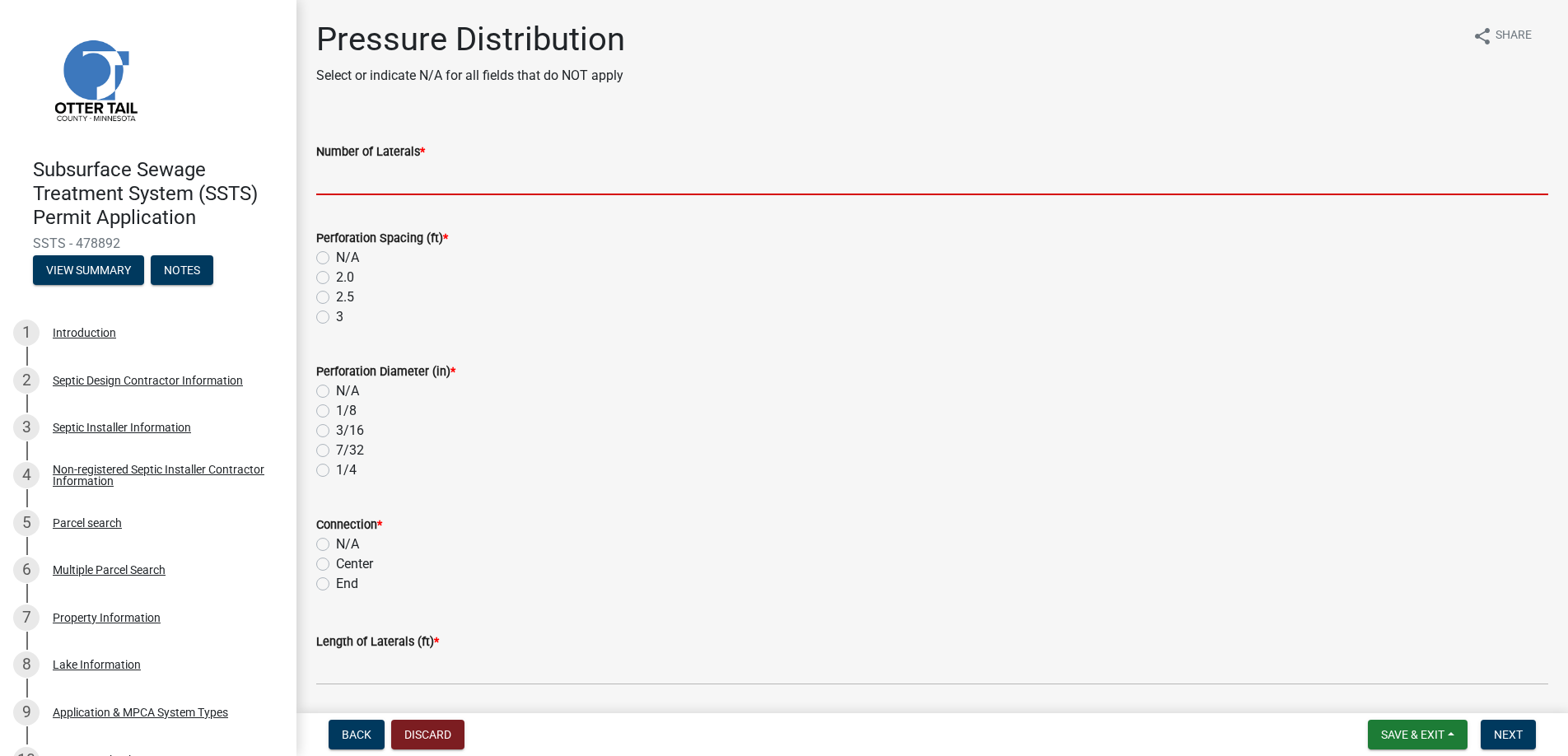
click at [356, 177] on input "Number of Laterals *" at bounding box center [932, 178] width 1231 height 34
type input "3"
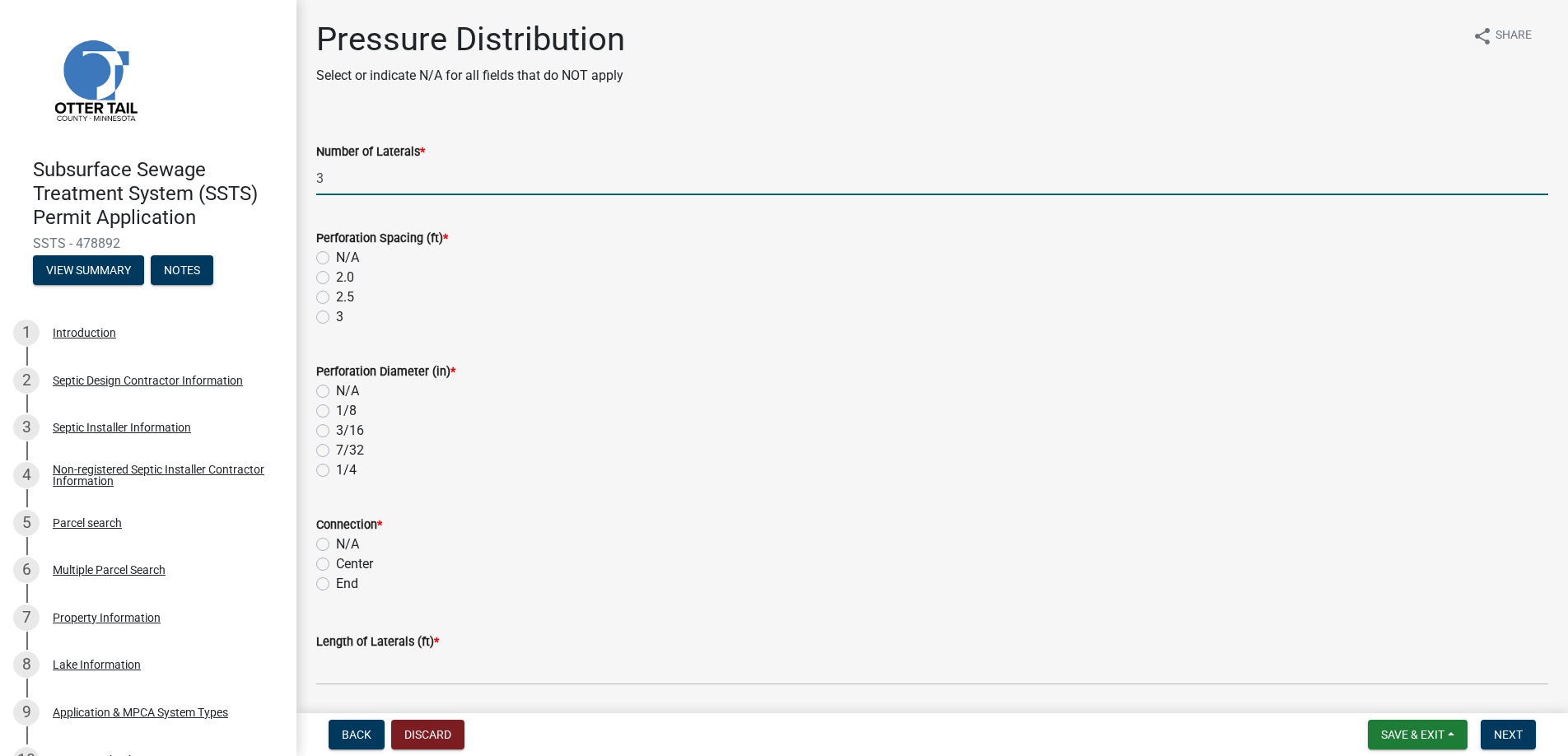
click at [336, 311] on label "3" at bounding box center [339, 317] width 7 height 20
click at [336, 311] on input "3" at bounding box center [341, 313] width 11 height 11
radio input "true"
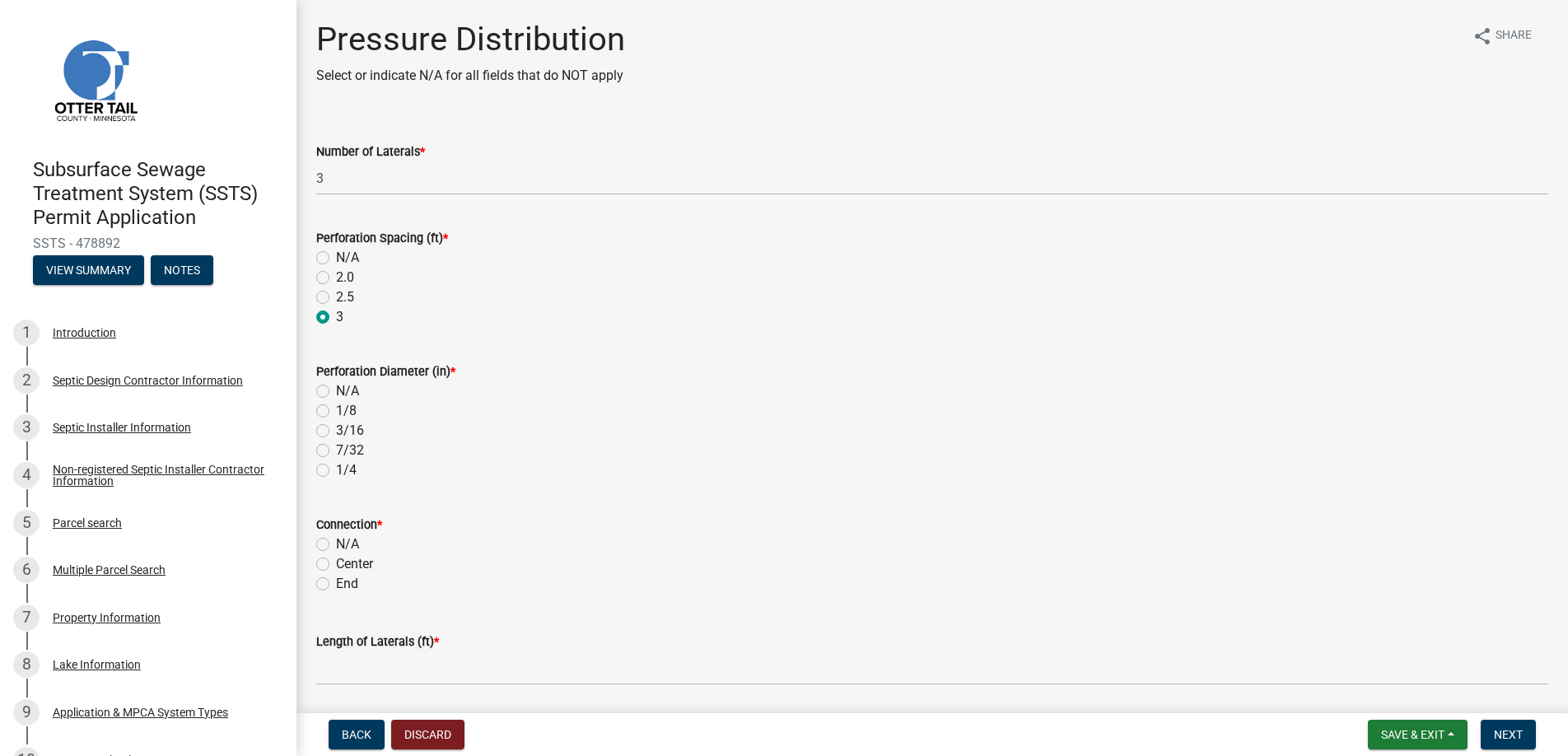
click at [336, 446] on label "7/32" at bounding box center [350, 450] width 28 height 20
click at [336, 446] on input "7/32" at bounding box center [341, 446] width 11 height 11
radio input "true"
click at [336, 584] on label "End" at bounding box center [347, 584] width 22 height 20
click at [336, 584] on input "End" at bounding box center [341, 579] width 11 height 11
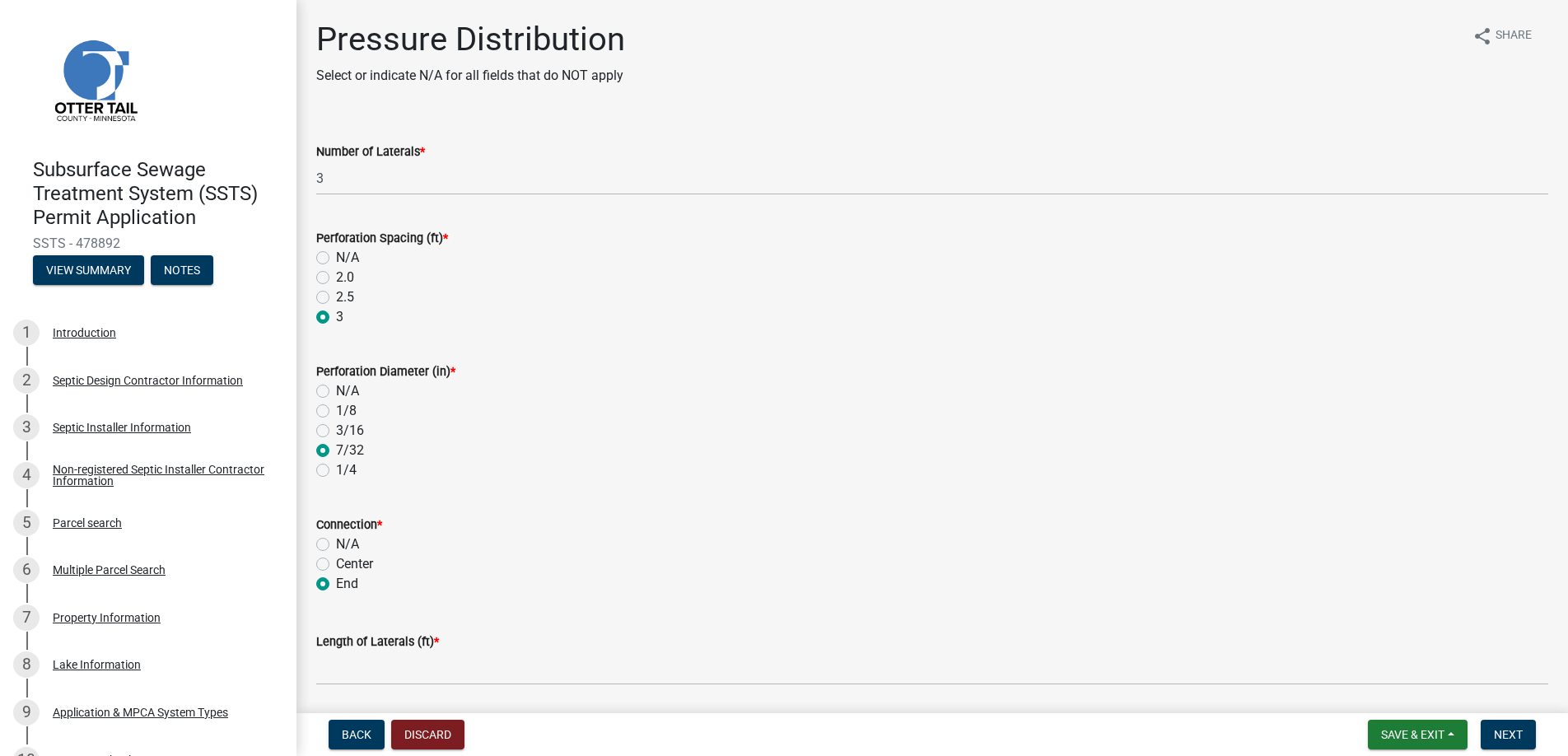
radio input "true"
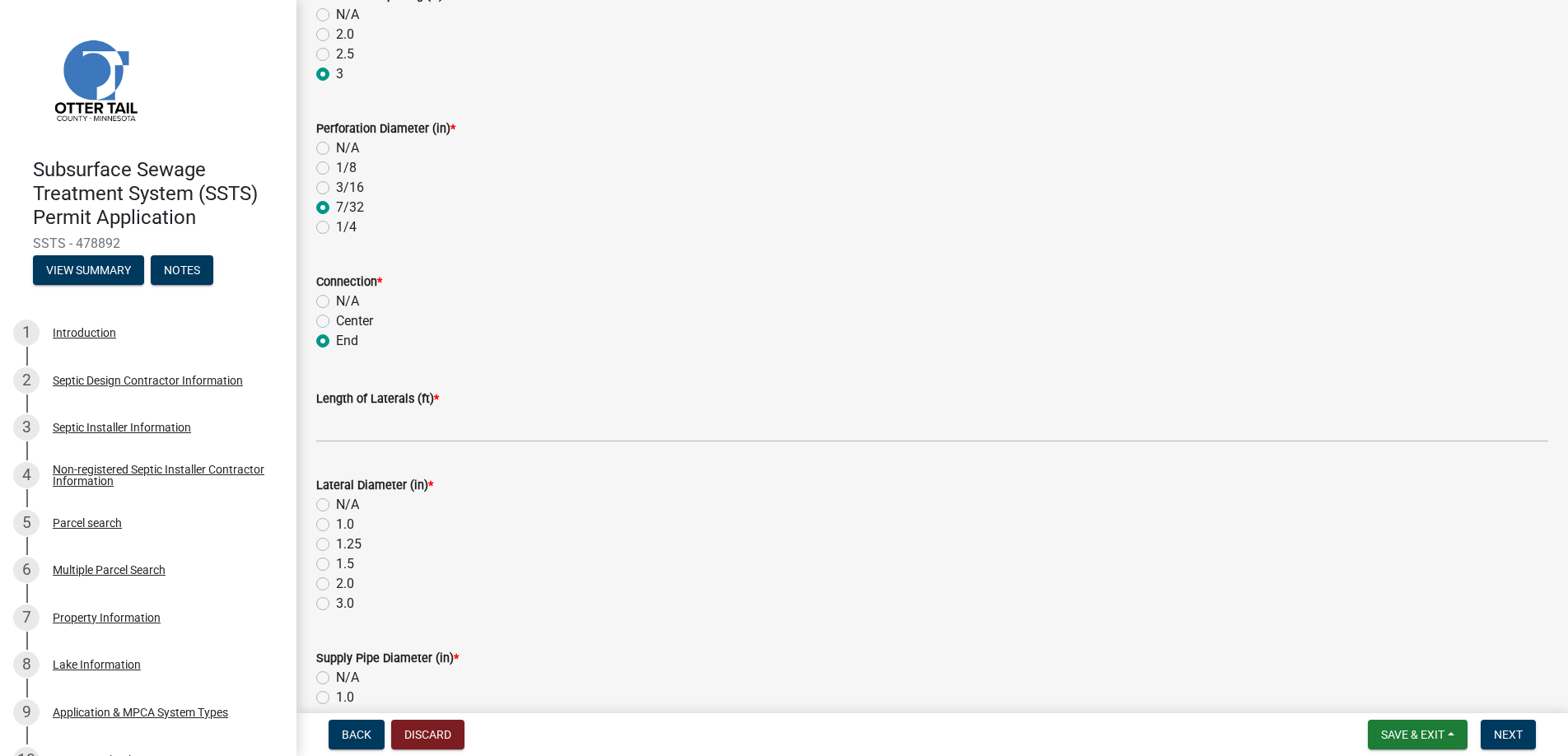
scroll to position [329, 0]
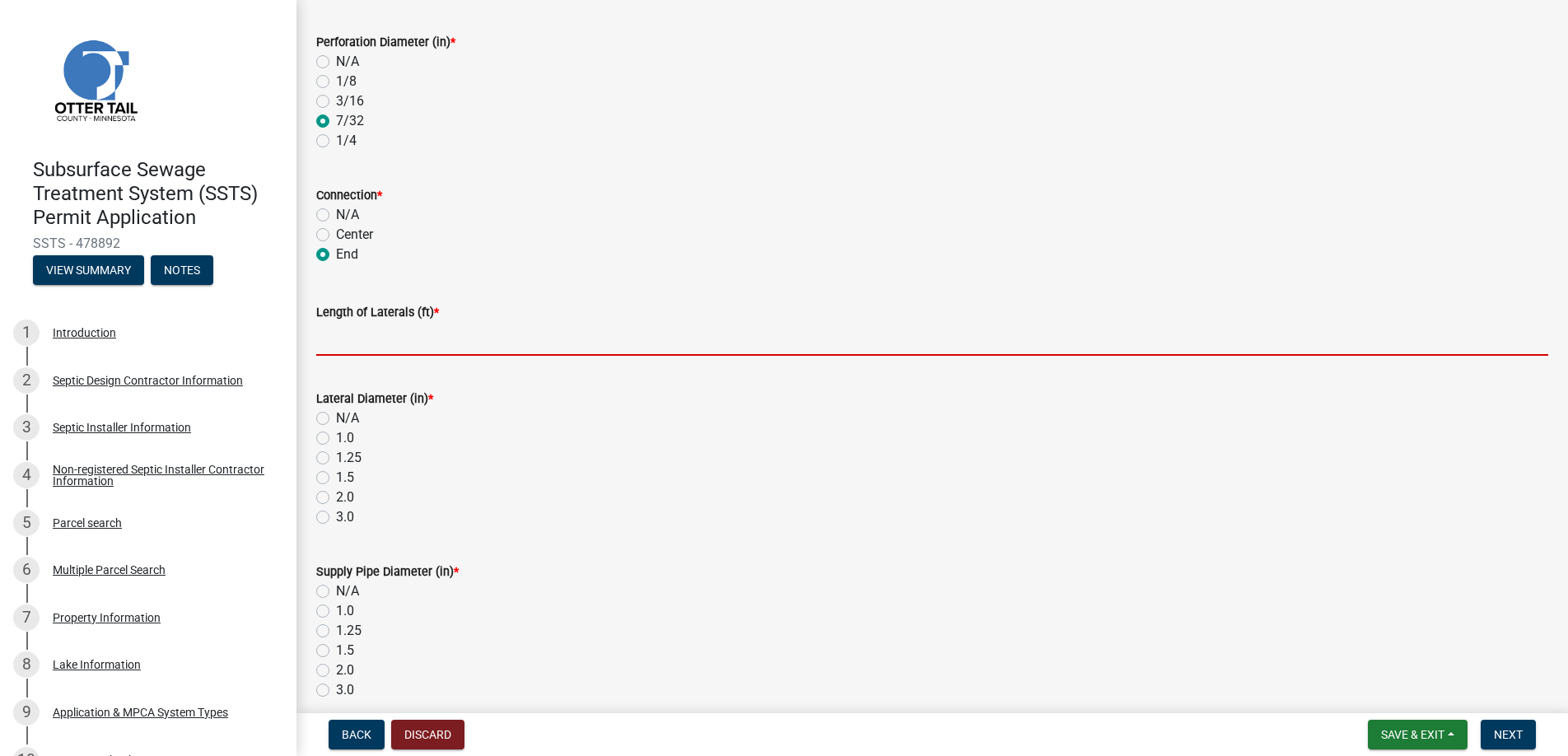
click at [359, 337] on input "Length of Laterals (ft) *" at bounding box center [932, 339] width 1231 height 34
type input "54"
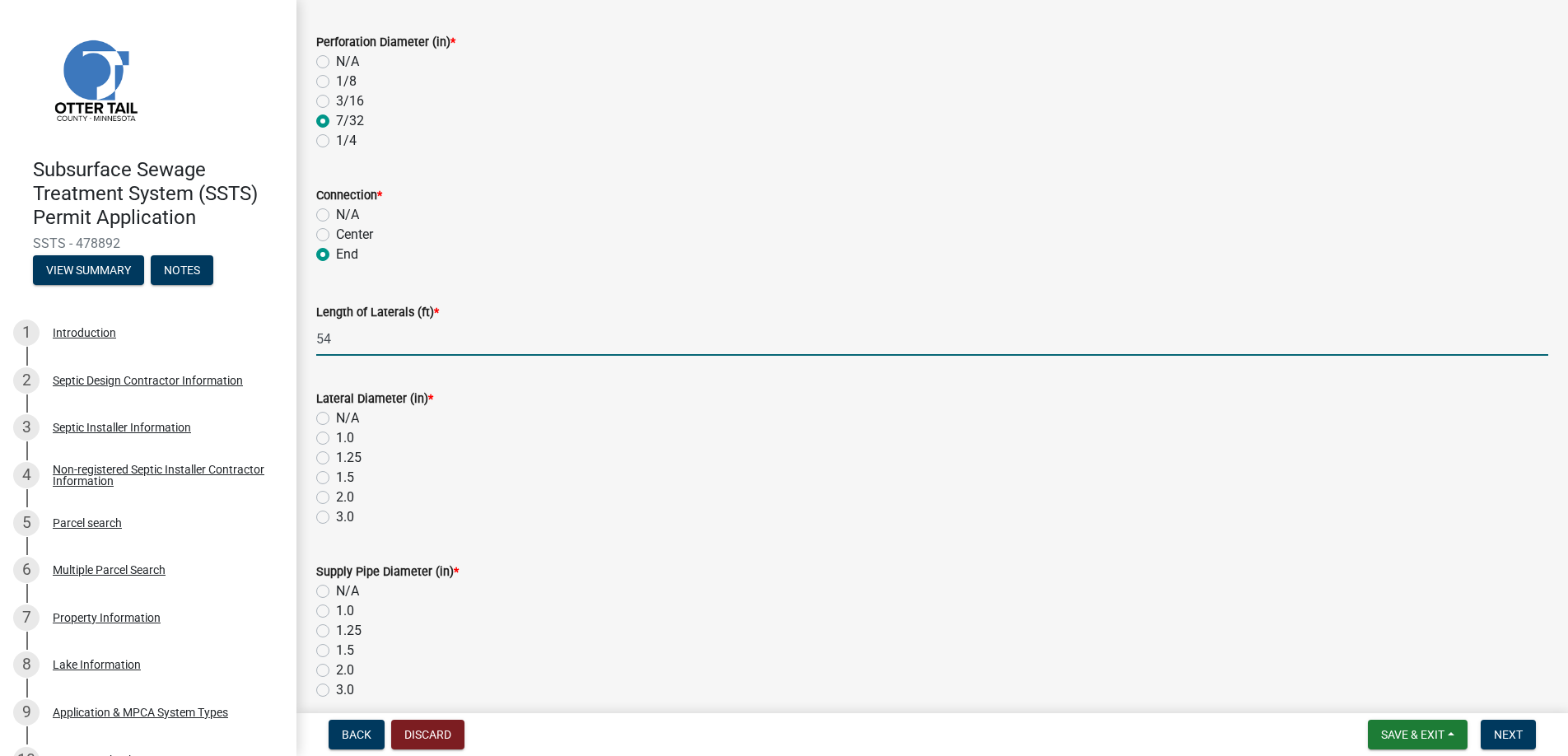
click at [336, 495] on label "2.0" at bounding box center [345, 497] width 18 height 20
click at [336, 495] on input "2.0" at bounding box center [341, 493] width 11 height 11
radio input "true"
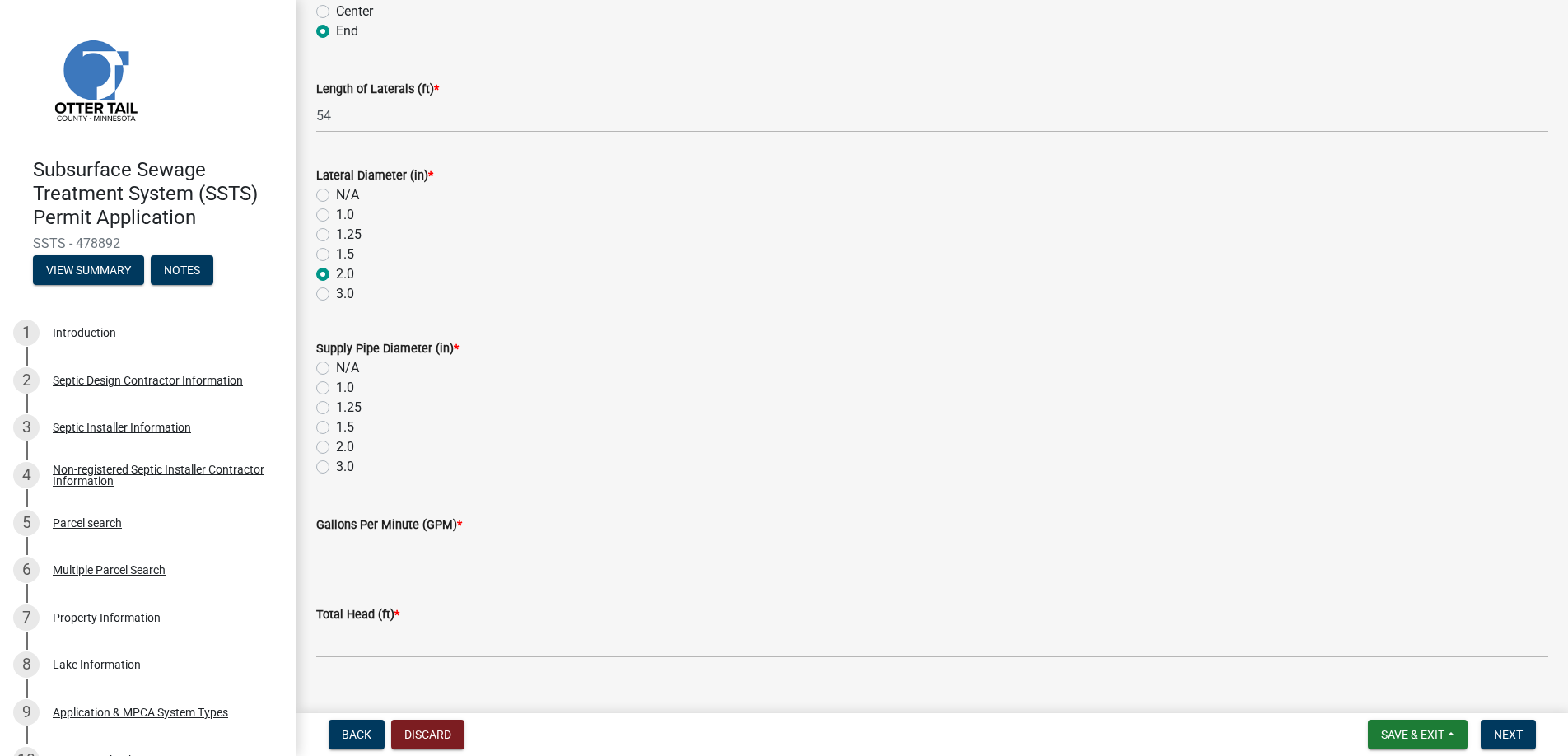
scroll to position [576, 0]
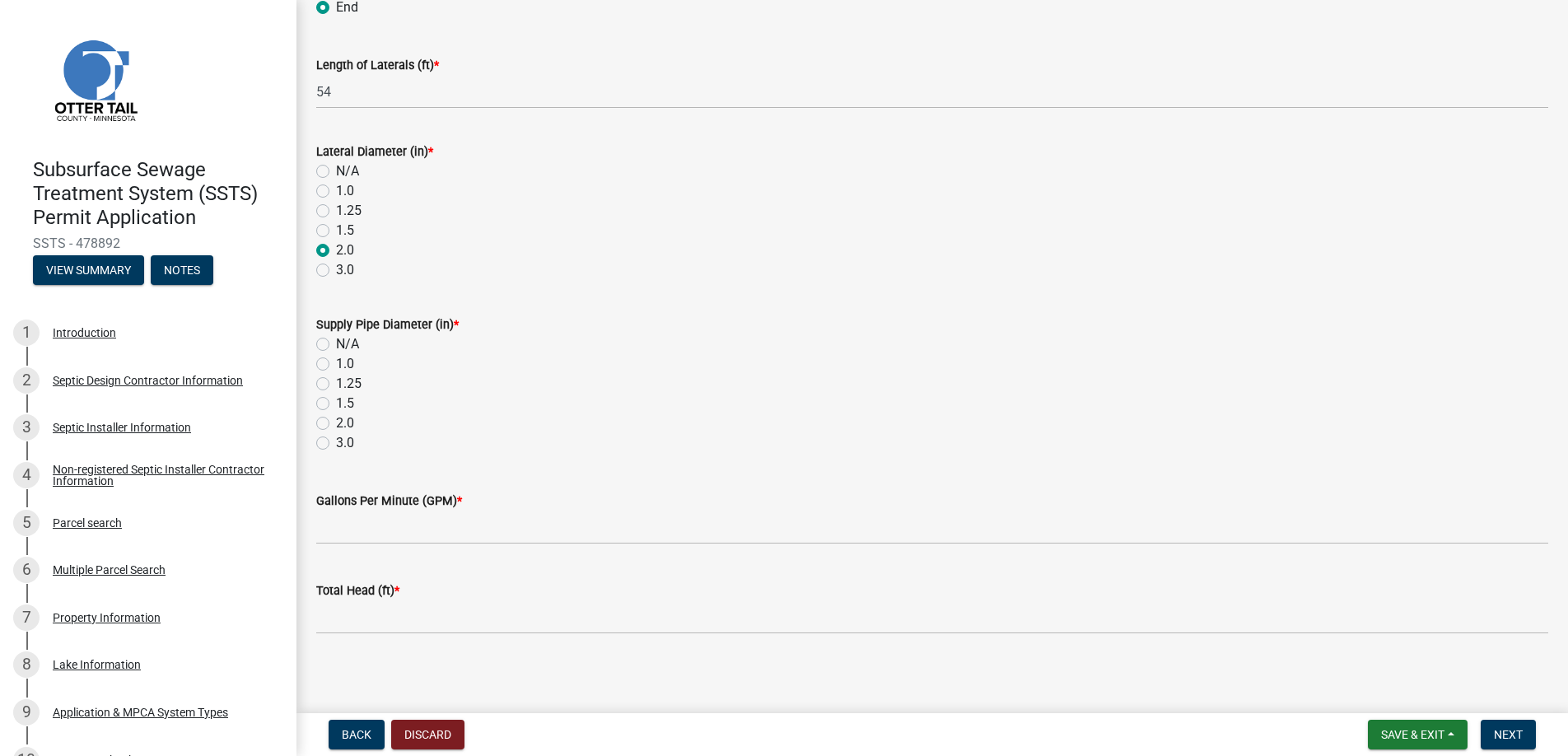
click at [336, 420] on label "2.0" at bounding box center [345, 423] width 18 height 20
click at [336, 420] on input "2.0" at bounding box center [341, 418] width 11 height 11
radio input "true"
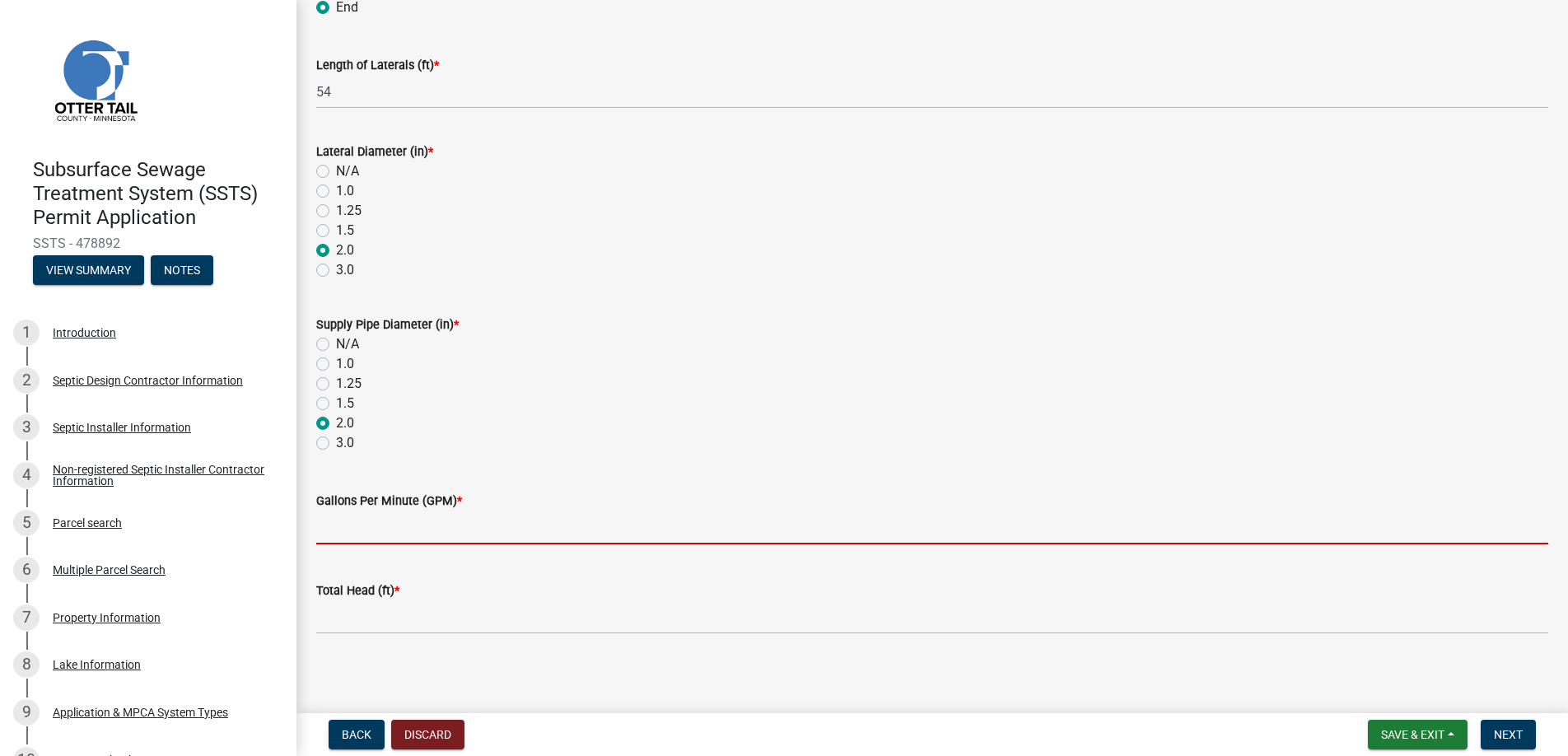
click at [352, 521] on input "Gallons Per Minute (GPM) *" at bounding box center [932, 527] width 1231 height 34
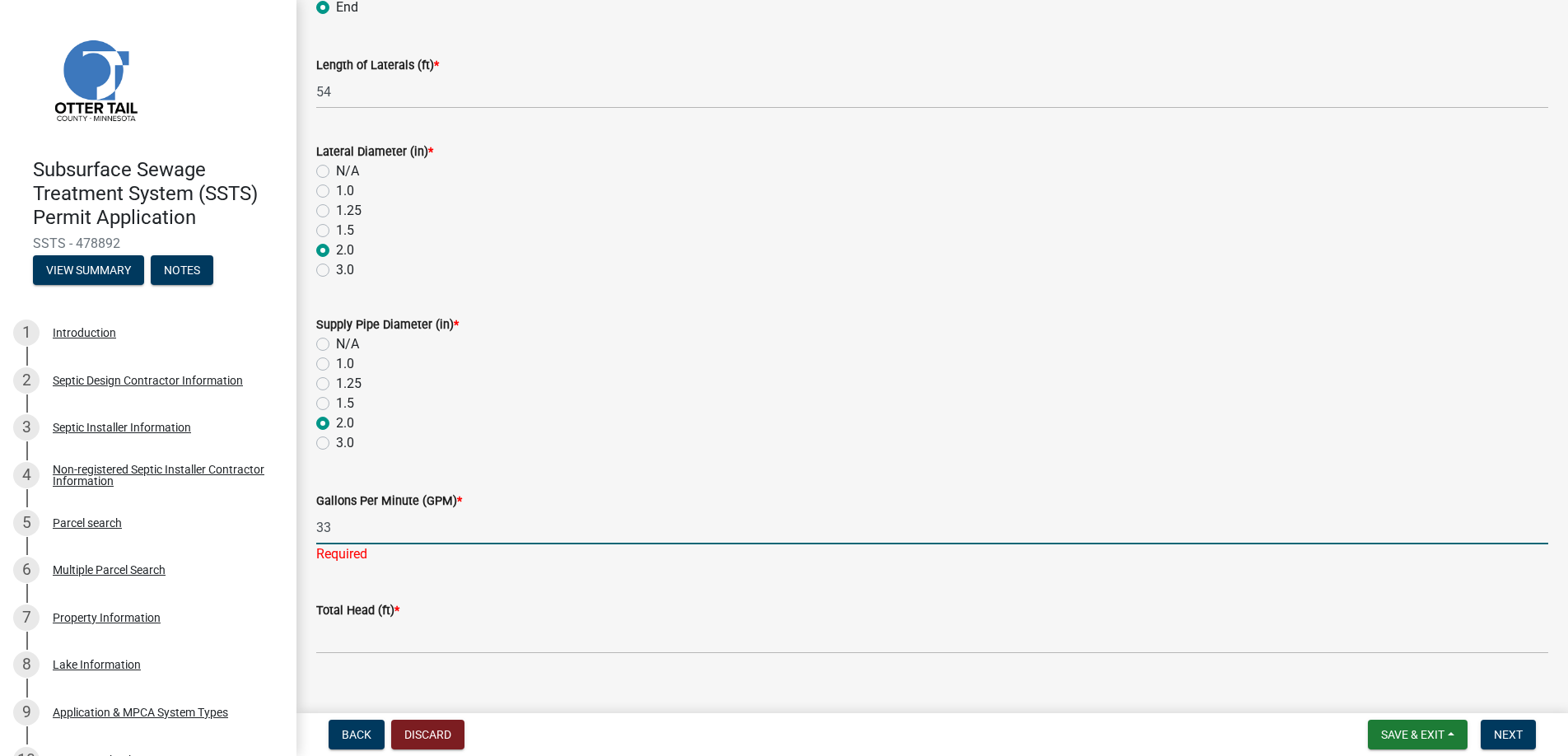
type input "33"
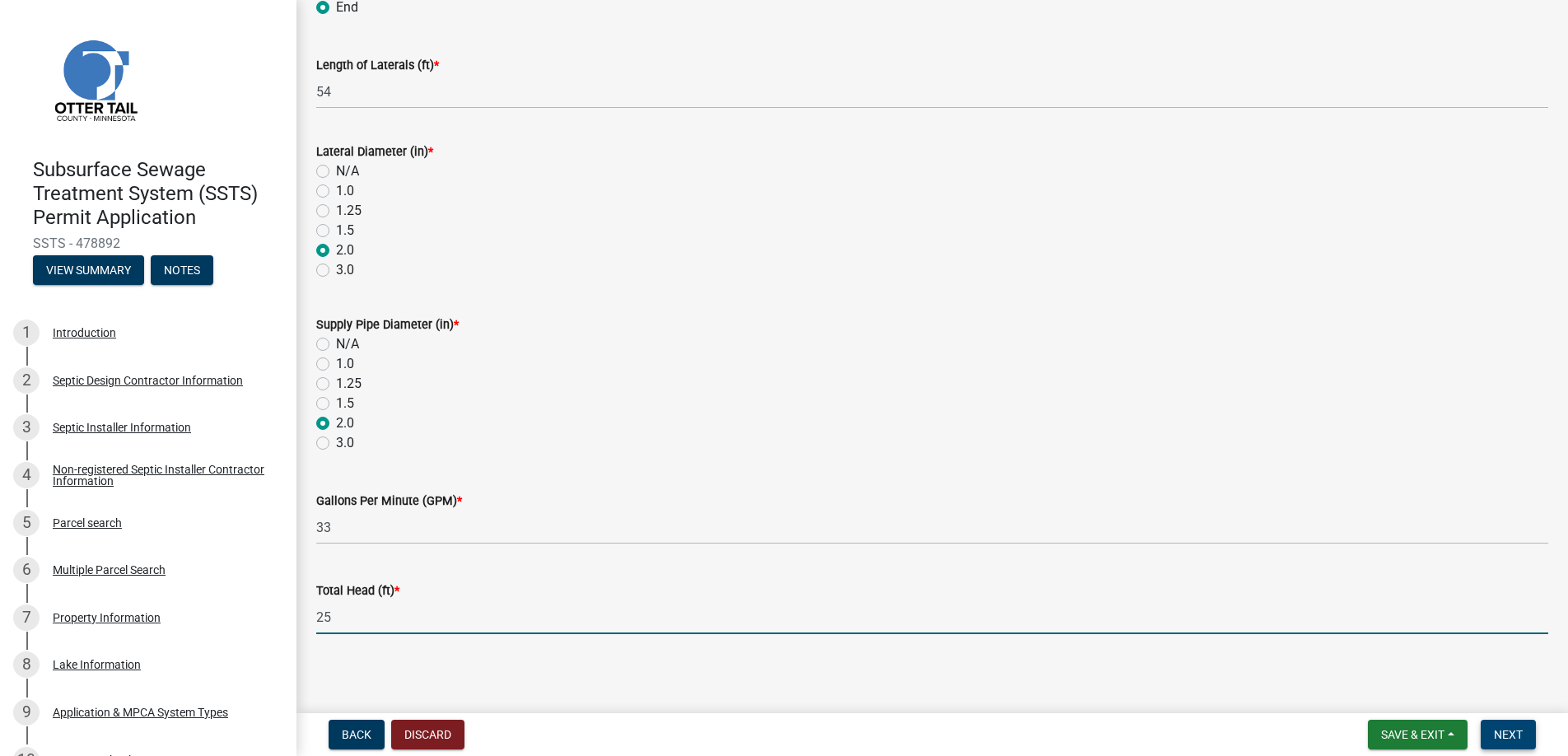
type input "25"
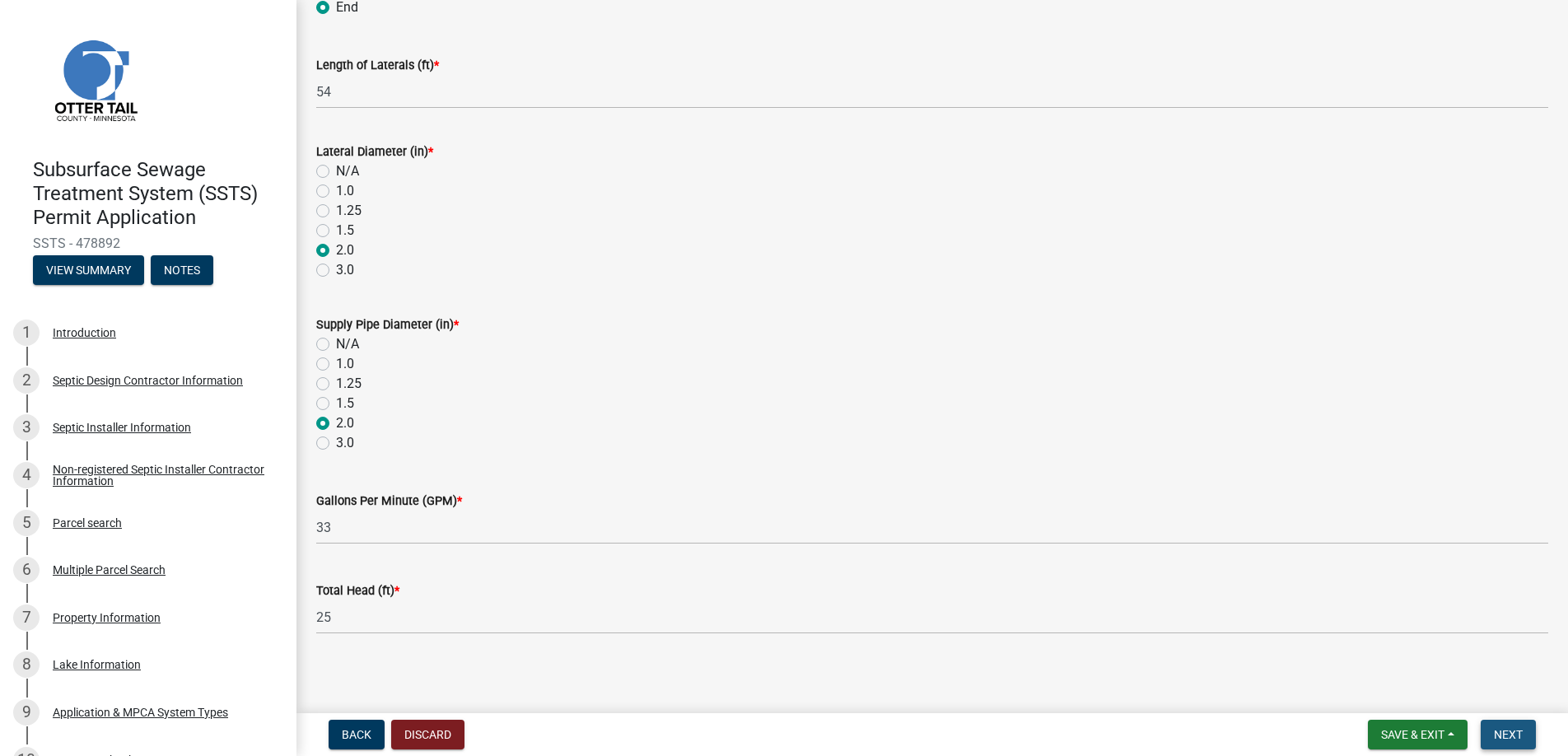
click at [1505, 739] on span "Next" at bounding box center [1507, 734] width 28 height 13
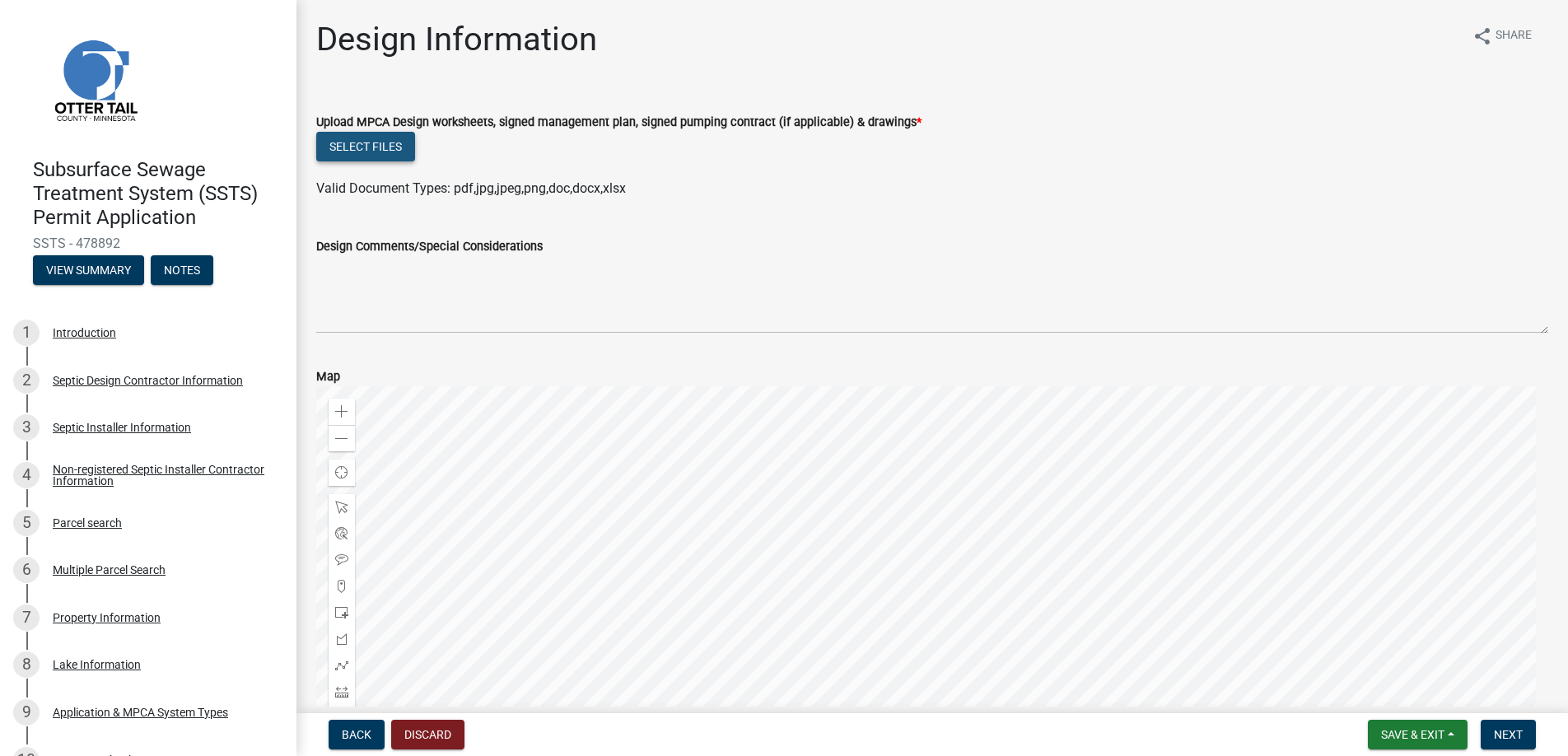
click at [361, 143] on button "Select files" at bounding box center [366, 147] width 99 height 29
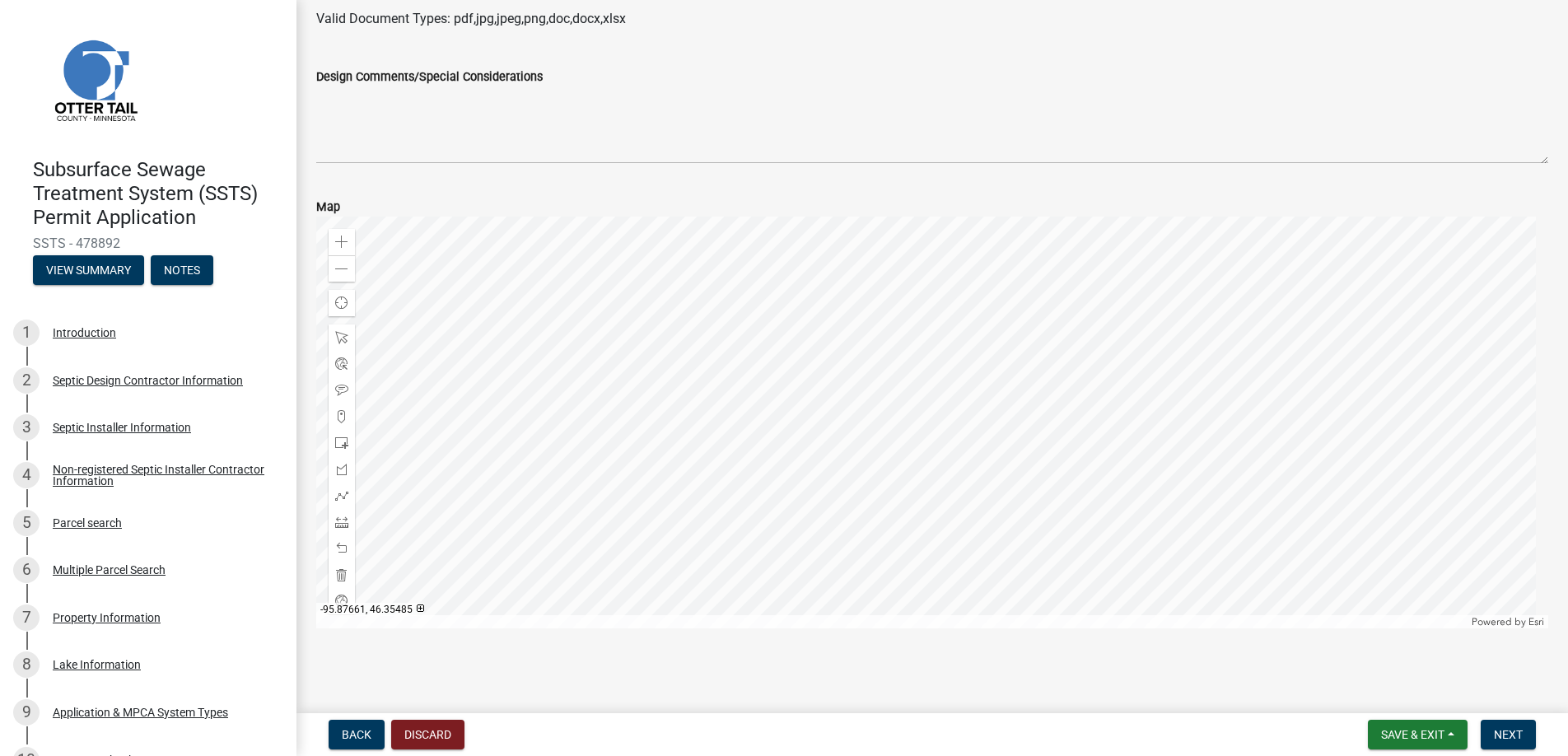
scroll to position [591, 0]
click at [1501, 728] on span "Next" at bounding box center [1507, 734] width 28 height 13
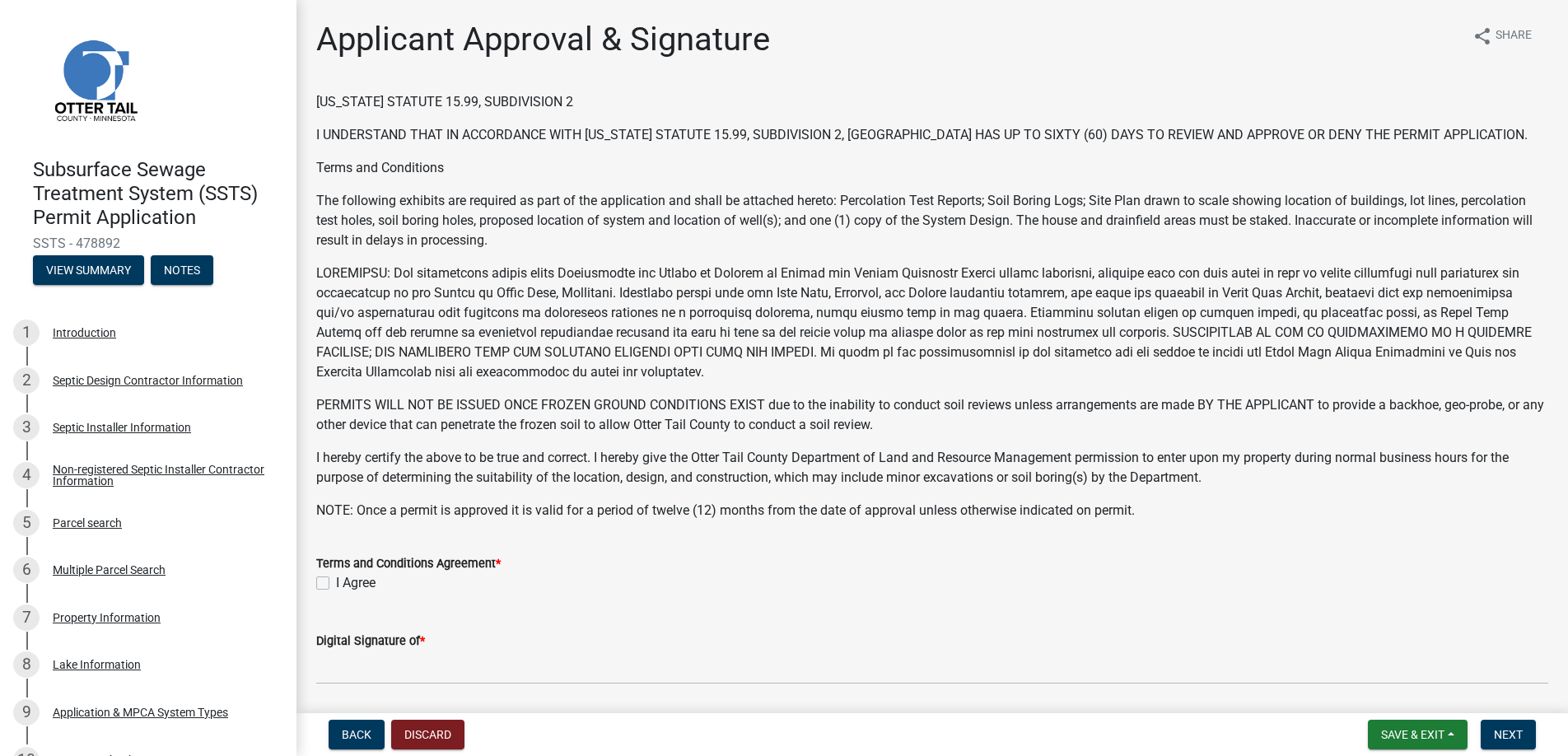
scroll to position [321, 0]
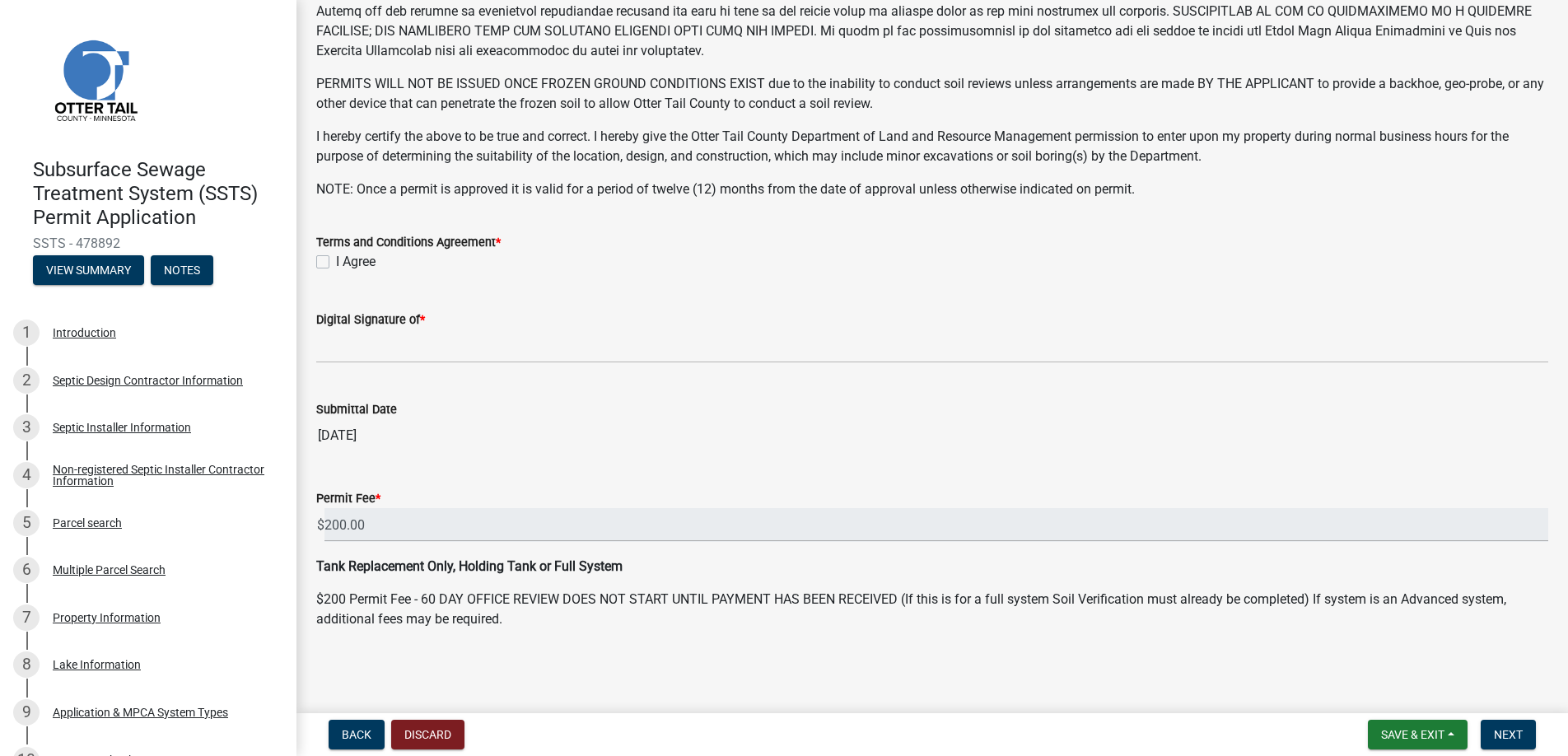
click at [336, 261] on label "I Agree" at bounding box center [355, 262] width 39 height 20
click at [336, 261] on input "I Agree" at bounding box center [341, 258] width 11 height 11
checkbox input "true"
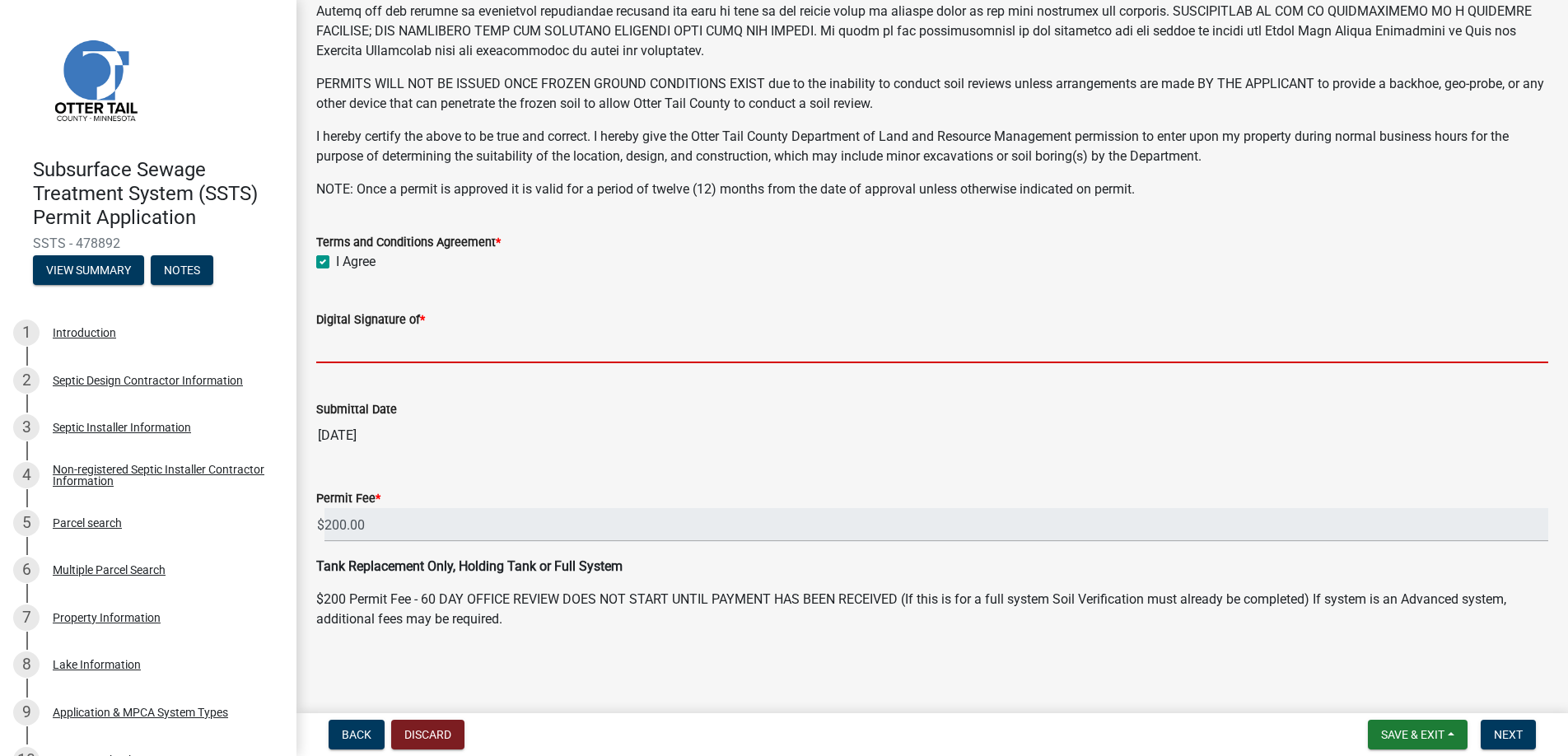
click at [387, 339] on input "Digital Signature of *" at bounding box center [932, 346] width 1231 height 34
type input "[PERSON_NAME]"
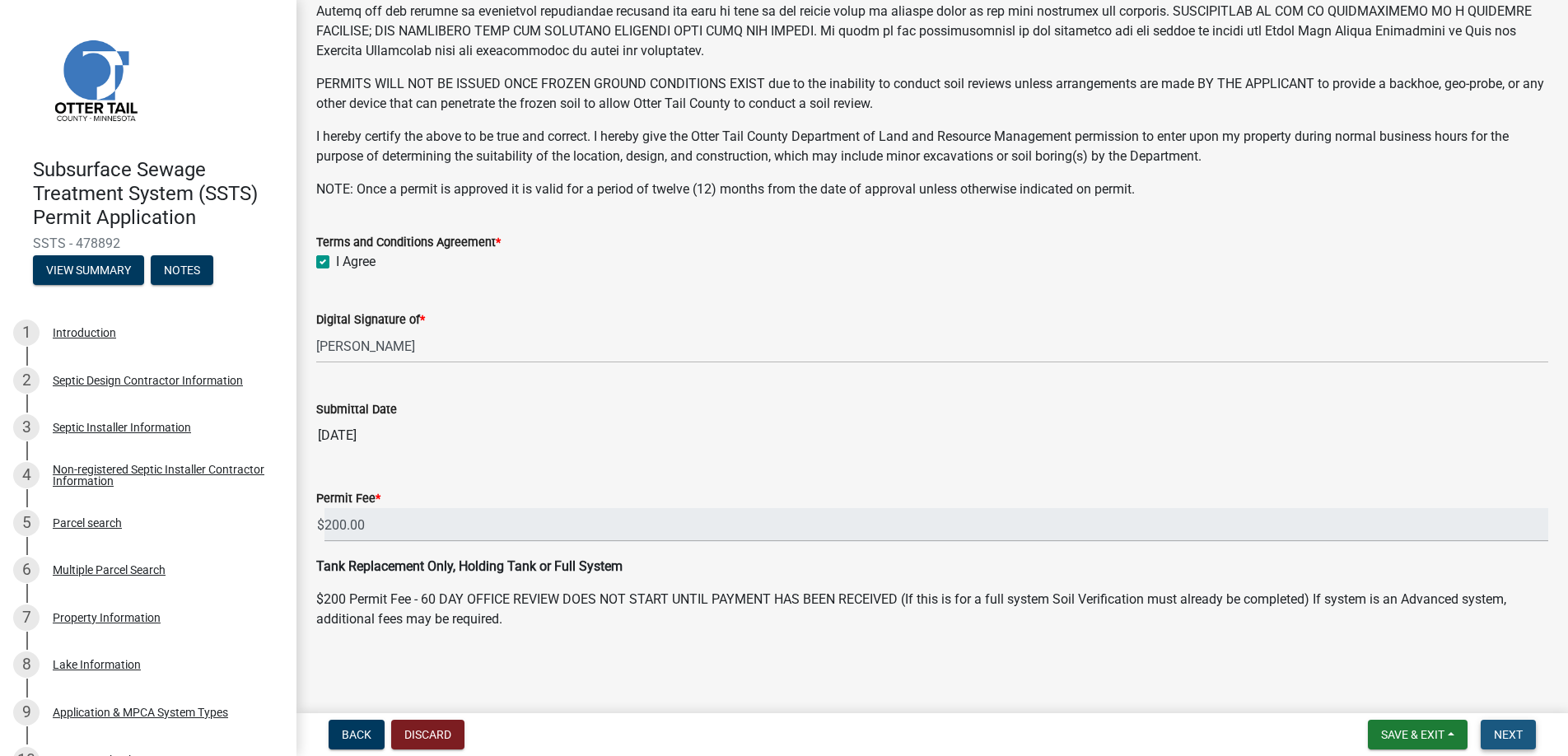
click at [1503, 728] on span "Next" at bounding box center [1507, 734] width 28 height 13
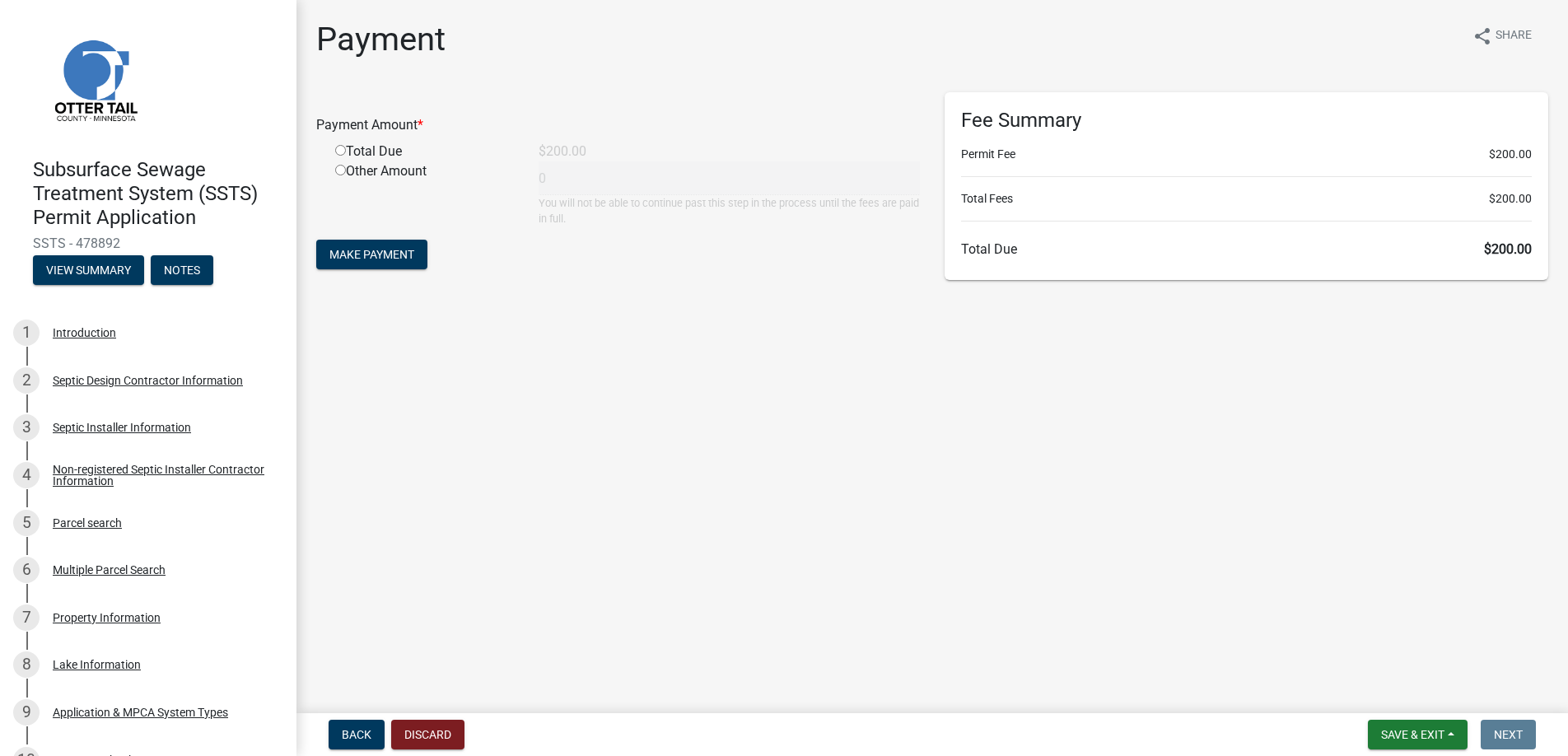
click at [340, 146] on input "radio" at bounding box center [340, 150] width 11 height 11
radio input "true"
type input "200"
click at [357, 255] on span "Make Payment" at bounding box center [372, 254] width 84 height 13
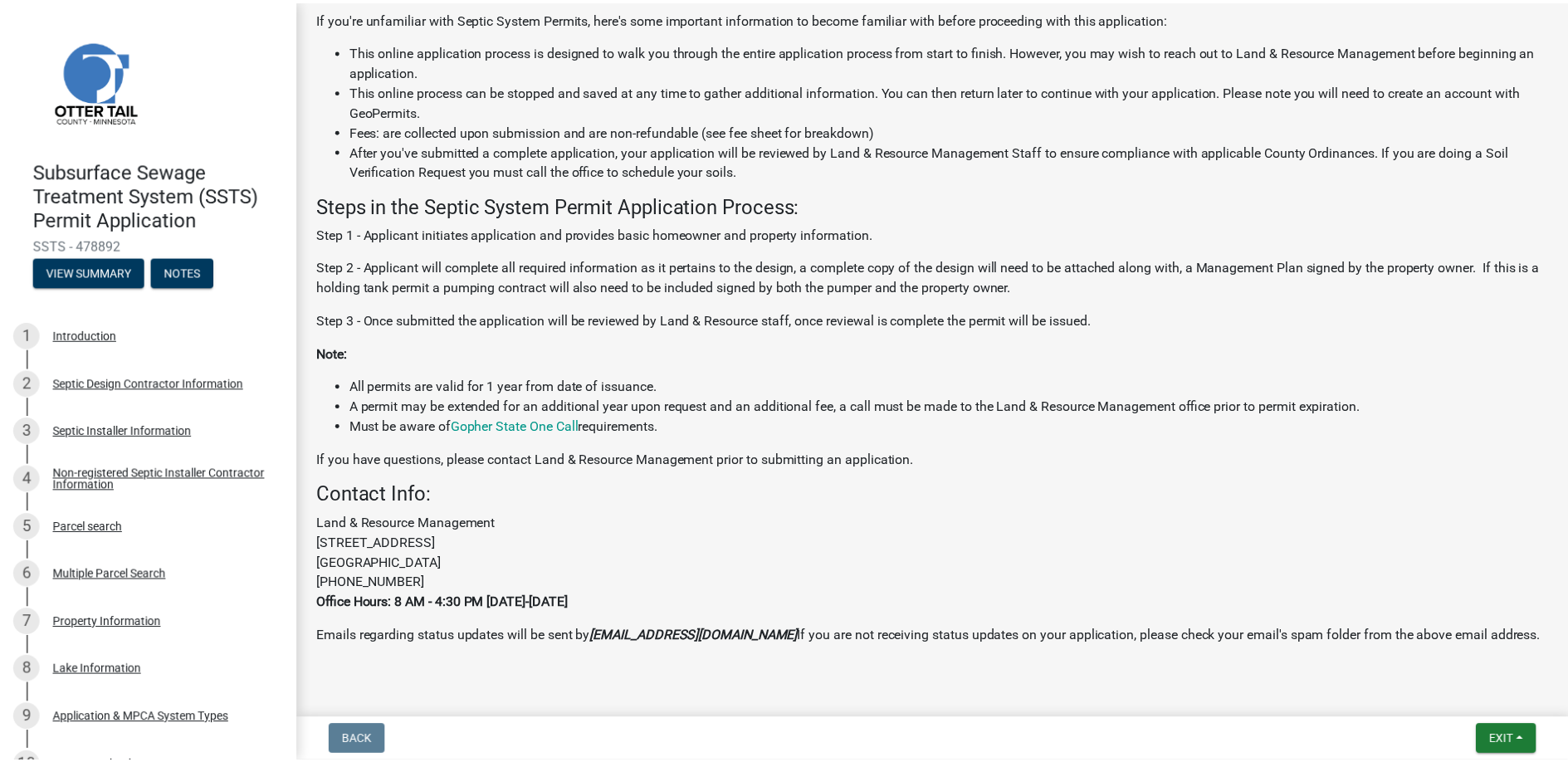
scroll to position [395, 0]
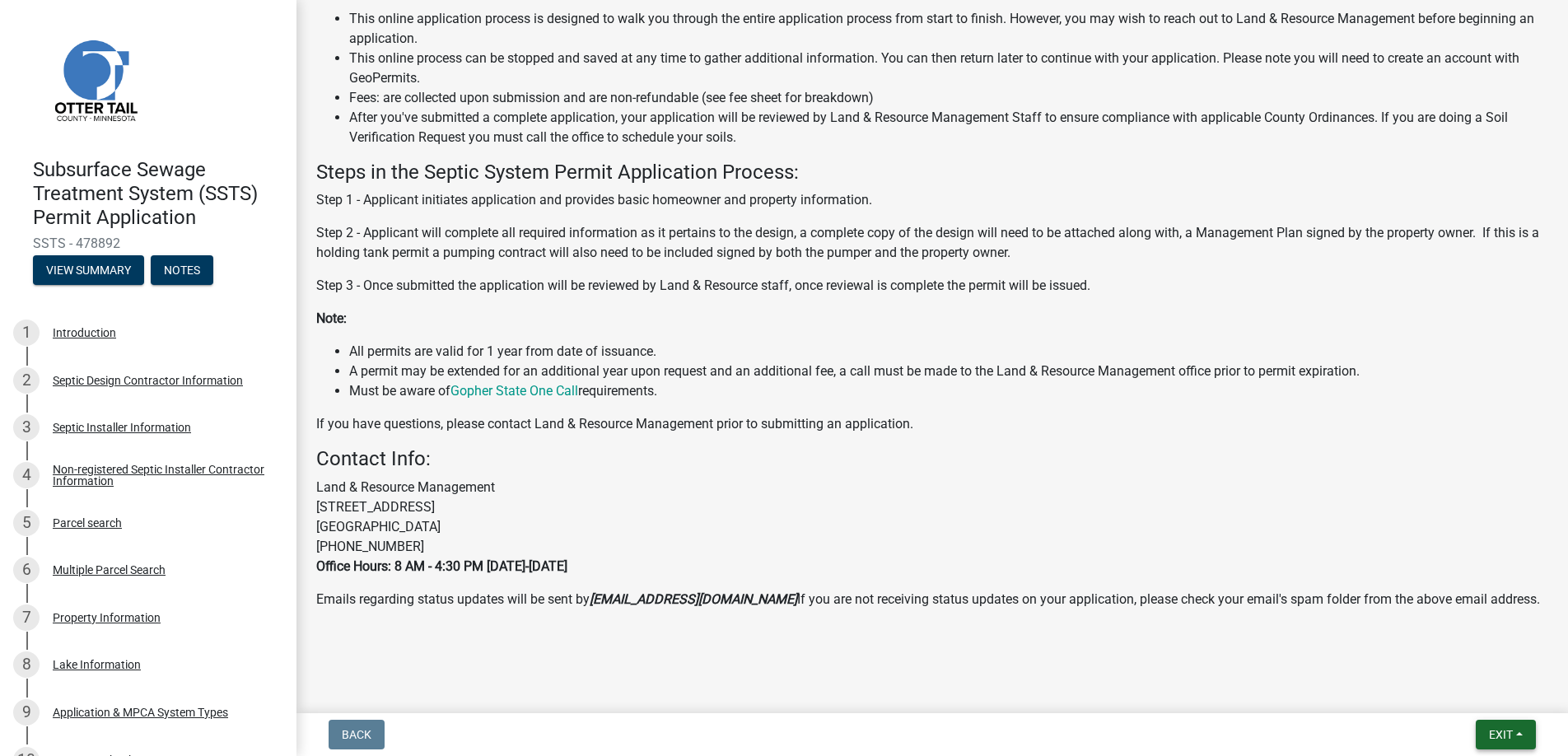
click at [1499, 731] on span "Exit" at bounding box center [1500, 734] width 24 height 13
click at [1467, 684] on button "Save & Exit" at bounding box center [1470, 691] width 132 height 39
